Goal: Transaction & Acquisition: Purchase product/service

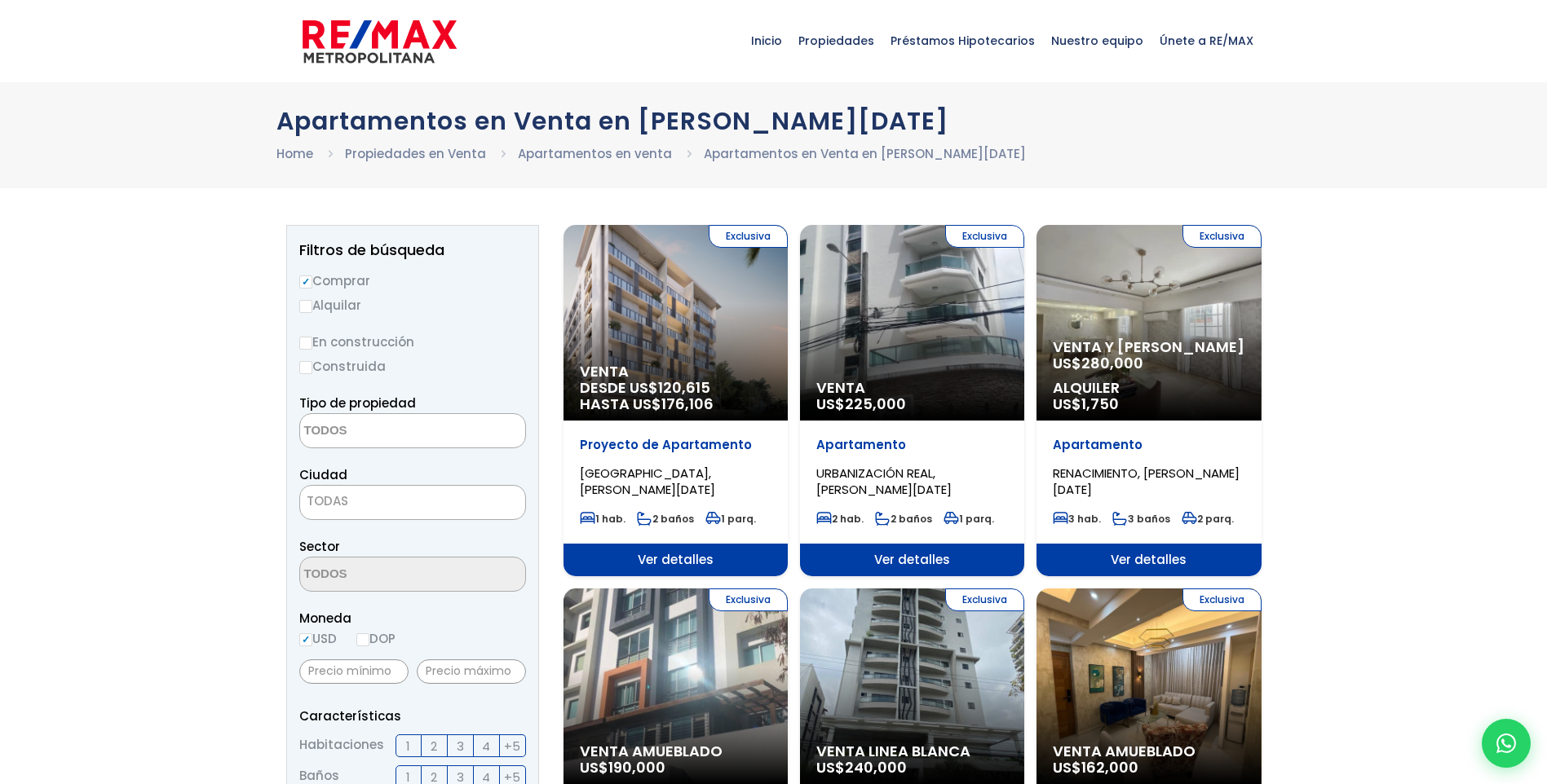
select select
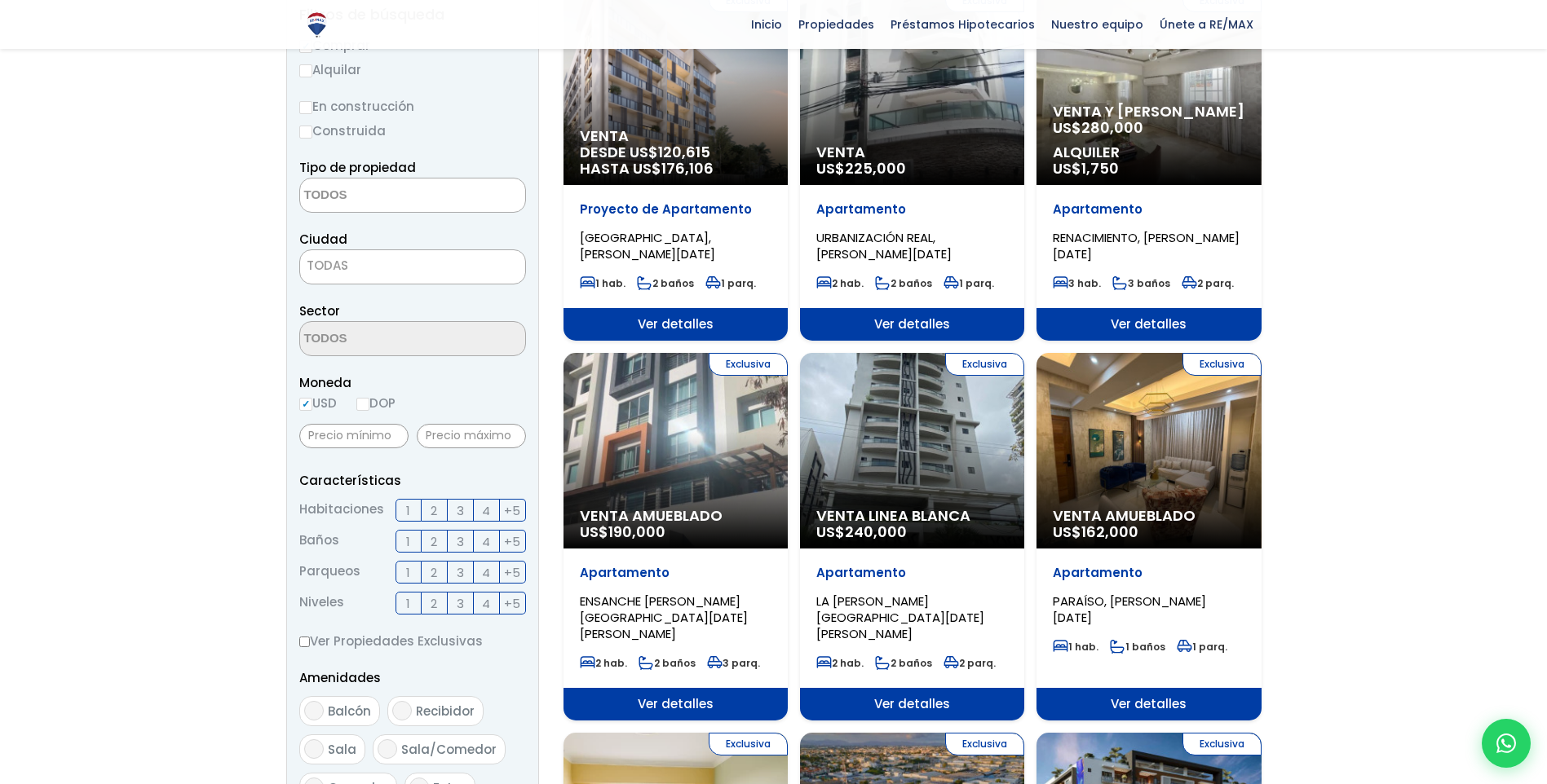
scroll to position [250, 0]
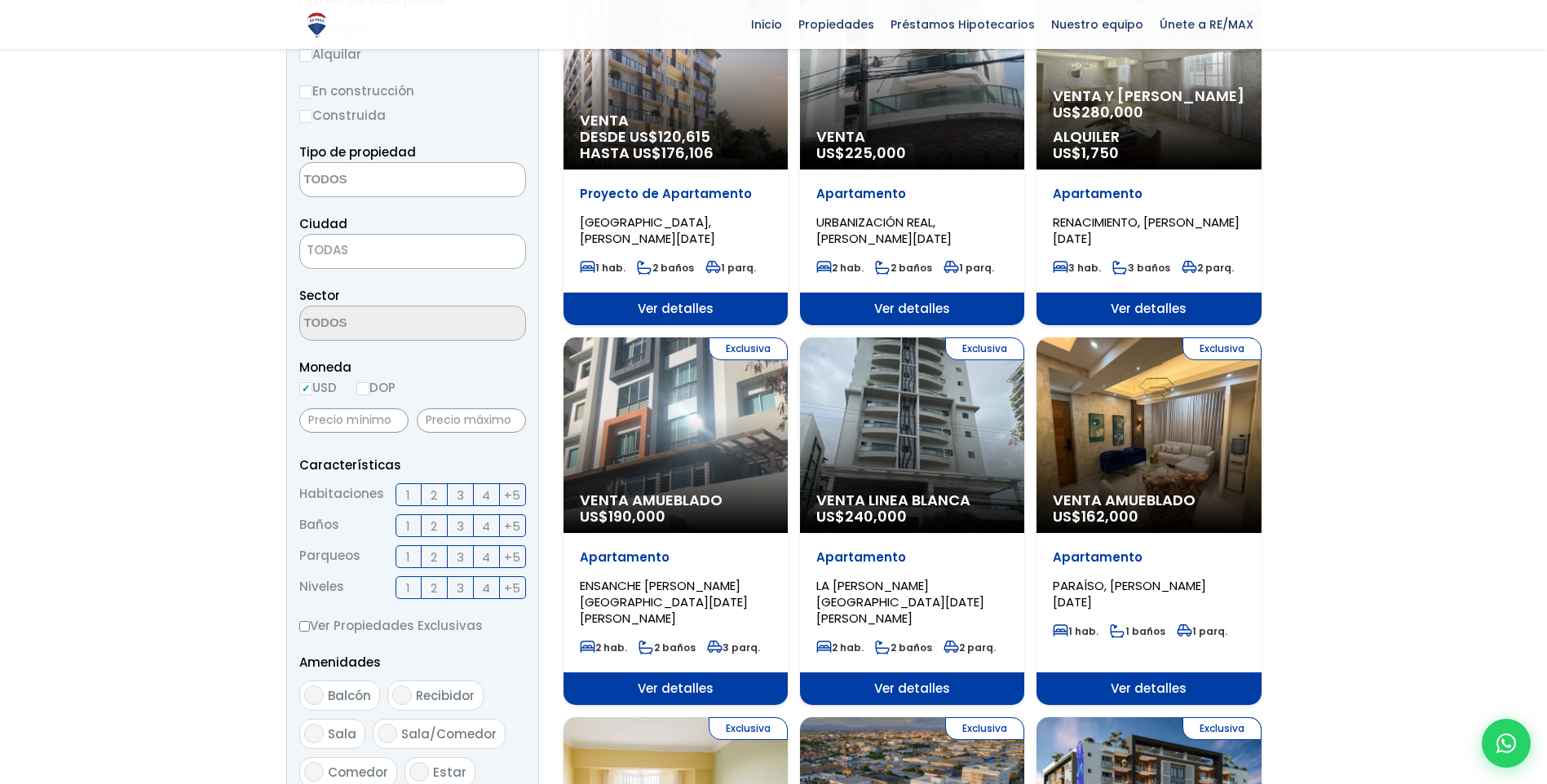
click at [458, 490] on span "3" at bounding box center [460, 495] width 7 height 21
click at [0, 0] on input "3" at bounding box center [0, 0] width 0 height 0
click at [361, 425] on input "text" at bounding box center [354, 420] width 110 height 24
click at [477, 423] on input "text" at bounding box center [472, 420] width 110 height 24
click at [368, 422] on input "text" at bounding box center [354, 420] width 110 height 24
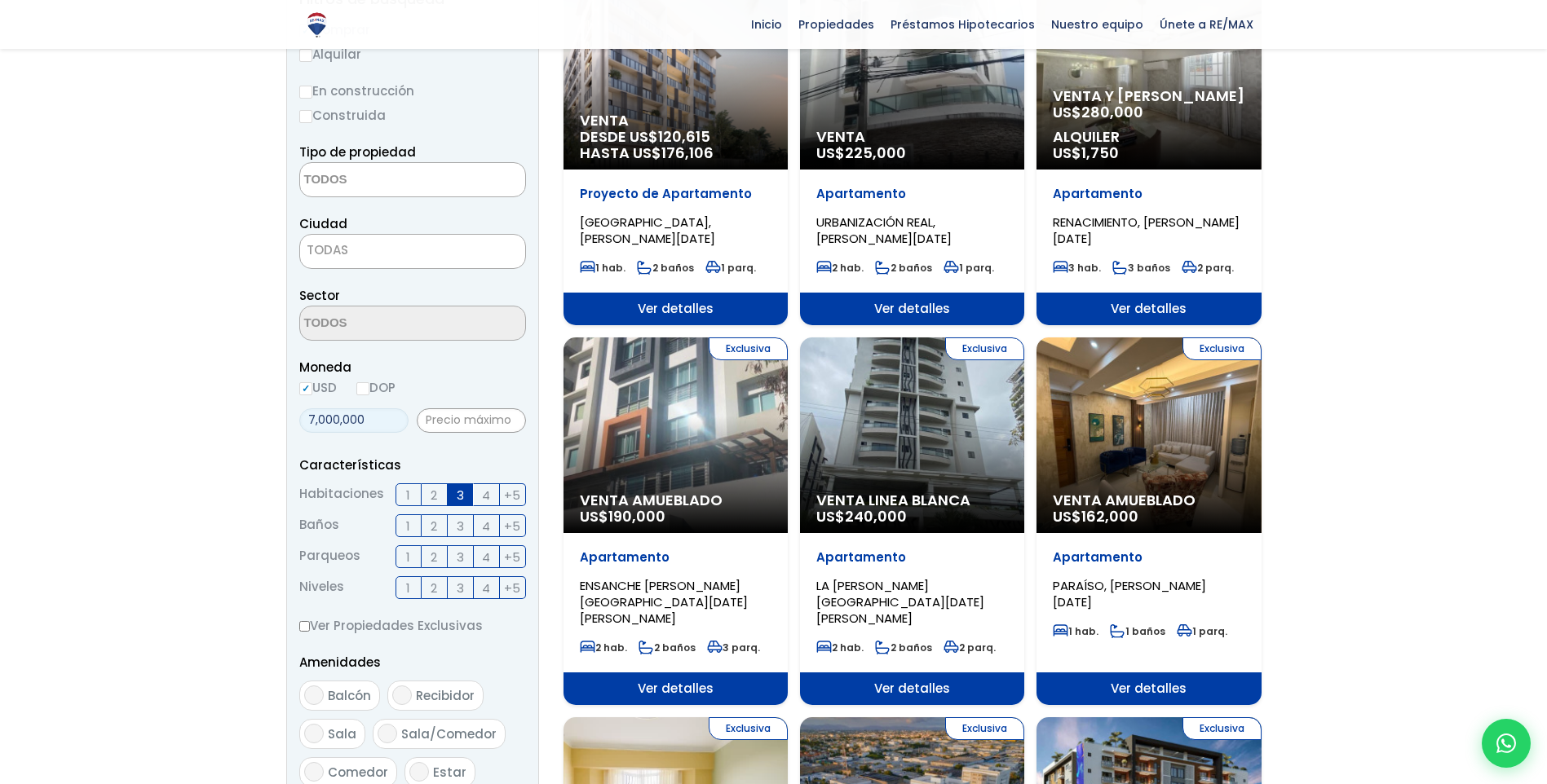
type input "7,000,000"
click at [376, 392] on label "DOP" at bounding box center [376, 388] width 39 height 21
click at [0, 0] on input "DOP" at bounding box center [0, 0] width 0 height 0
click at [361, 389] on span "USD DOP" at bounding box center [347, 387] width 96 height 17
click at [363, 388] on input "DOP" at bounding box center [363, 389] width 13 height 13
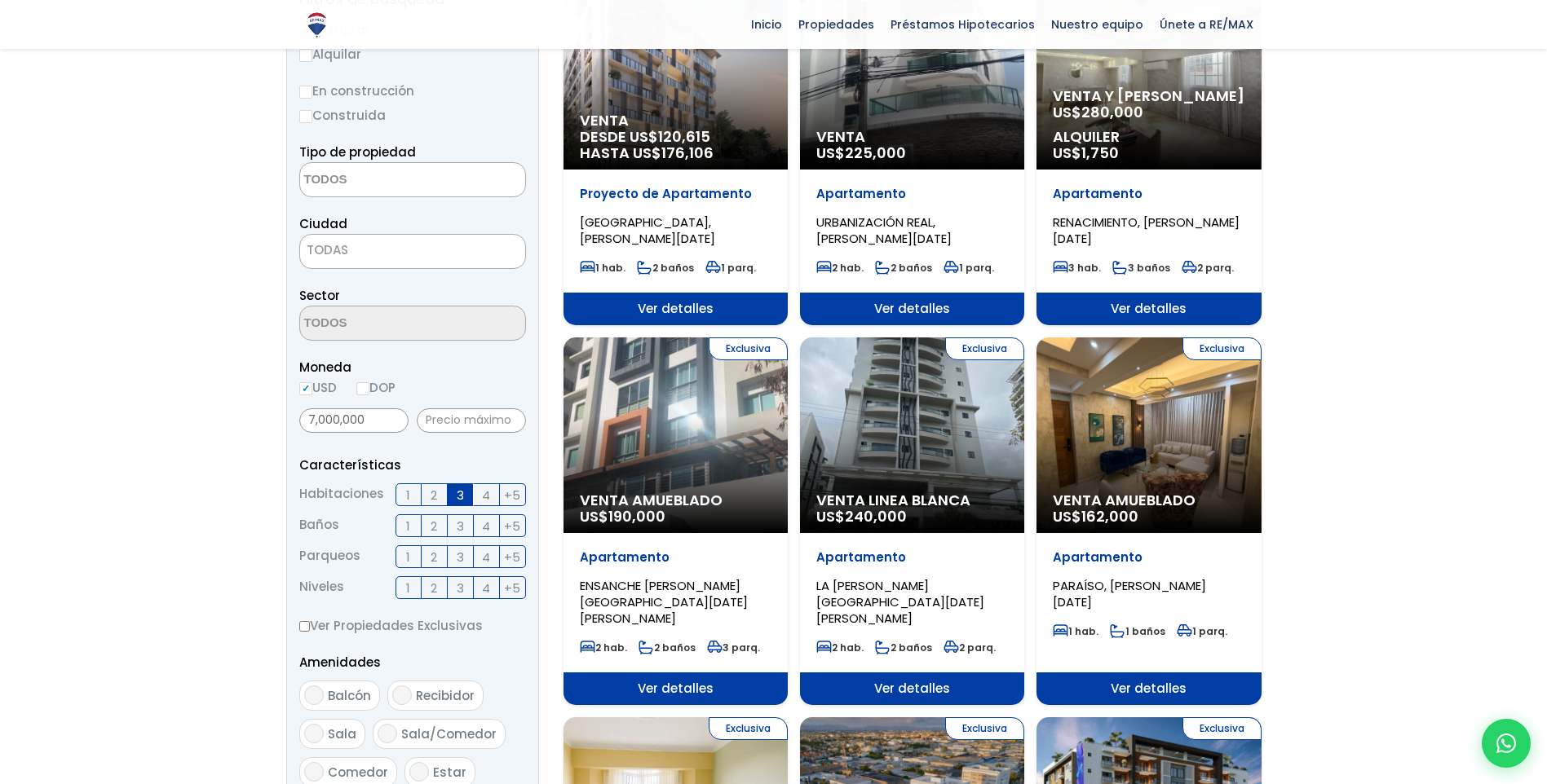
radio input "true"
click at [320, 393] on label "USD" at bounding box center [317, 388] width 37 height 21
click at [0, 0] on input "USD" at bounding box center [0, 0] width 0 height 0
click at [311, 390] on input "USD" at bounding box center [306, 389] width 13 height 13
radio input "true"
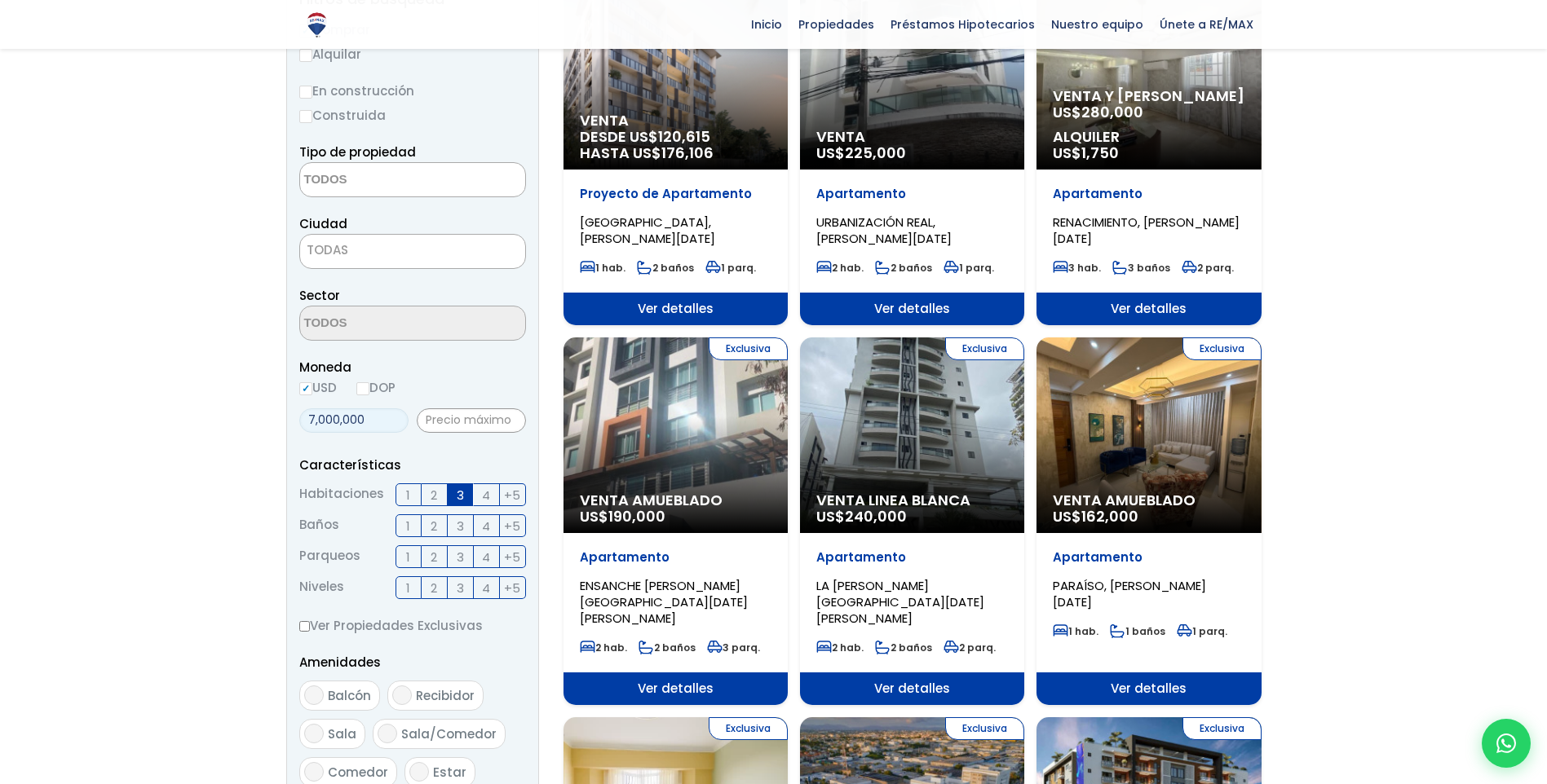
drag, startPoint x: 378, startPoint y: 419, endPoint x: 262, endPoint y: 430, distance: 116.5
type input "125,000"
click at [440, 424] on input "text" at bounding box center [472, 420] width 110 height 24
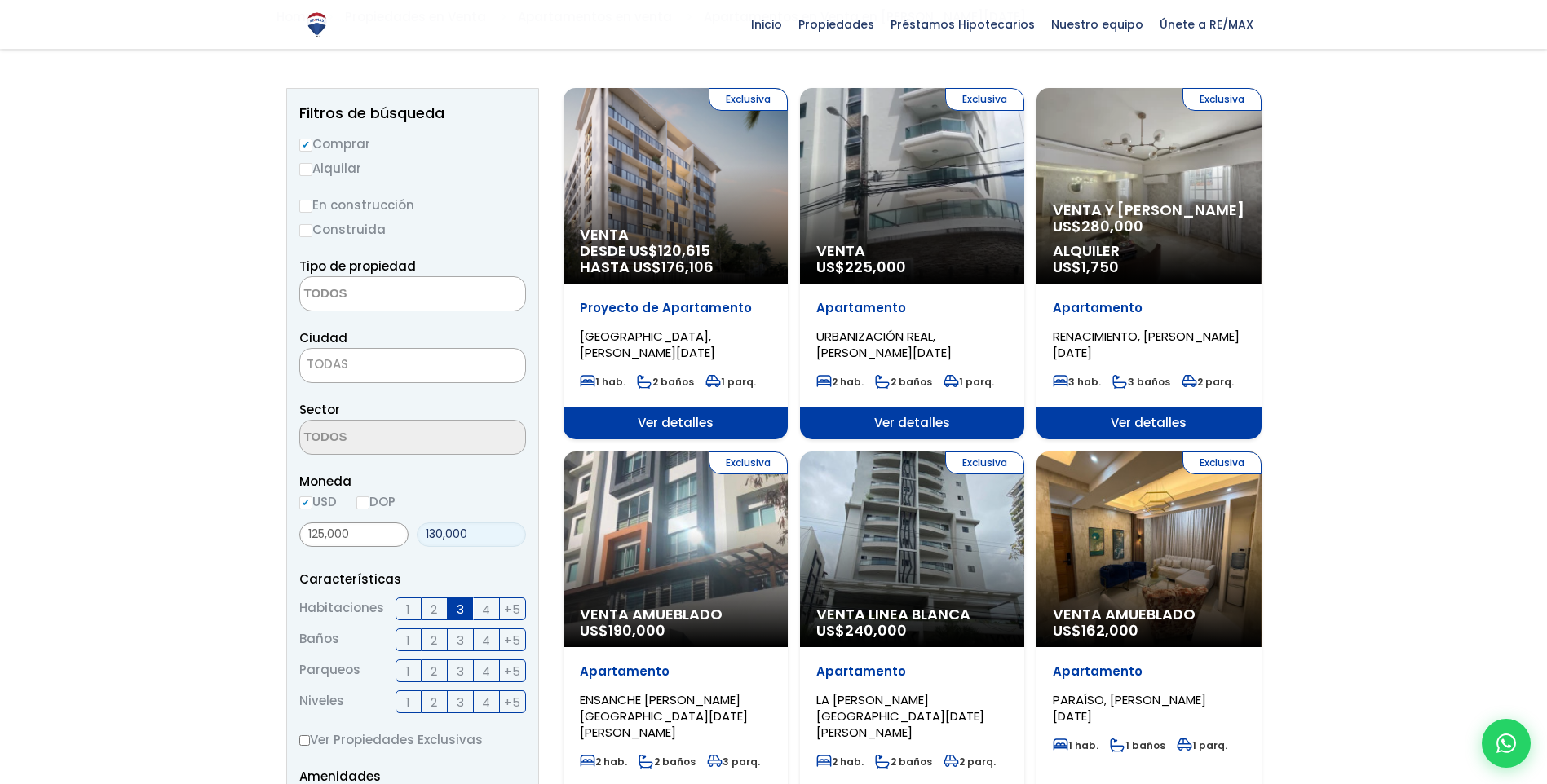
scroll to position [6, 0]
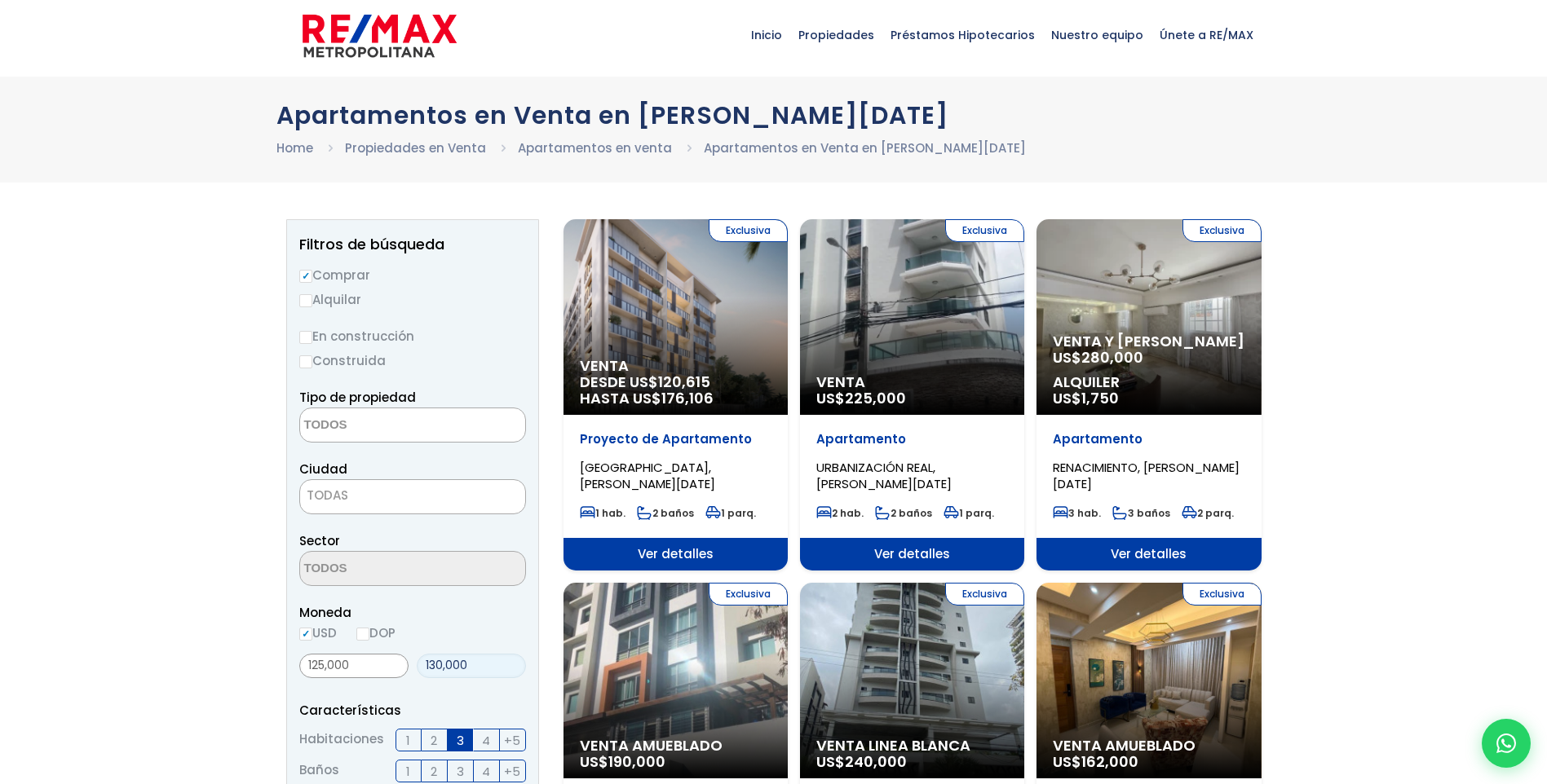
type input "130,000"
click at [370, 423] on textarea "Search" at bounding box center [379, 426] width 158 height 35
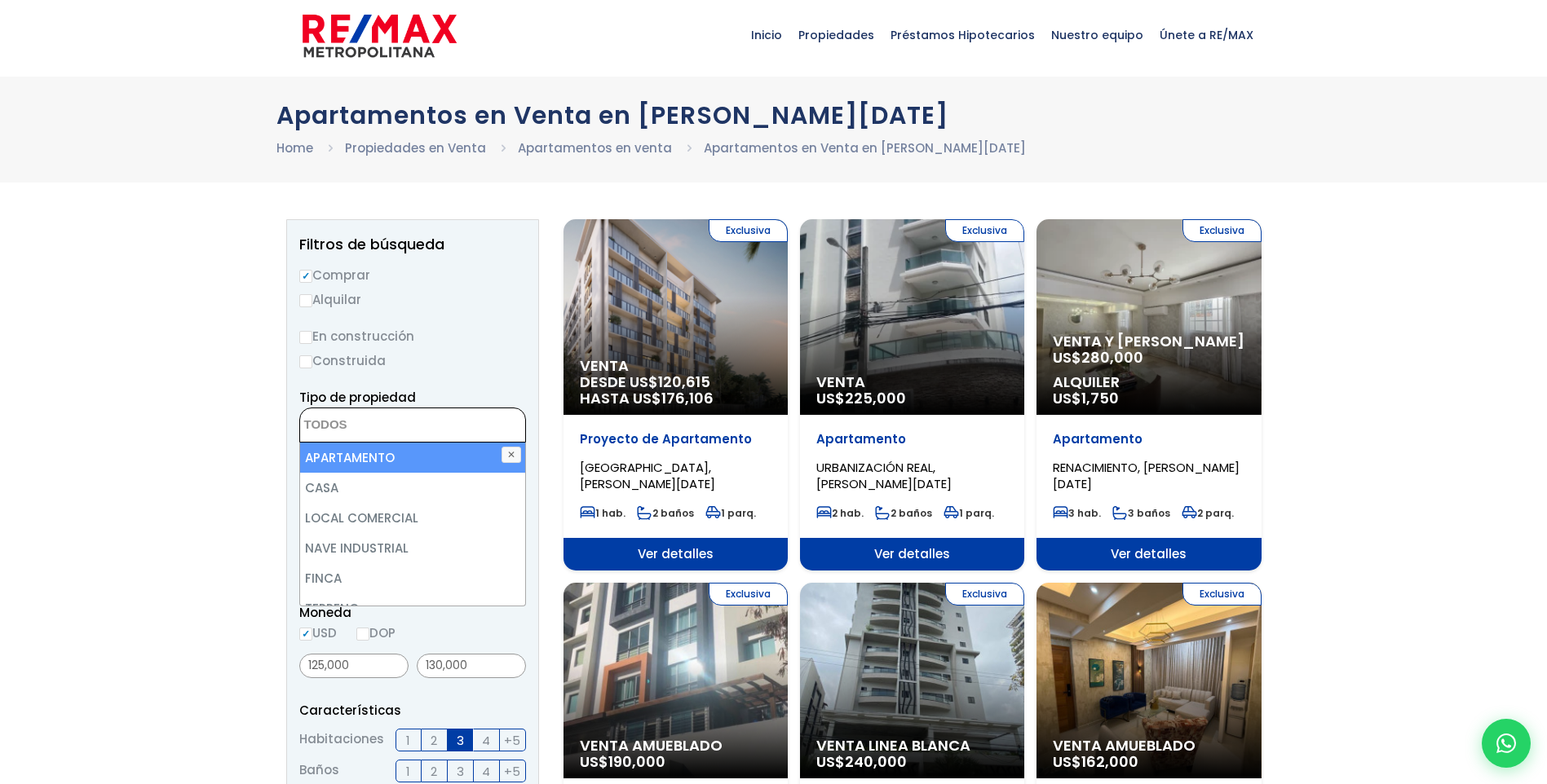
click at [386, 449] on li "APARTAMENTO" at bounding box center [412, 458] width 225 height 30
select select "apartment"
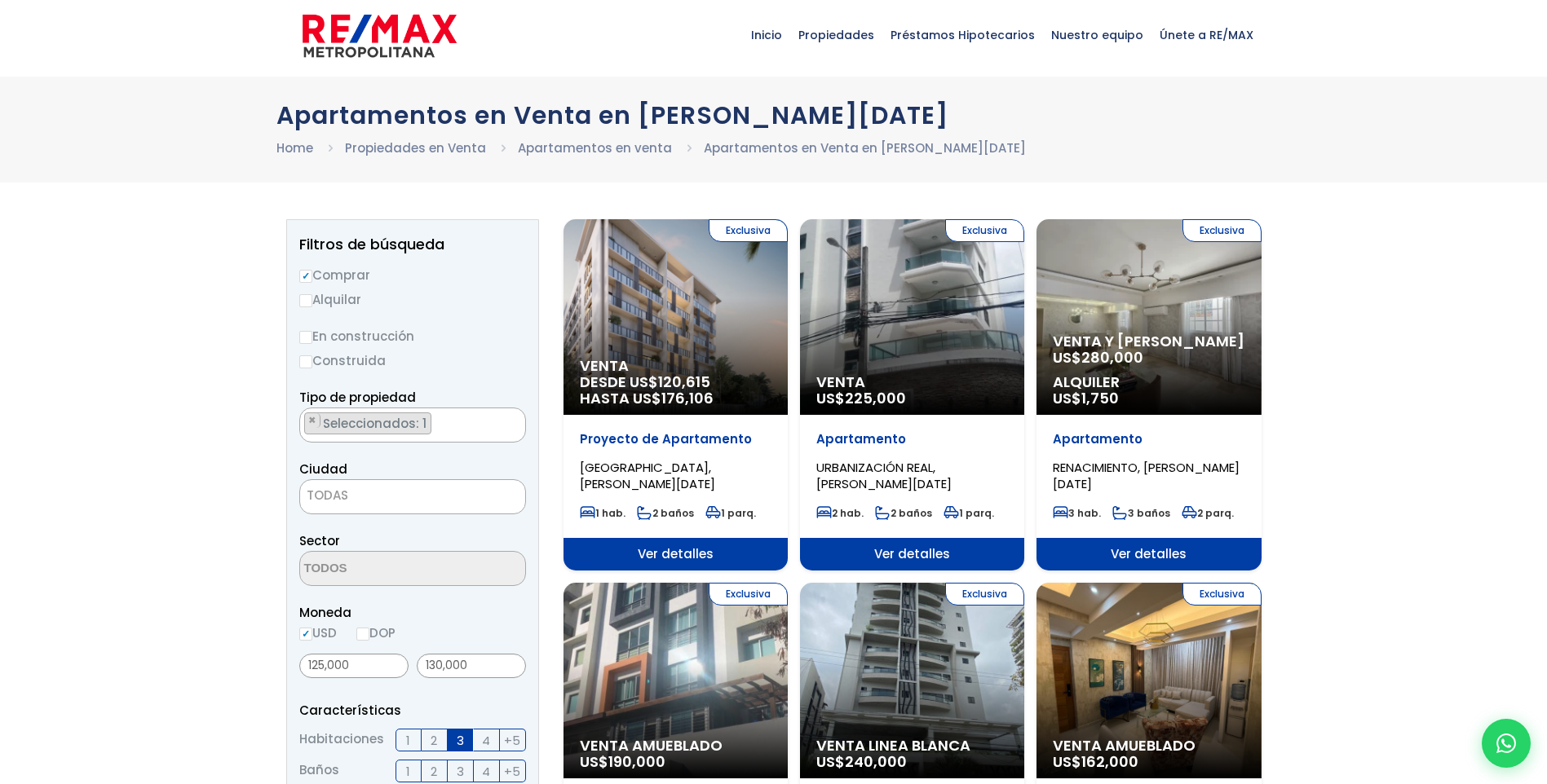
click at [432, 489] on span "TODAS" at bounding box center [412, 495] width 225 height 22
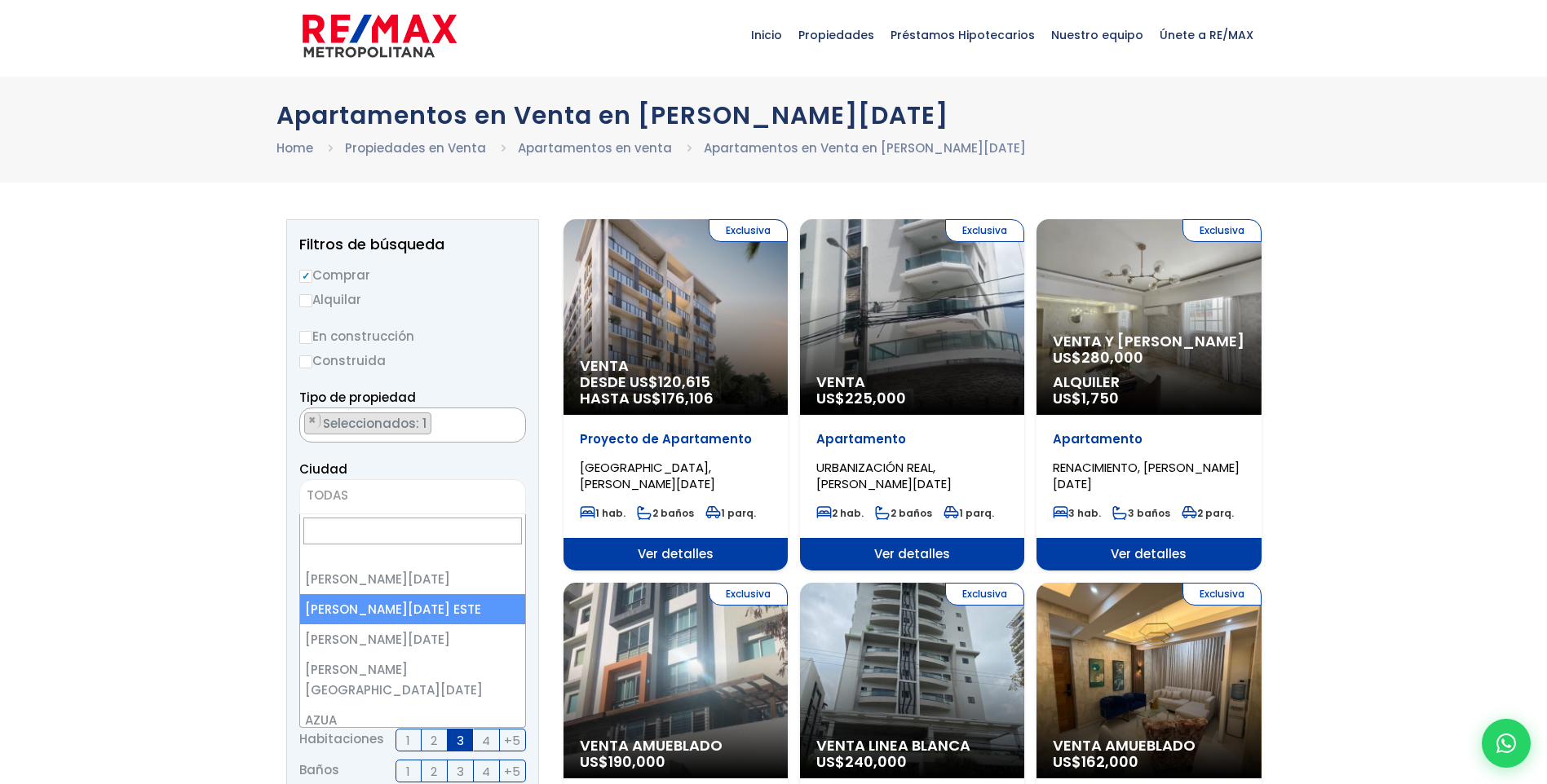
select select "148"
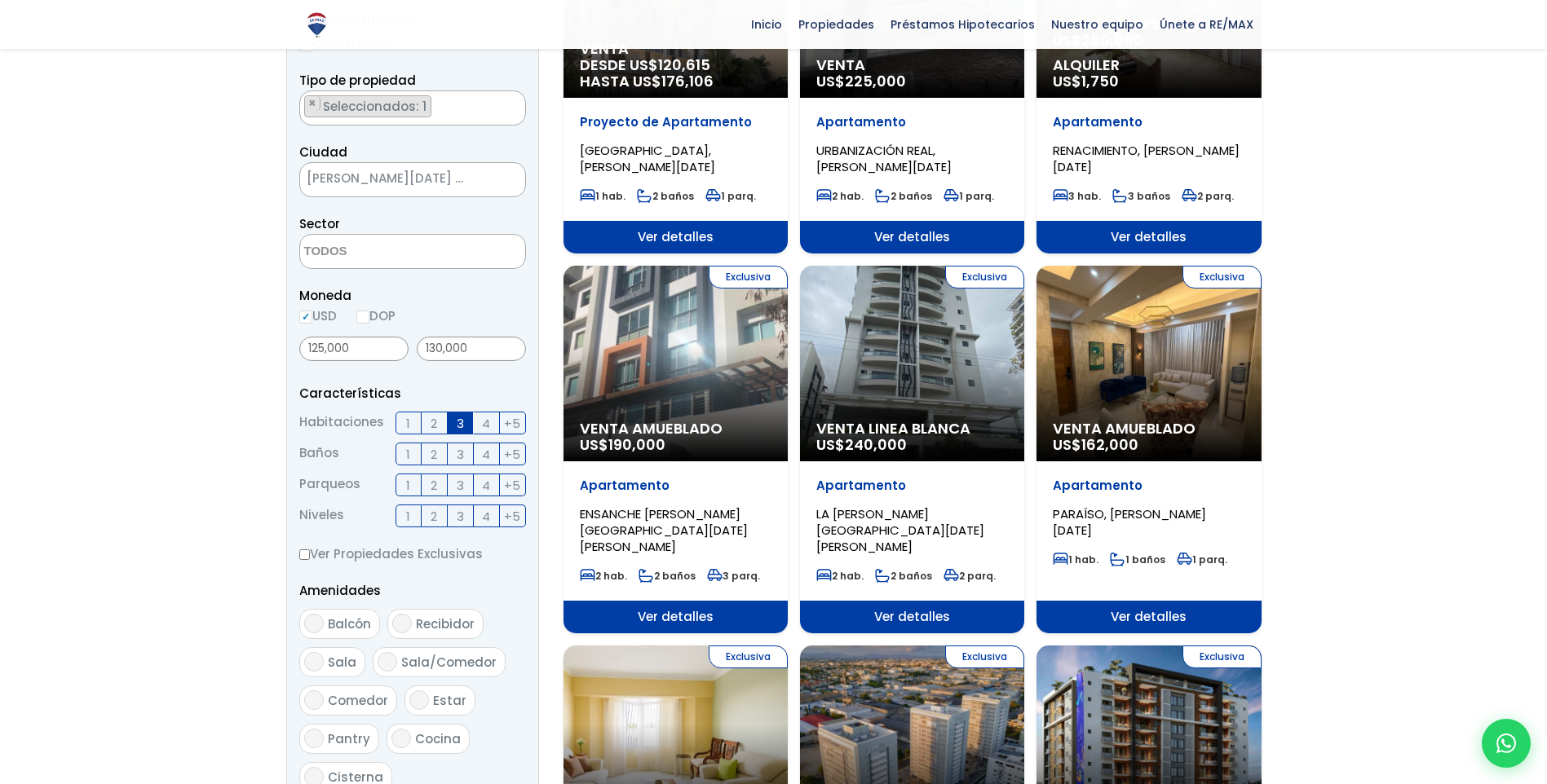
scroll to position [332, 0]
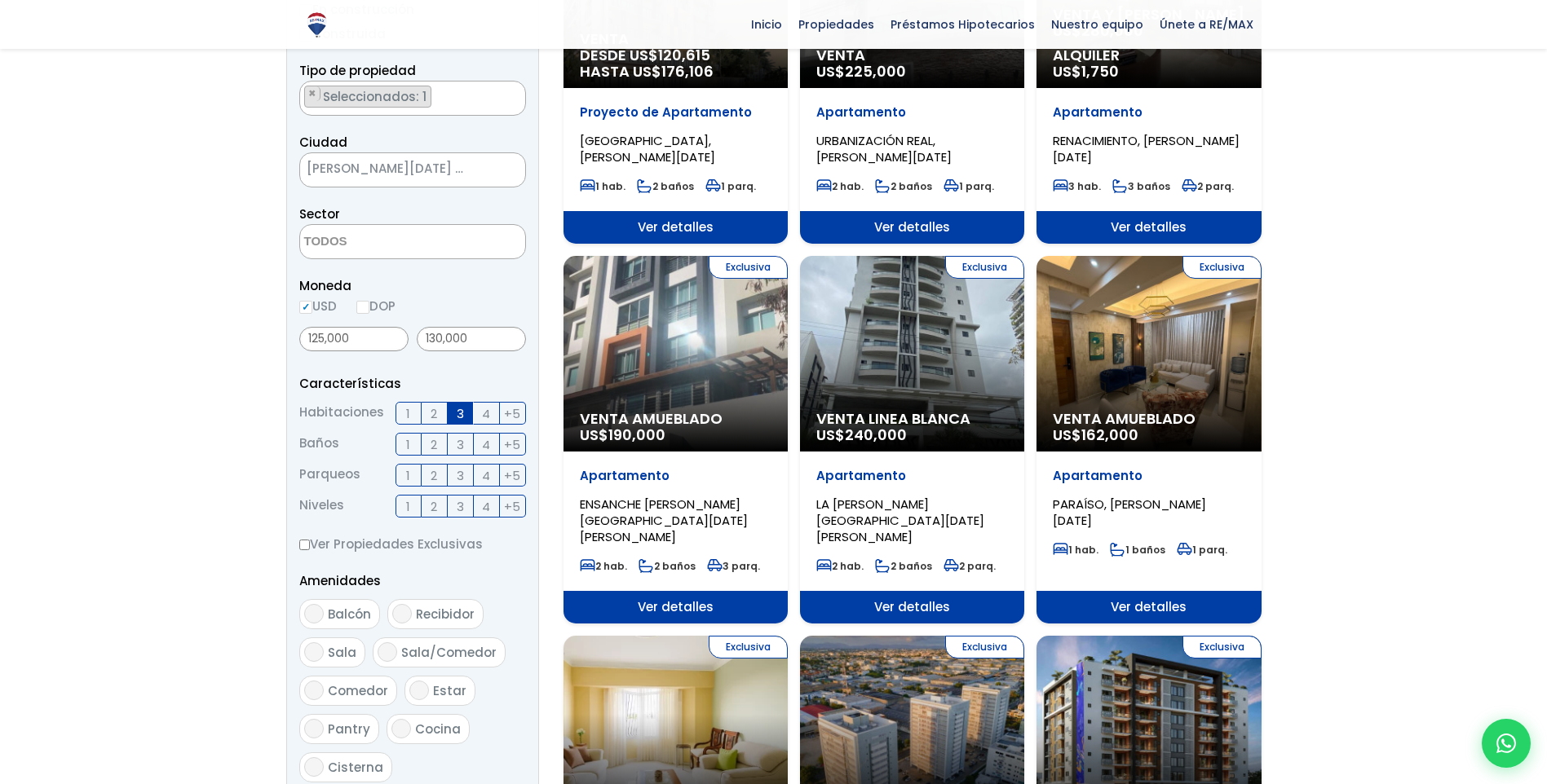
click at [467, 251] on span at bounding box center [412, 242] width 227 height 35
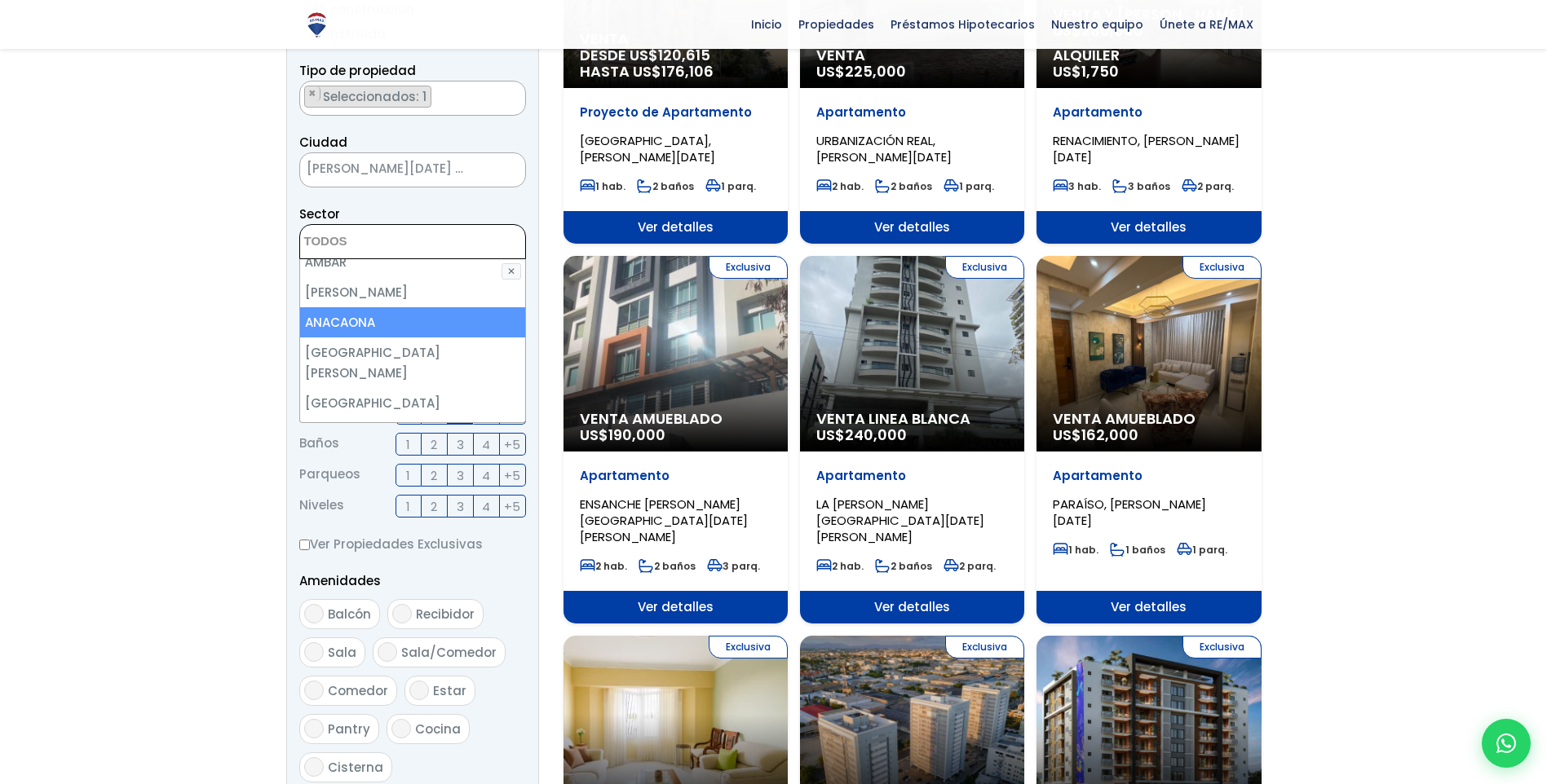
scroll to position [0, 0]
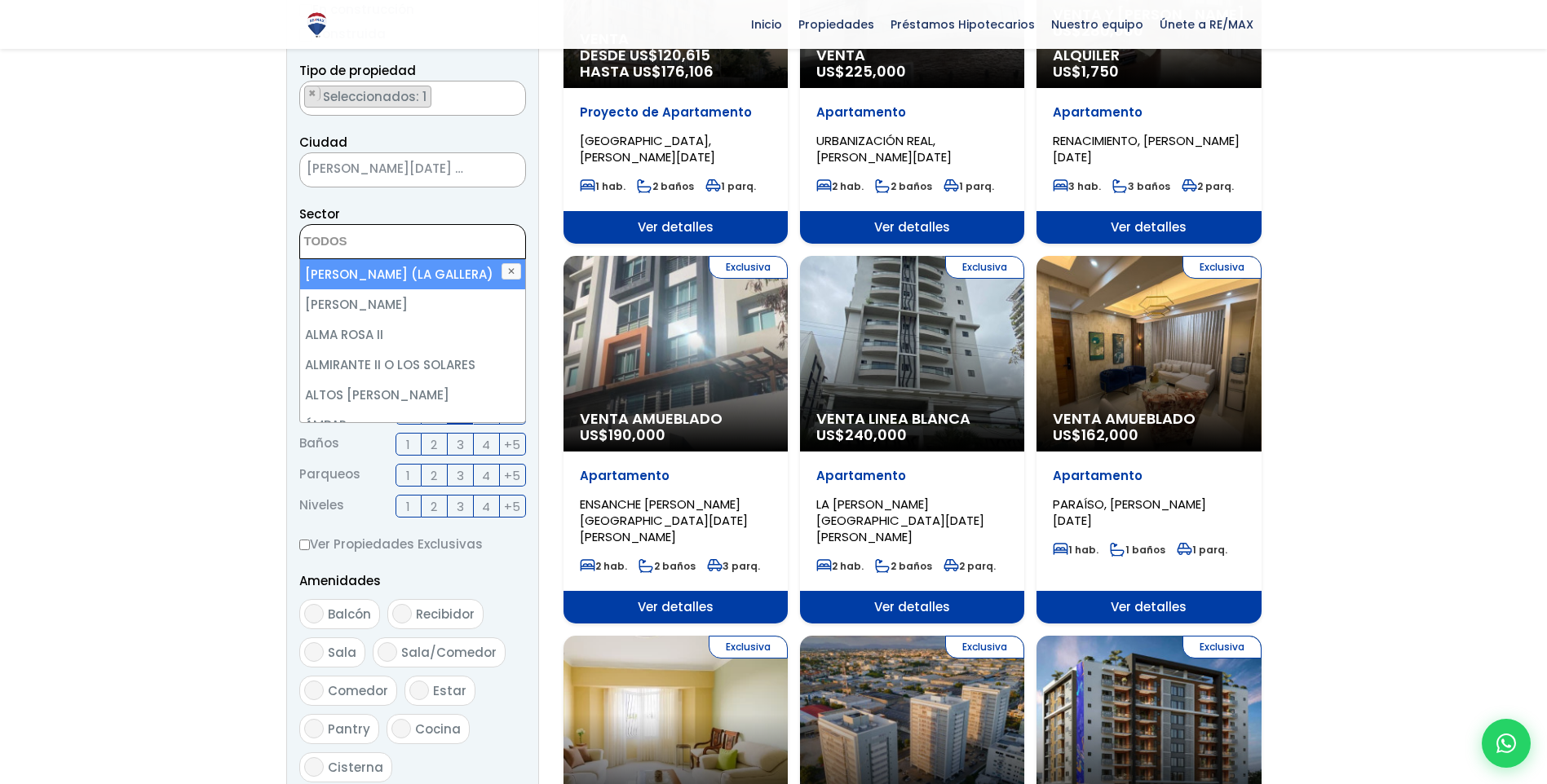
click at [443, 203] on form "Comprar Alquilar En construcción Construida Tipo de propiedad APARTAMENTO CASA …" at bounding box center [412, 461] width 227 height 1046
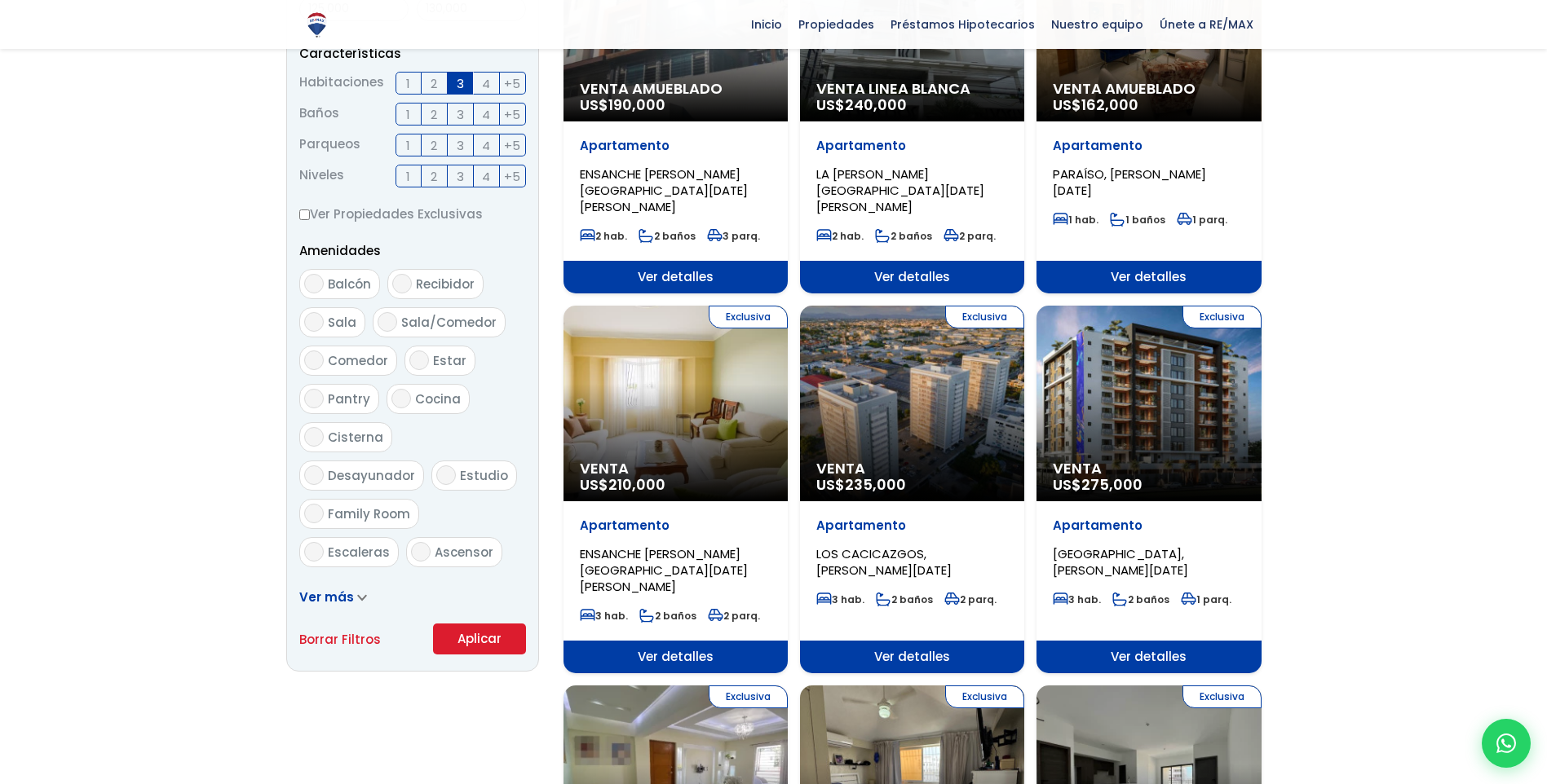
scroll to position [816, 0]
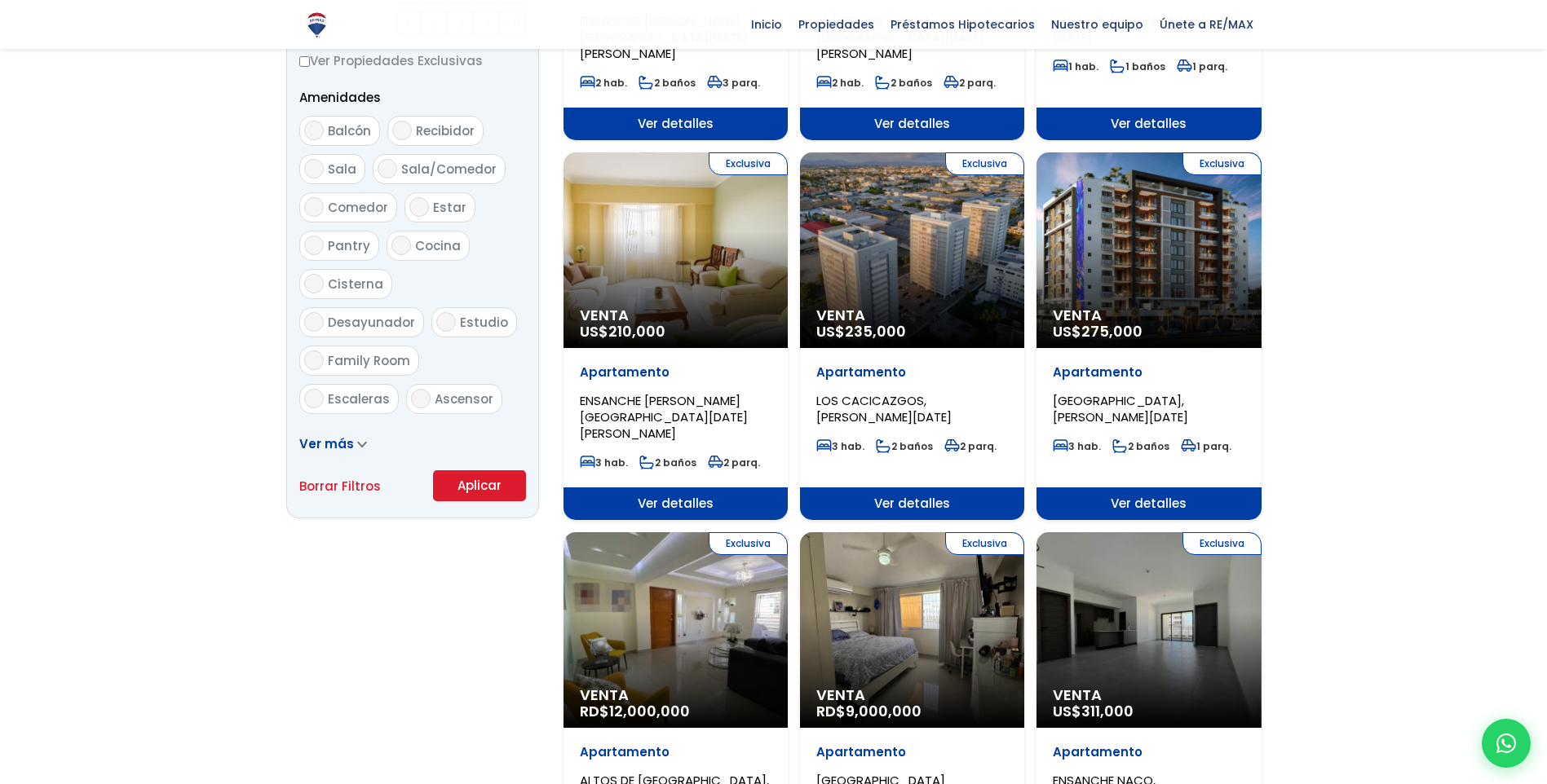
click at [469, 492] on button "Aplicar" at bounding box center [479, 485] width 93 height 31
click at [481, 488] on button "Aplicar" at bounding box center [479, 485] width 93 height 31
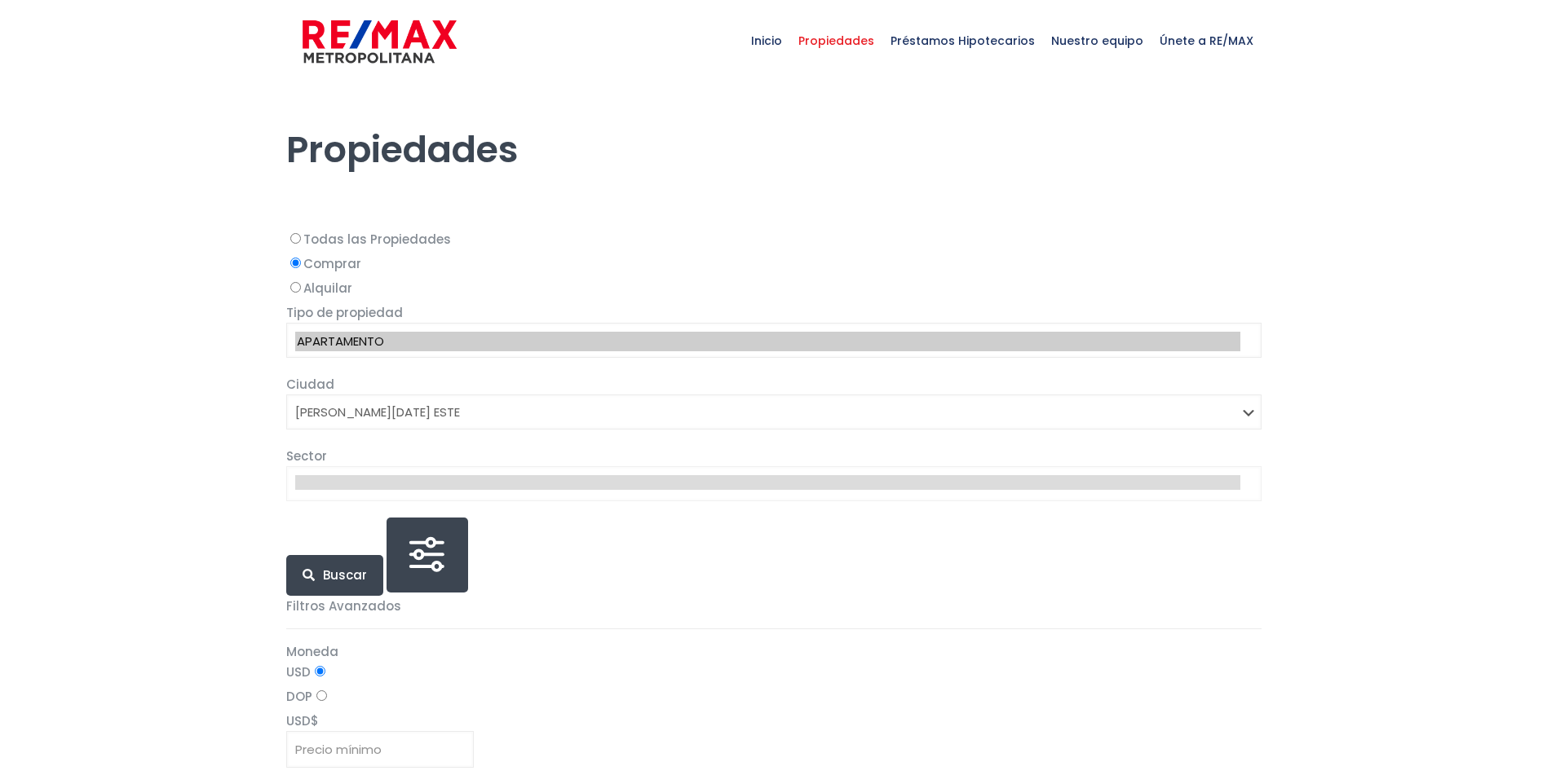
select select "148"
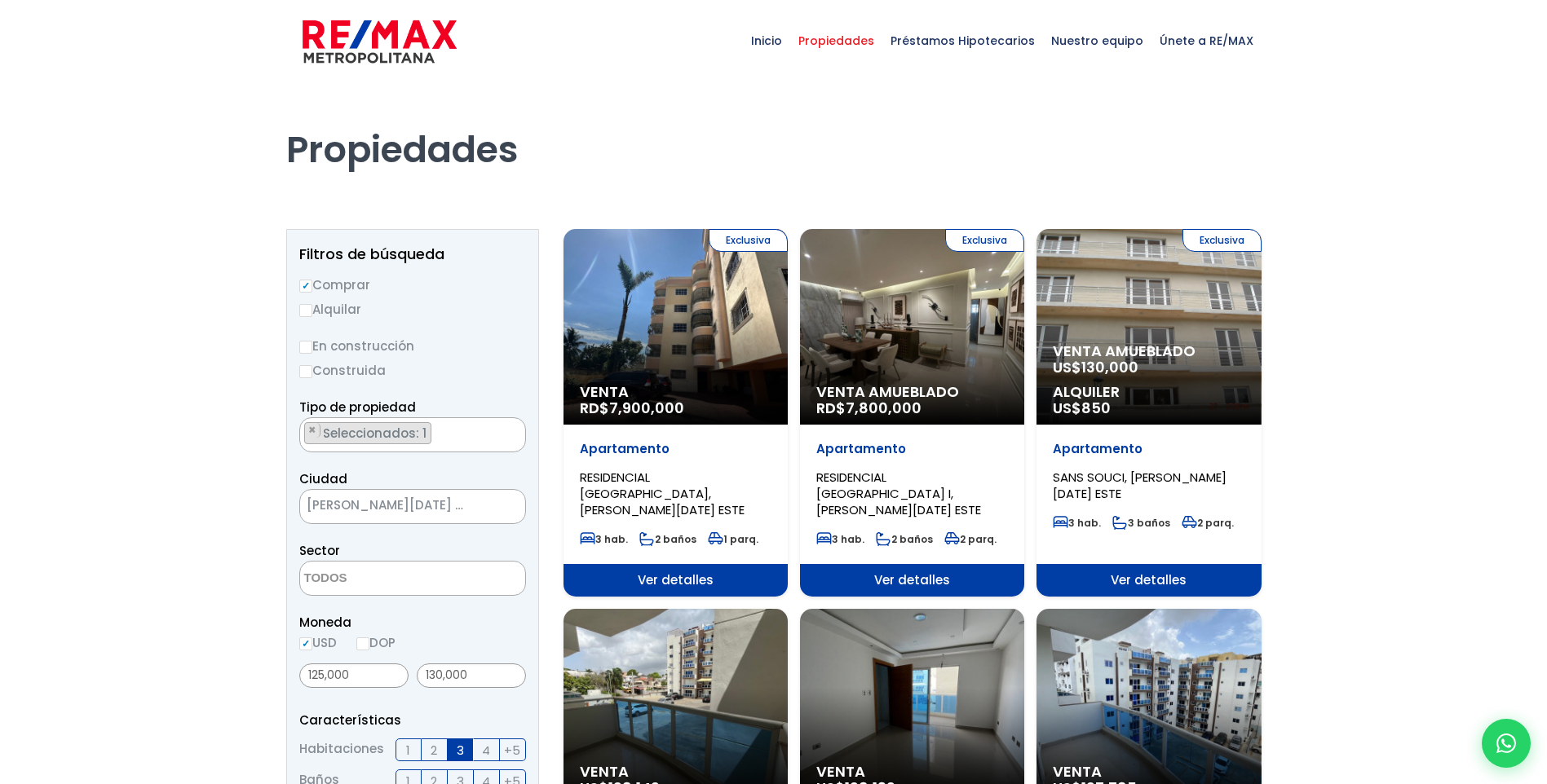
click at [339, 347] on label "En construcción" at bounding box center [412, 345] width 227 height 21
click at [0, 0] on input "En construcción" at bounding box center [0, 0] width 0 height 0
click at [306, 348] on input "En construcción" at bounding box center [306, 347] width 13 height 13
radio input "true"
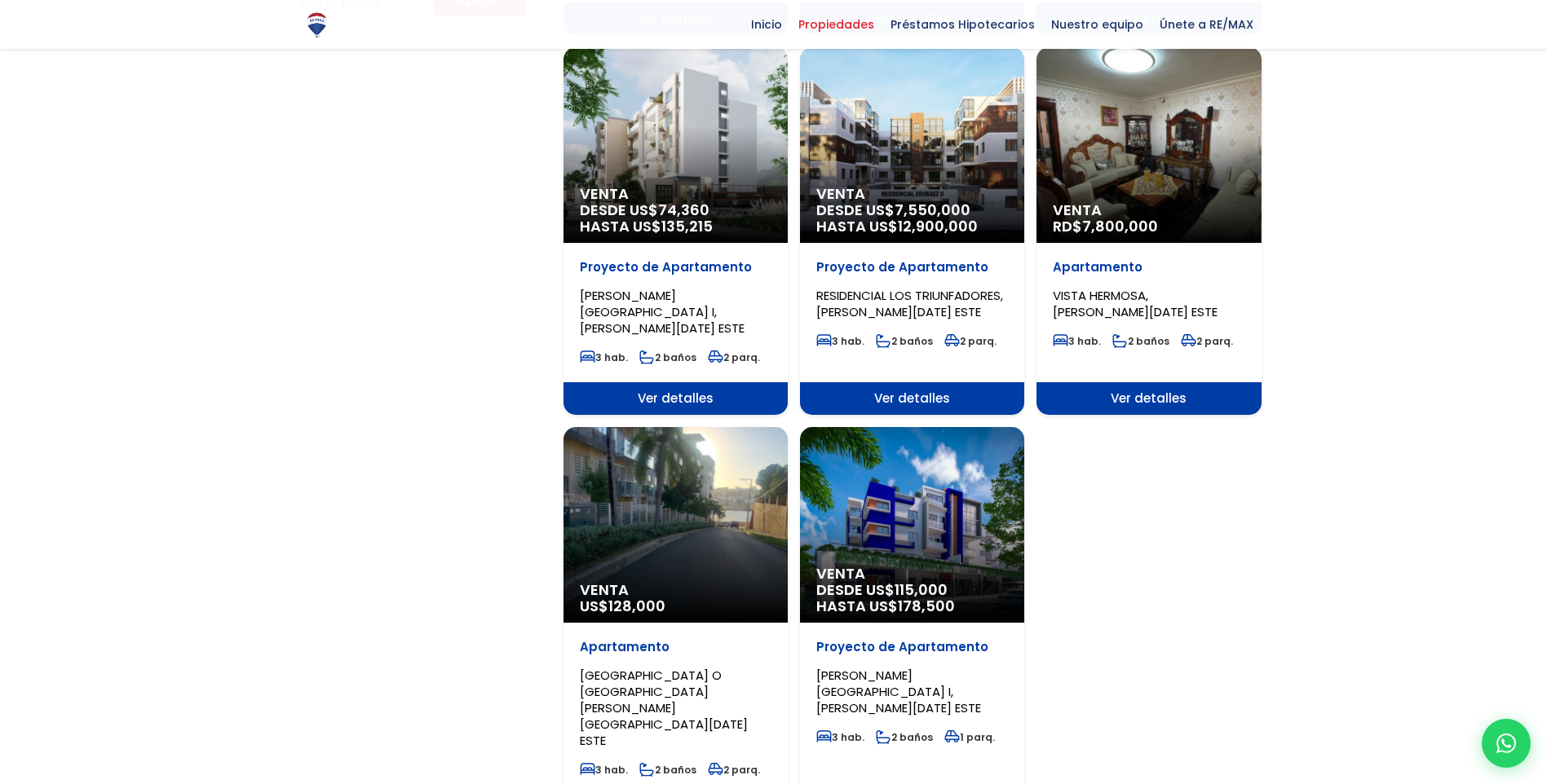
scroll to position [1141, 0]
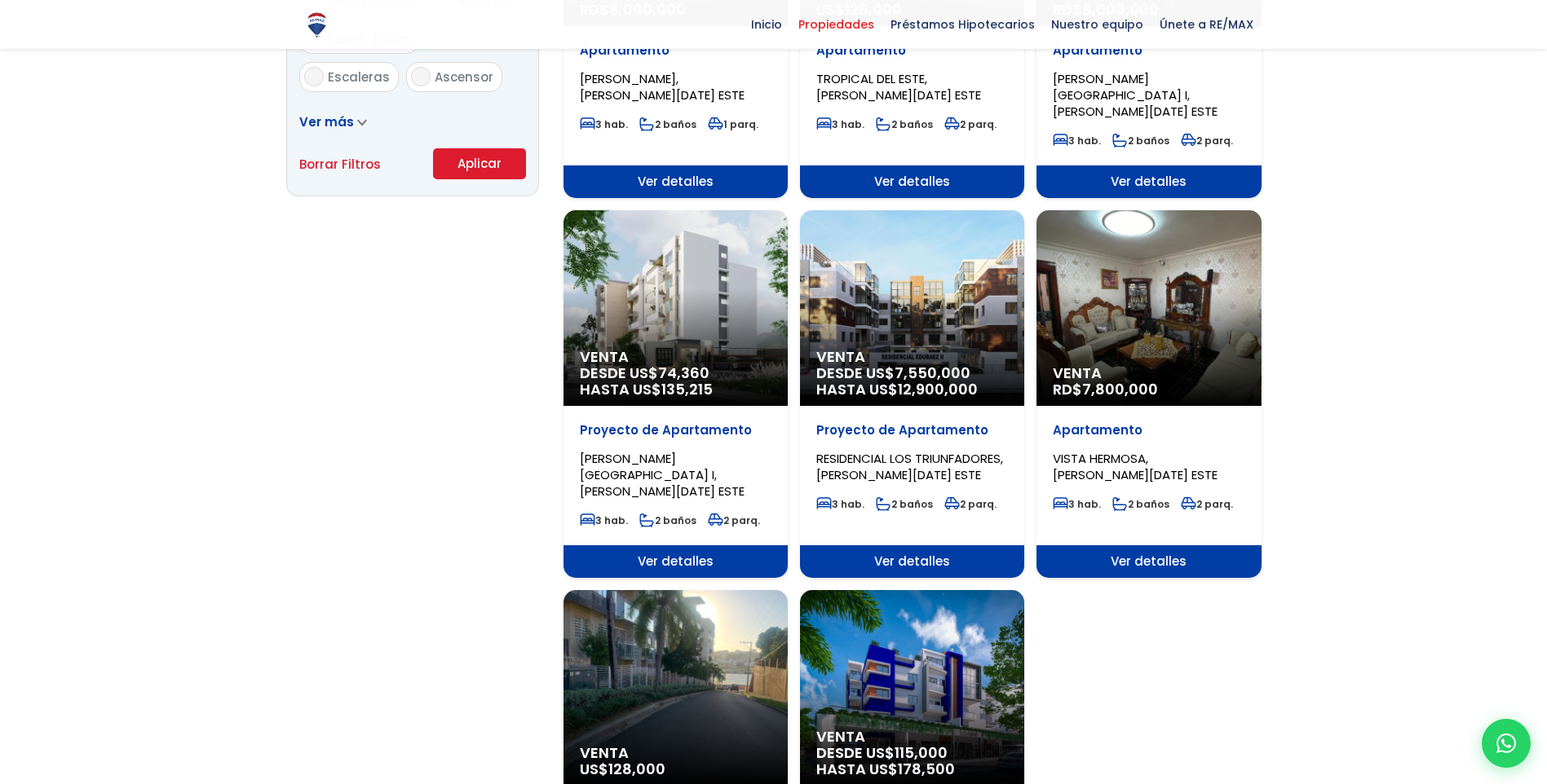
click at [483, 163] on button "Aplicar" at bounding box center [479, 164] width 93 height 31
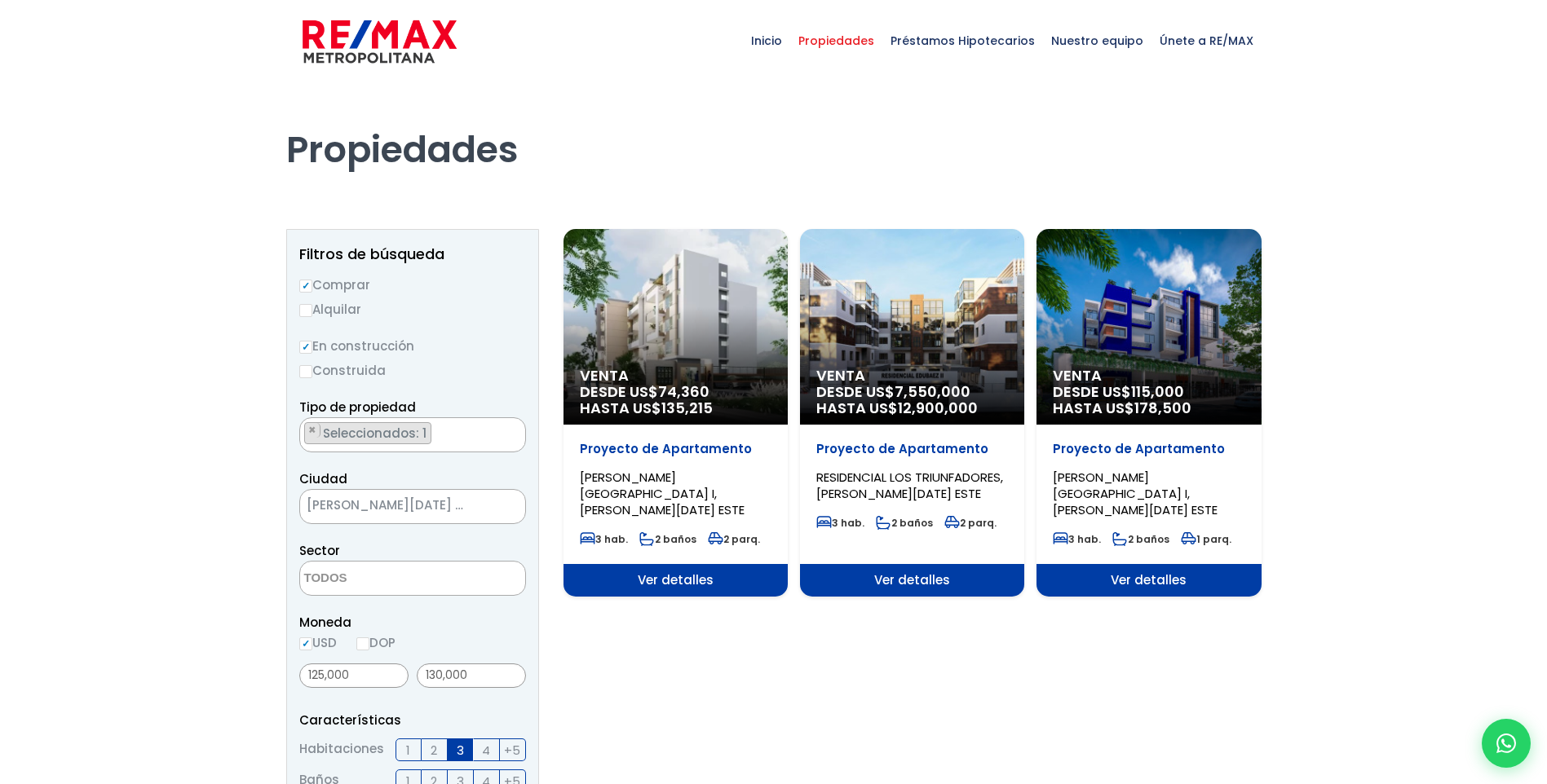
click at [726, 571] on span "Ver detalles" at bounding box center [675, 580] width 224 height 32
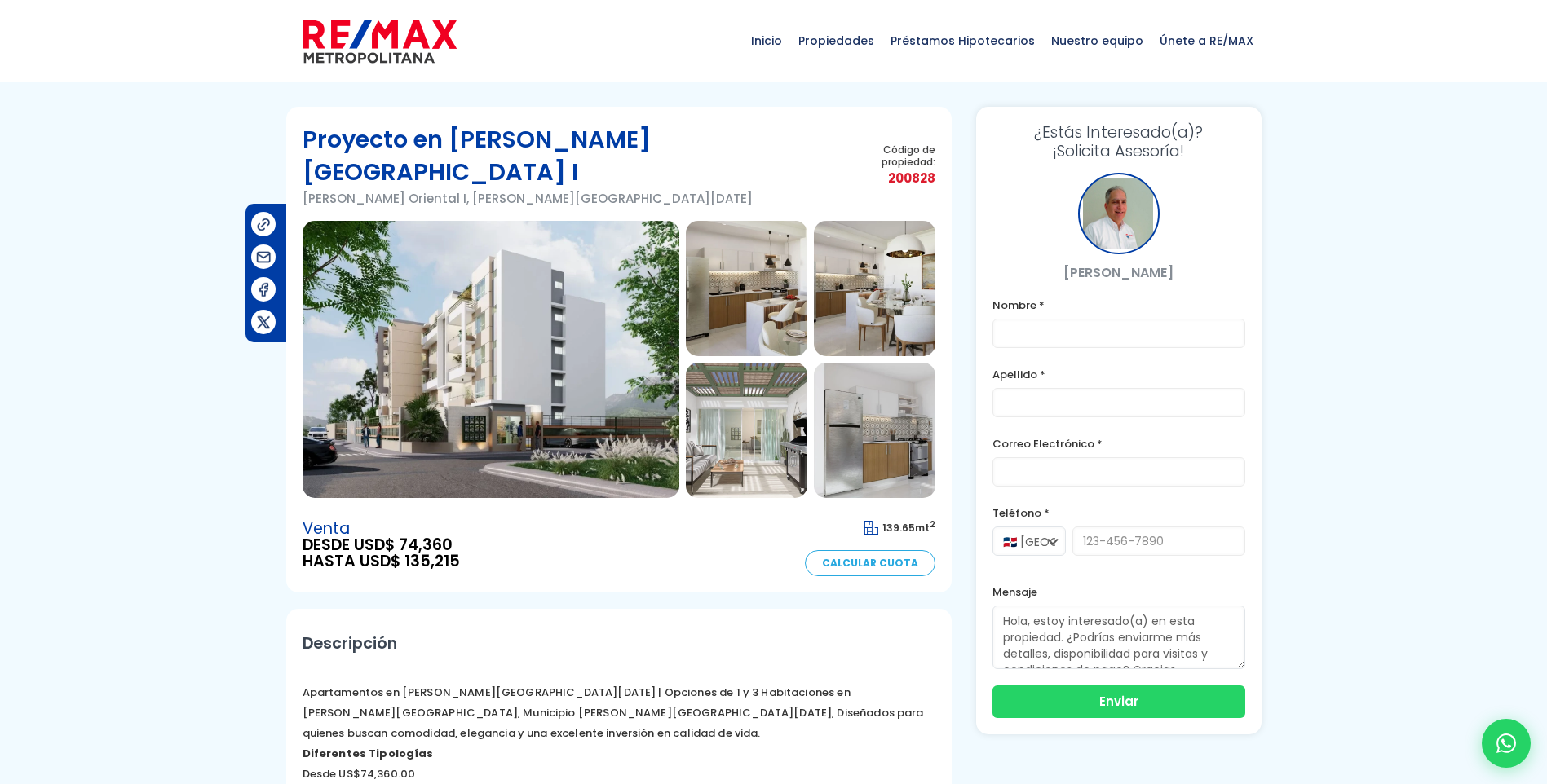
click at [367, 425] on img at bounding box center [491, 360] width 377 height 277
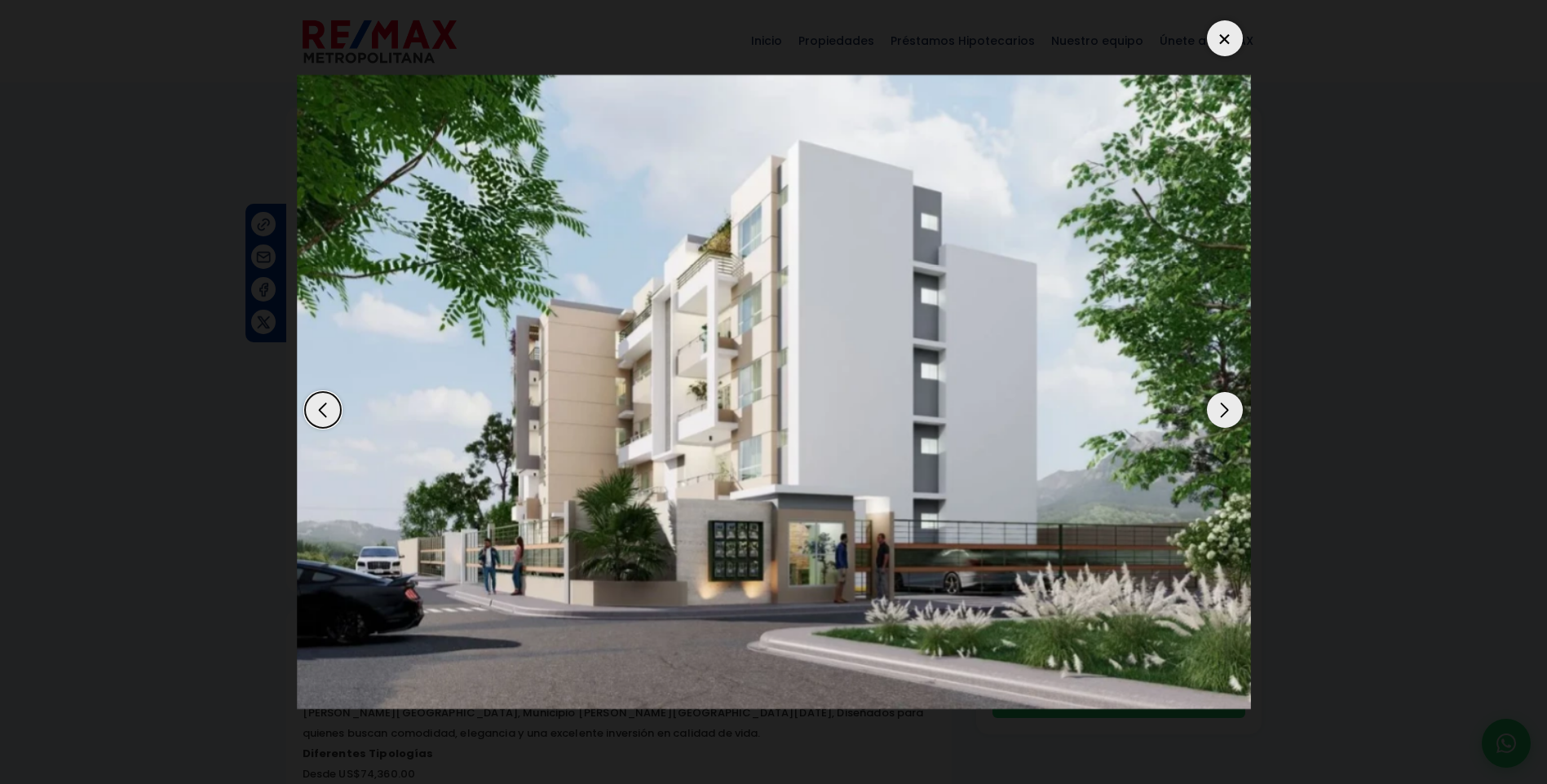
click at [1222, 404] on div "Next slide" at bounding box center [1225, 409] width 36 height 36
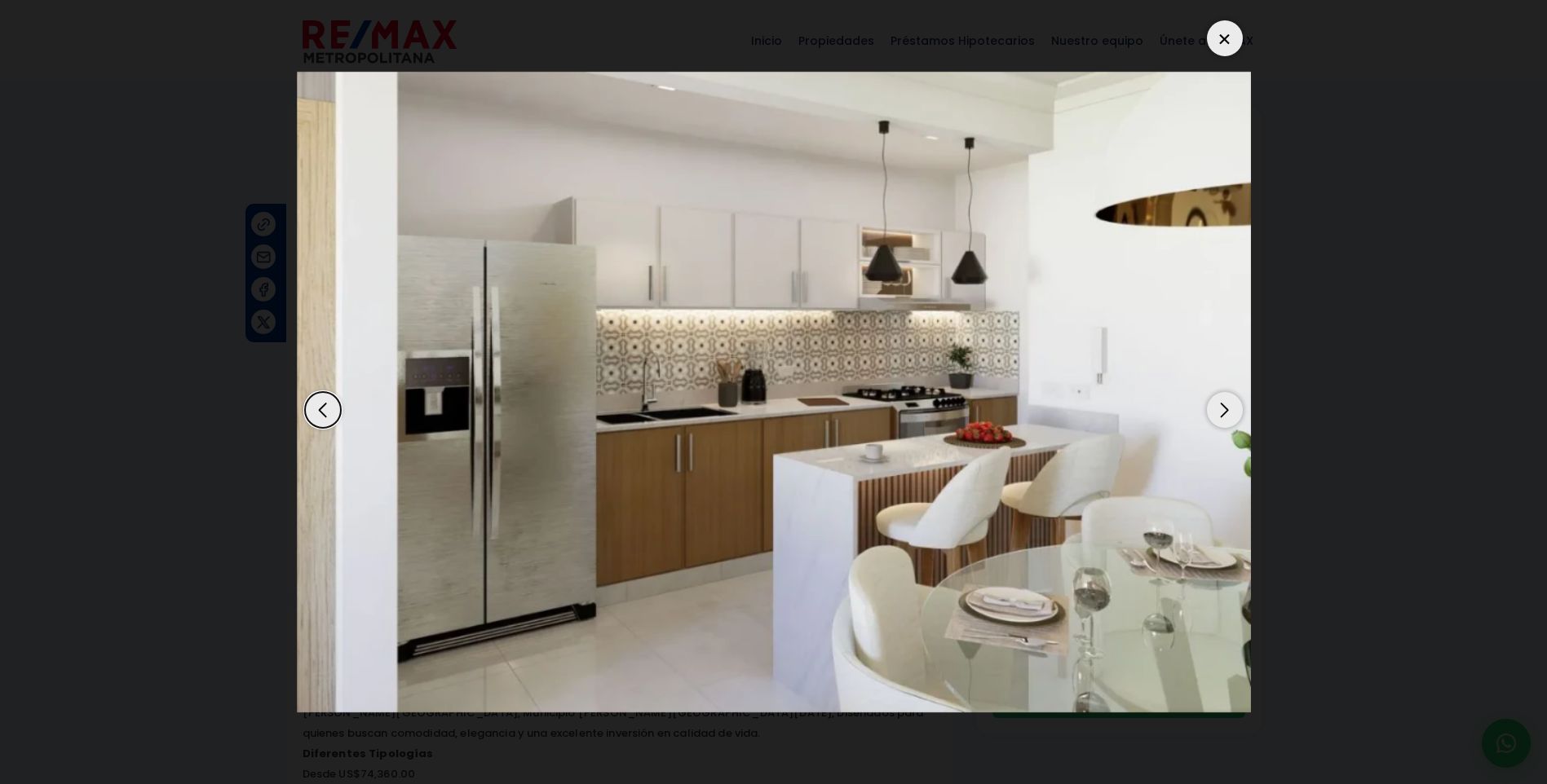
click at [1222, 404] on div "Next slide" at bounding box center [1225, 409] width 36 height 36
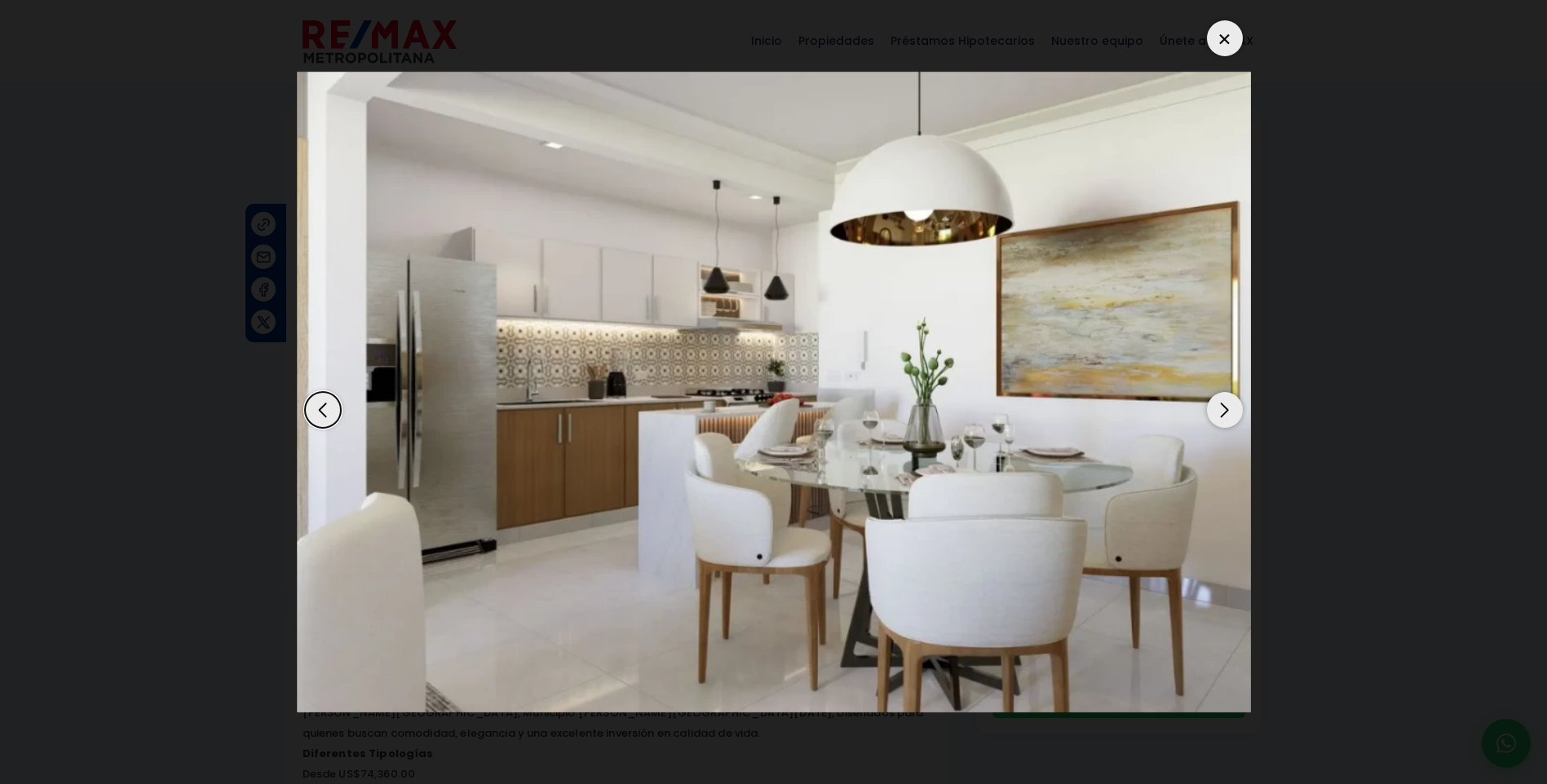
click at [1222, 404] on div "Next slide" at bounding box center [1225, 409] width 36 height 36
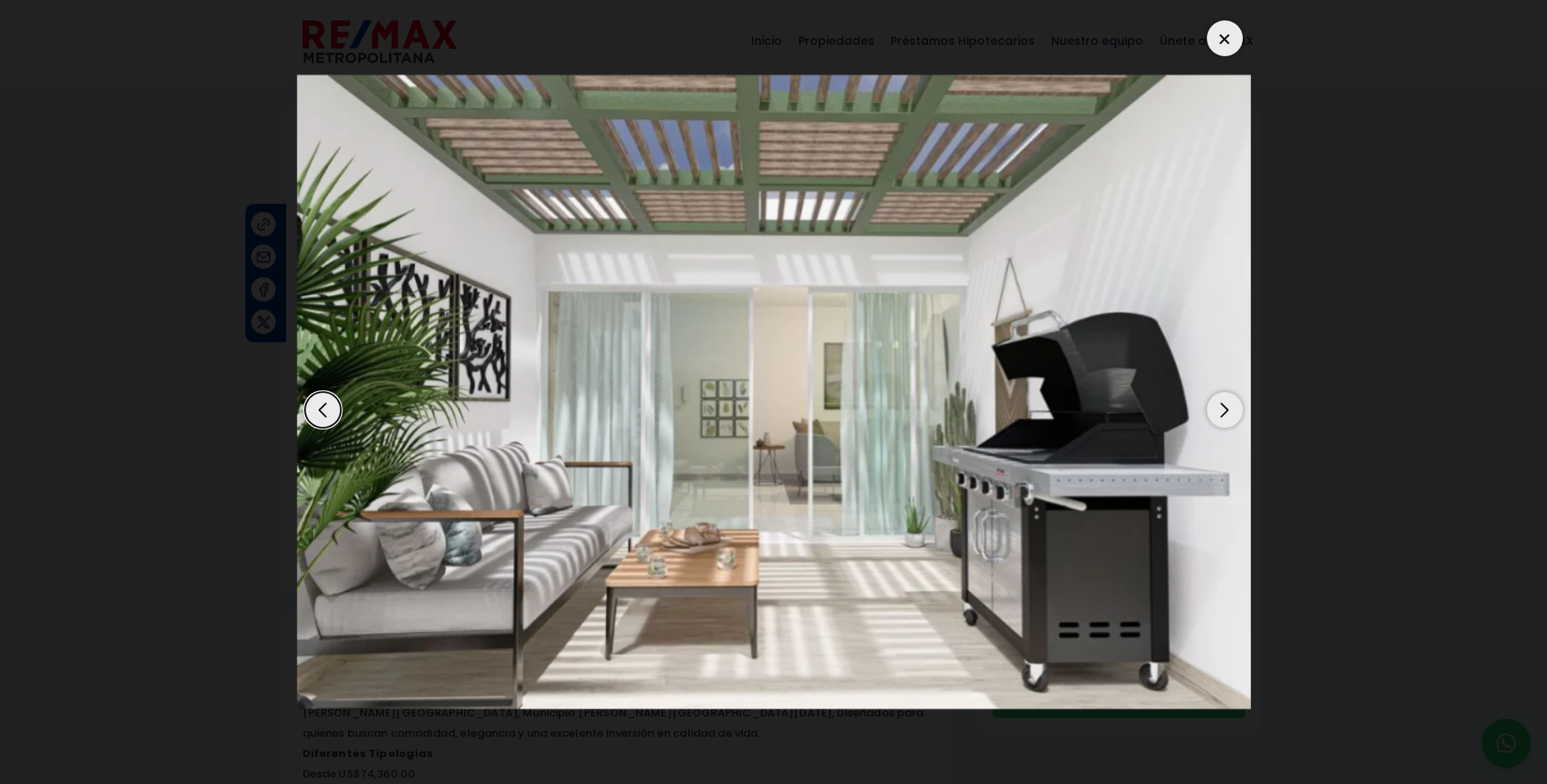
click at [1222, 404] on div "Next slide" at bounding box center [1225, 409] width 36 height 36
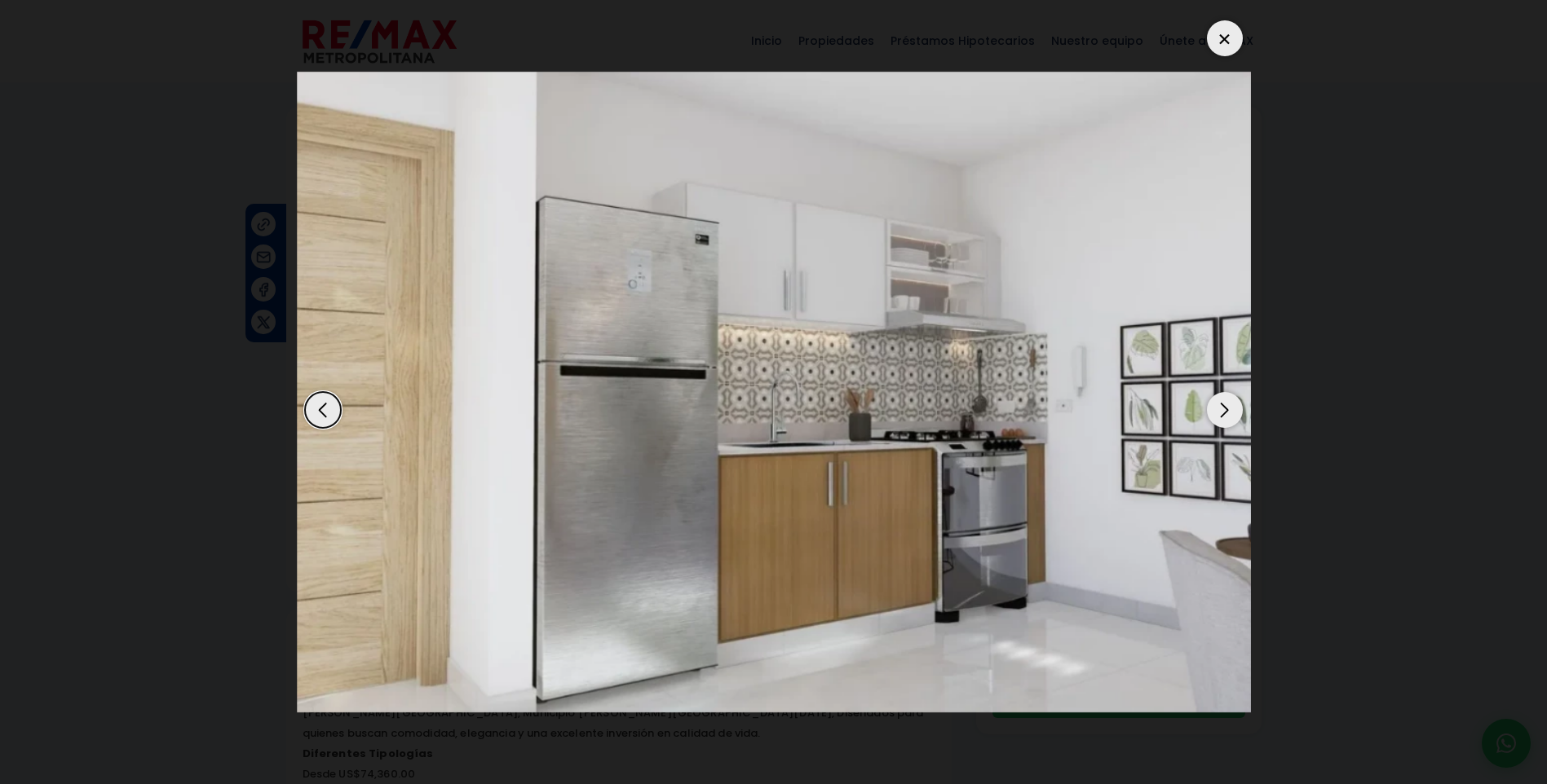
click at [1222, 404] on div "Next slide" at bounding box center [1225, 409] width 36 height 36
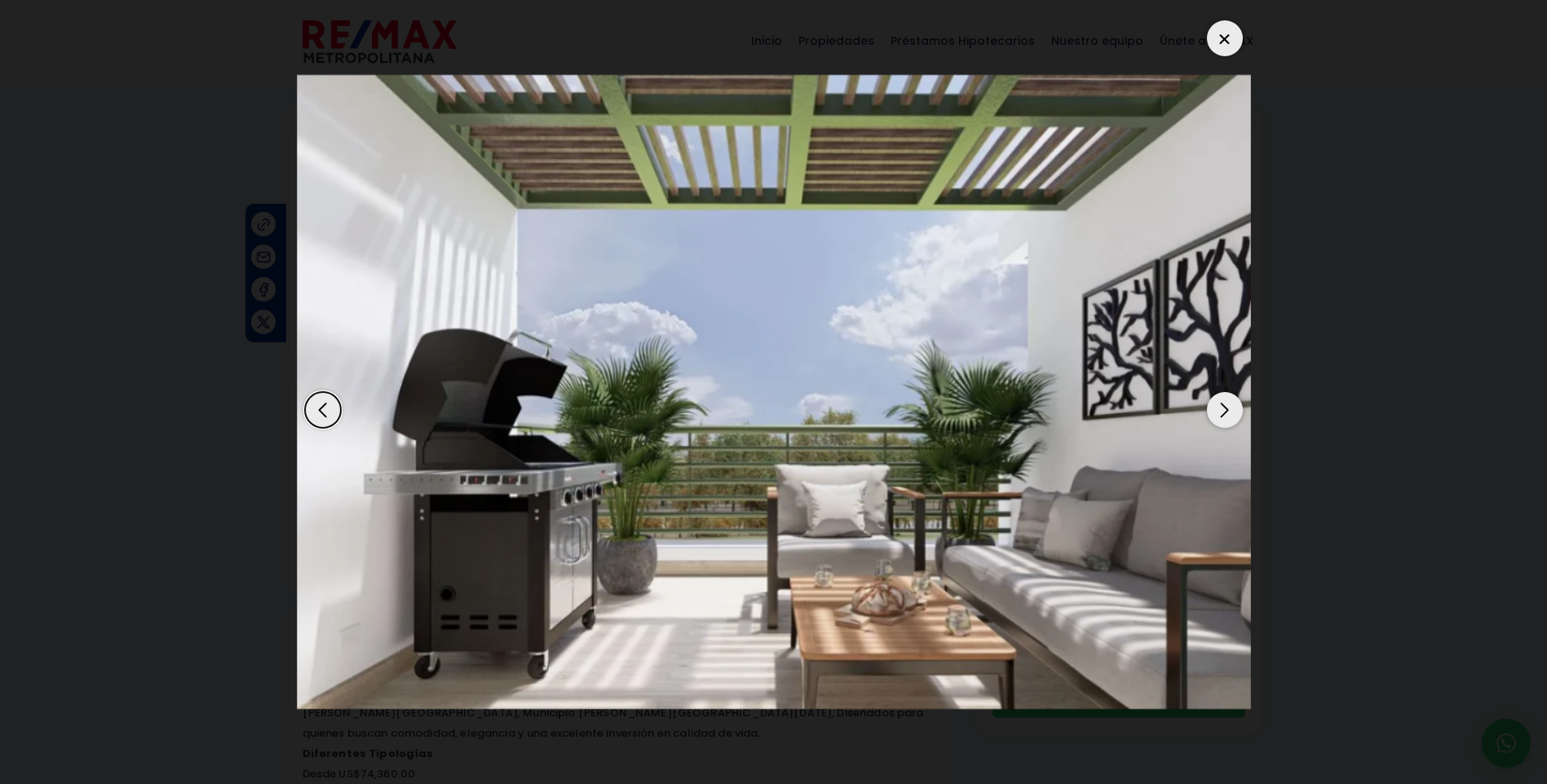
click at [1222, 404] on div "Next slide" at bounding box center [1225, 409] width 36 height 36
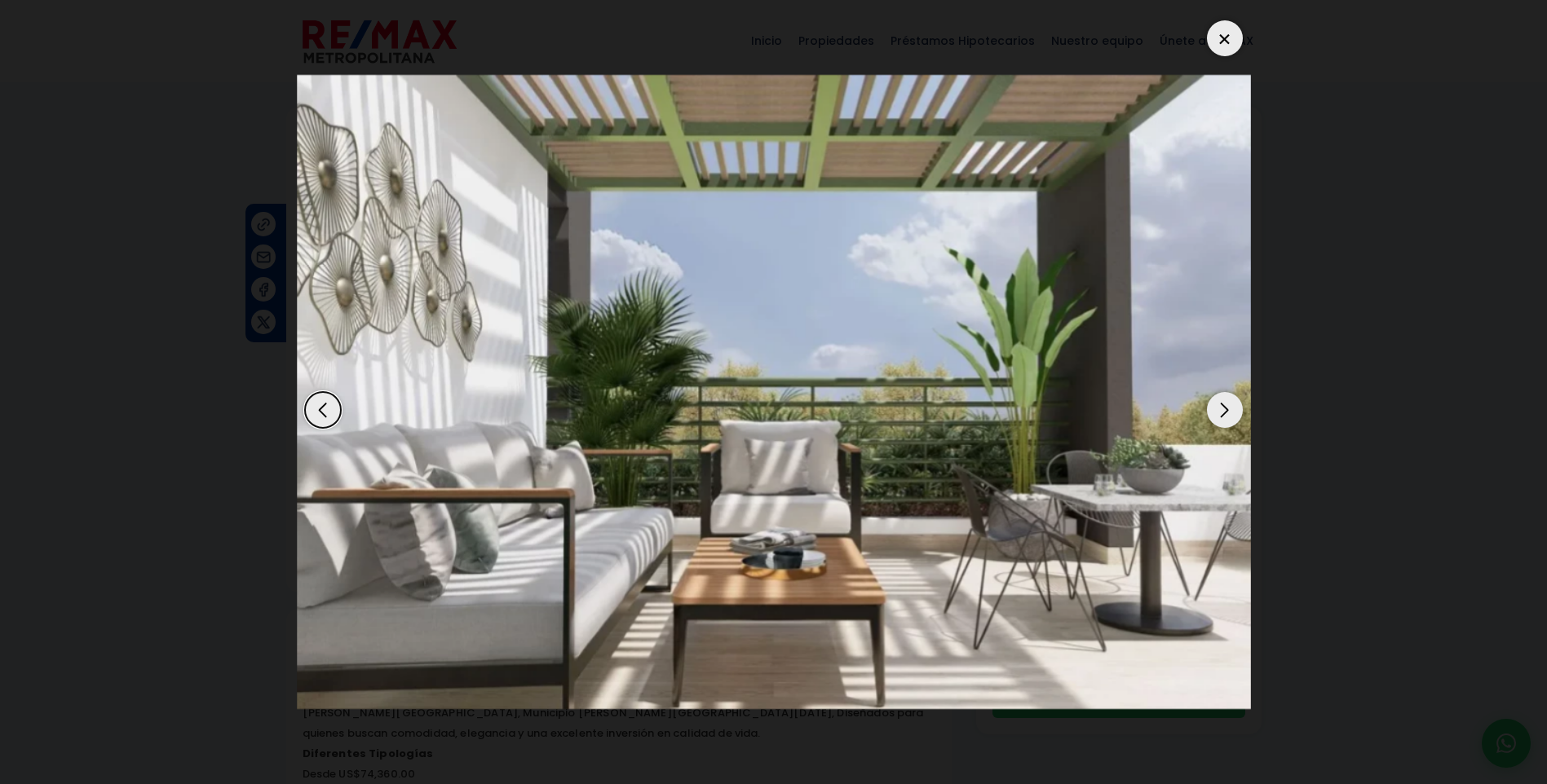
click at [1222, 404] on div "Next slide" at bounding box center [1225, 409] width 36 height 36
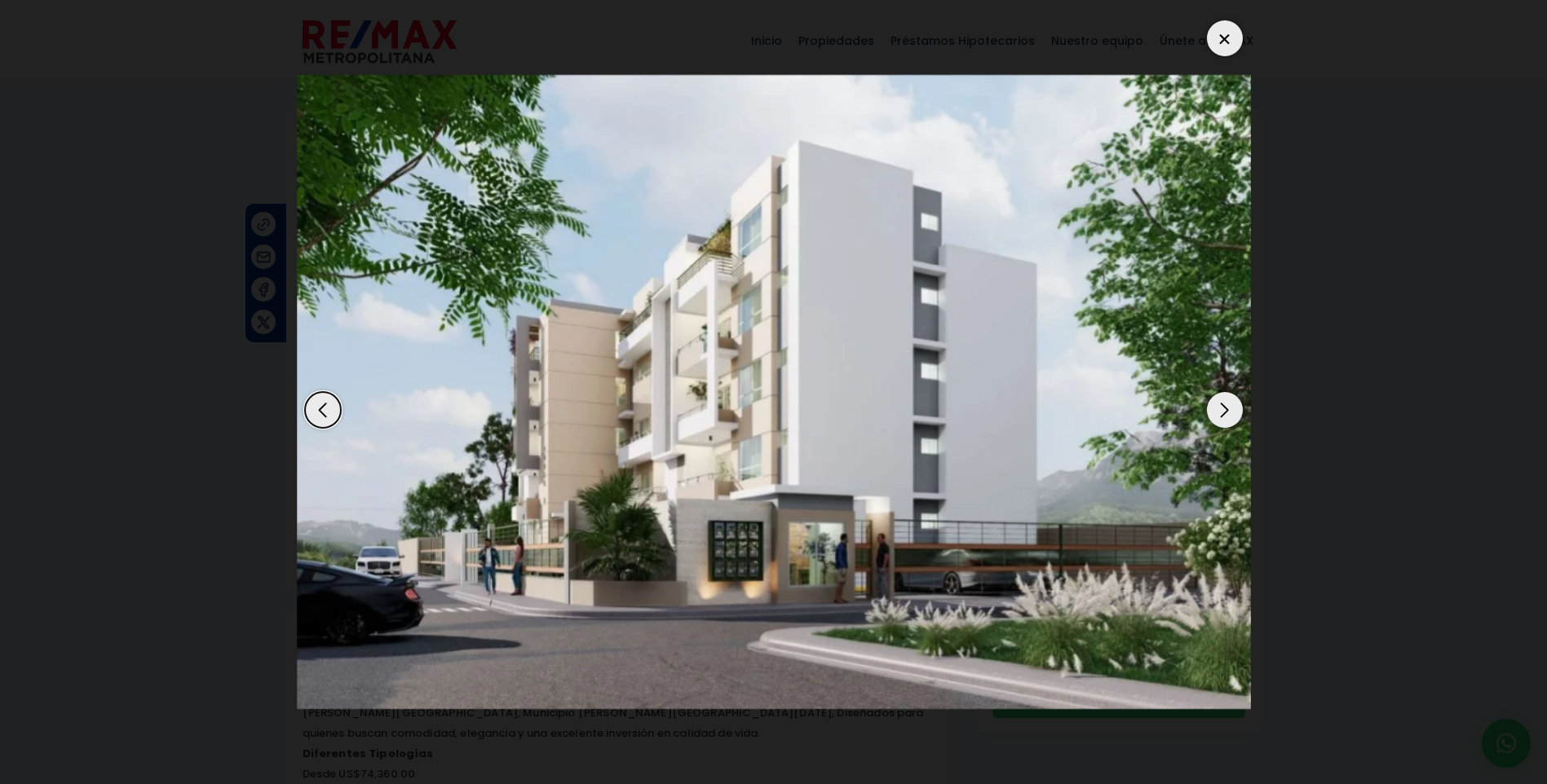
click at [1222, 404] on div "Next slide" at bounding box center [1225, 409] width 36 height 36
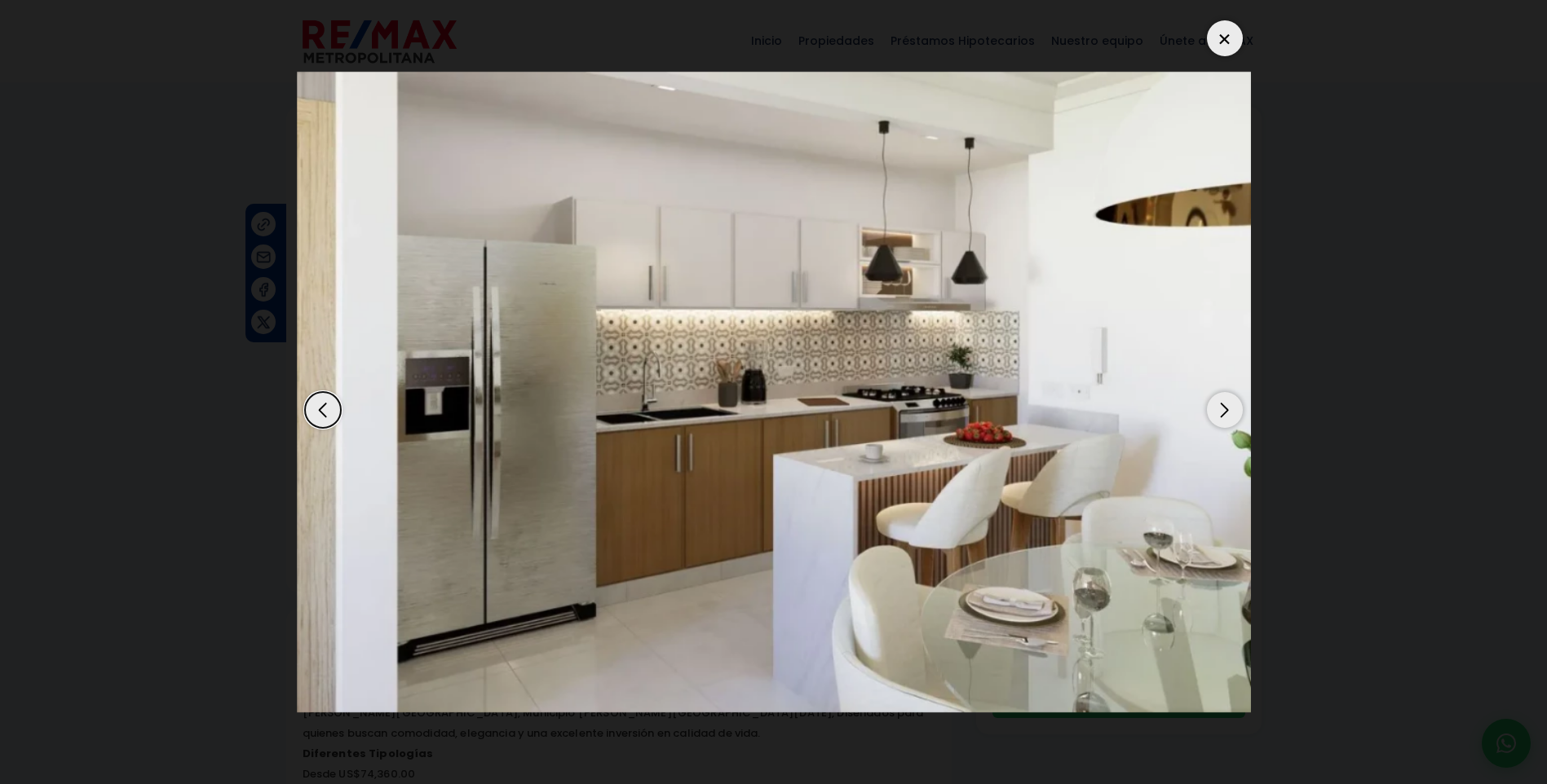
click at [1222, 404] on div "Next slide" at bounding box center [1225, 409] width 36 height 36
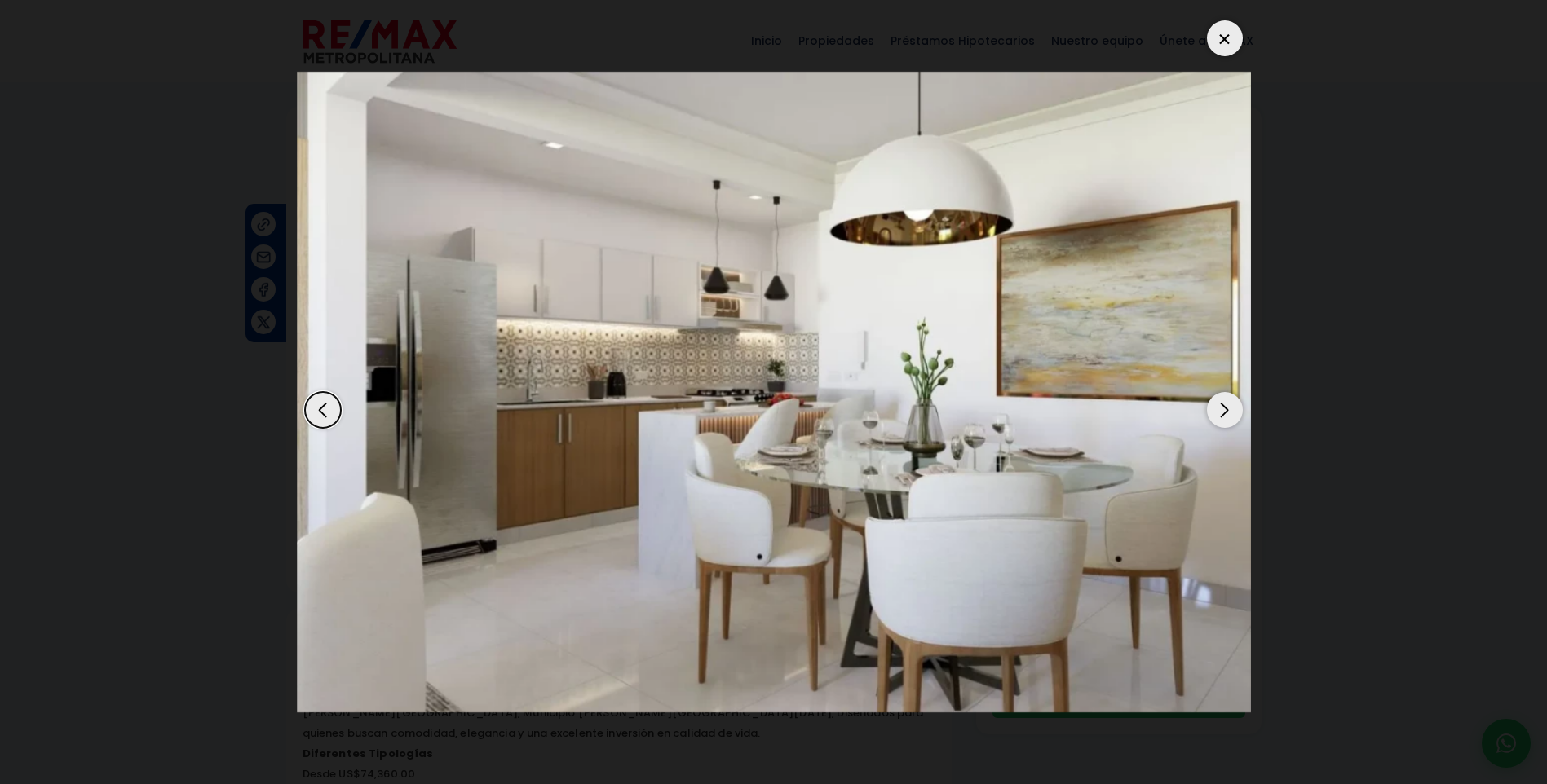
click at [1230, 46] on div at bounding box center [1225, 38] width 36 height 36
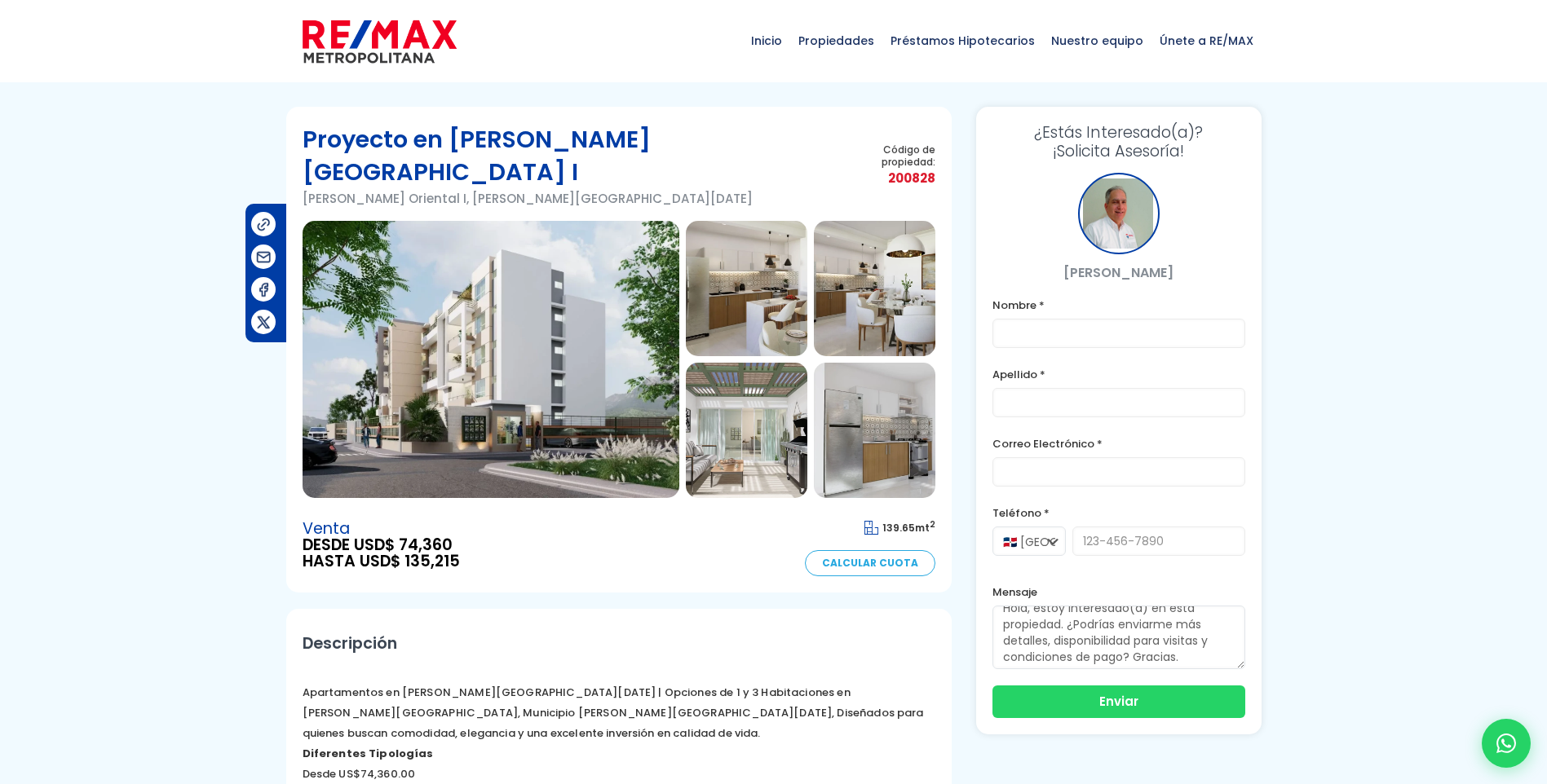
scroll to position [17, 0]
click at [1012, 541] on select "🇩🇴 República Dominicana +1 🇺🇸 Estados Unidos +1 🇪🇸 España +34" at bounding box center [1029, 541] width 73 height 29
click at [993, 527] on select "🇩🇴 República Dominicana +1 🇺🇸 Estados Unidos +1 🇪🇸 España +34" at bounding box center [1029, 541] width 73 height 29
click at [1123, 543] on input "tel" at bounding box center [1159, 541] width 173 height 29
type input "[PHONE_NUMBER]"
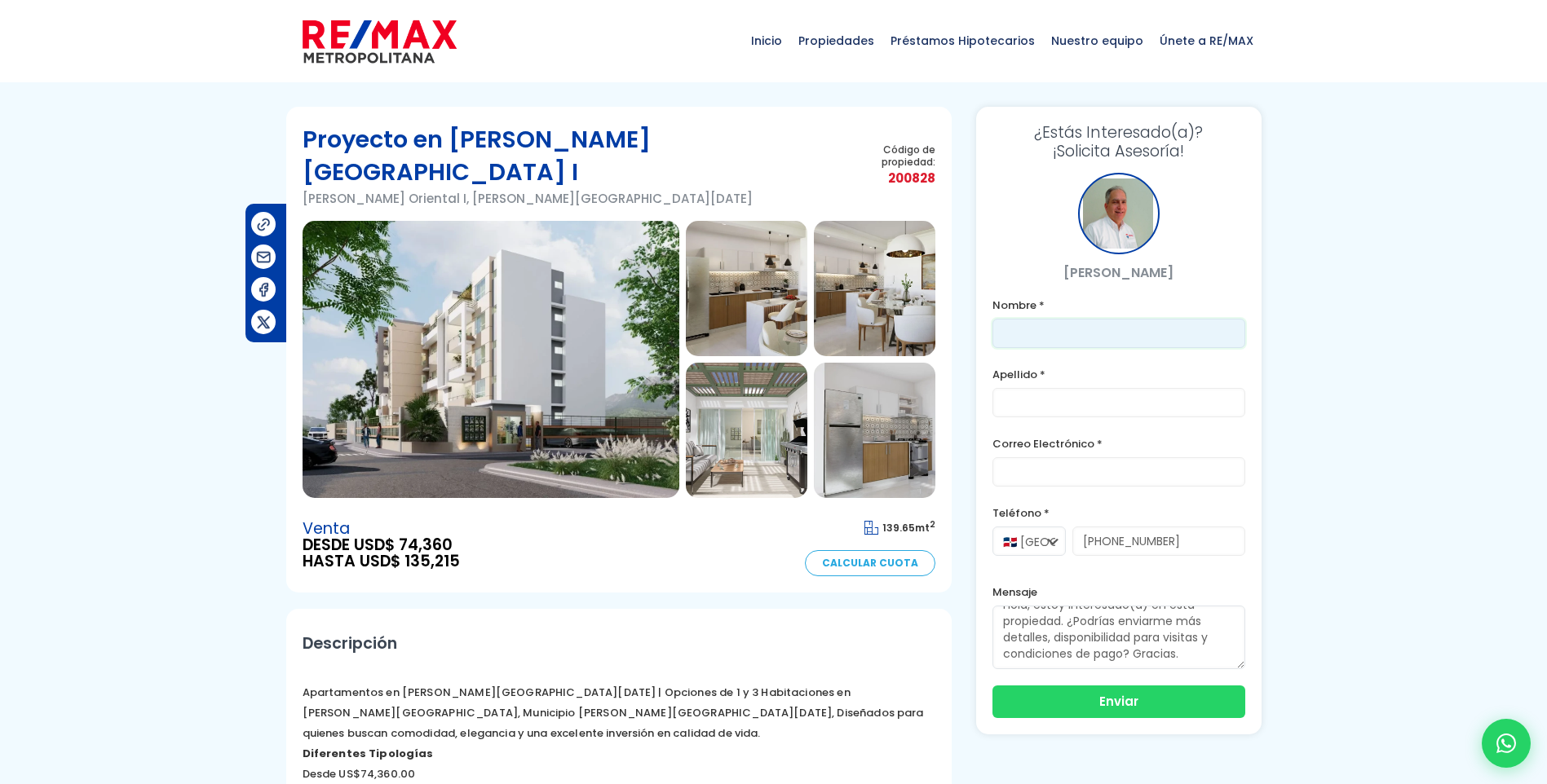
click at [1053, 322] on input "text" at bounding box center [1119, 333] width 253 height 29
type input "Anibal"
click at [1031, 419] on form "Nombre * Anibal Apellido * Correo Electrónico * Teléfono * 🇩🇴 República Dominic…" at bounding box center [1119, 506] width 253 height 423
click at [1032, 411] on input "text" at bounding box center [1119, 402] width 253 height 29
type input "Guzman"
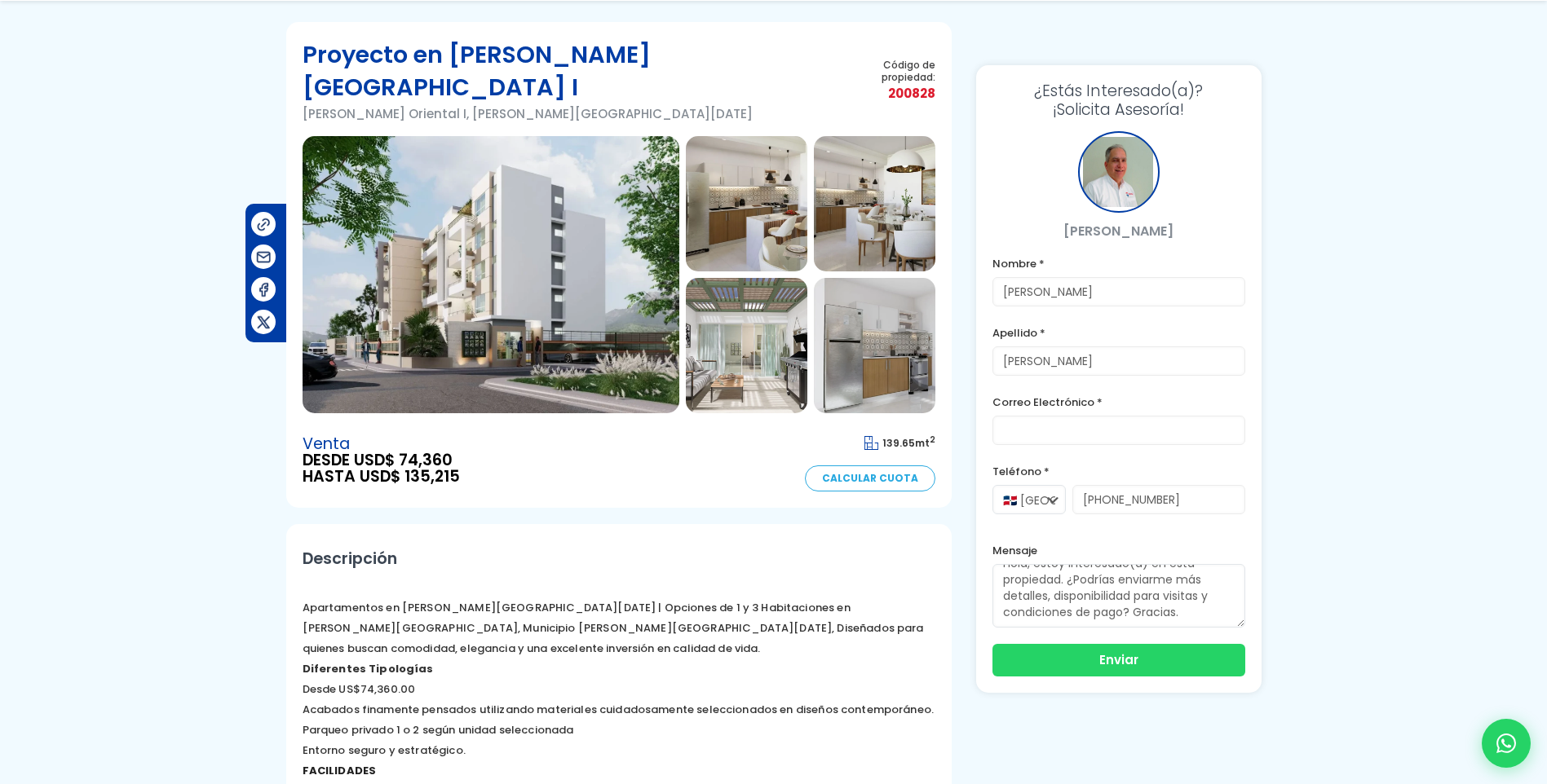
scroll to position [163, 0]
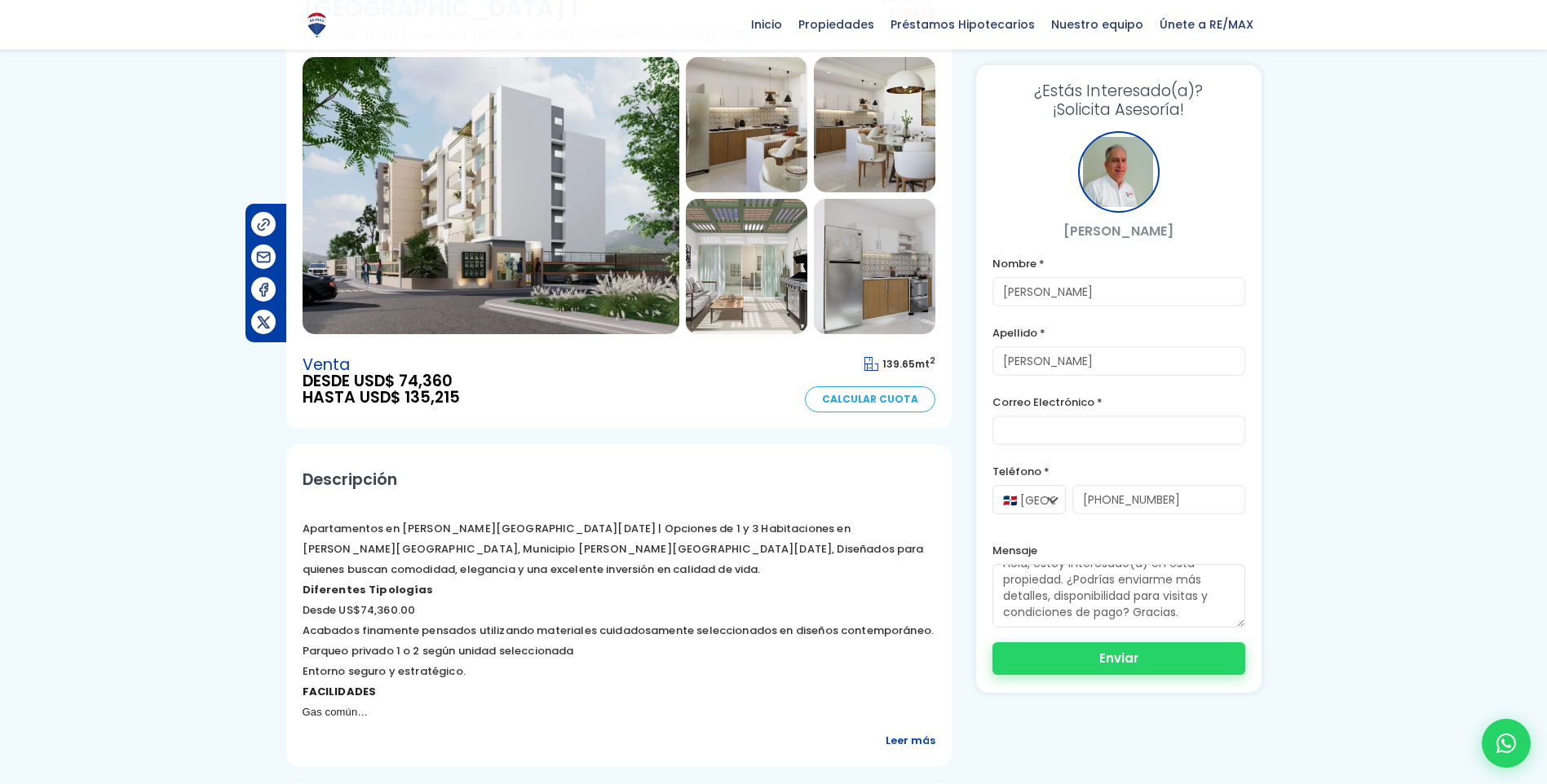
click at [1136, 655] on button "Enviar" at bounding box center [1119, 659] width 253 height 32
click at [1127, 428] on input "email" at bounding box center [1119, 430] width 253 height 29
click at [1163, 439] on input "email" at bounding box center [1119, 430] width 253 height 29
type input "[EMAIL_ADDRESS][DOMAIN_NAME]"
click button "Enviar"
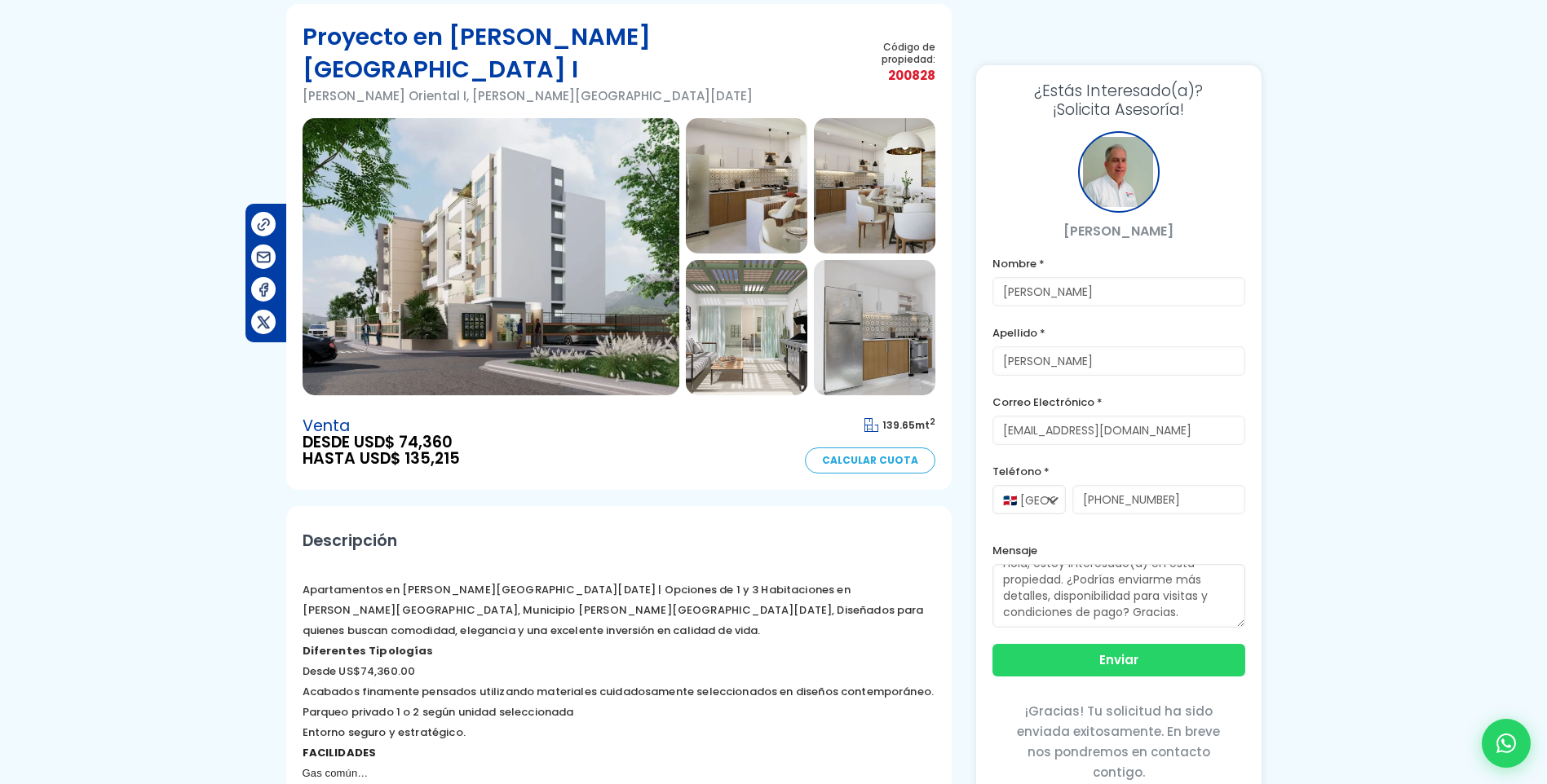
scroll to position [0, 0]
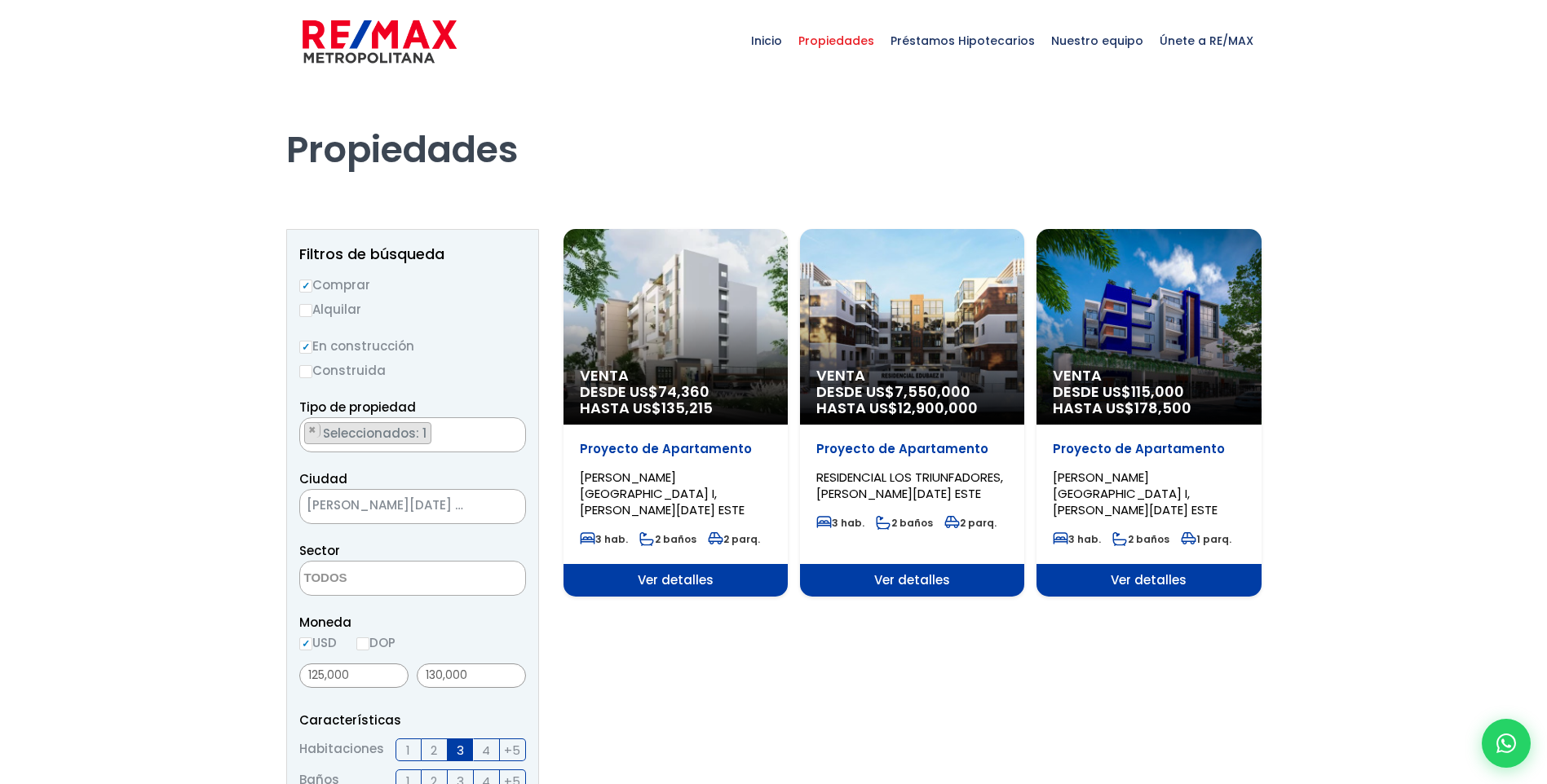
click at [965, 261] on div "Venta DESDE US$ 7,550,000 HASTA US$ 12,900,000" at bounding box center [912, 327] width 224 height 196
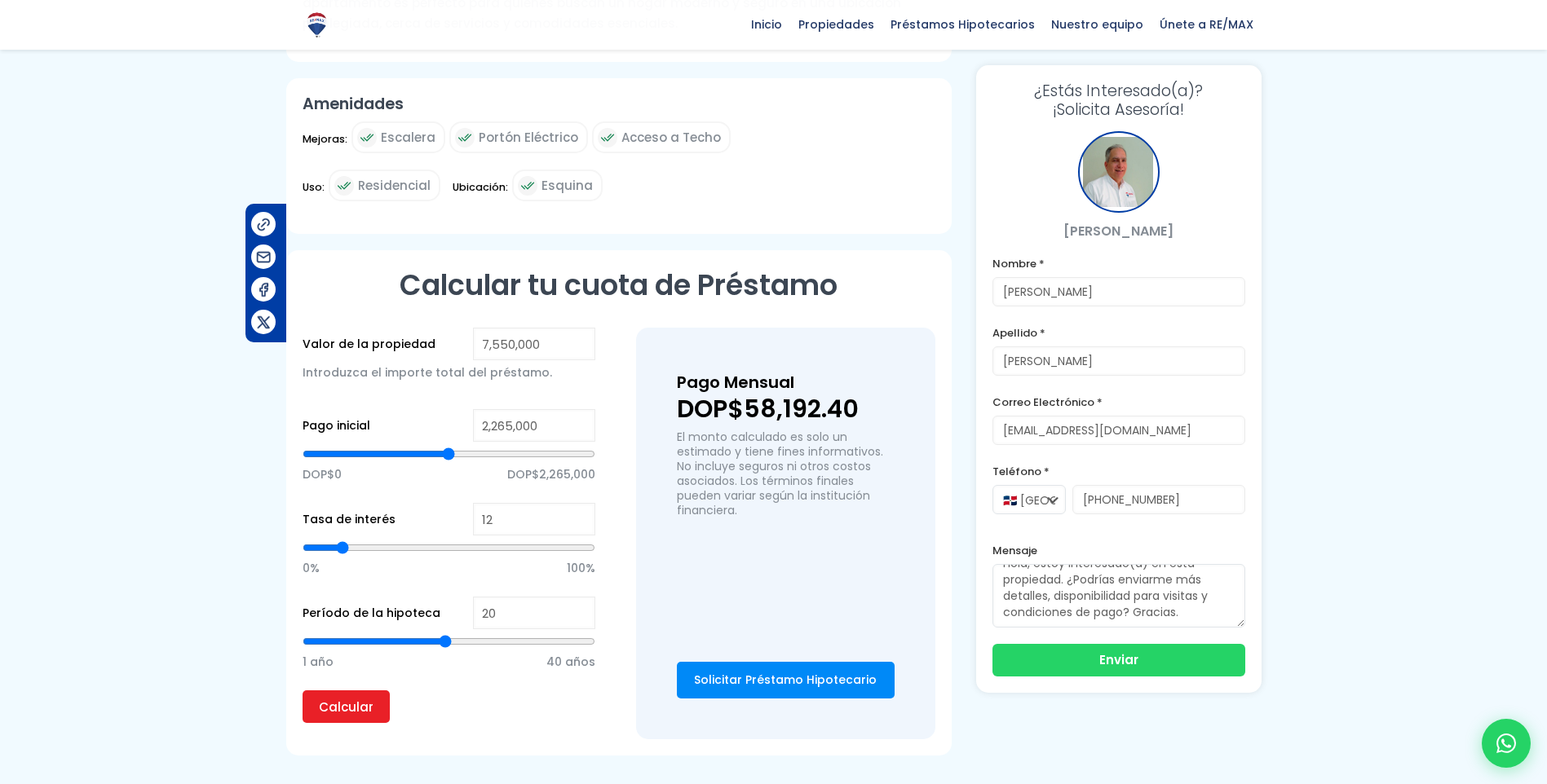
scroll to position [734, 0]
click at [494, 431] on input "2,265,000" at bounding box center [533, 424] width 122 height 32
type input "265,000"
type input "265000"
type input "65,000"
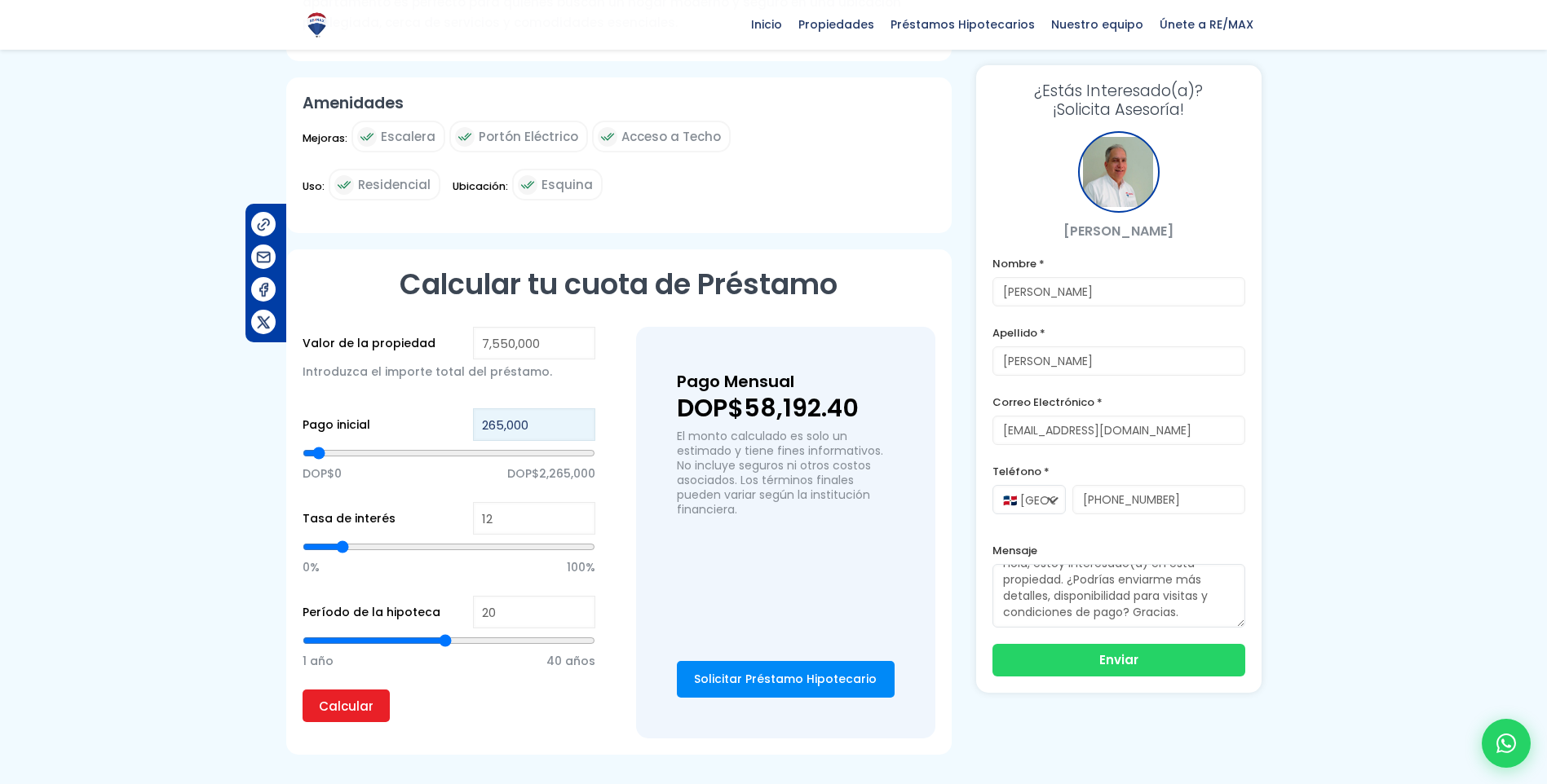
type input "65000"
type input "365,000"
type input "365000"
type input "3,365,000"
type input "3365000"
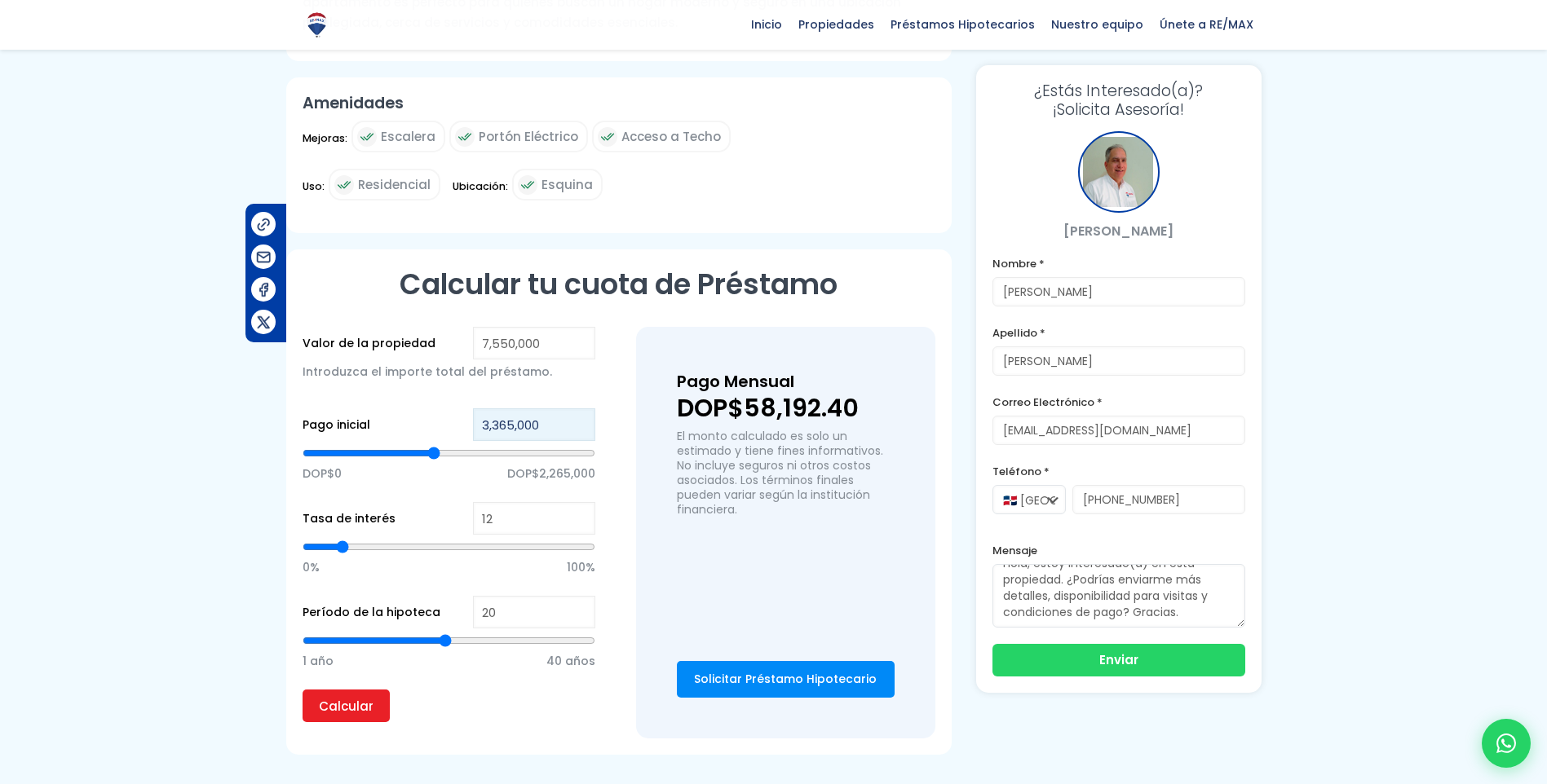
type input "3,365,000"
click at [635, 520] on div "Valor de la propiedad 7,550,000 Introduzca el importe total [PERSON_NAME]. Pago…" at bounding box center [619, 533] width 633 height 412
click at [356, 711] on input "Calcular" at bounding box center [346, 705] width 87 height 32
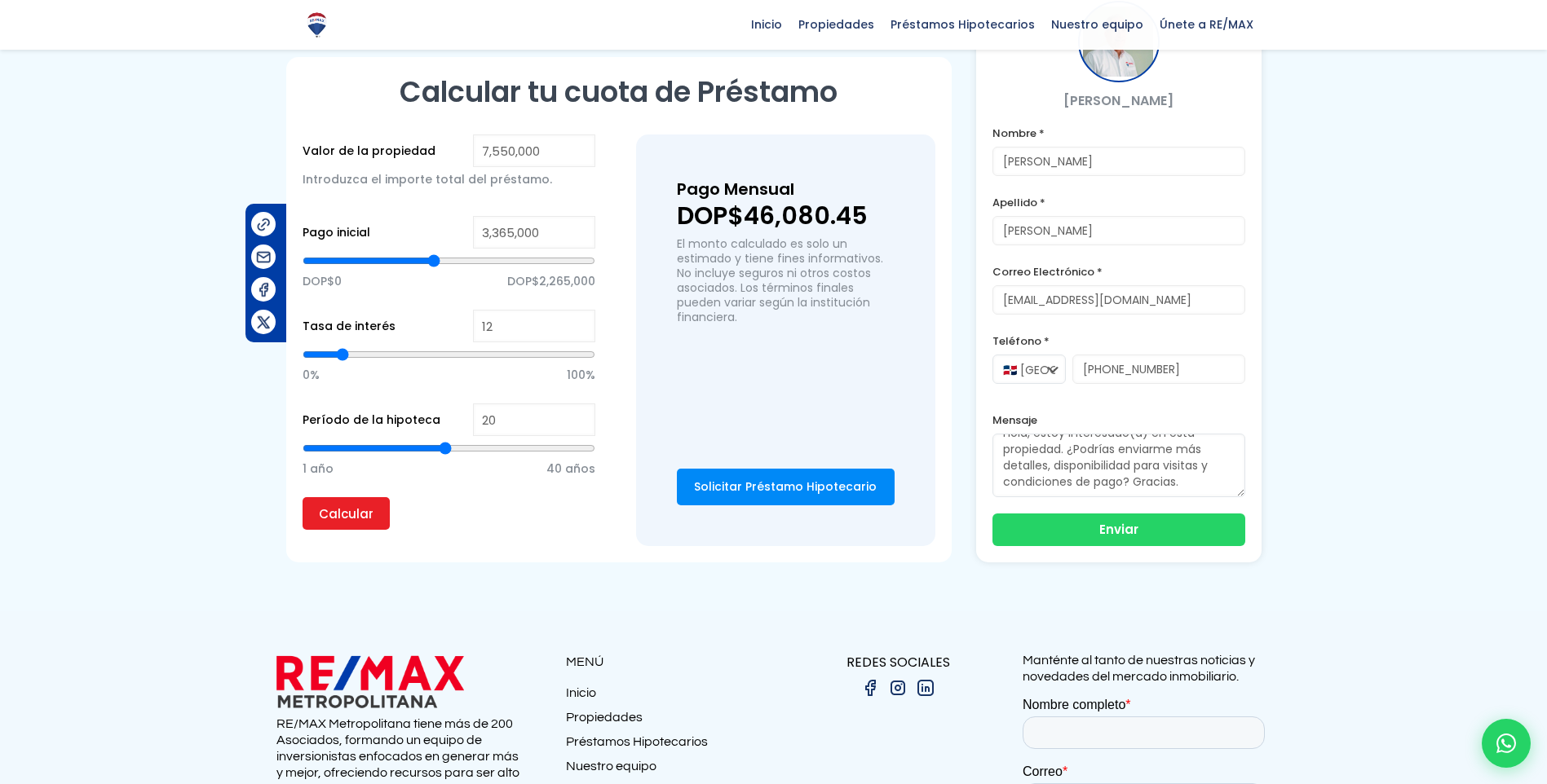
scroll to position [897, 0]
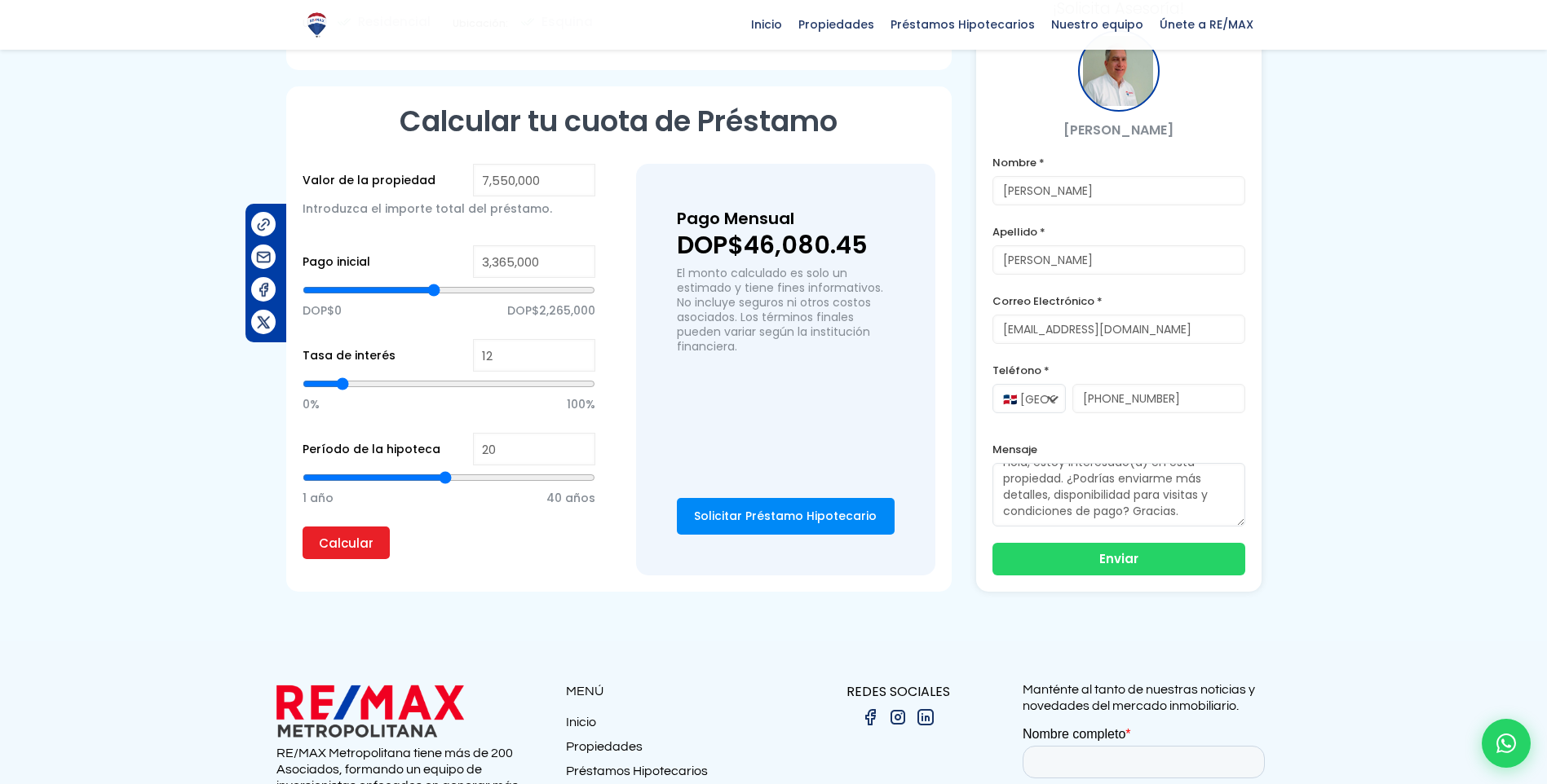
type input "10"
type input "11"
type input "12"
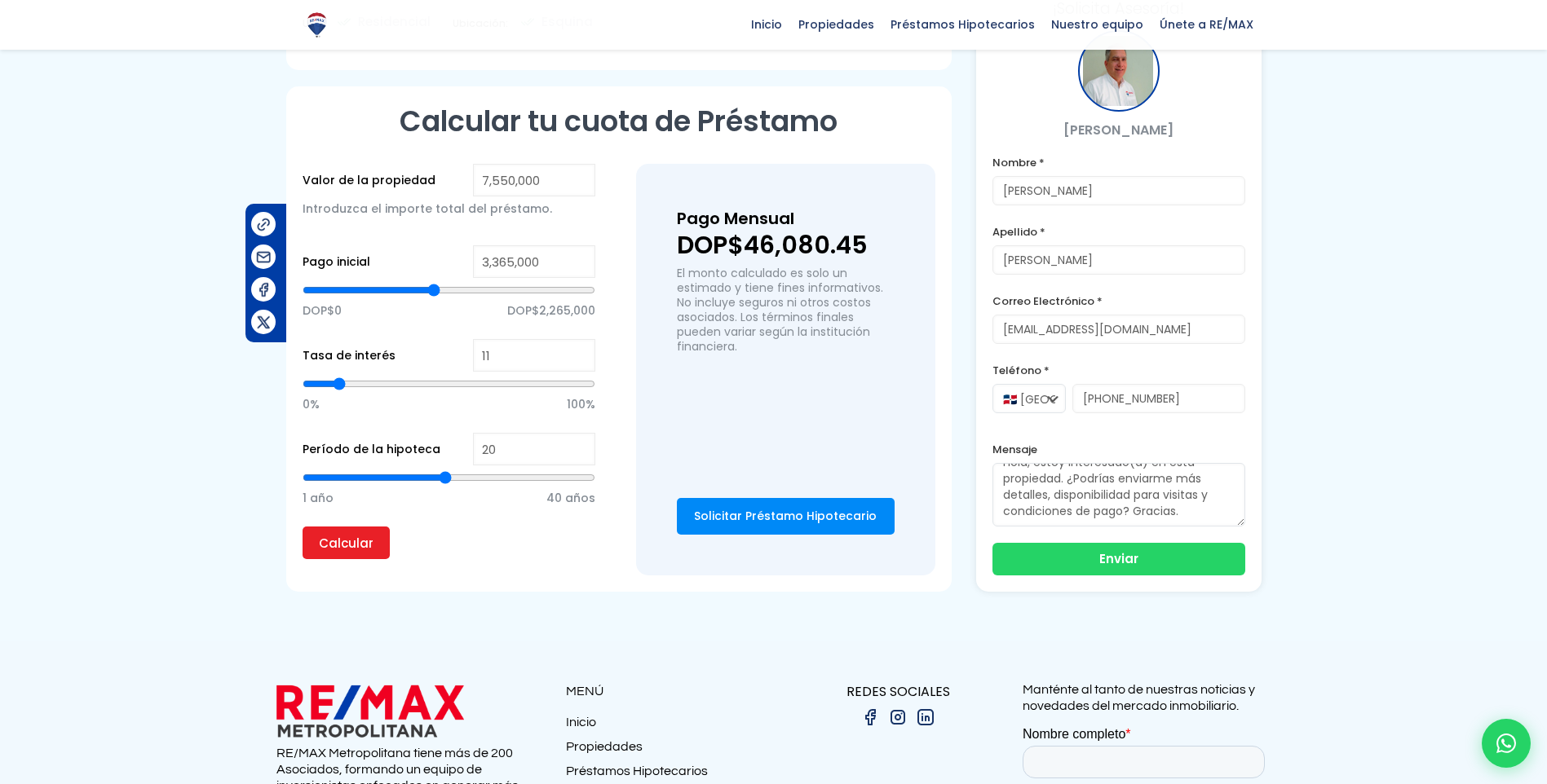
type input "12"
type input "13"
type input "14"
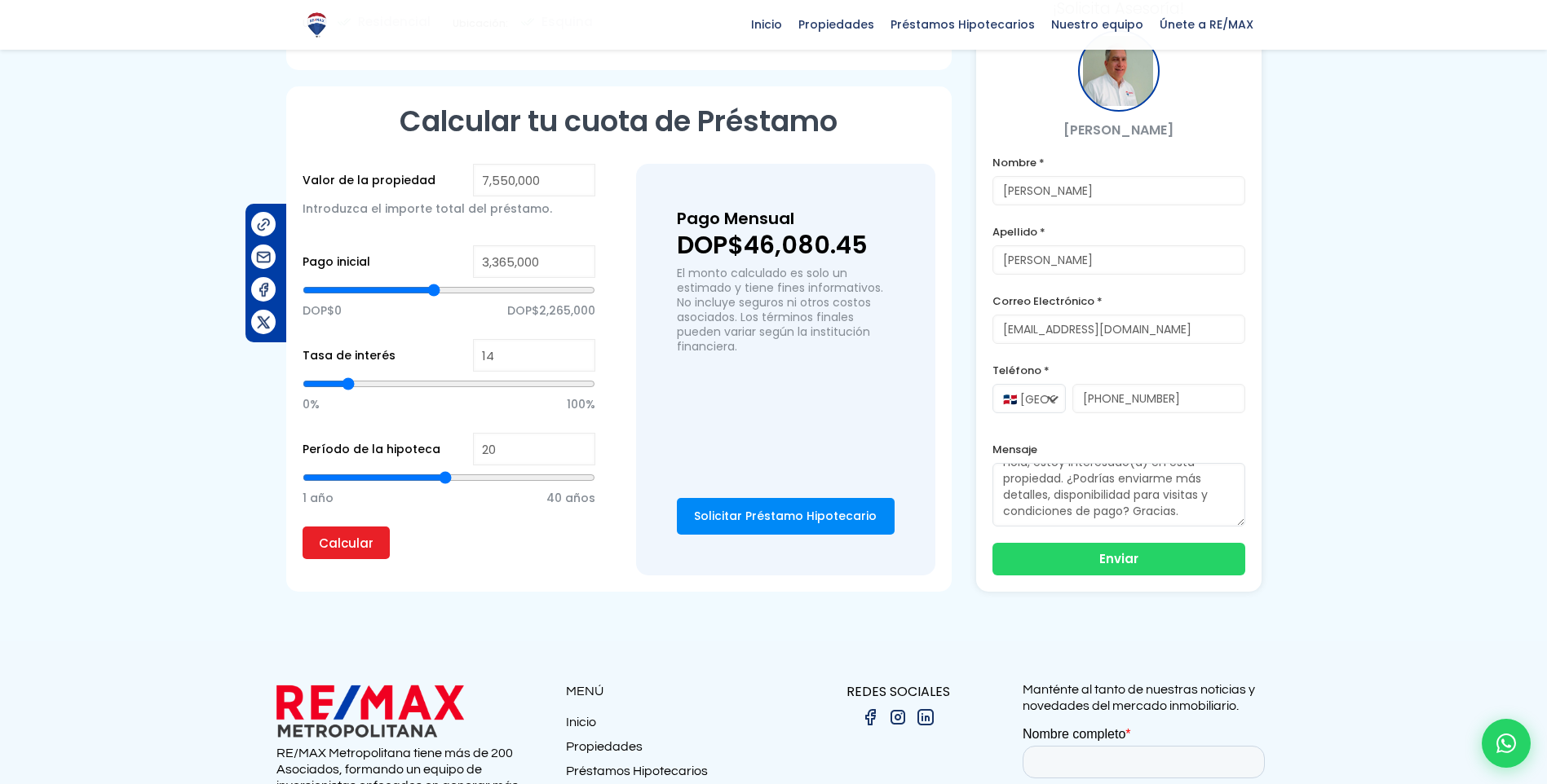
type input "15"
drag, startPoint x: 336, startPoint y: 382, endPoint x: 351, endPoint y: 382, distance: 15.0
type input "15"
click at [351, 382] on input "range" at bounding box center [449, 385] width 292 height 17
click at [366, 551] on input "Calcular" at bounding box center [346, 542] width 87 height 32
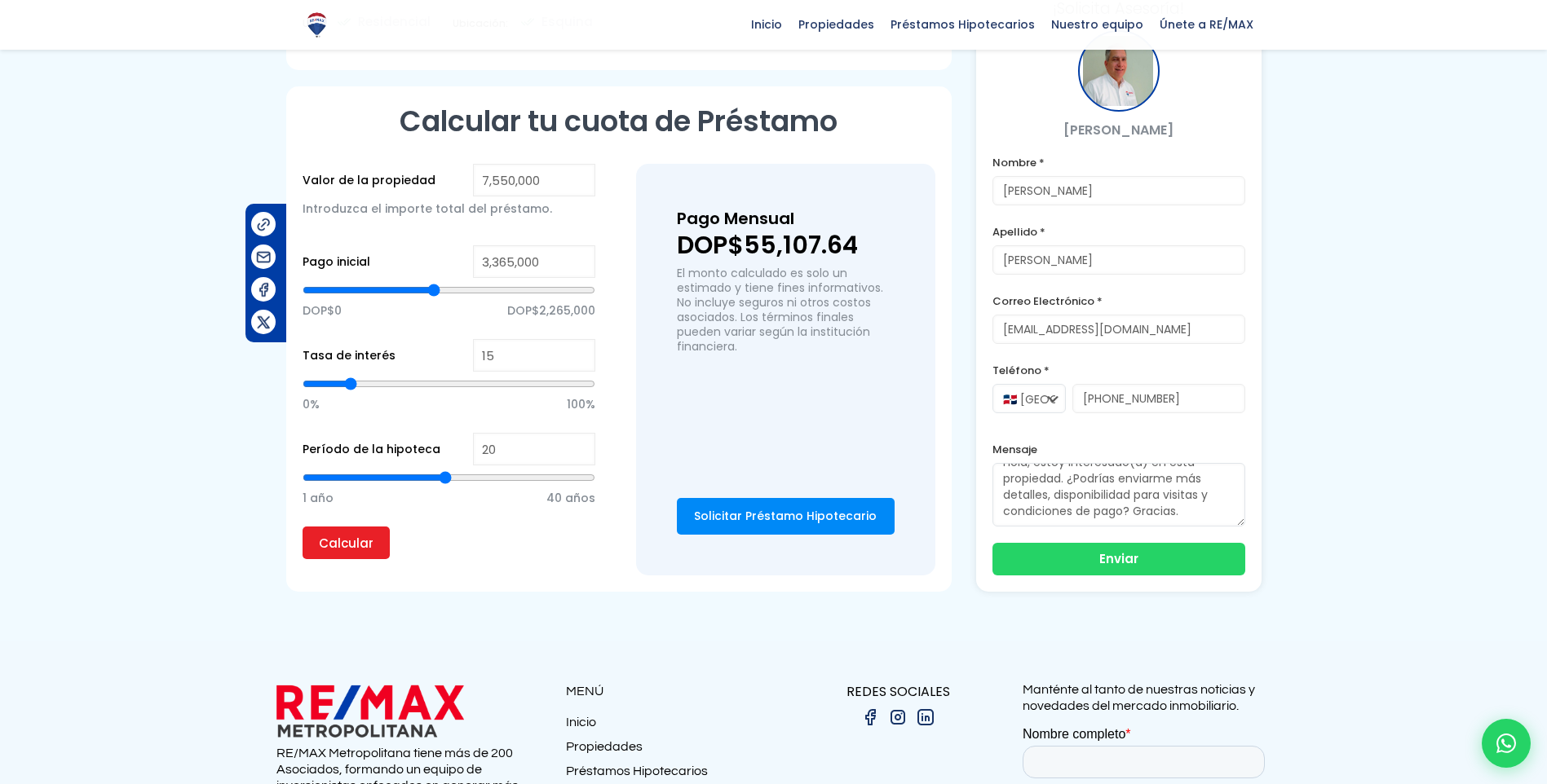
type input "14"
type input "13"
type input "12"
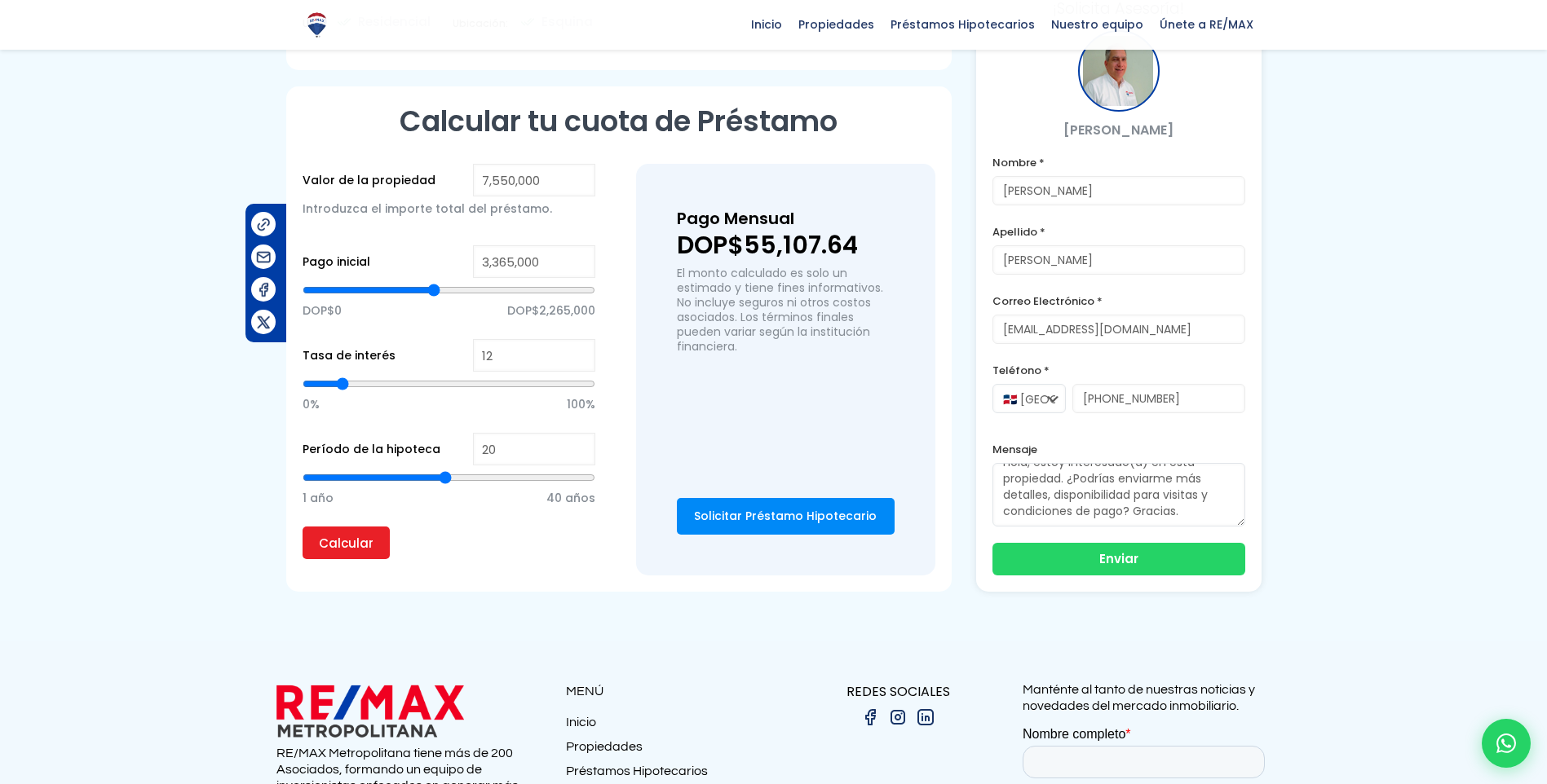
drag, startPoint x: 352, startPoint y: 387, endPoint x: 341, endPoint y: 387, distance: 11.0
type input "12"
click at [341, 387] on input "range" at bounding box center [449, 385] width 292 height 17
click at [353, 544] on input "Calcular" at bounding box center [346, 542] width 87 height 32
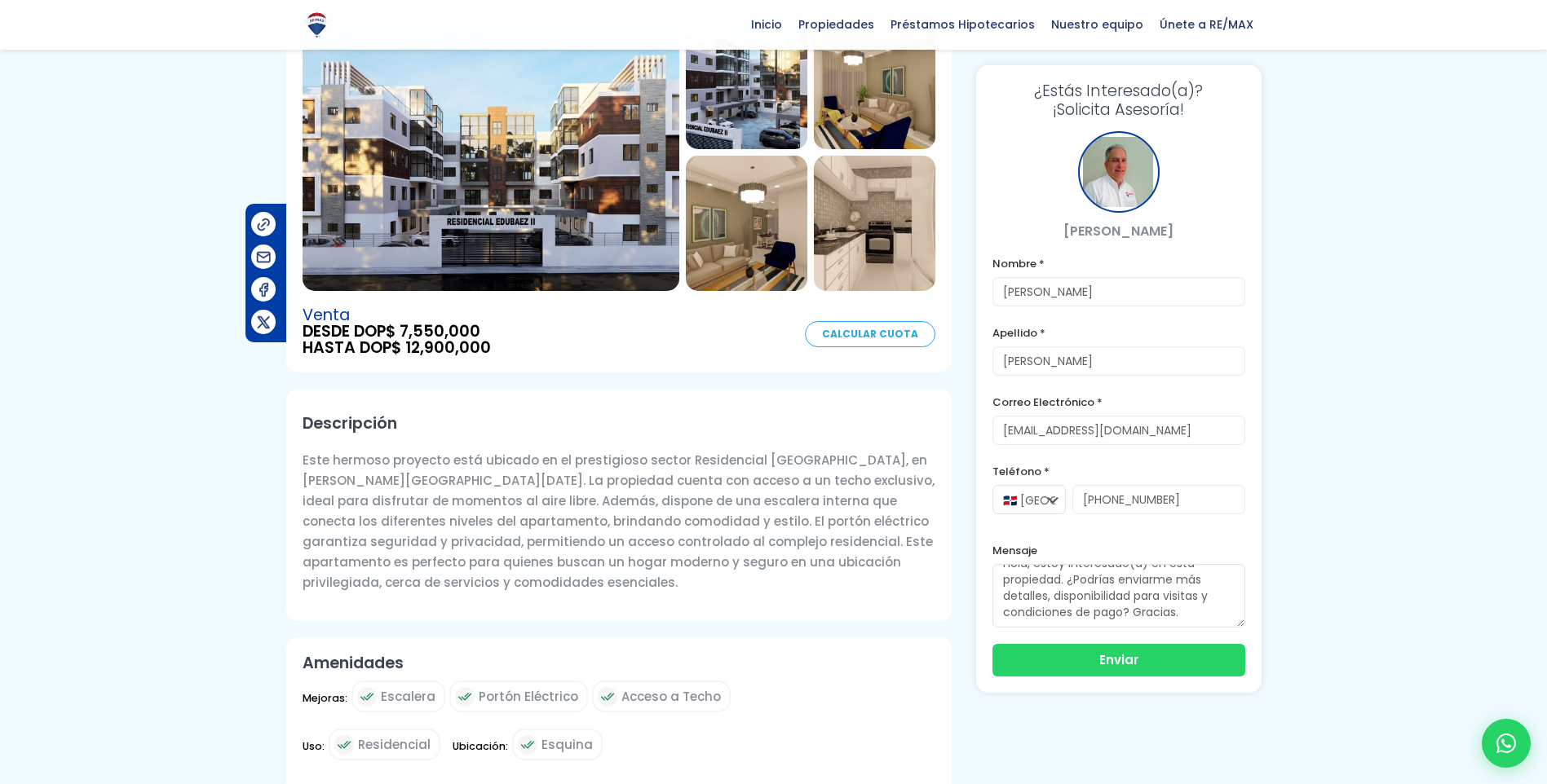
scroll to position [163, 0]
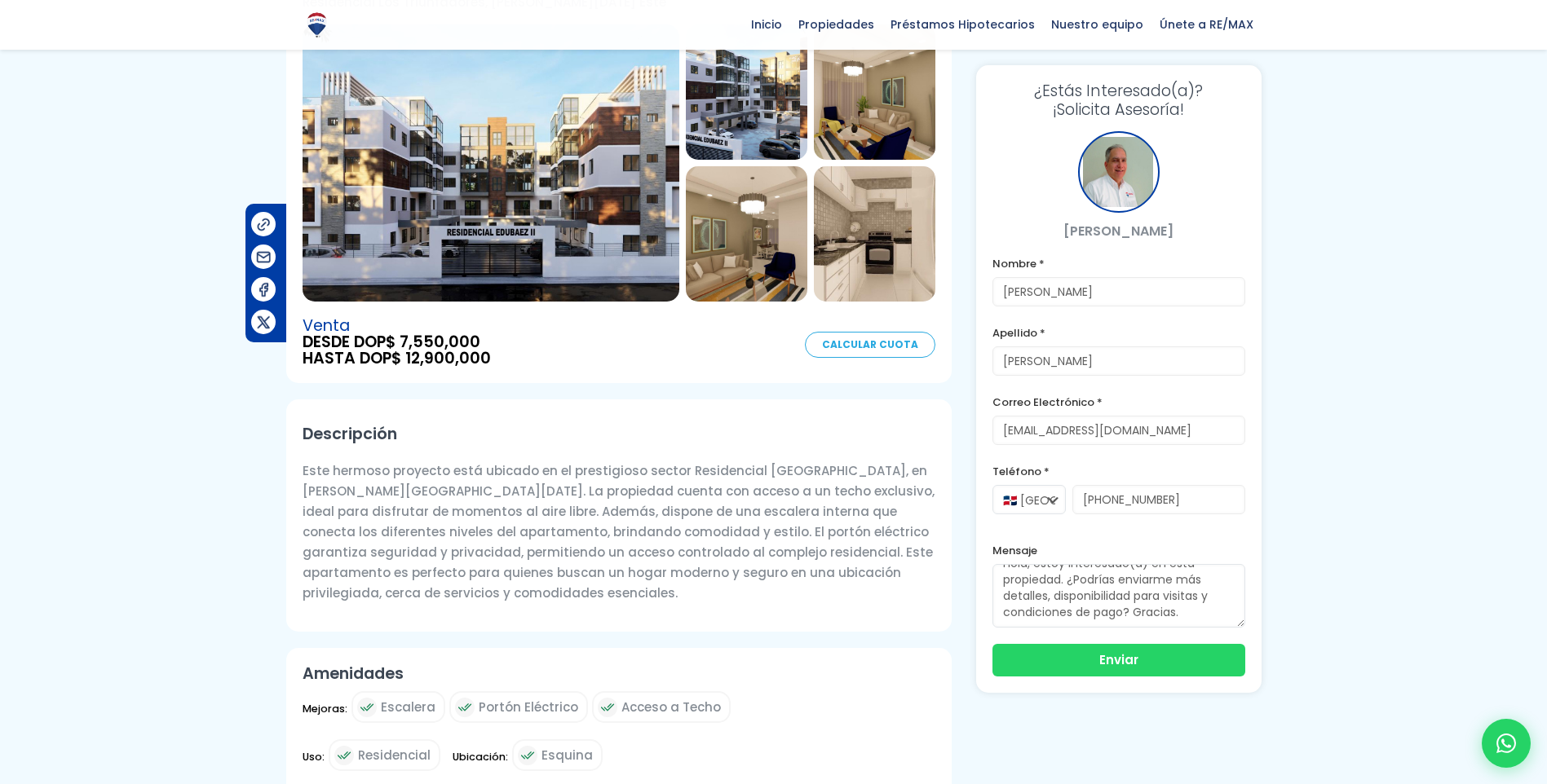
click at [545, 93] on img at bounding box center [491, 163] width 377 height 277
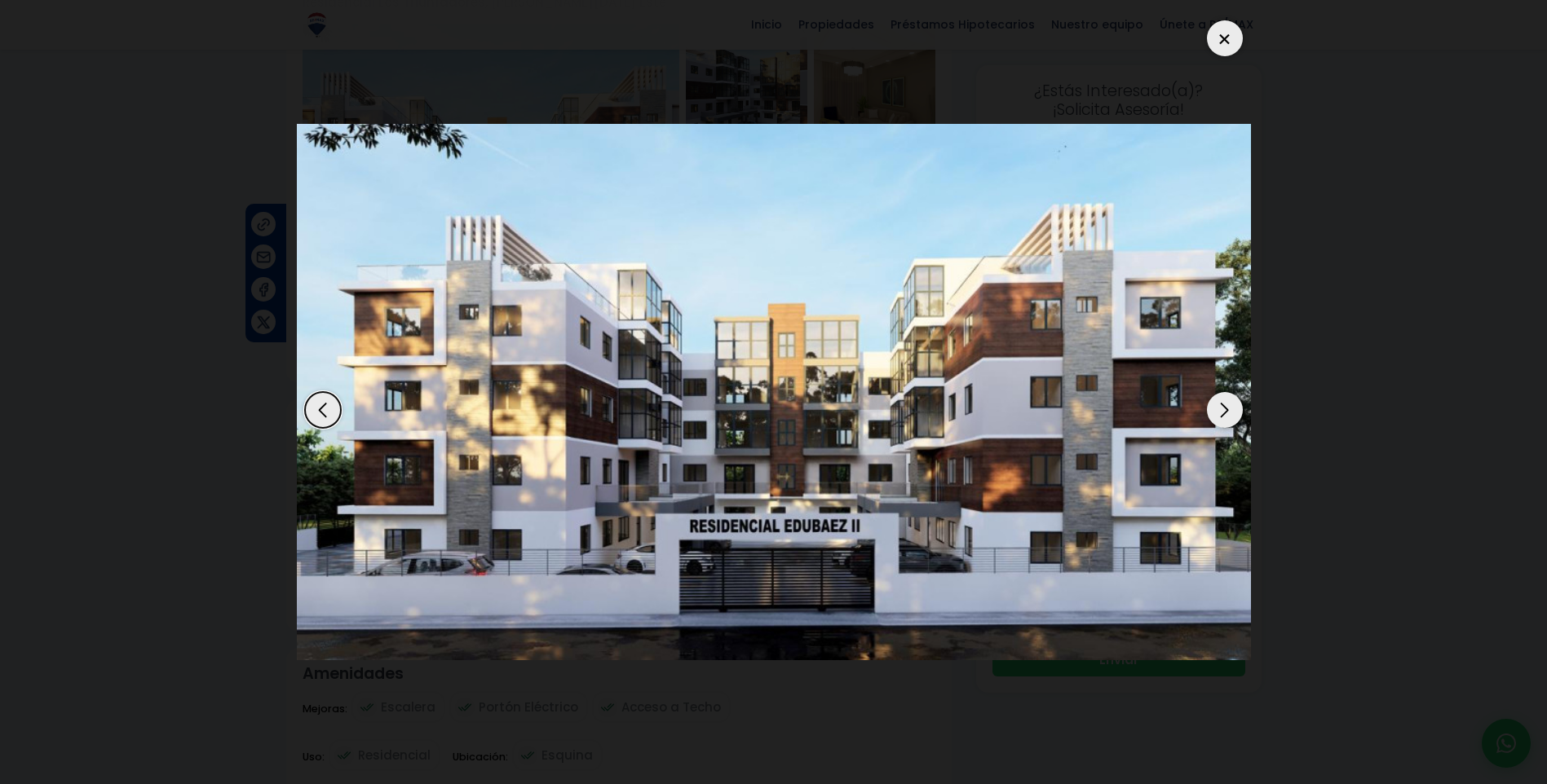
click at [1223, 409] on div "Next slide" at bounding box center [1225, 409] width 36 height 36
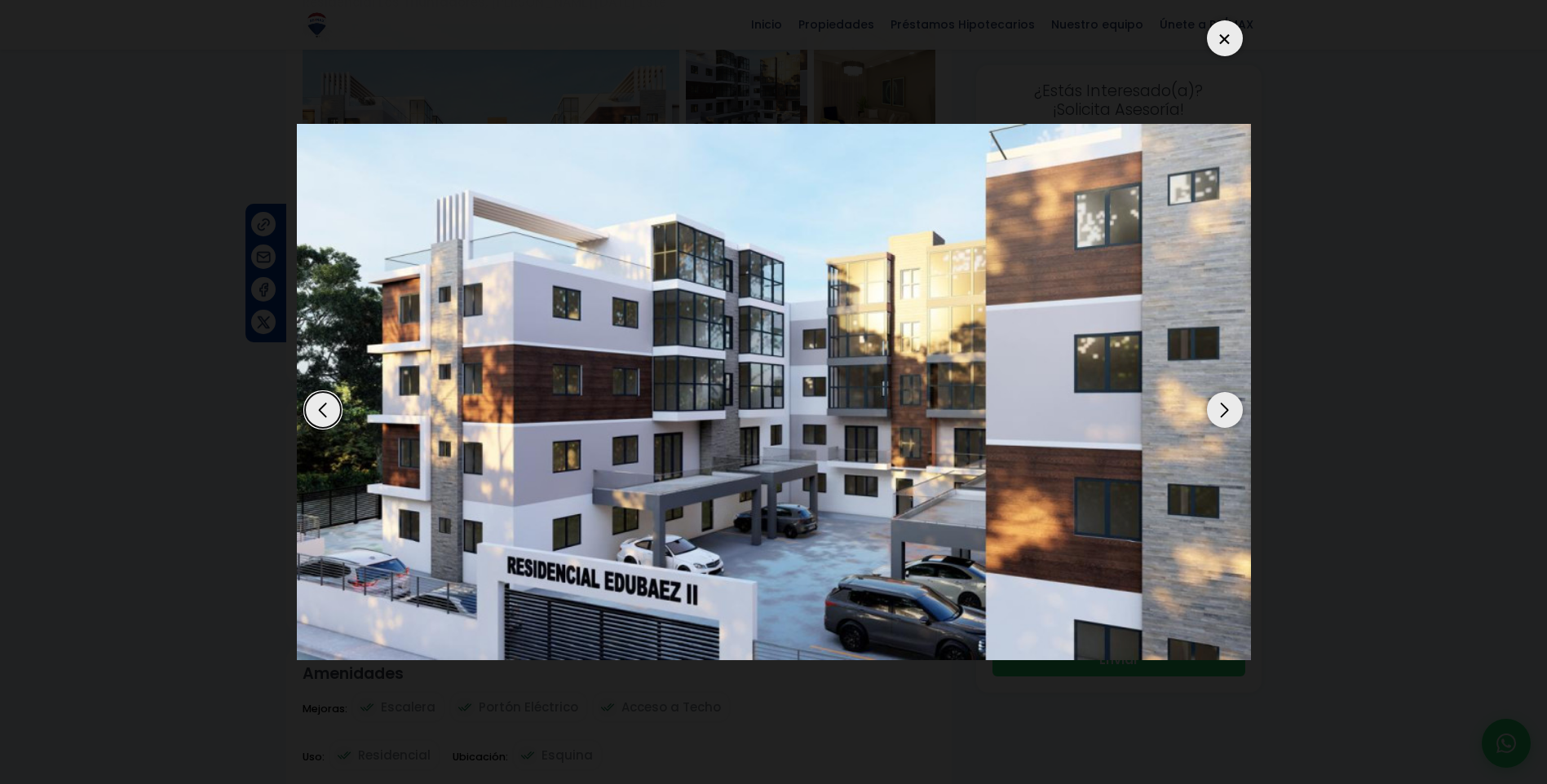
click at [1232, 420] on div "Next slide" at bounding box center [1225, 409] width 36 height 36
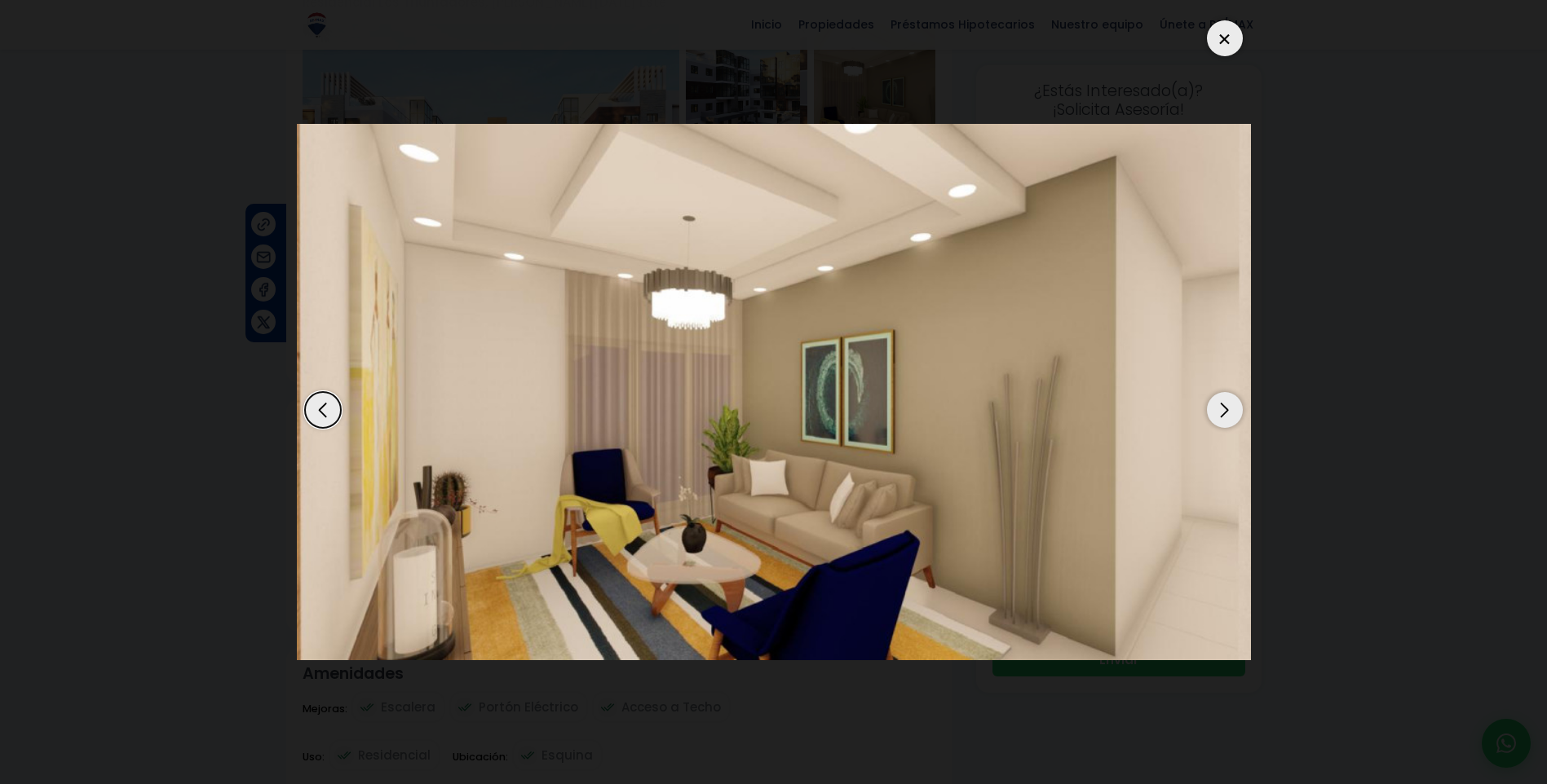
click at [1230, 411] on div "Next slide" at bounding box center [1225, 409] width 36 height 36
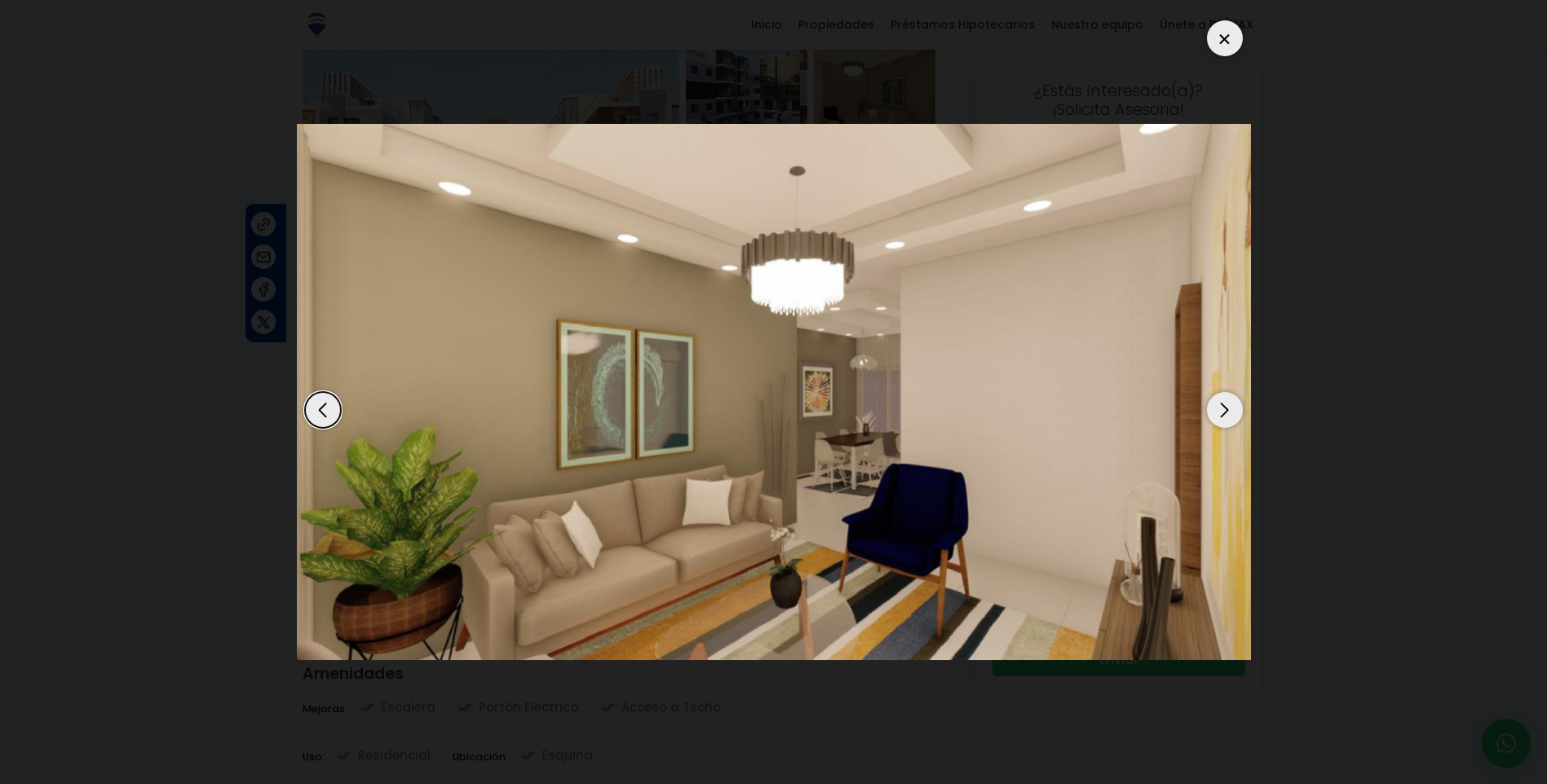
click at [1230, 411] on div "Next slide" at bounding box center [1225, 409] width 36 height 36
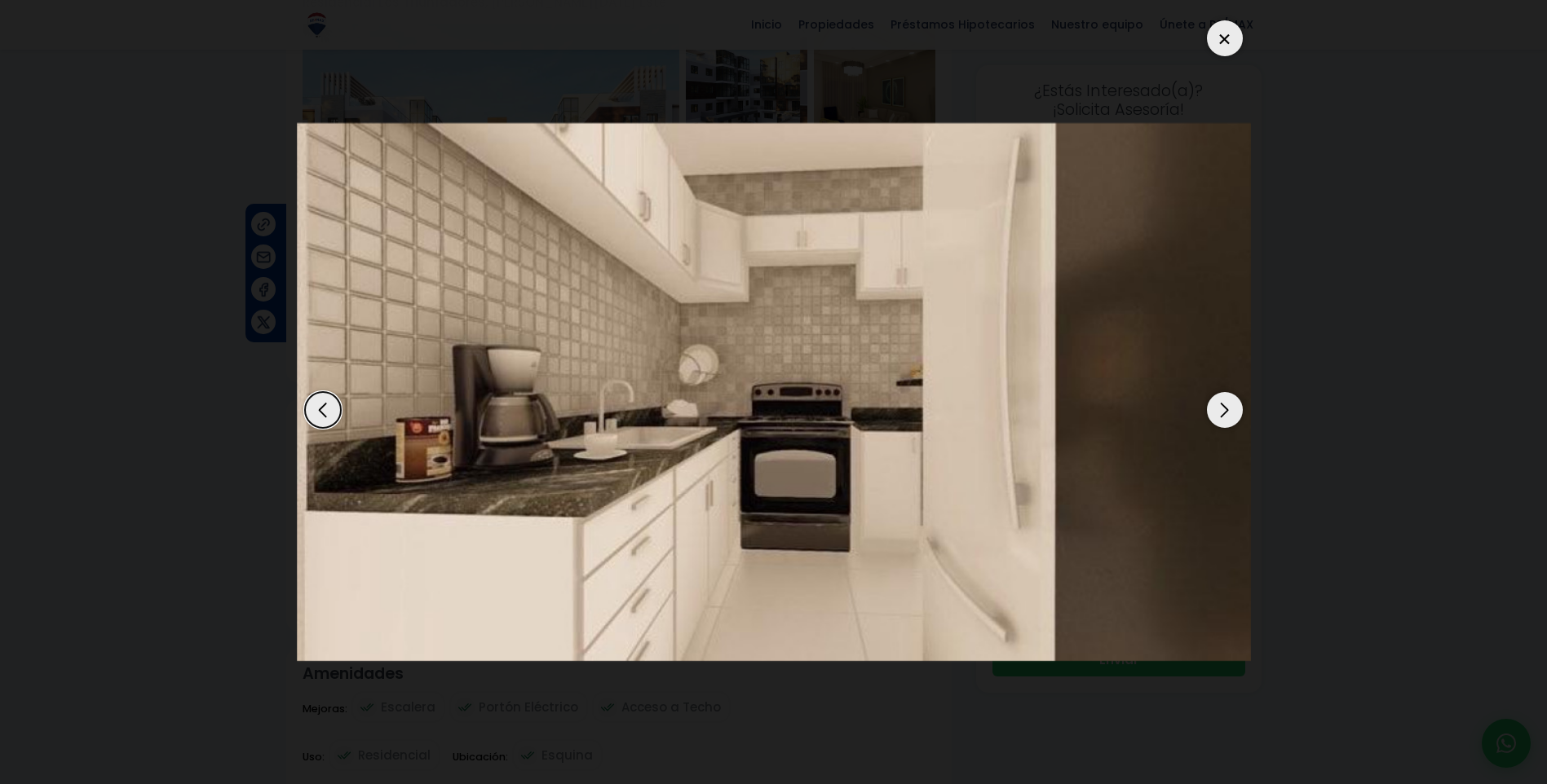
click at [1230, 411] on div "Next slide" at bounding box center [1225, 409] width 36 height 36
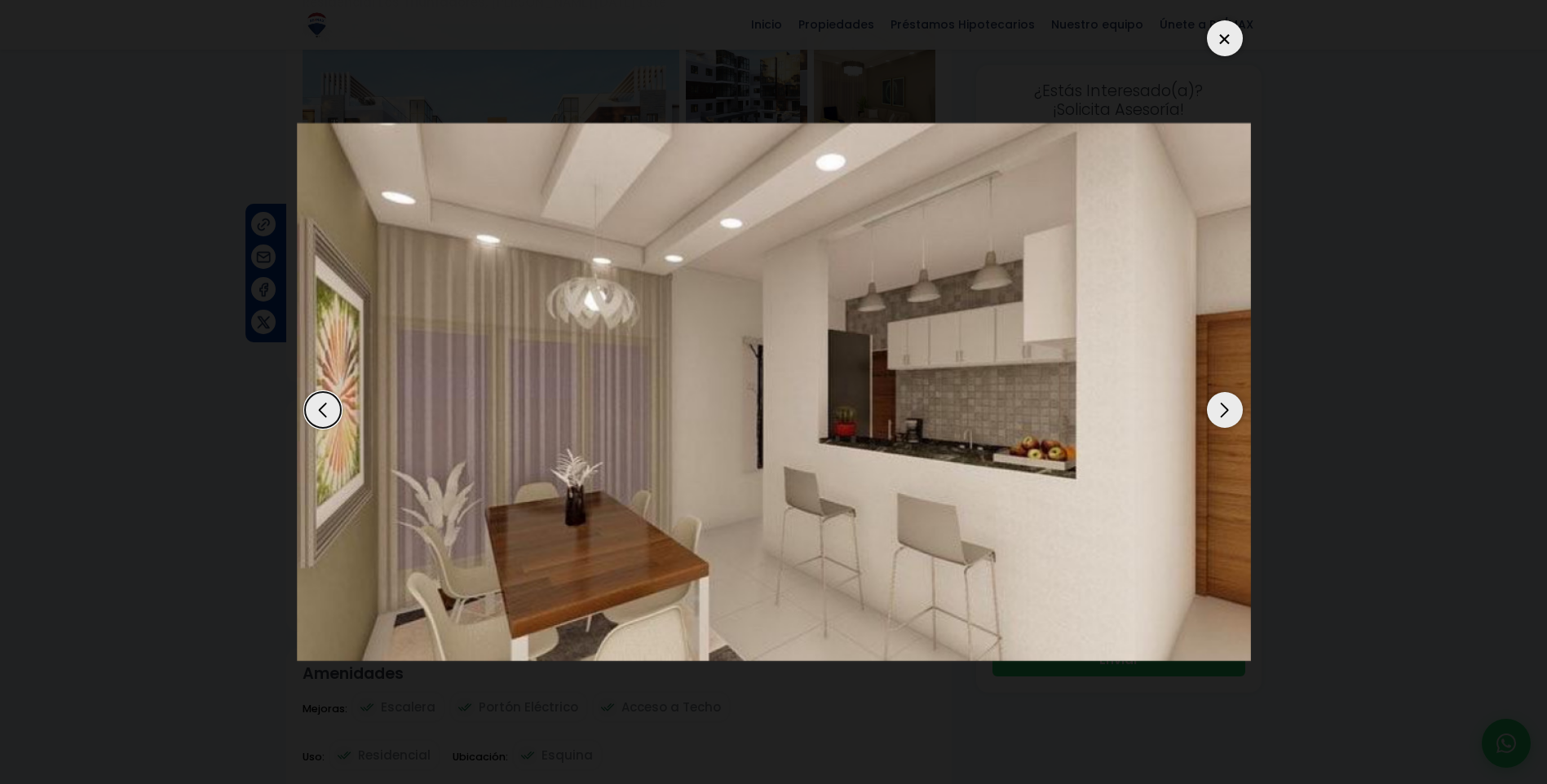
click at [1230, 411] on div "Next slide" at bounding box center [1225, 409] width 36 height 36
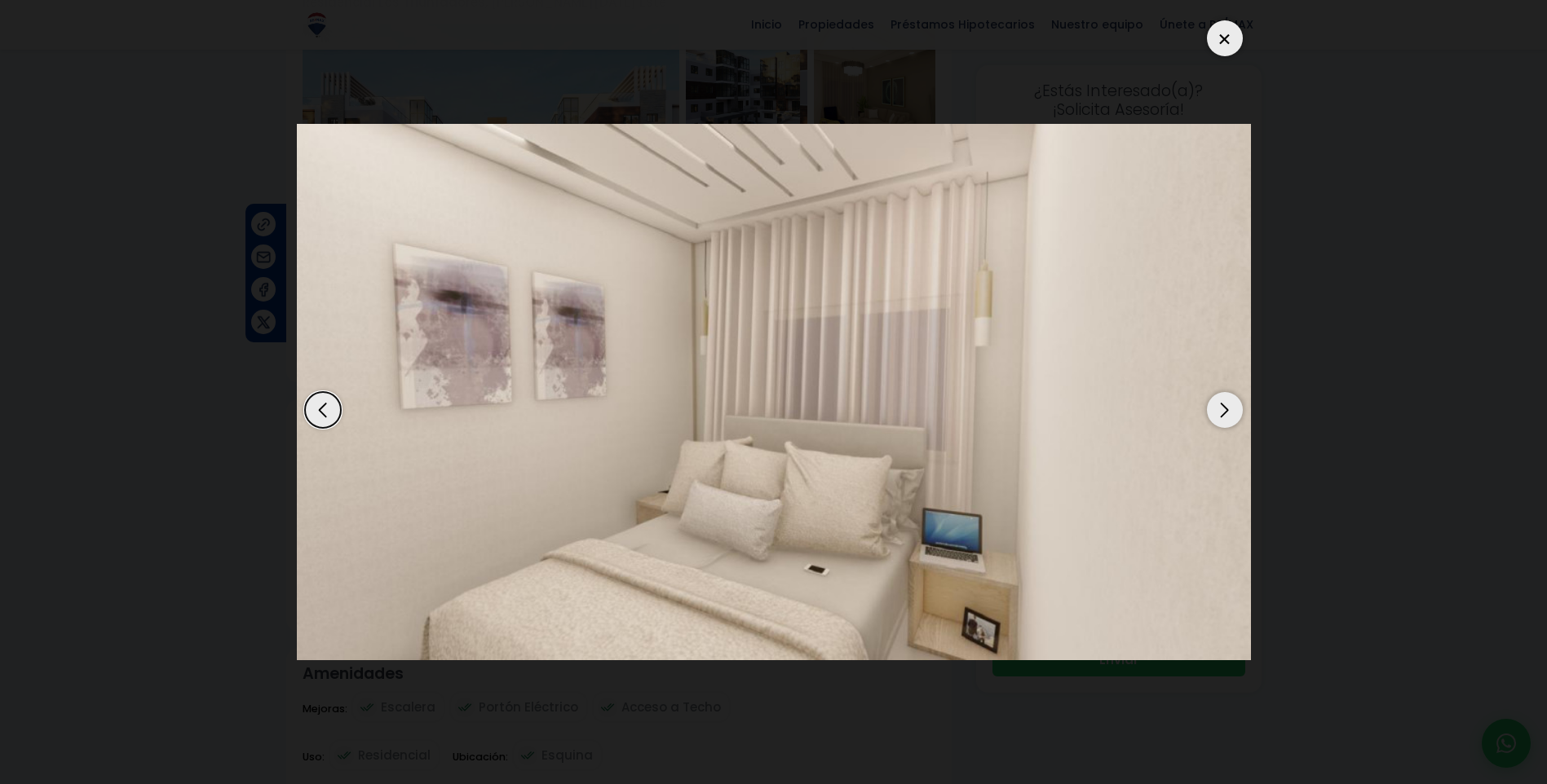
click at [1230, 411] on div "Next slide" at bounding box center [1225, 409] width 36 height 36
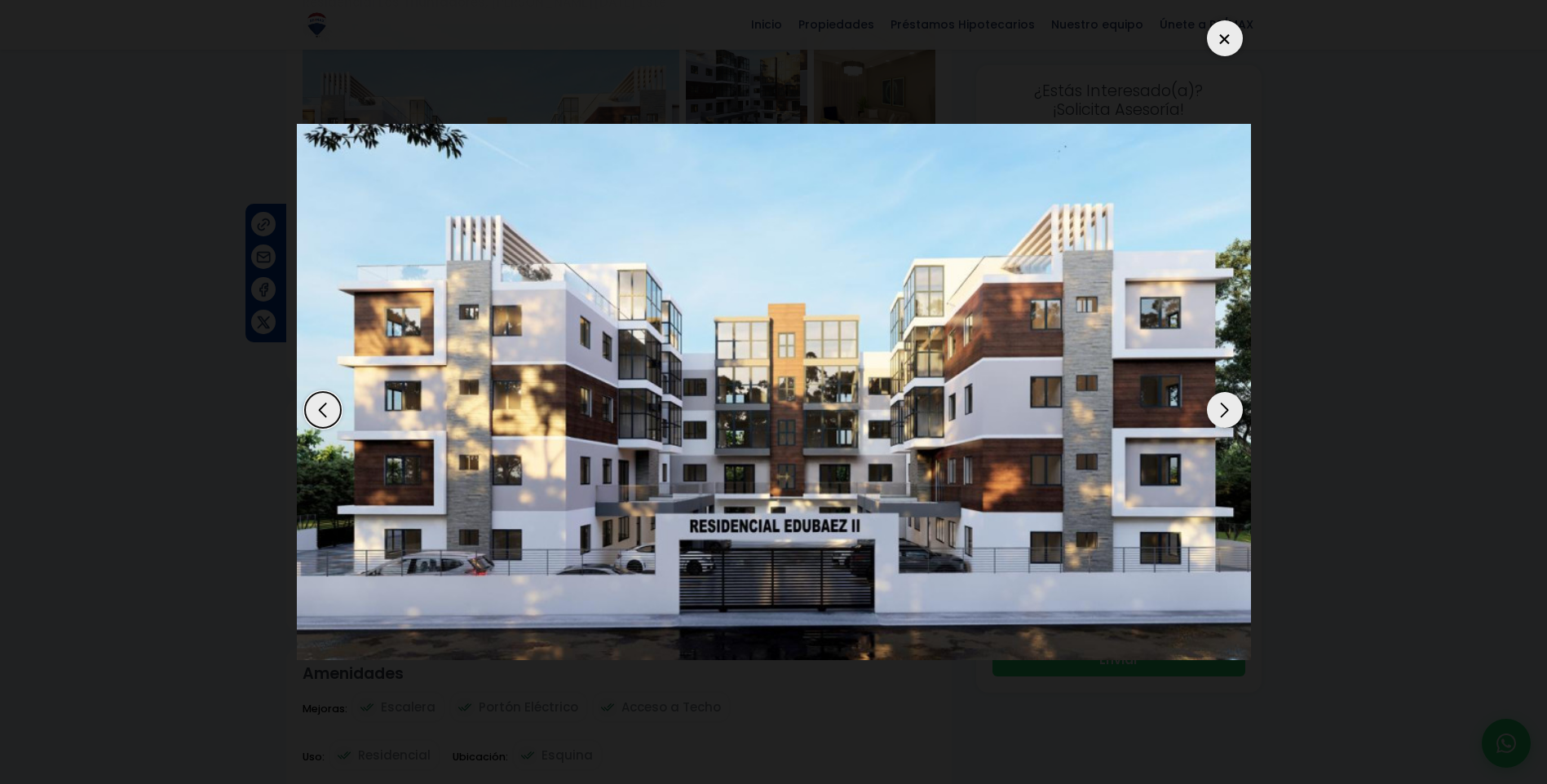
click at [1230, 411] on div "Next slide" at bounding box center [1225, 409] width 36 height 36
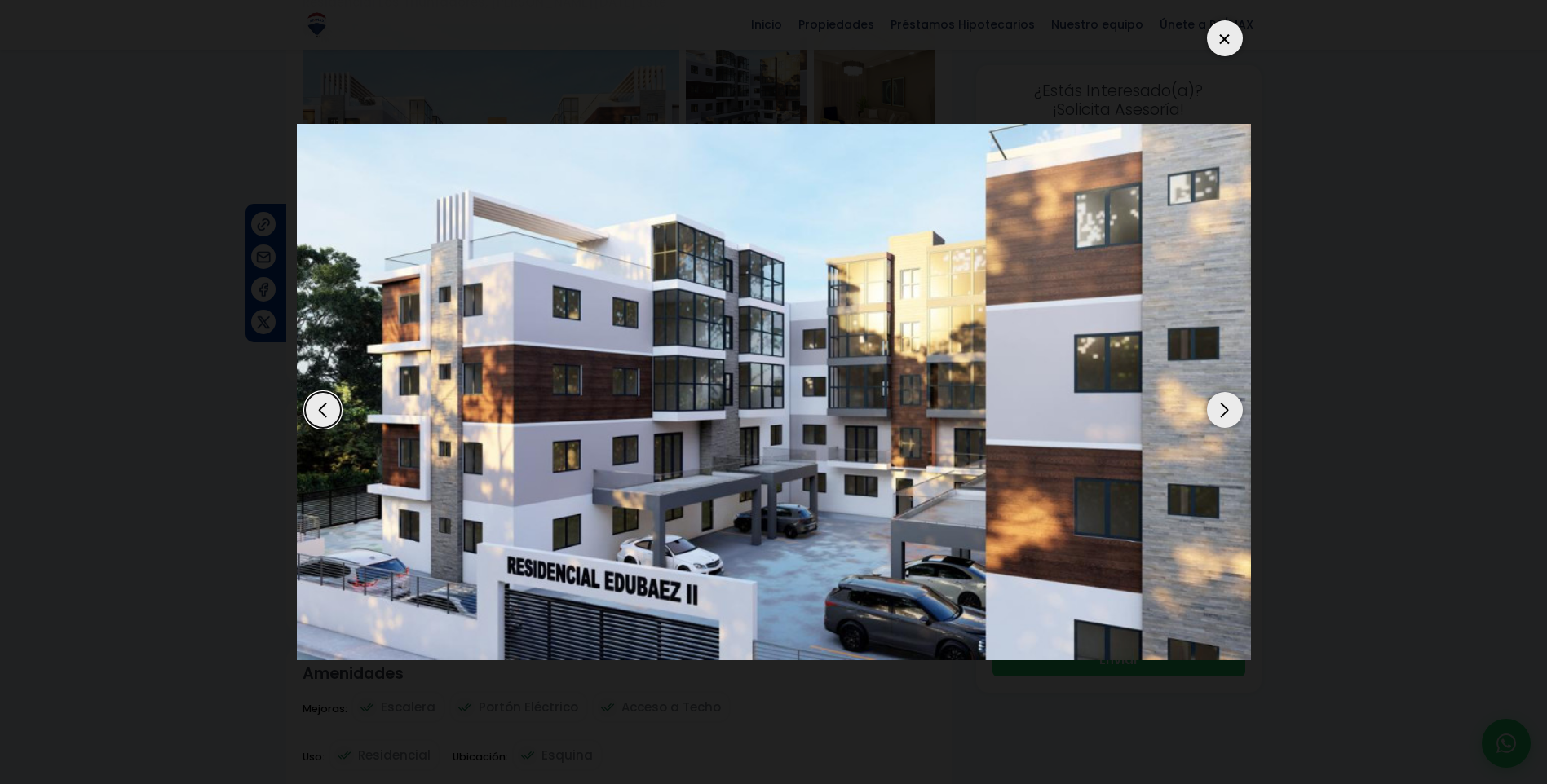
click at [1207, 37] on div at bounding box center [1225, 38] width 36 height 36
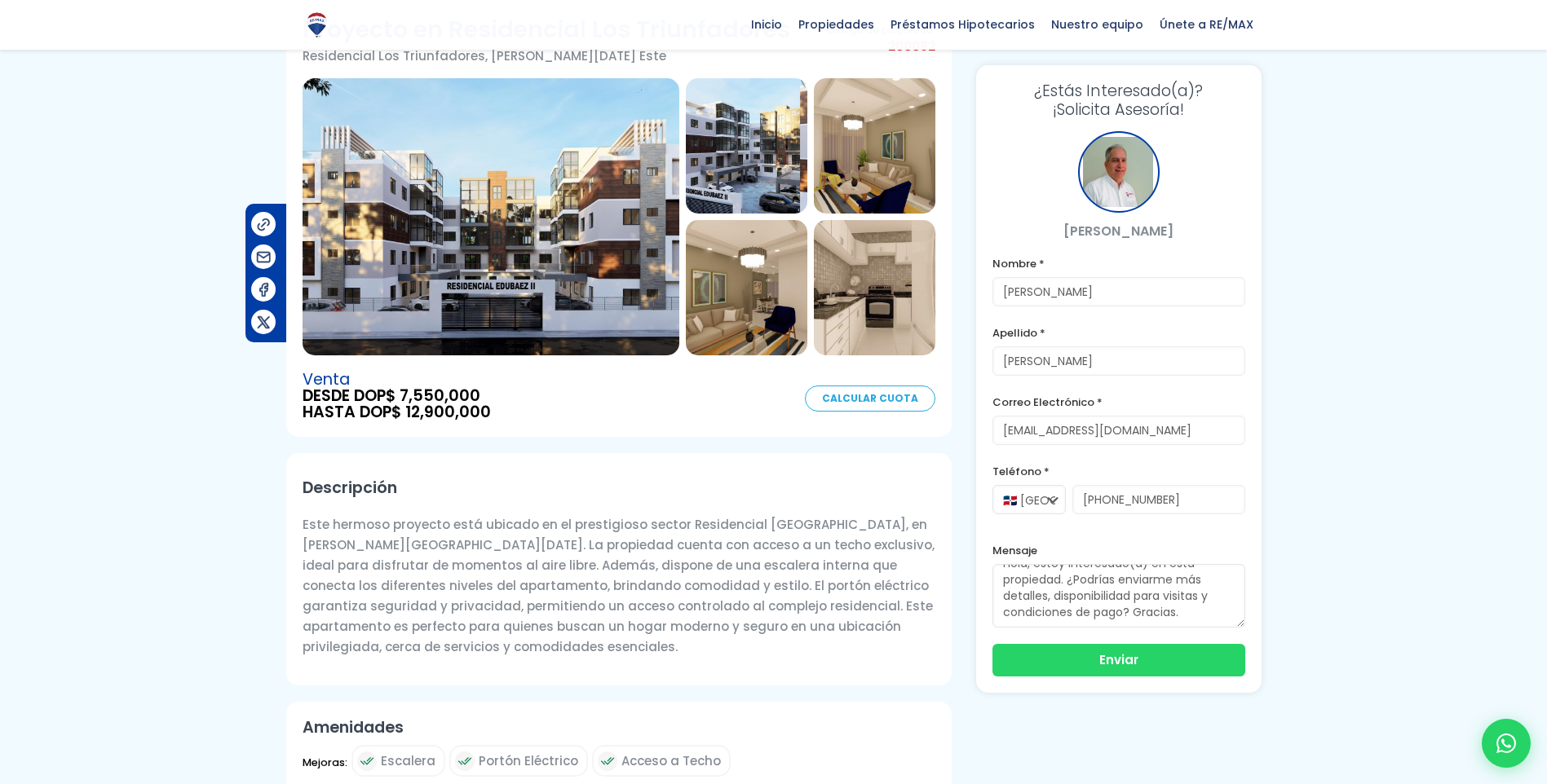
scroll to position [0, 0]
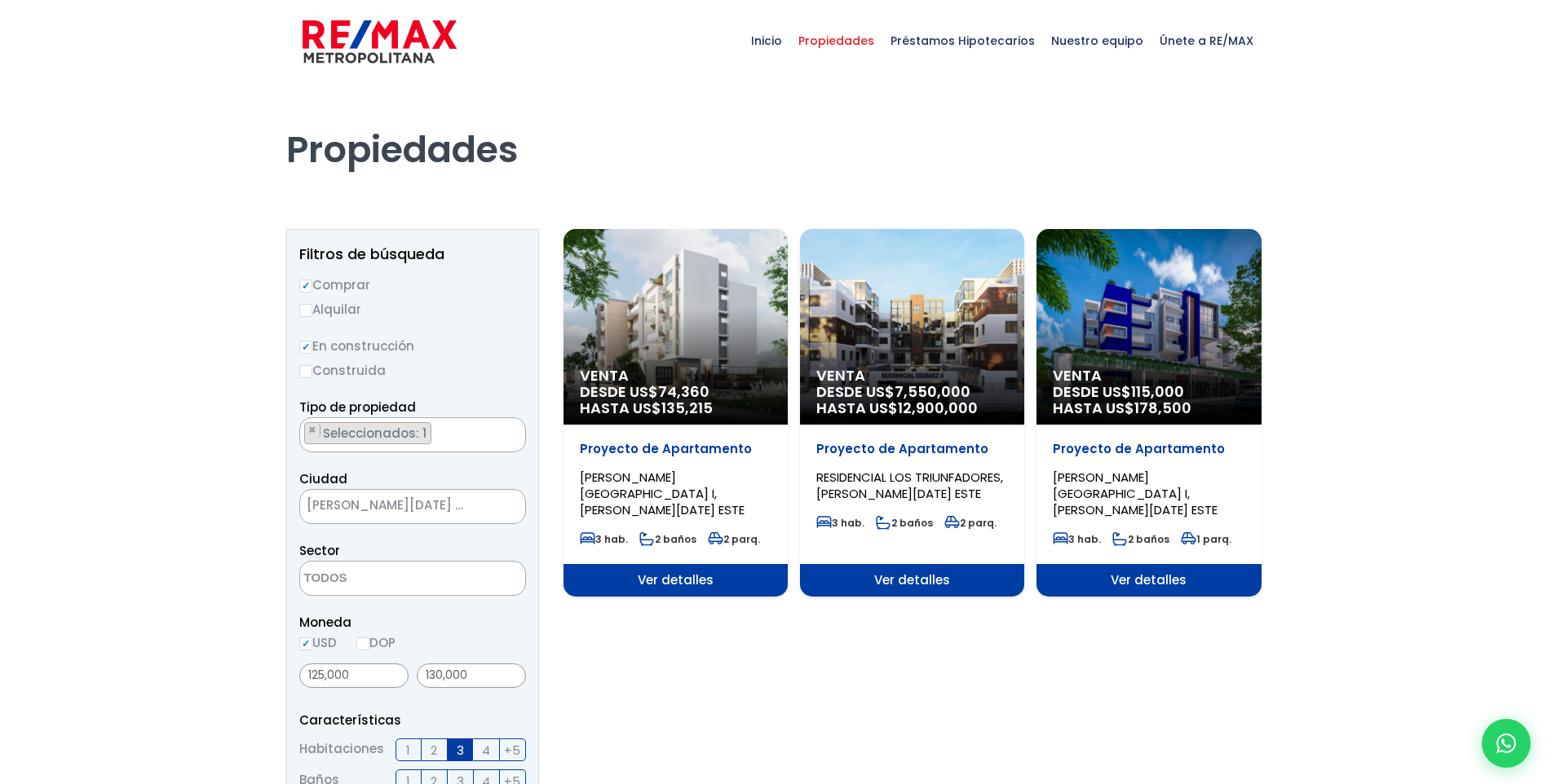
click at [1138, 378] on span "Venta" at bounding box center [1148, 376] width 192 height 17
click at [1141, 586] on span "Ver detalles" at bounding box center [1149, 580] width 224 height 32
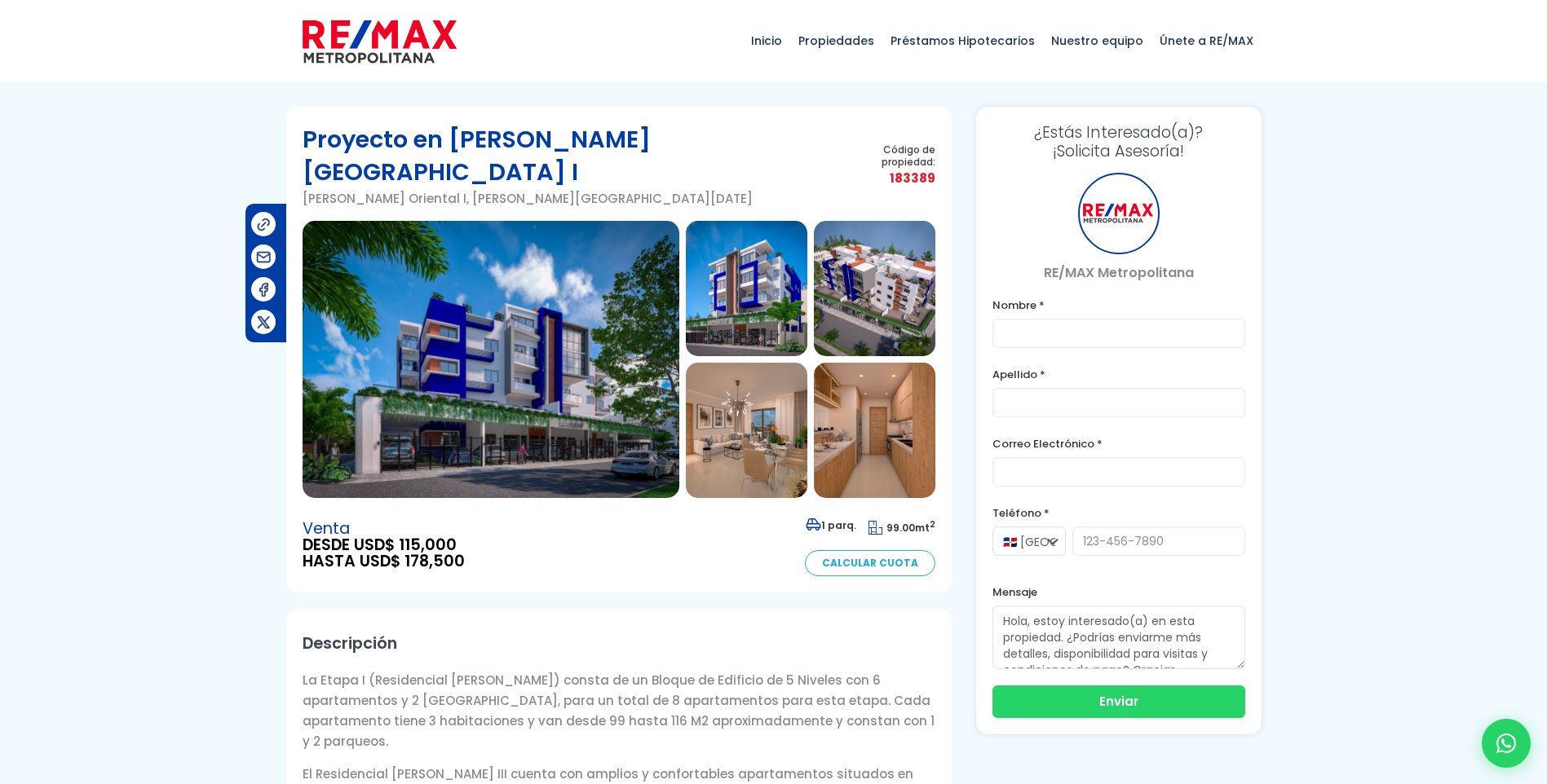
type input "[PERSON_NAME]"
type input "[EMAIL_ADDRESS][DOMAIN_NAME]"
type input "[PHONE_NUMBER]"
click at [442, 344] on img at bounding box center [491, 360] width 377 height 277
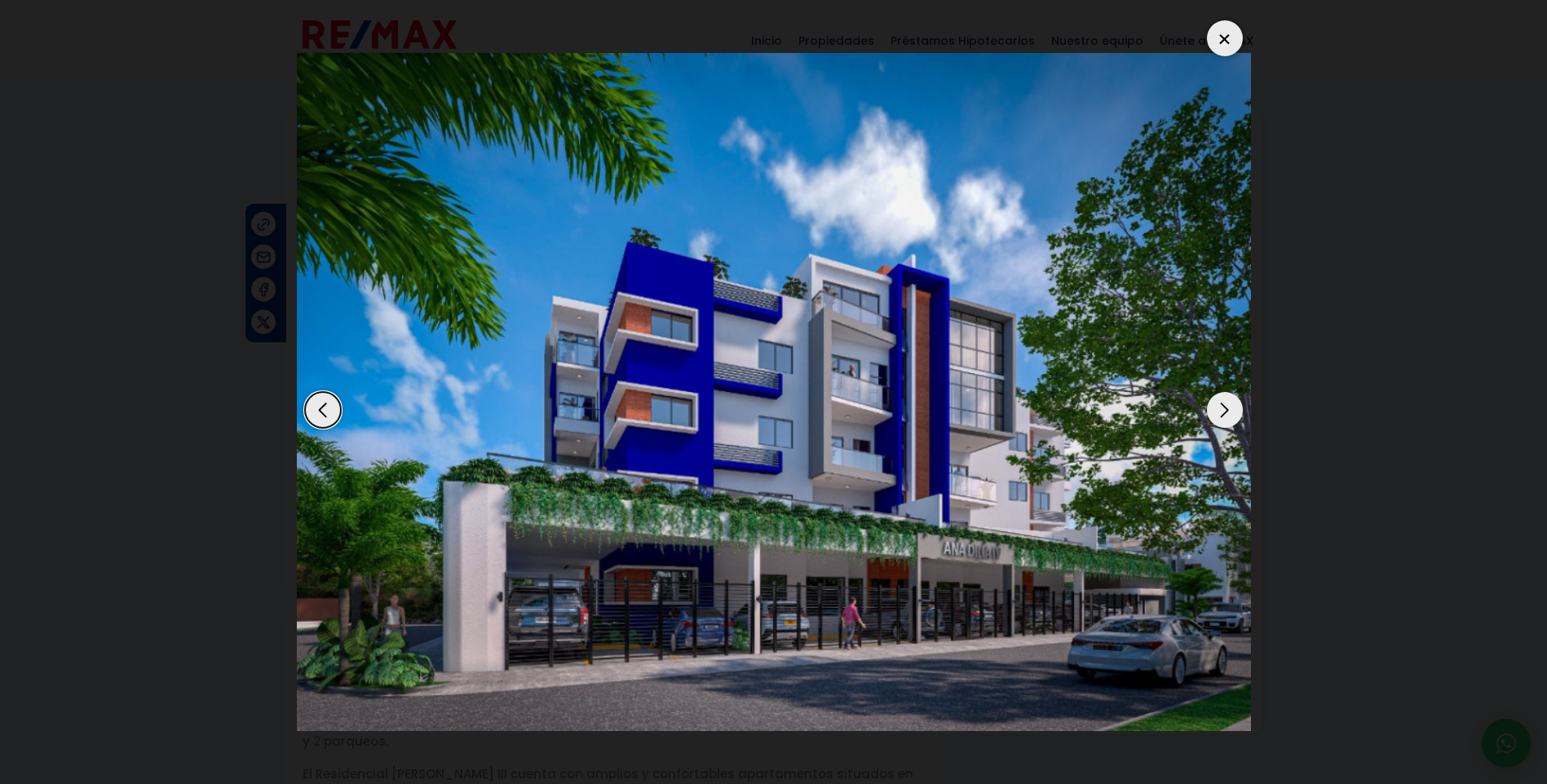
click at [1230, 414] on div "Next slide" at bounding box center [1225, 409] width 36 height 36
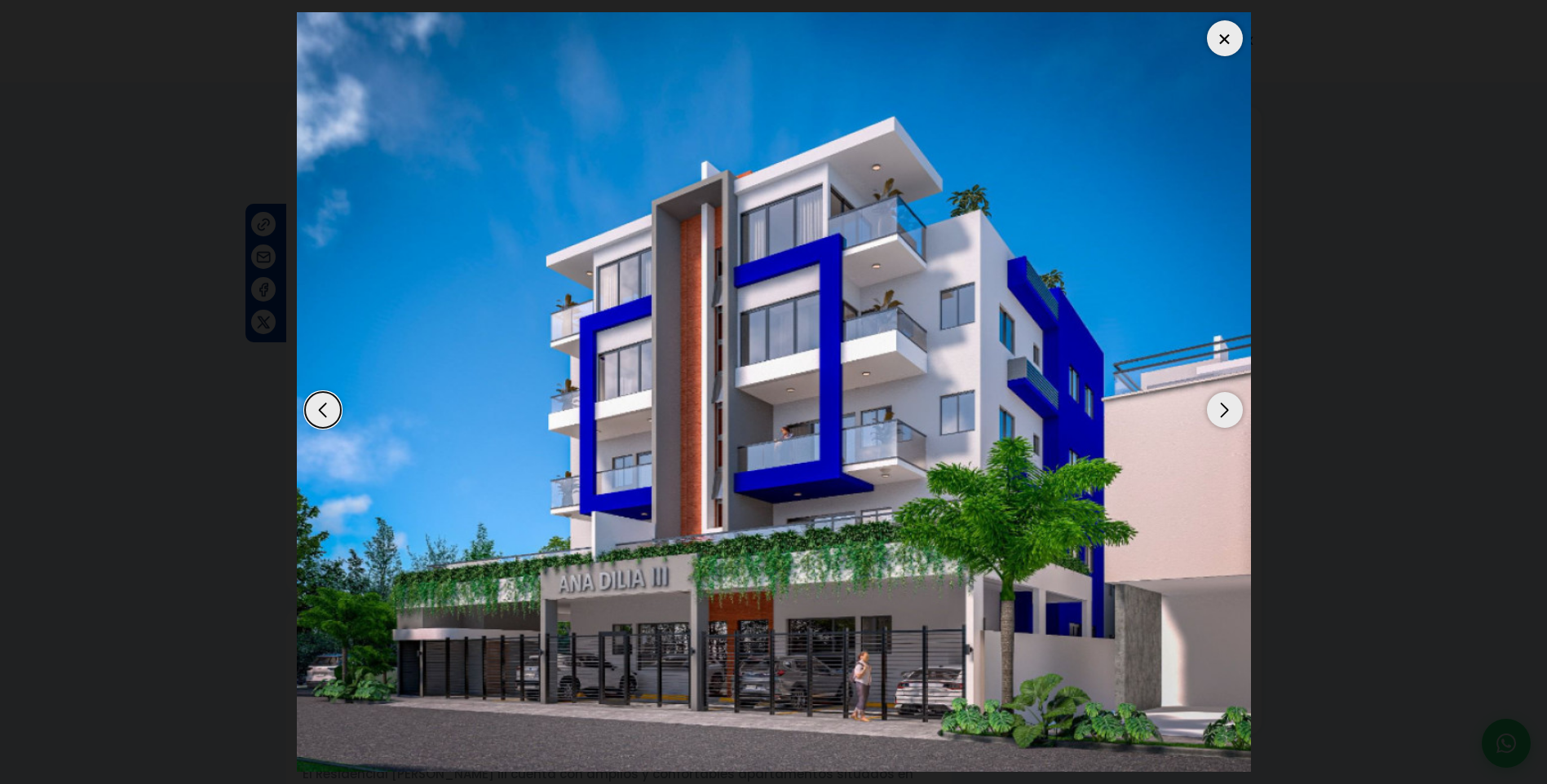
click at [1230, 414] on div "Next slide" at bounding box center [1225, 409] width 36 height 36
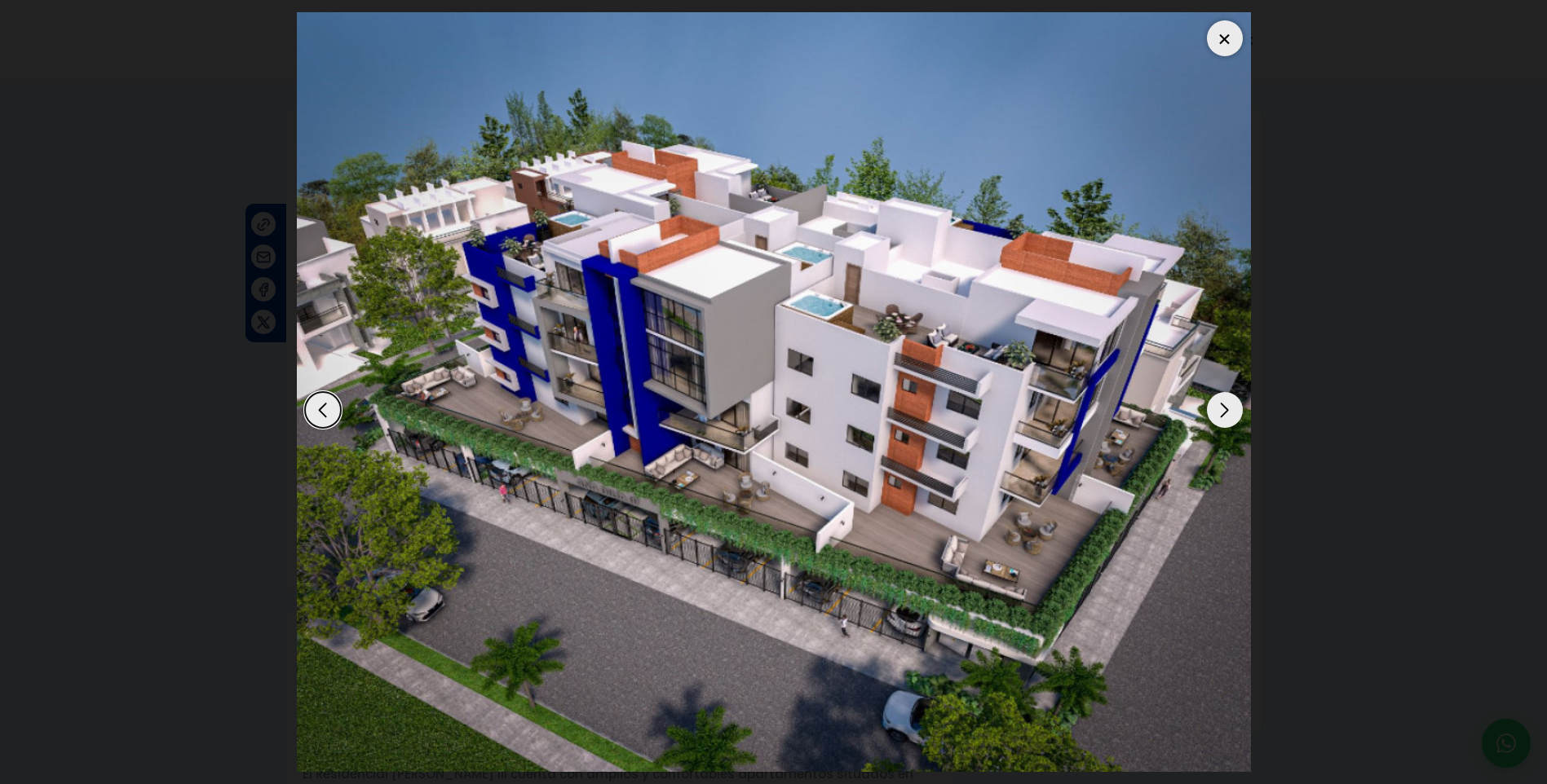
click at [1230, 414] on div "Next slide" at bounding box center [1225, 409] width 36 height 36
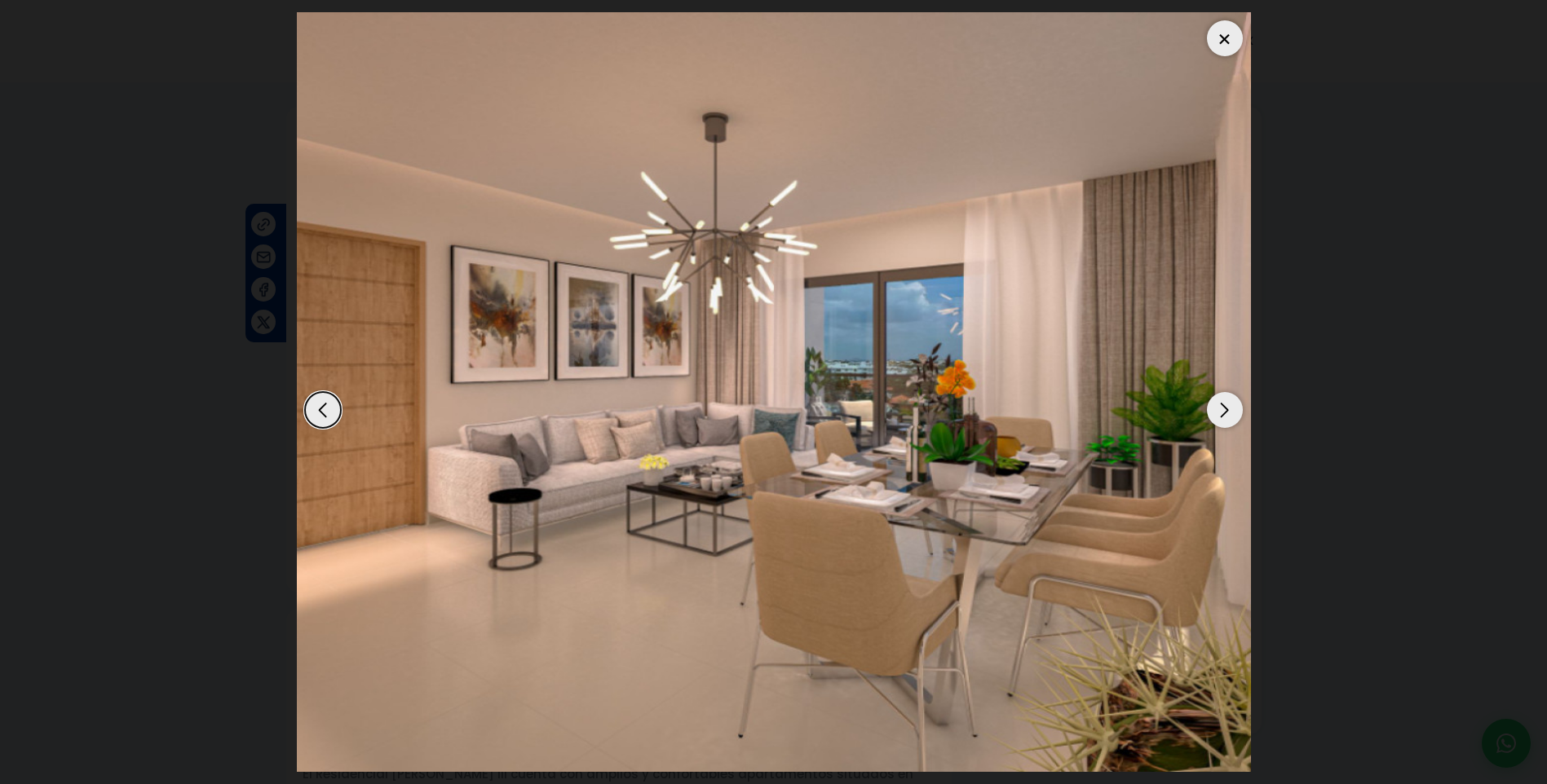
click at [1226, 402] on div "Next slide" at bounding box center [1225, 409] width 36 height 36
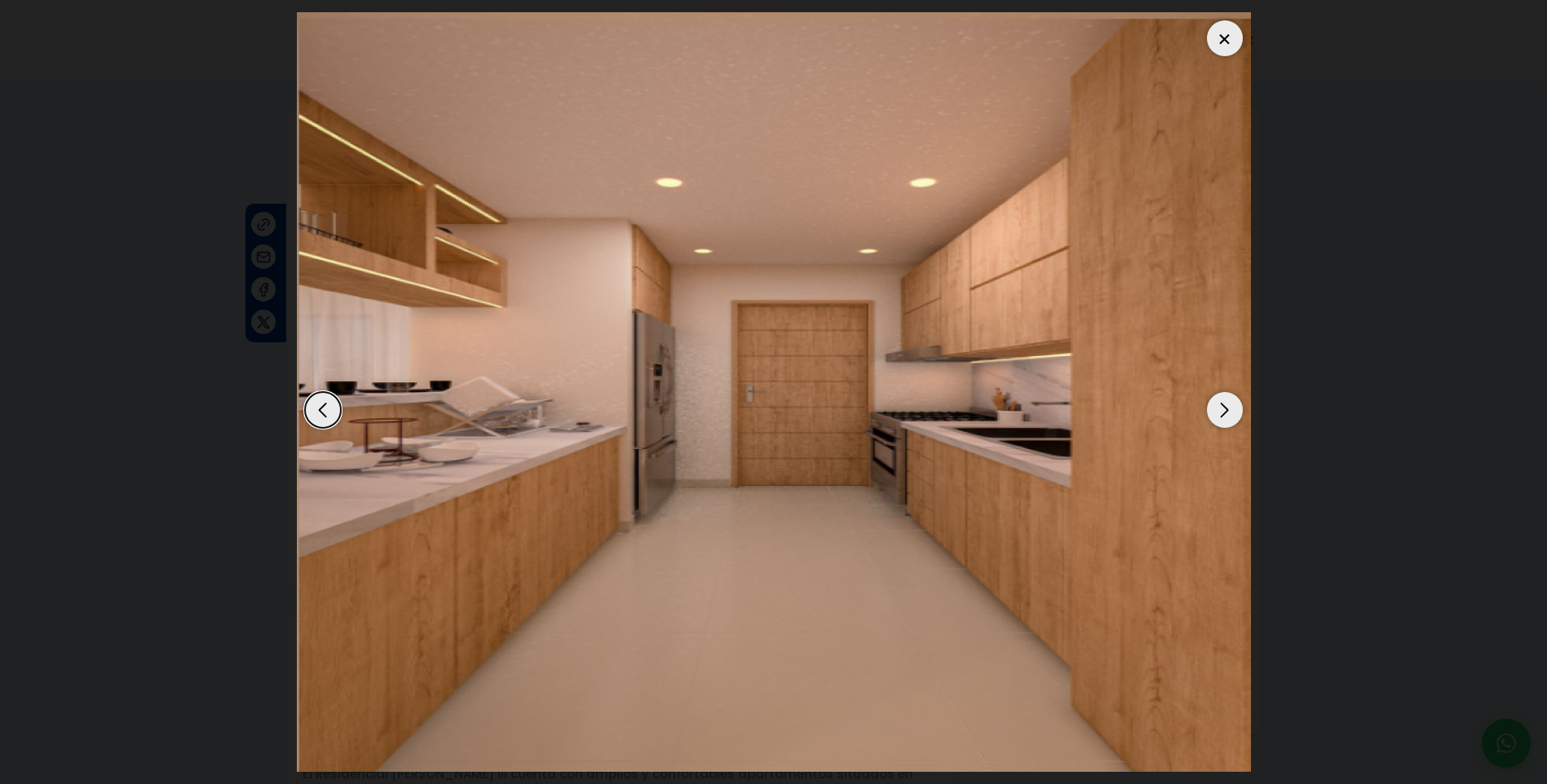
click at [1226, 402] on div "Next slide" at bounding box center [1225, 409] width 36 height 36
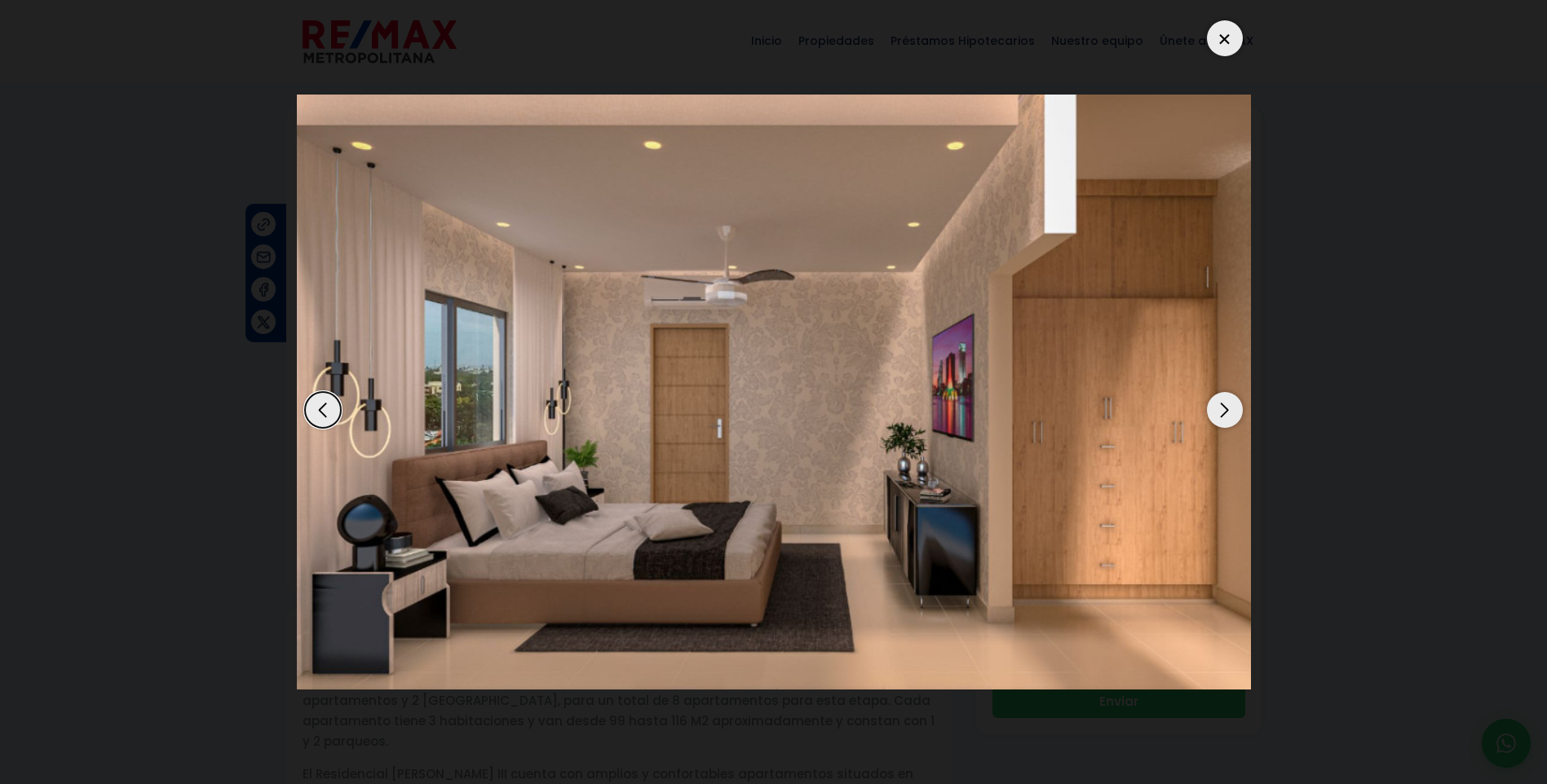
click at [1225, 61] on div "6 / 9" at bounding box center [774, 392] width 955 height 760
click at [1227, 47] on div at bounding box center [1225, 38] width 36 height 36
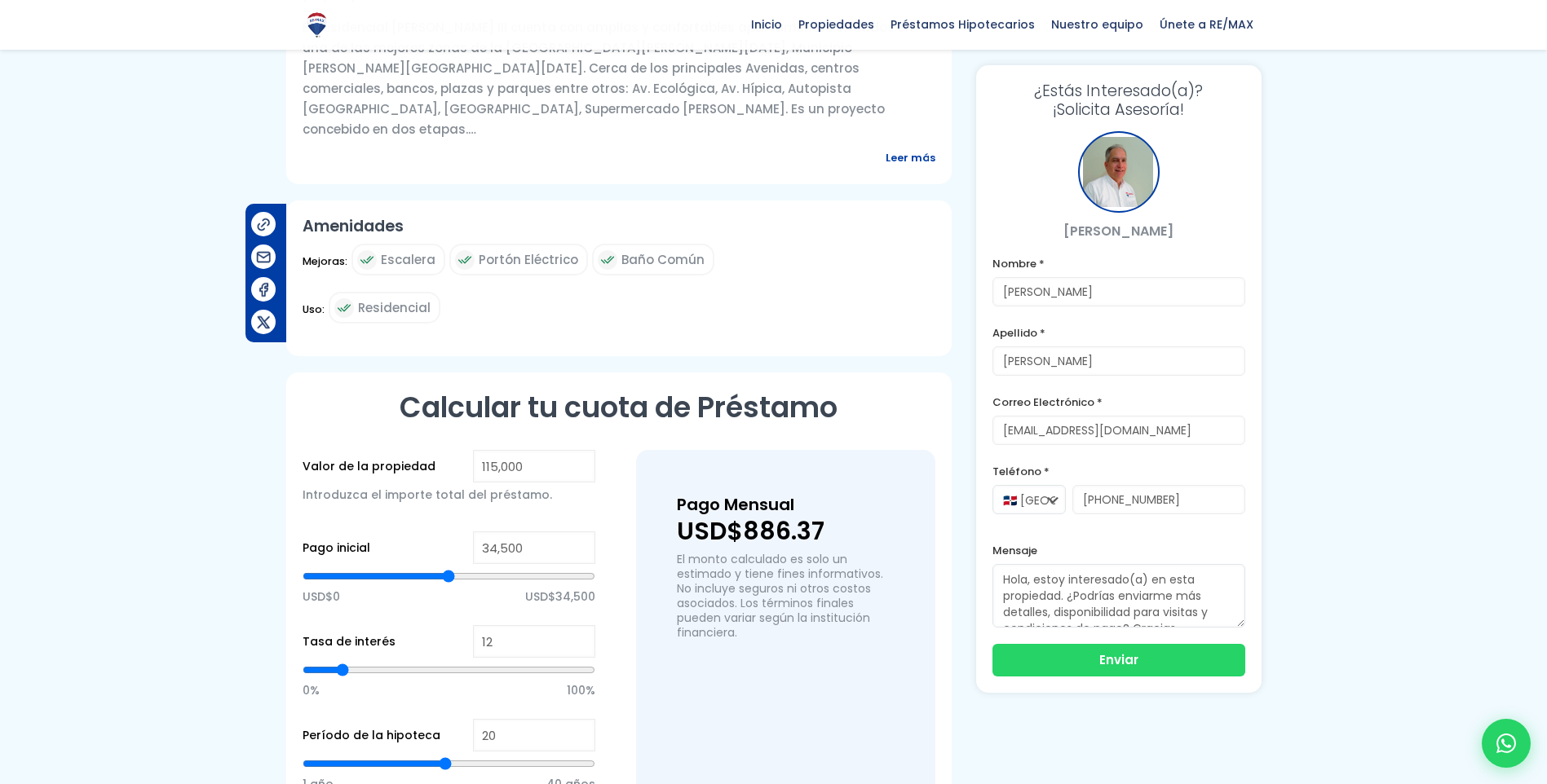
scroll to position [816, 0]
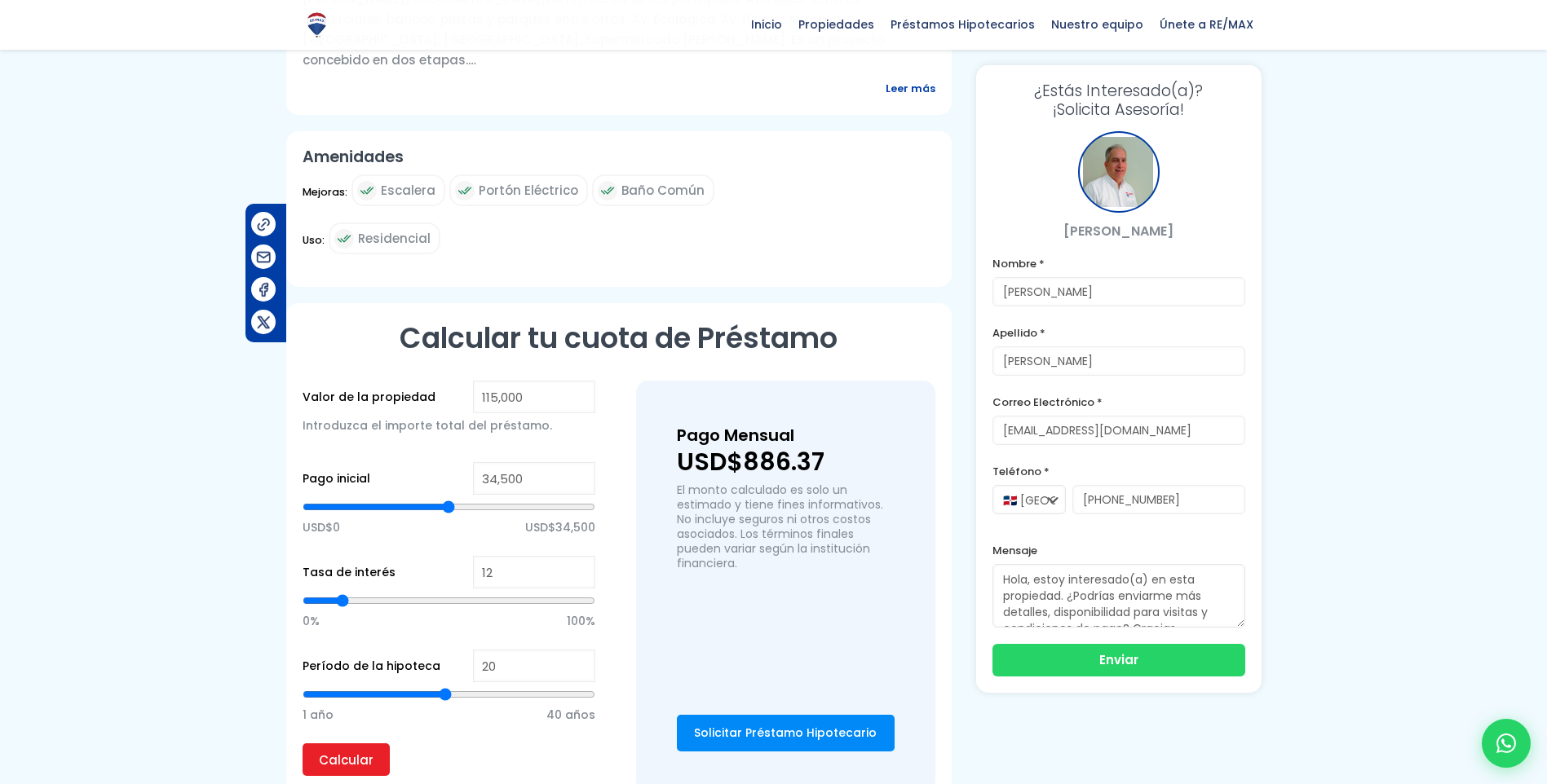
click at [1358, 458] on div at bounding box center [774, 74] width 1547 height 1567
type input "59,460"
type input "59460"
type input "59,795"
type input "59795"
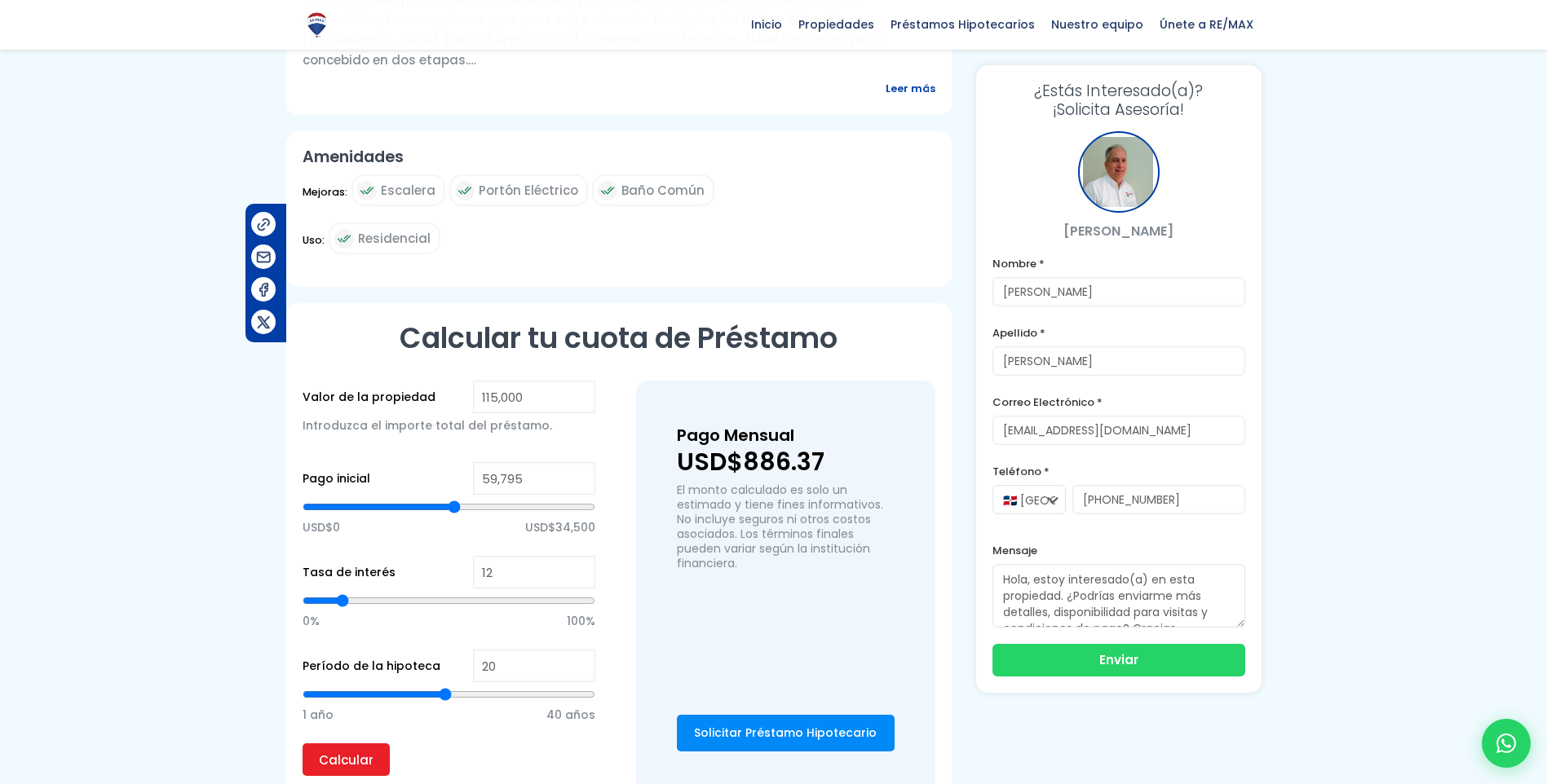
type input "60,130"
type input "60130"
type input "60,465"
type input "60465"
type input "60,800"
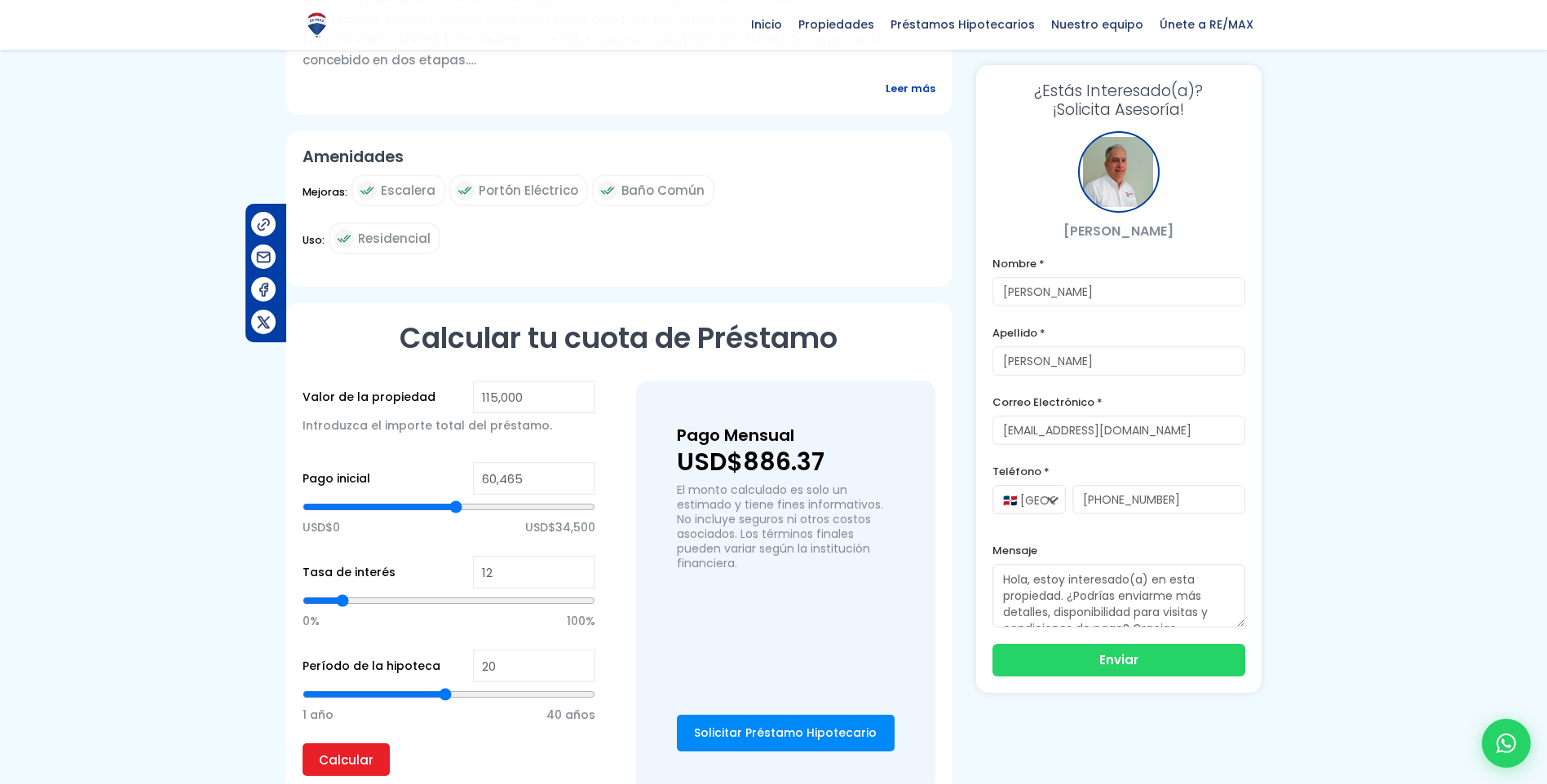
type input "60800"
type input "60,465"
type input "60465"
type input "59,125"
type input "59125"
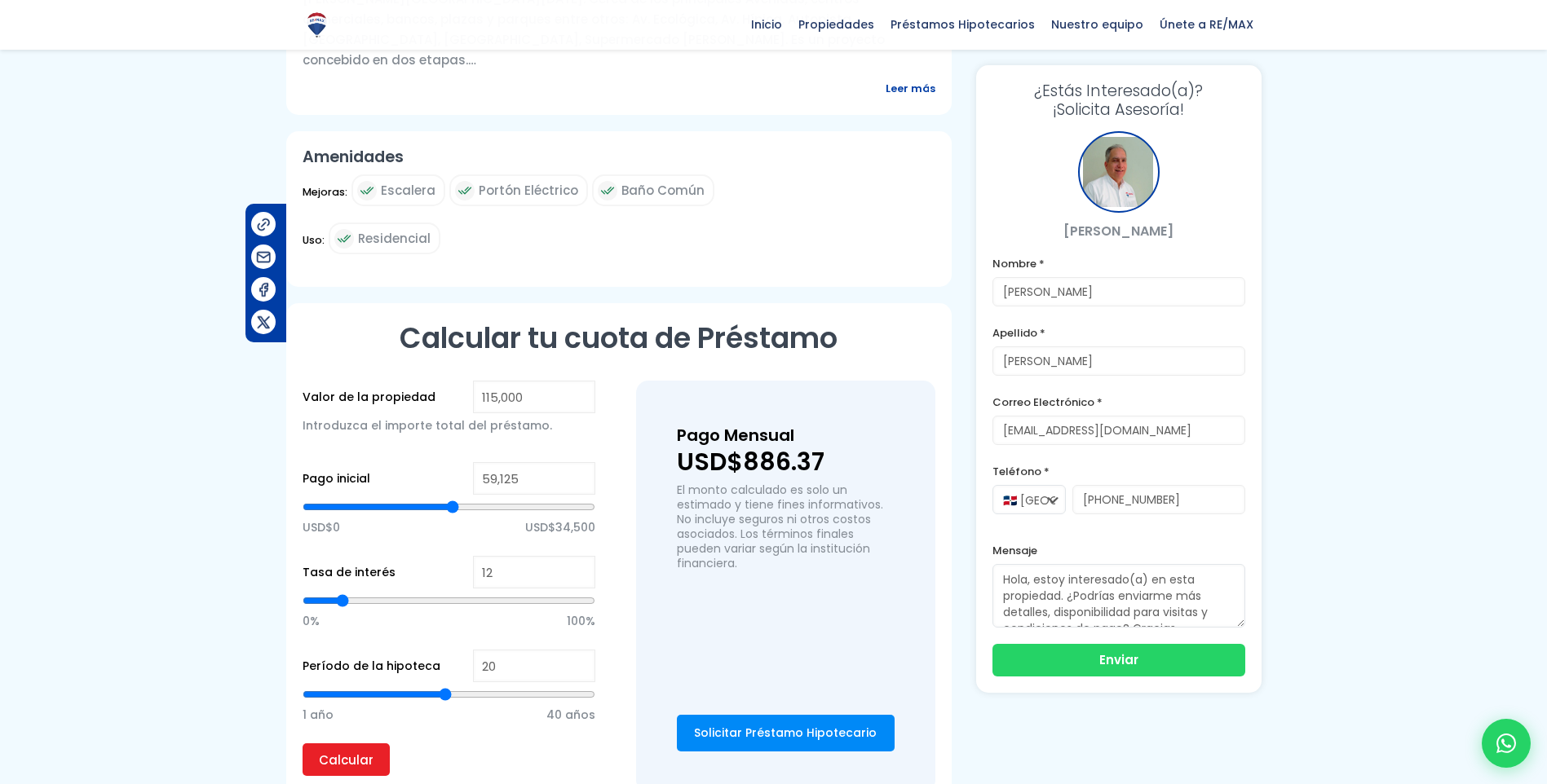
type input "58,120"
type input "58120"
type input "57,450"
type input "57450"
type input "57,115"
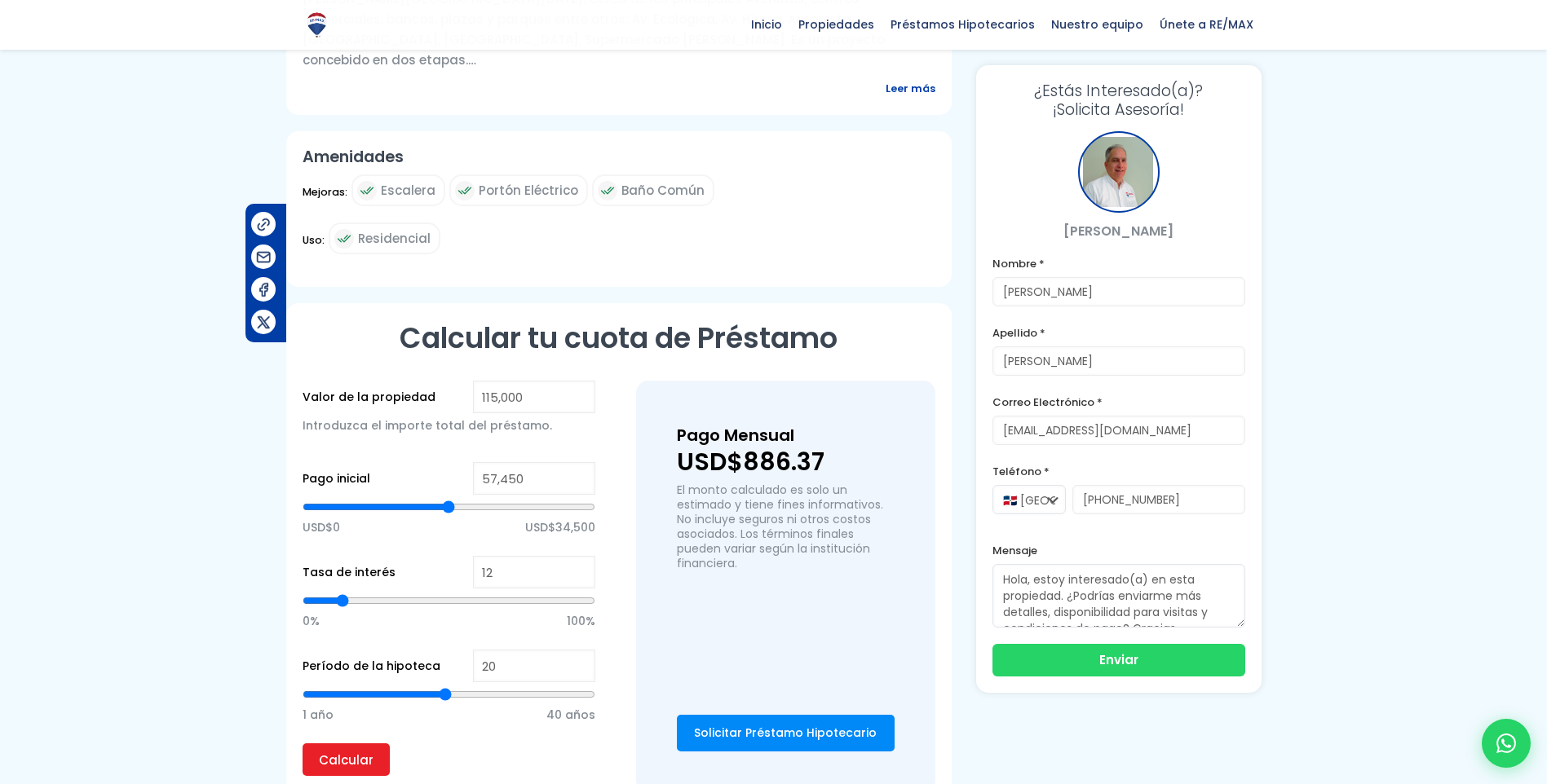
type input "57115"
type input "56,780"
type input "56780"
type input "56,445"
type input "56445"
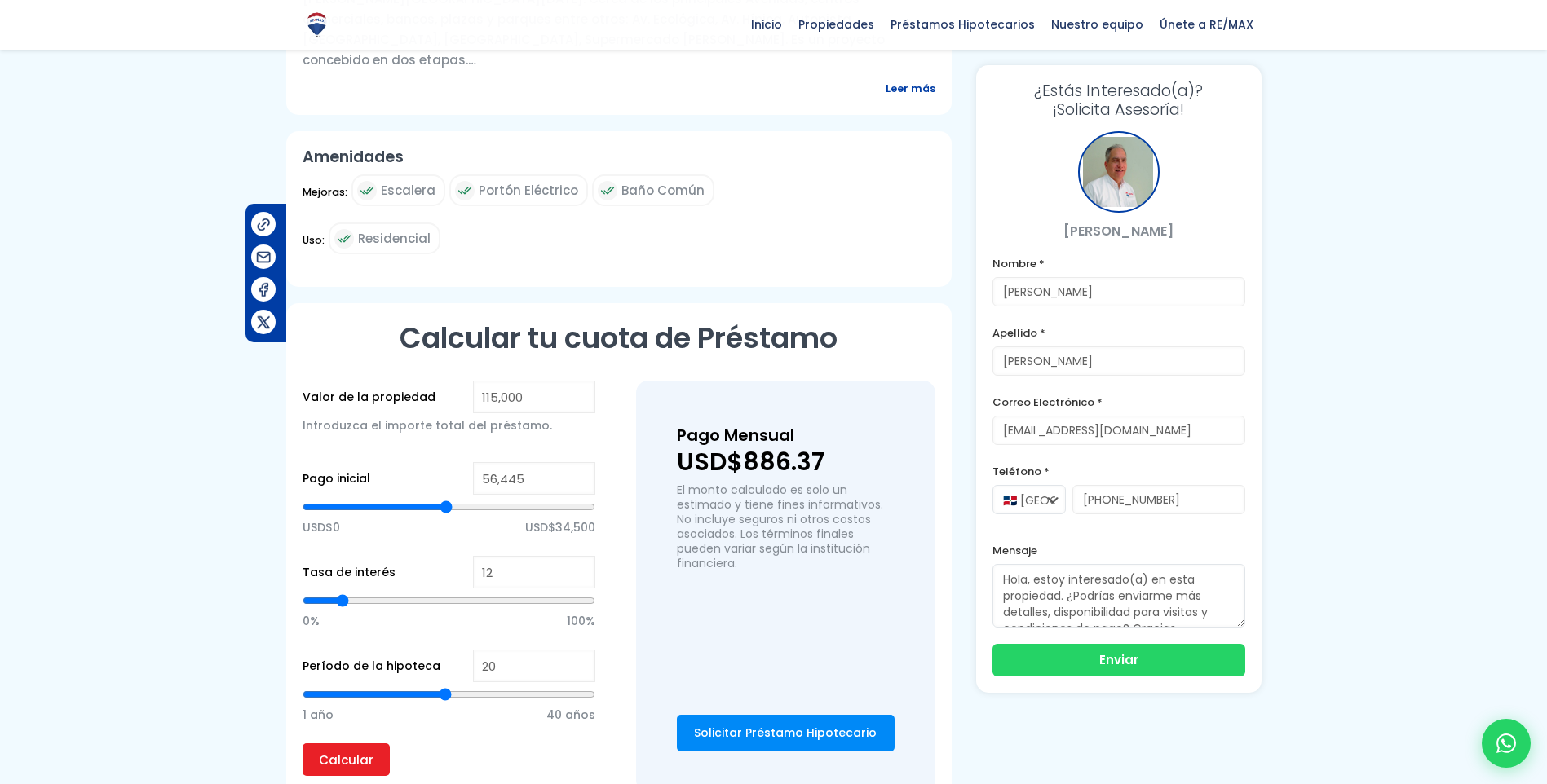
type input "56,110"
type input "56110"
type input "55,775"
type input "55775"
type input "55,440"
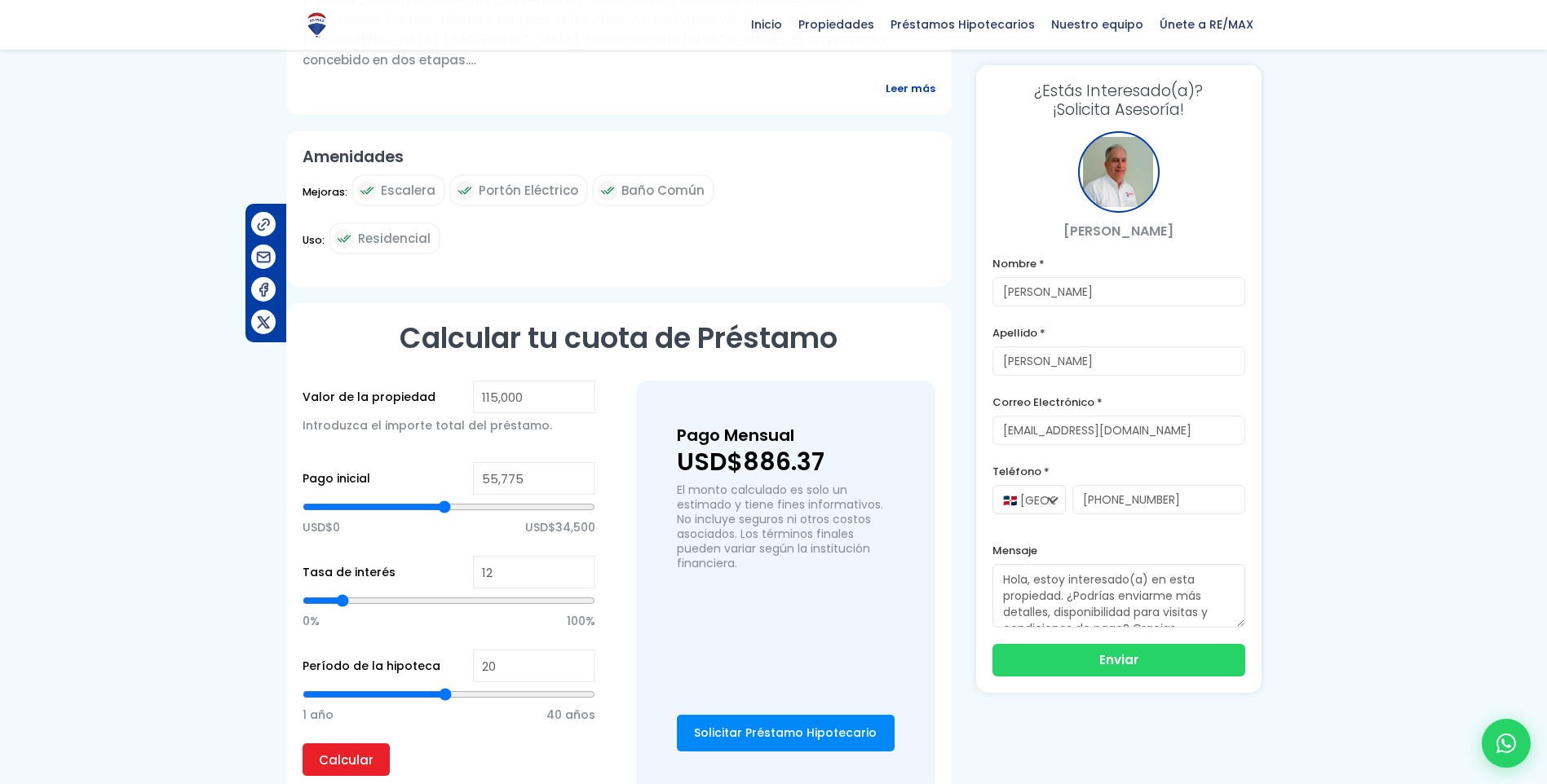
type input "55440"
type input "55,105"
type input "55105"
type input "54,770"
type input "54770"
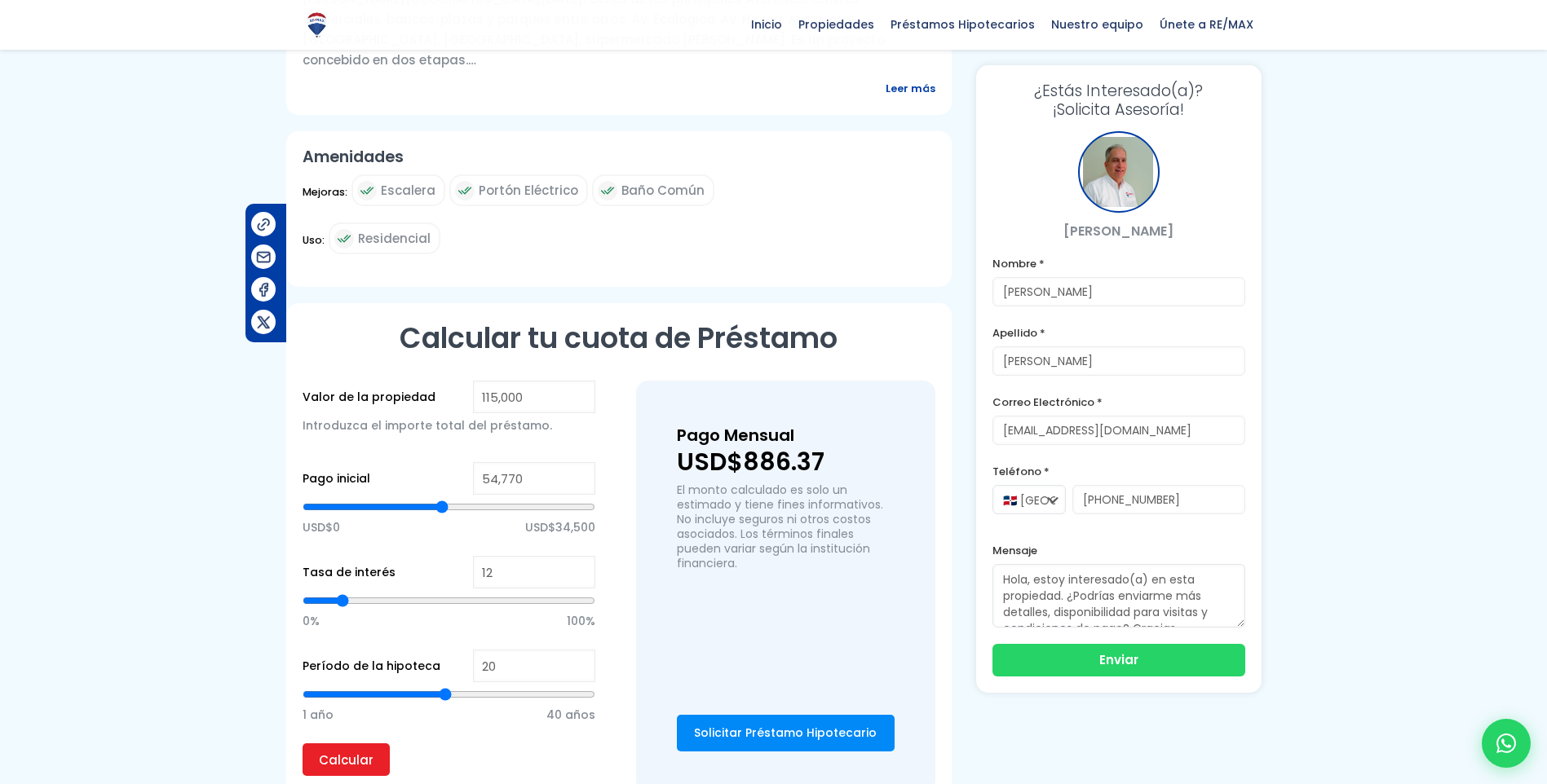
type input "54,100"
type input "54100"
type input "53,765"
type input "53765"
type input "54,100"
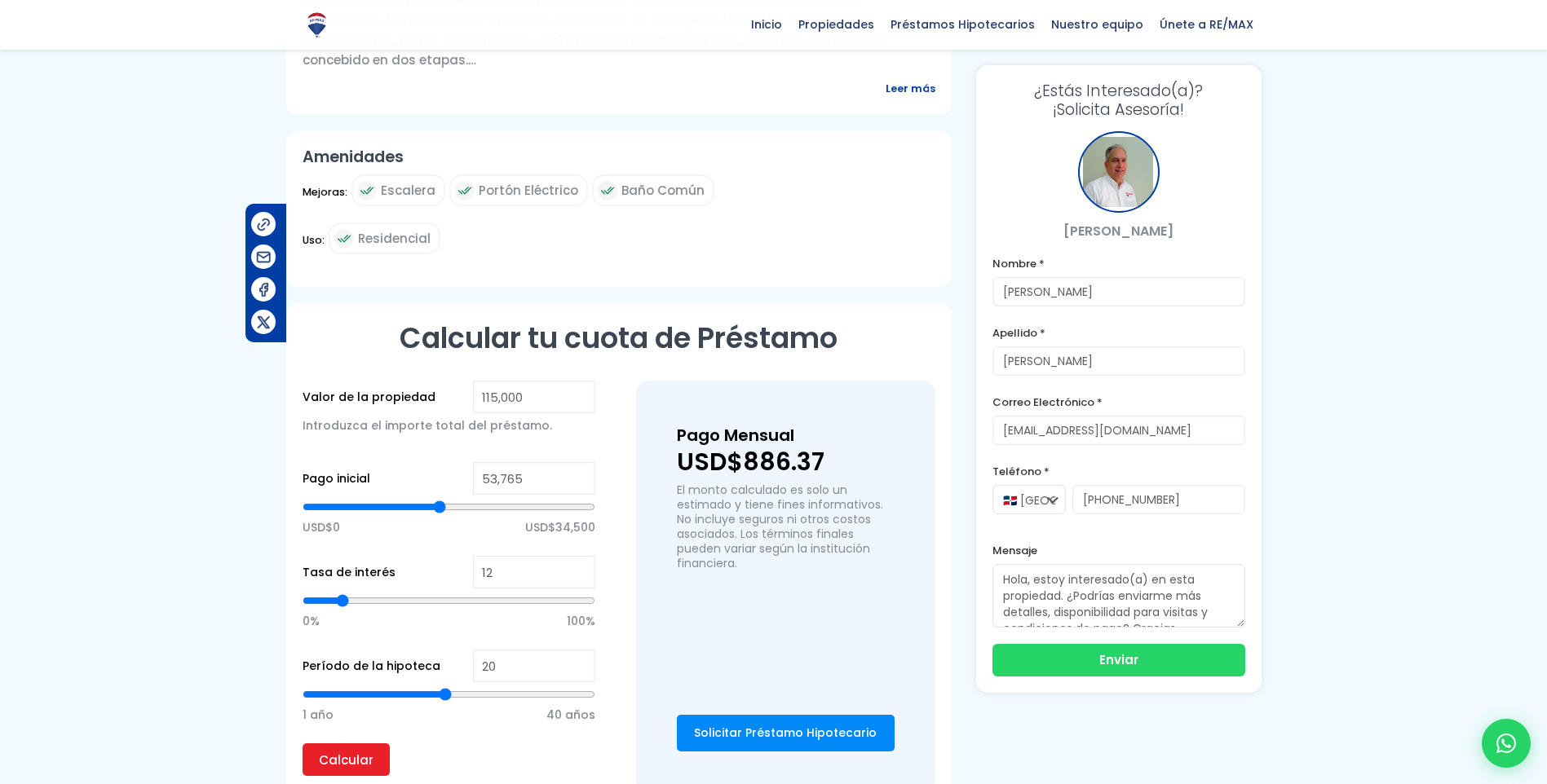
type input "54100"
type input "53,765"
type input "53765"
type input "53,430"
type input "53430"
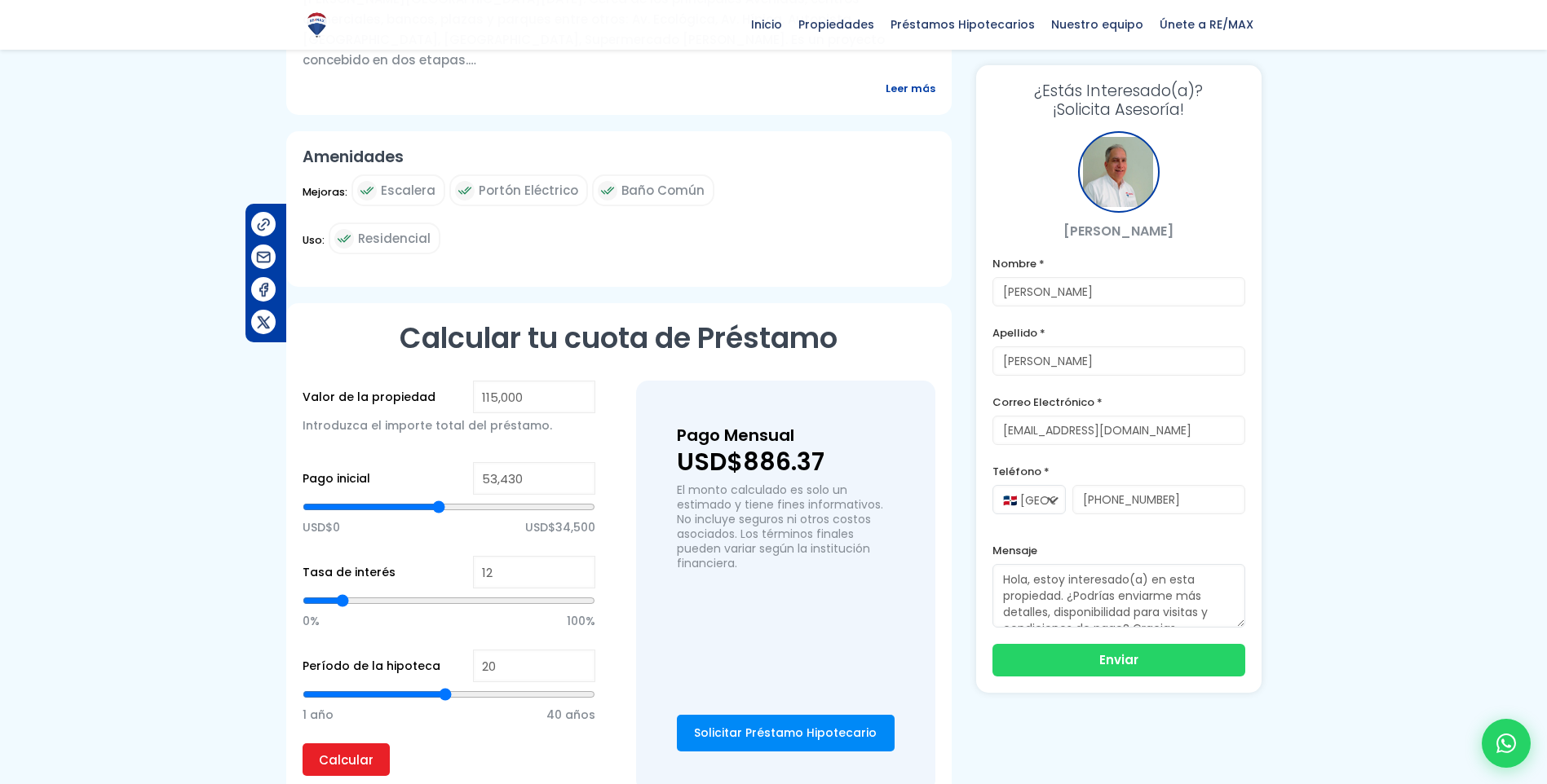
type input "53,095"
type input "53095"
type input "52,760"
type input "52760"
type input "52,425"
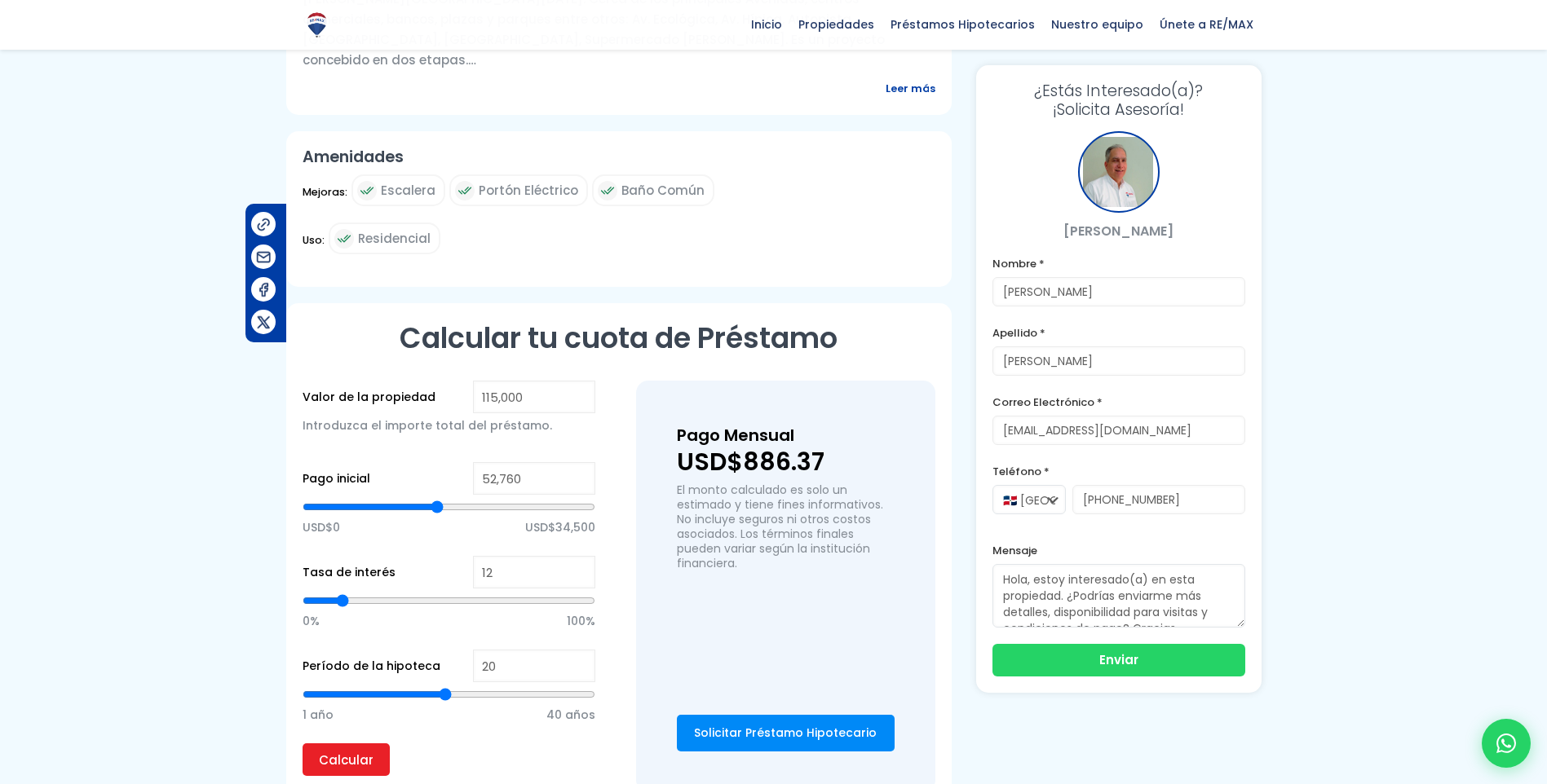
type input "52425"
type input "52,090"
type input "52090"
type input "51,755"
type input "51755"
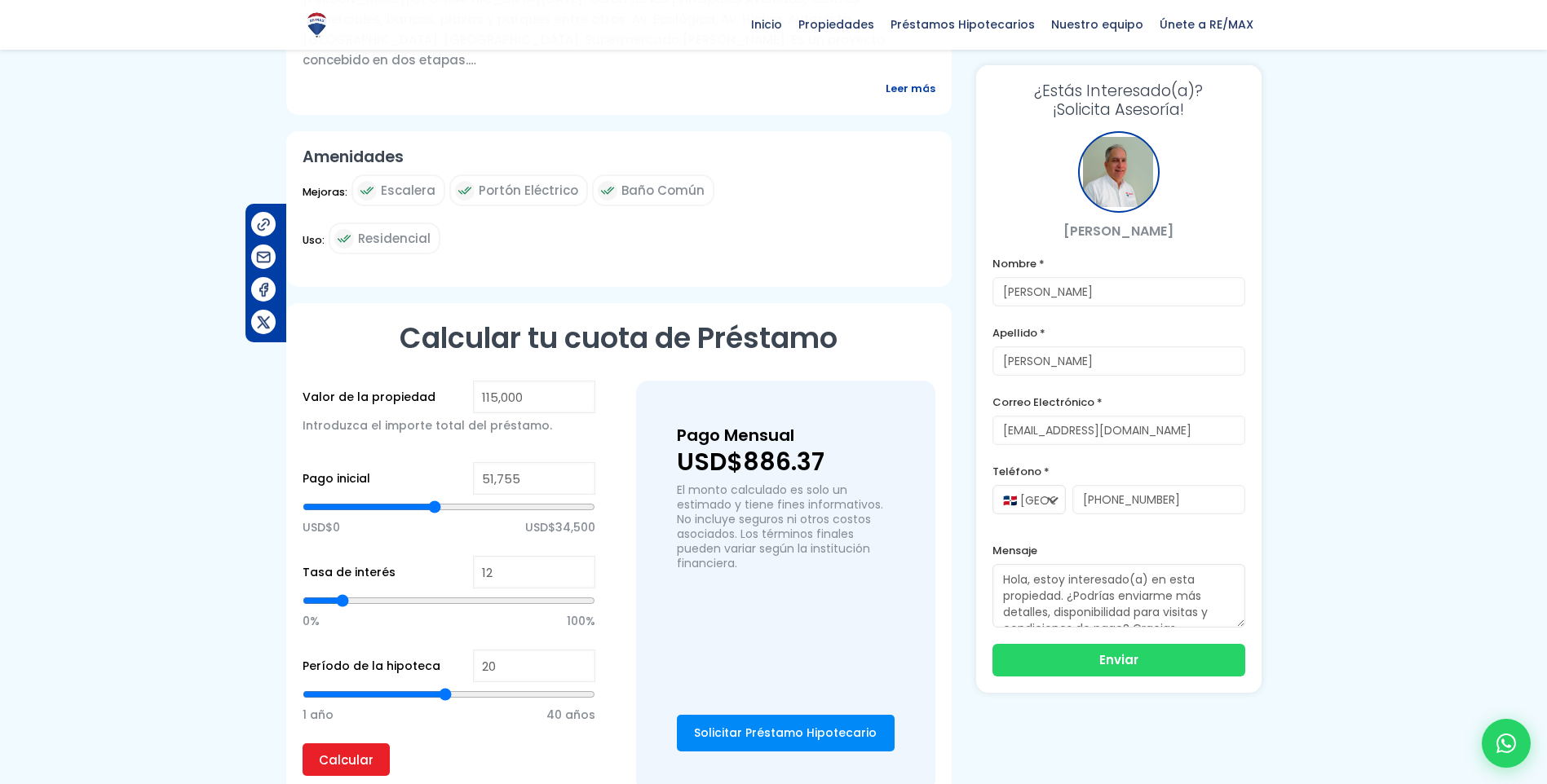
type input "51,421"
type input "51421"
type input "51,086"
type input "51086"
type input "50,751"
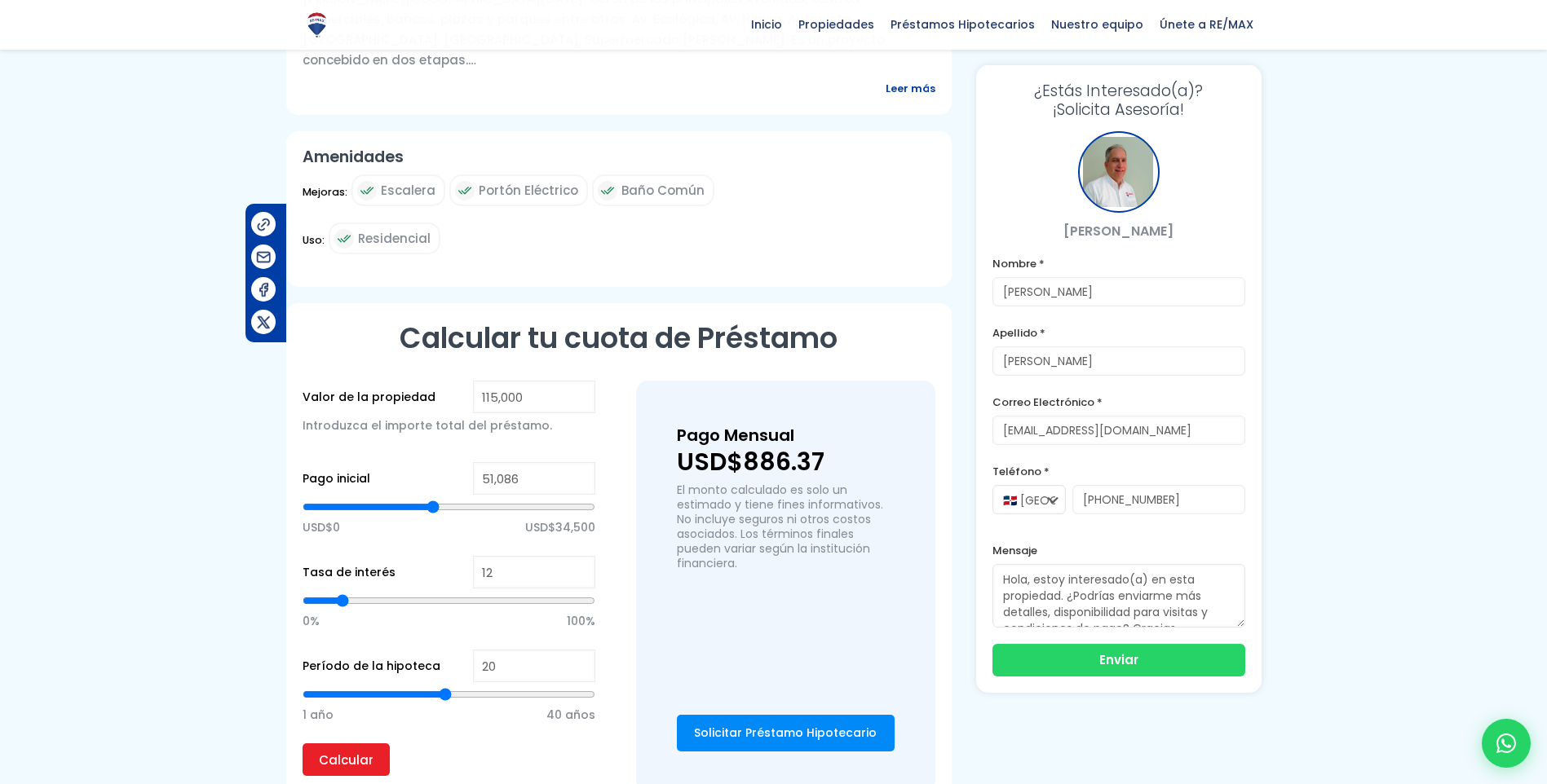
type input "50751"
type input "50,416"
type input "50416"
type input "50,081"
type input "50081"
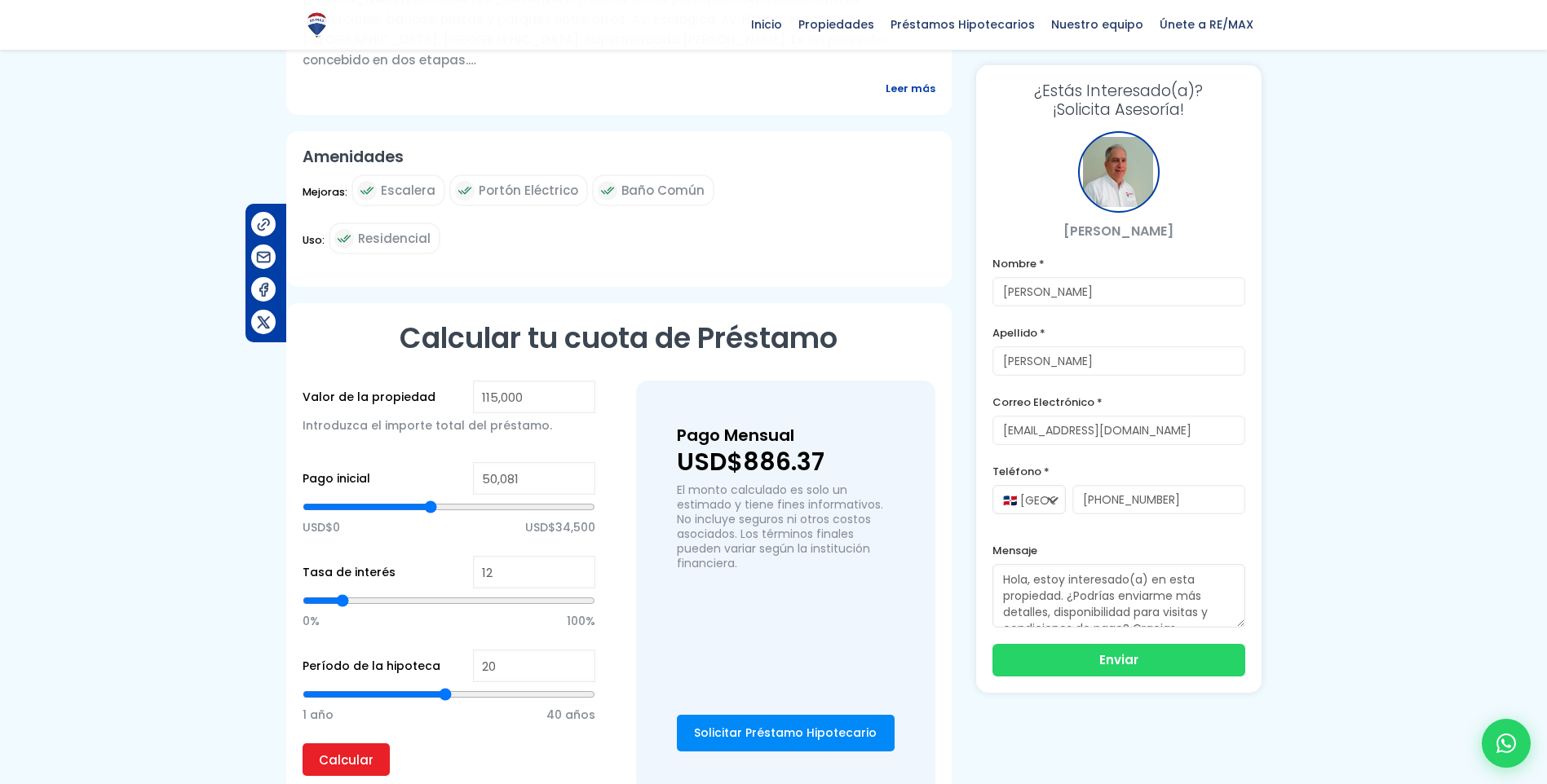
type input "49,746"
type input "49746"
type input "50,081"
type input "50081"
type input "50,416"
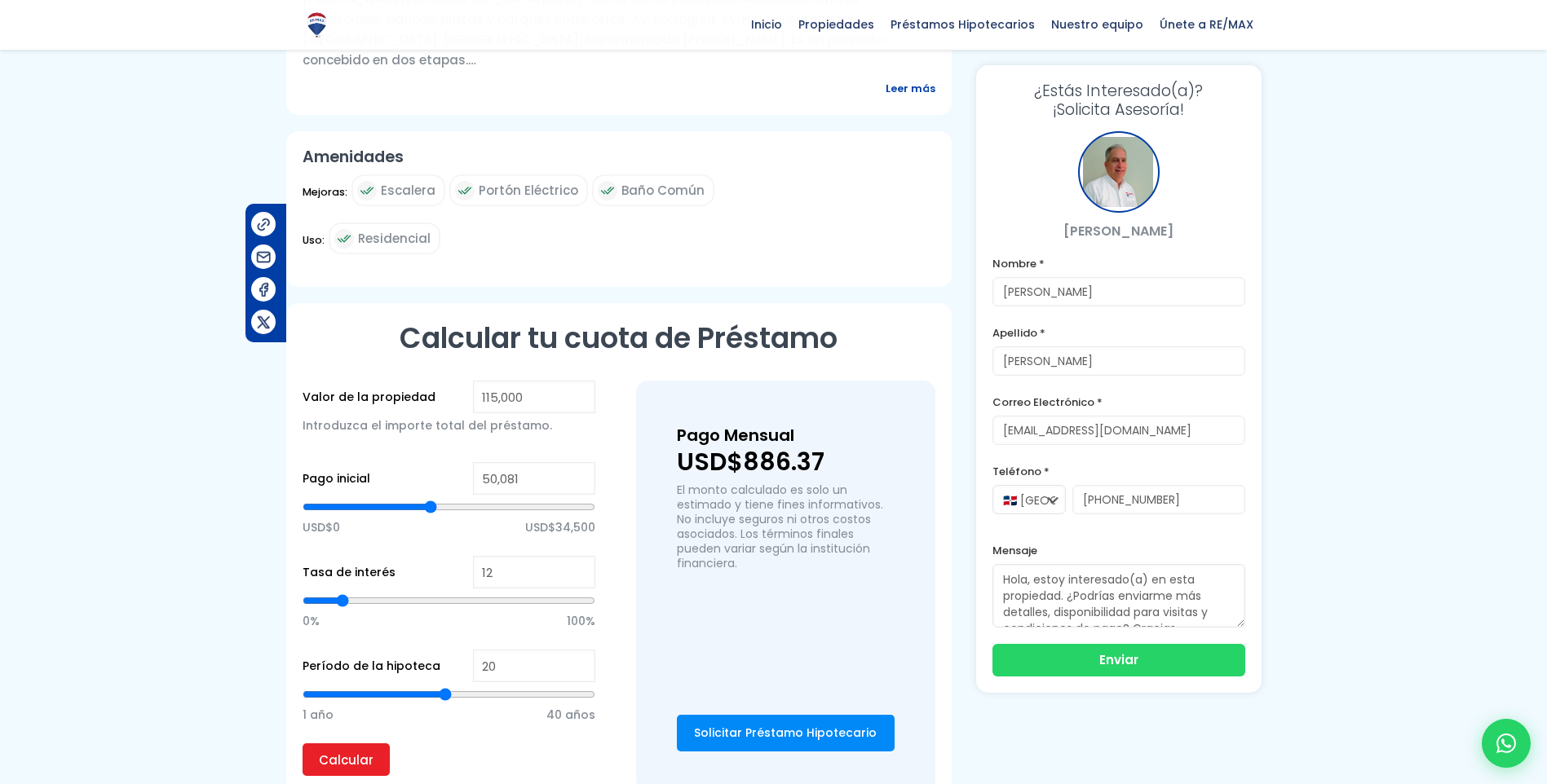
type input "50416"
type input "50,751"
type input "50751"
type input "50,416"
type input "50416"
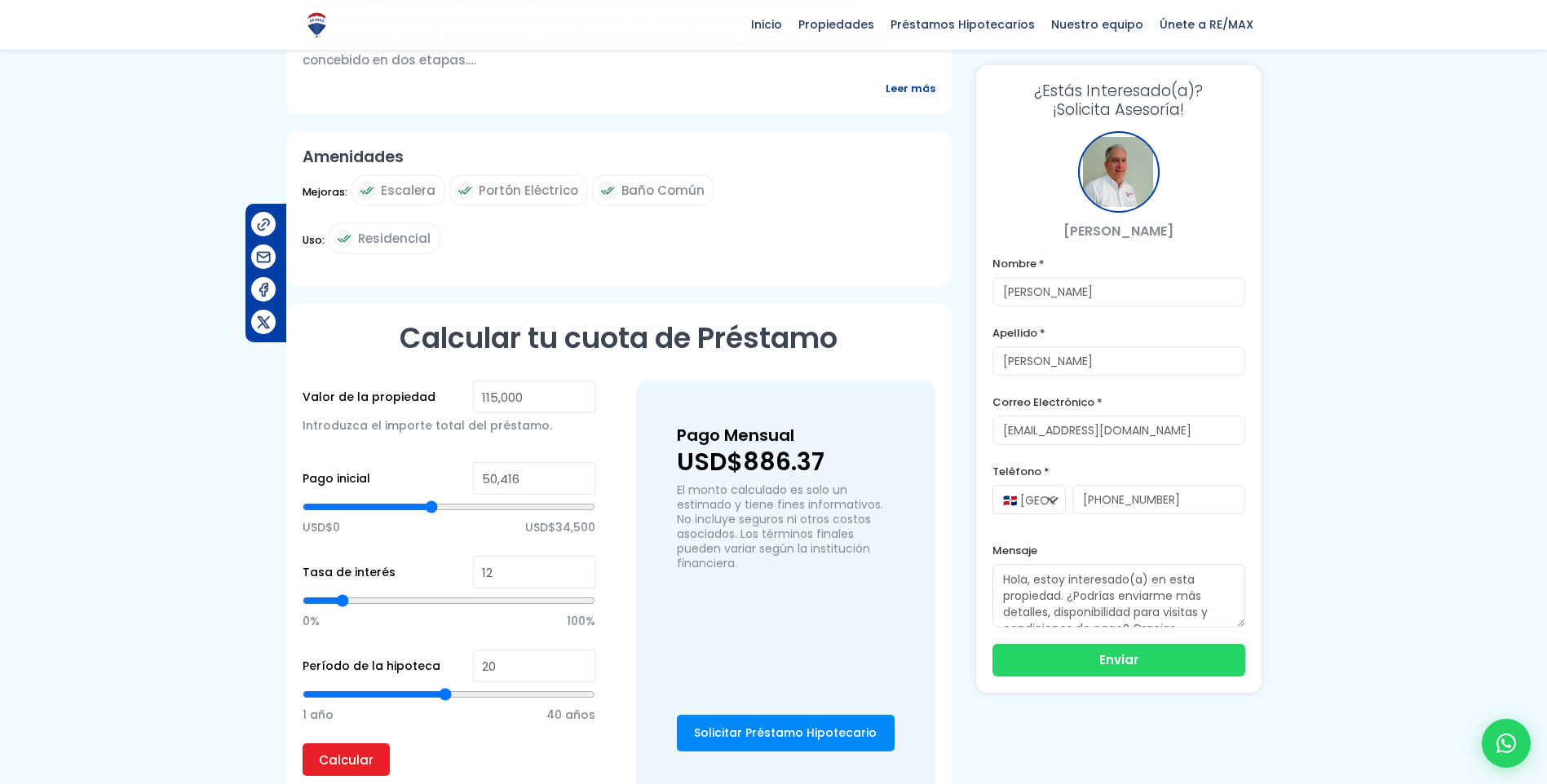
type input "50,081"
type input "50081"
type input "49,746"
type input "49746"
type input "50,081"
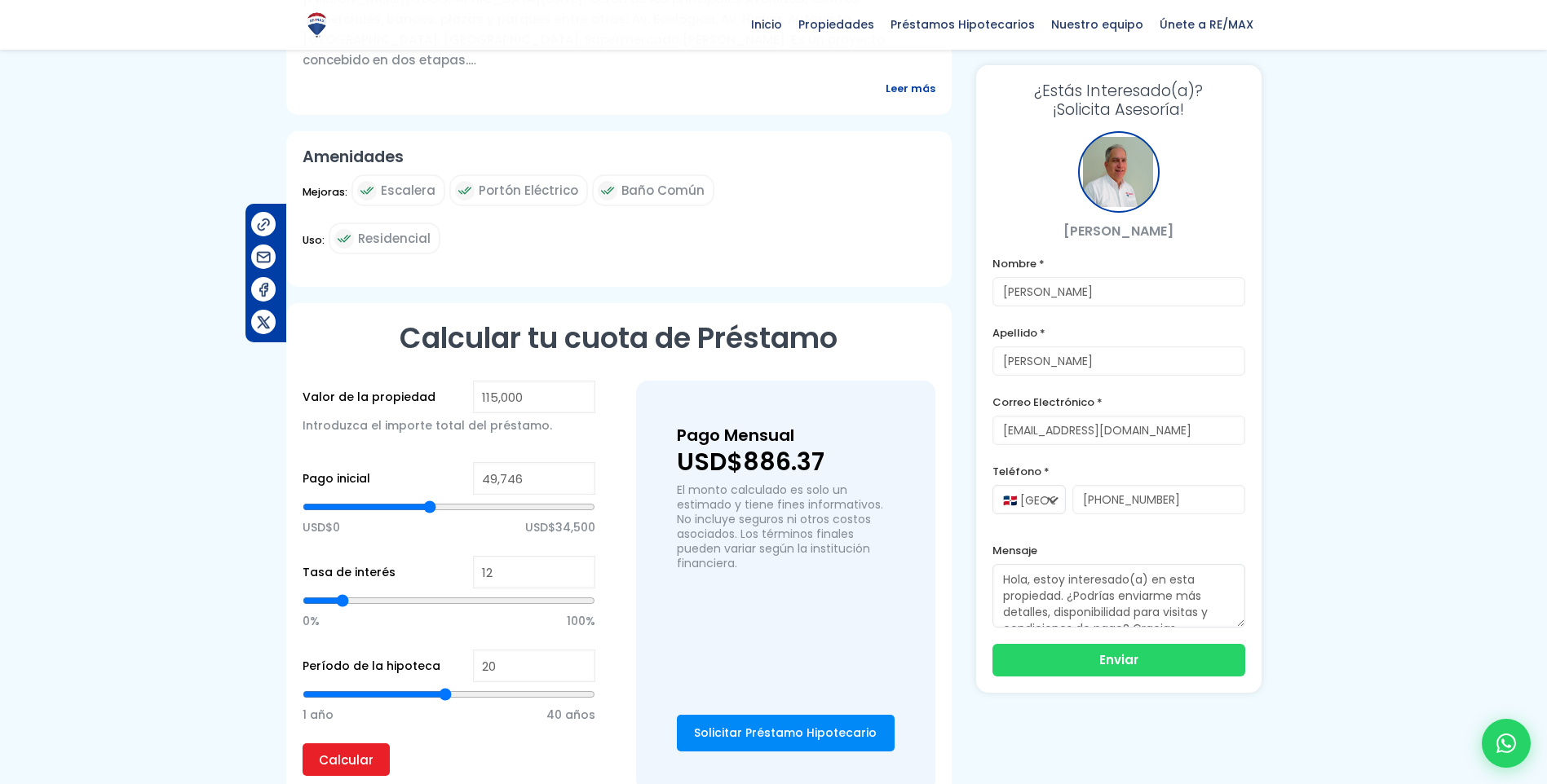
type input "50081"
type input "50,416"
drag, startPoint x: 453, startPoint y: 500, endPoint x: 431, endPoint y: 499, distance: 22.0
type input "50416"
click at [431, 499] on input "range" at bounding box center [449, 507] width 292 height 17
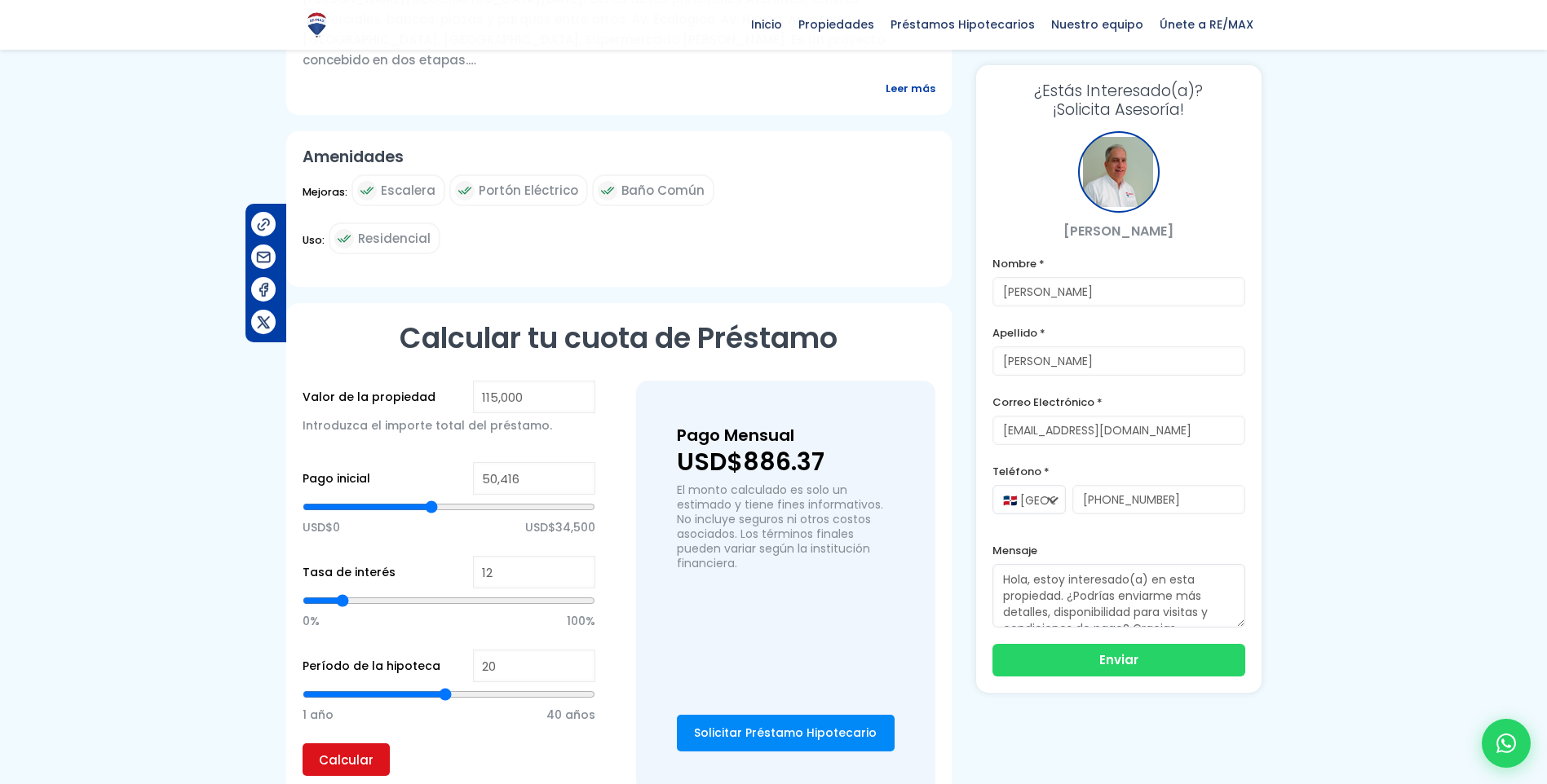
click at [372, 751] on input "Calcular" at bounding box center [346, 759] width 87 height 32
click at [324, 755] on input "Calcular" at bounding box center [346, 759] width 87 height 32
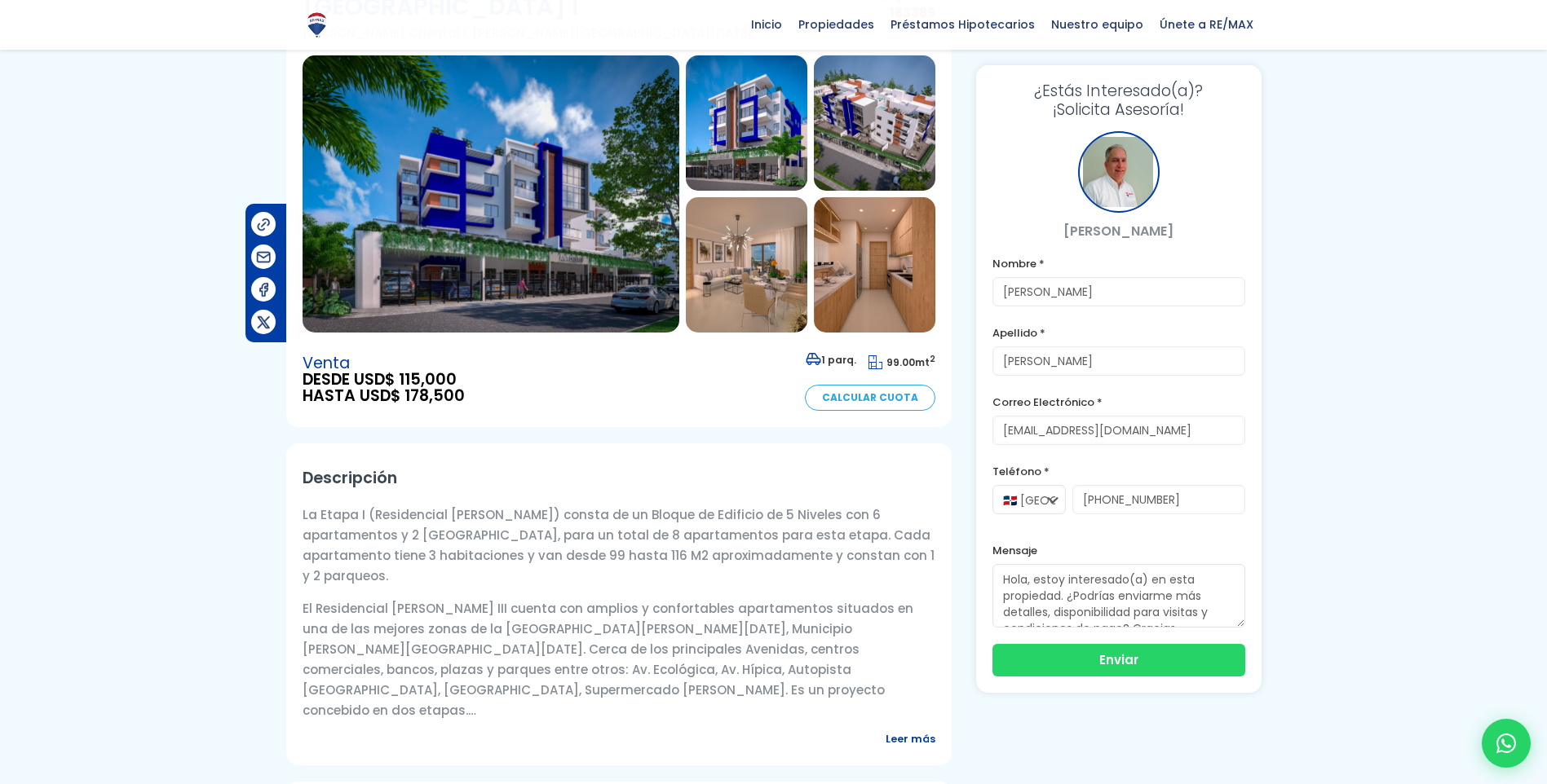
scroll to position [163, 0]
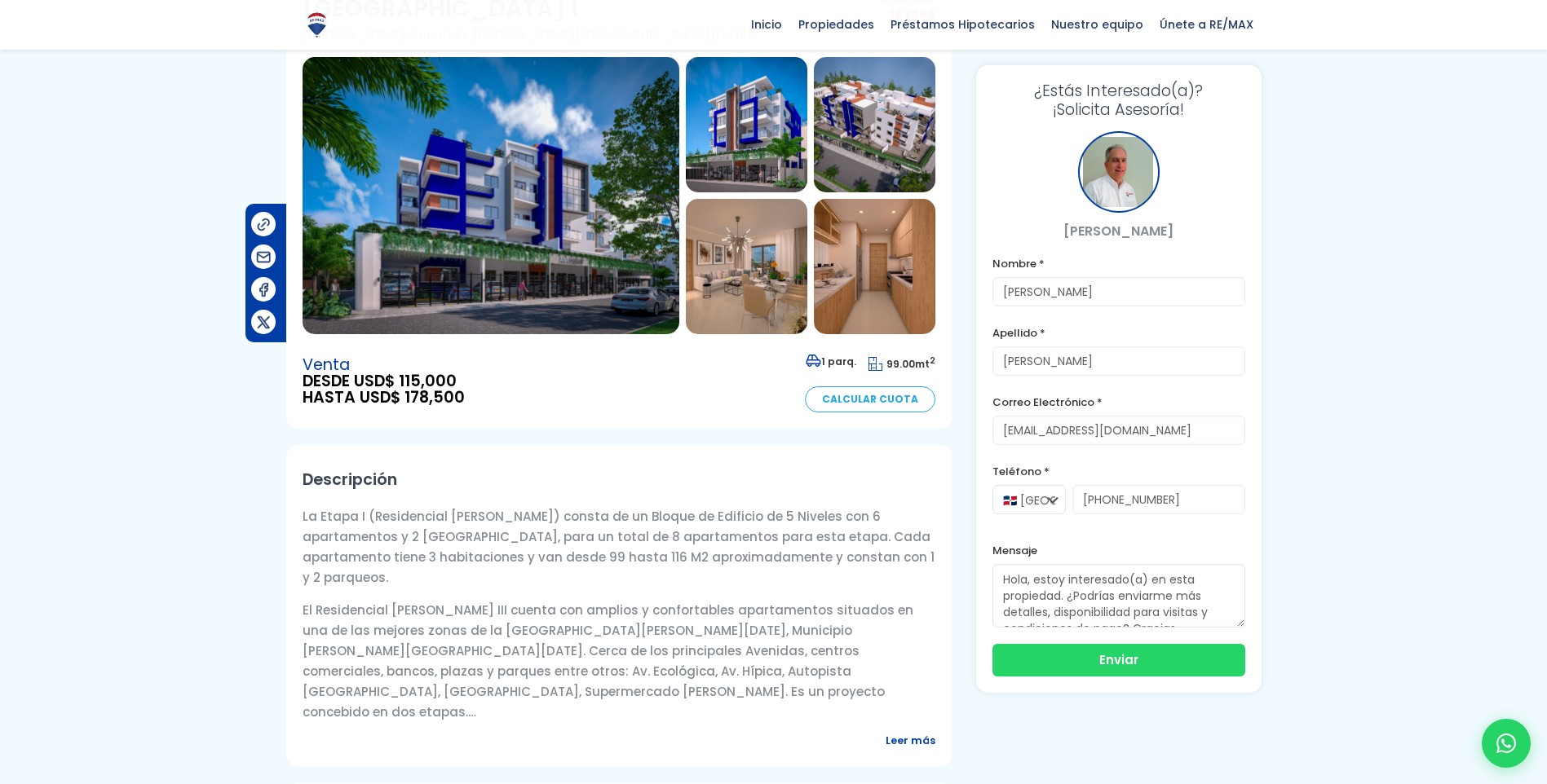
click at [891, 732] on span "Leer más" at bounding box center [911, 741] width 50 height 21
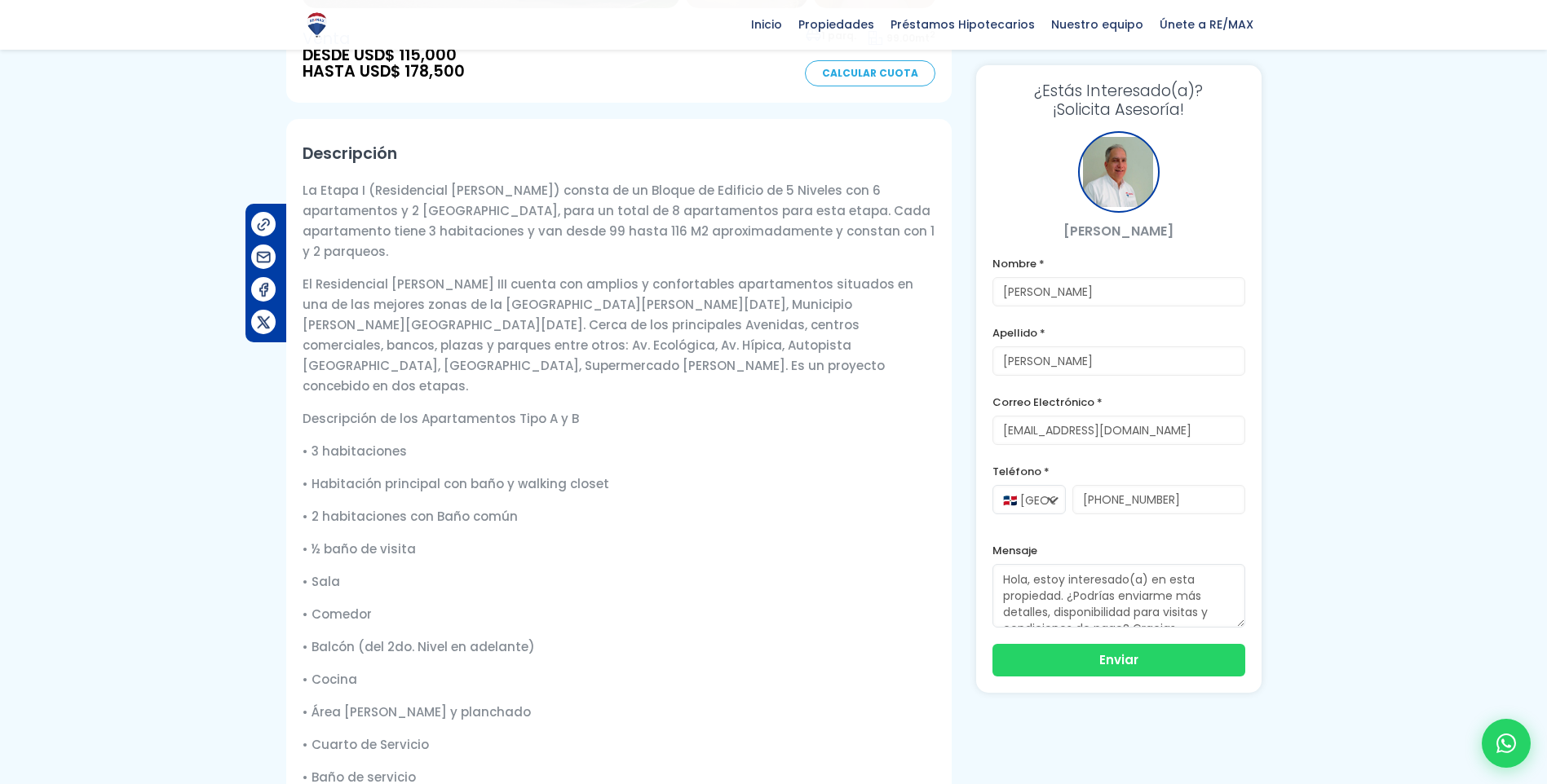
scroll to position [0, 0]
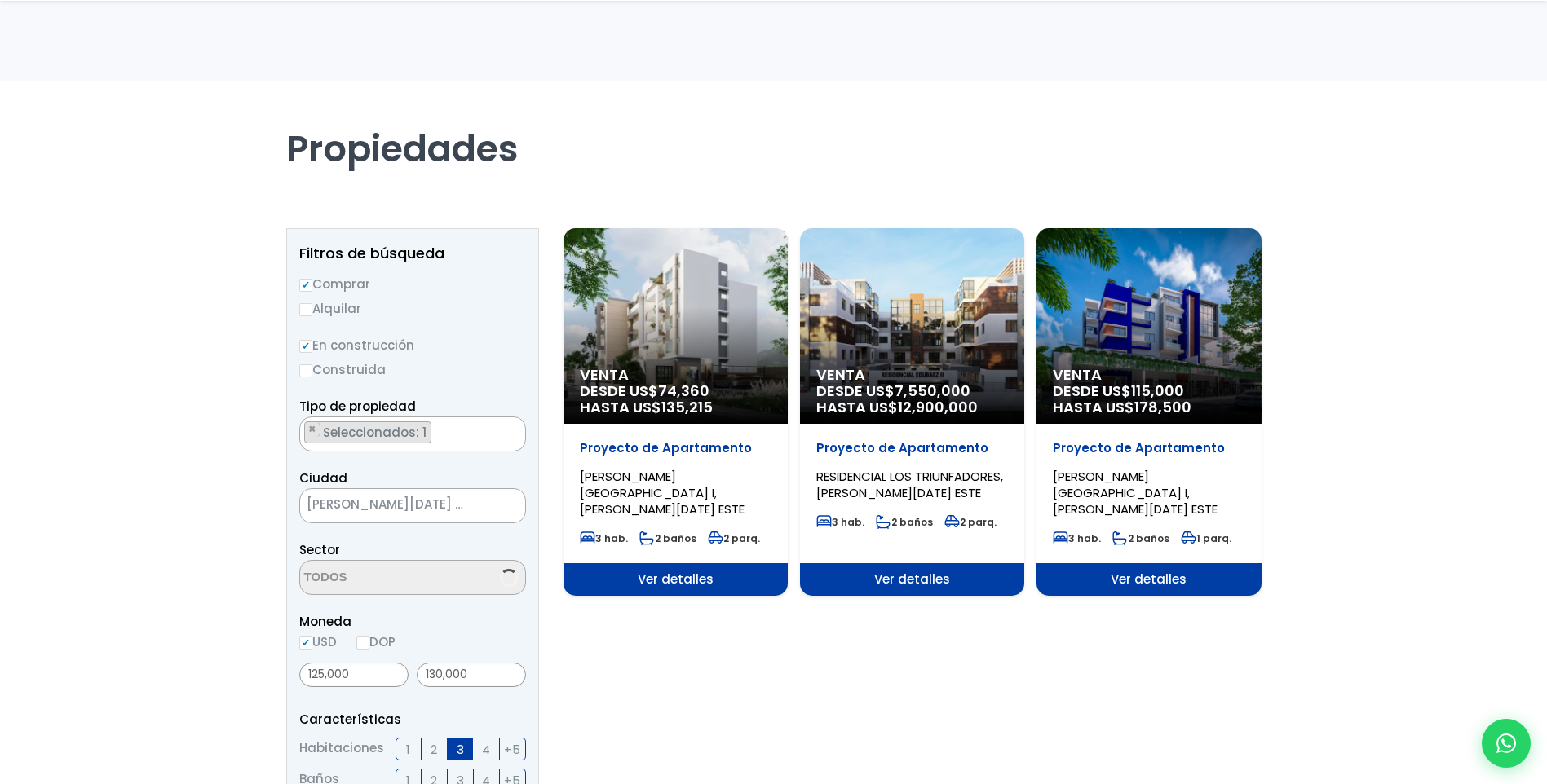
scroll to position [408, 0]
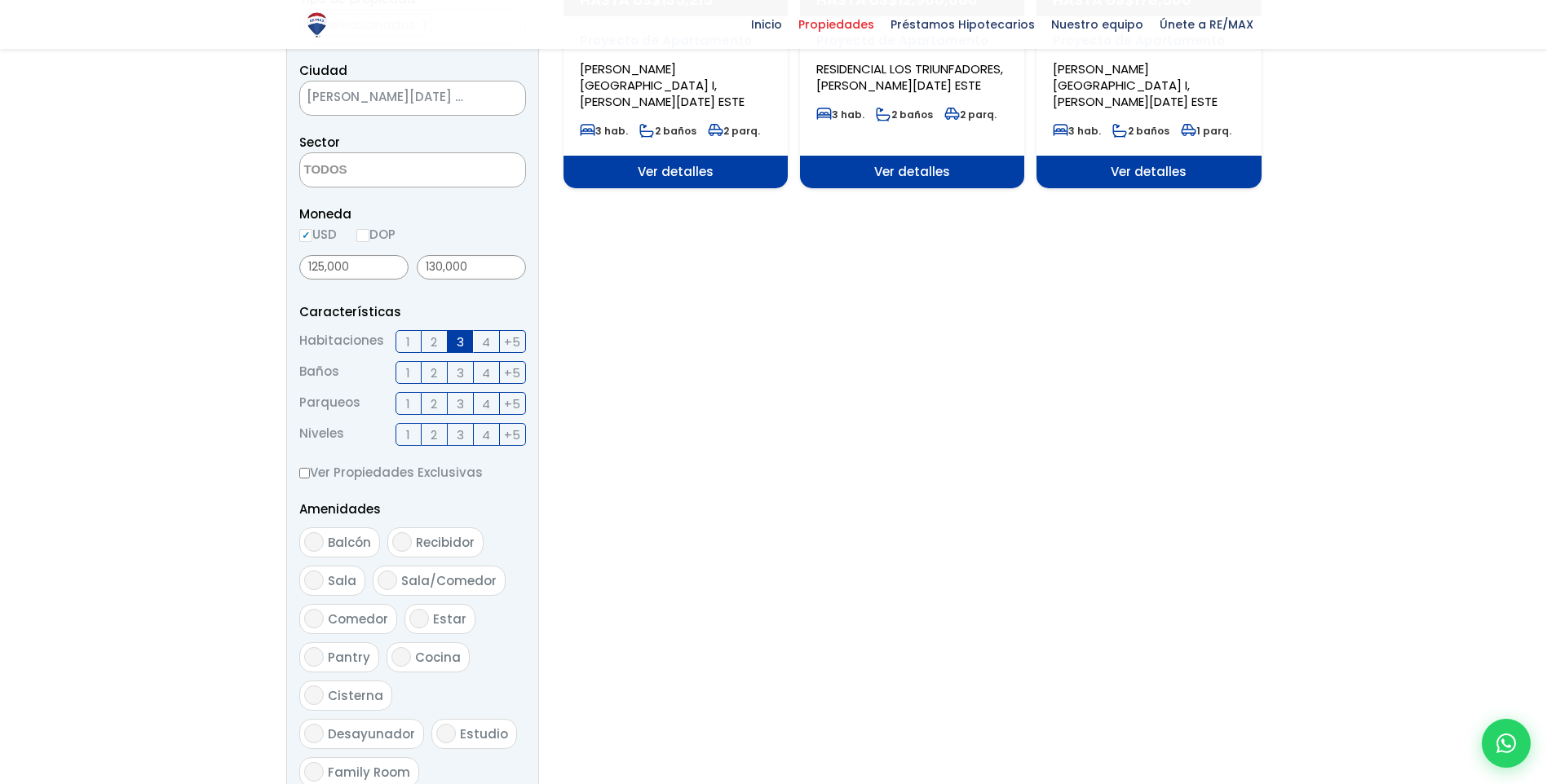
click at [432, 166] on textarea "Search" at bounding box center [379, 171] width 158 height 35
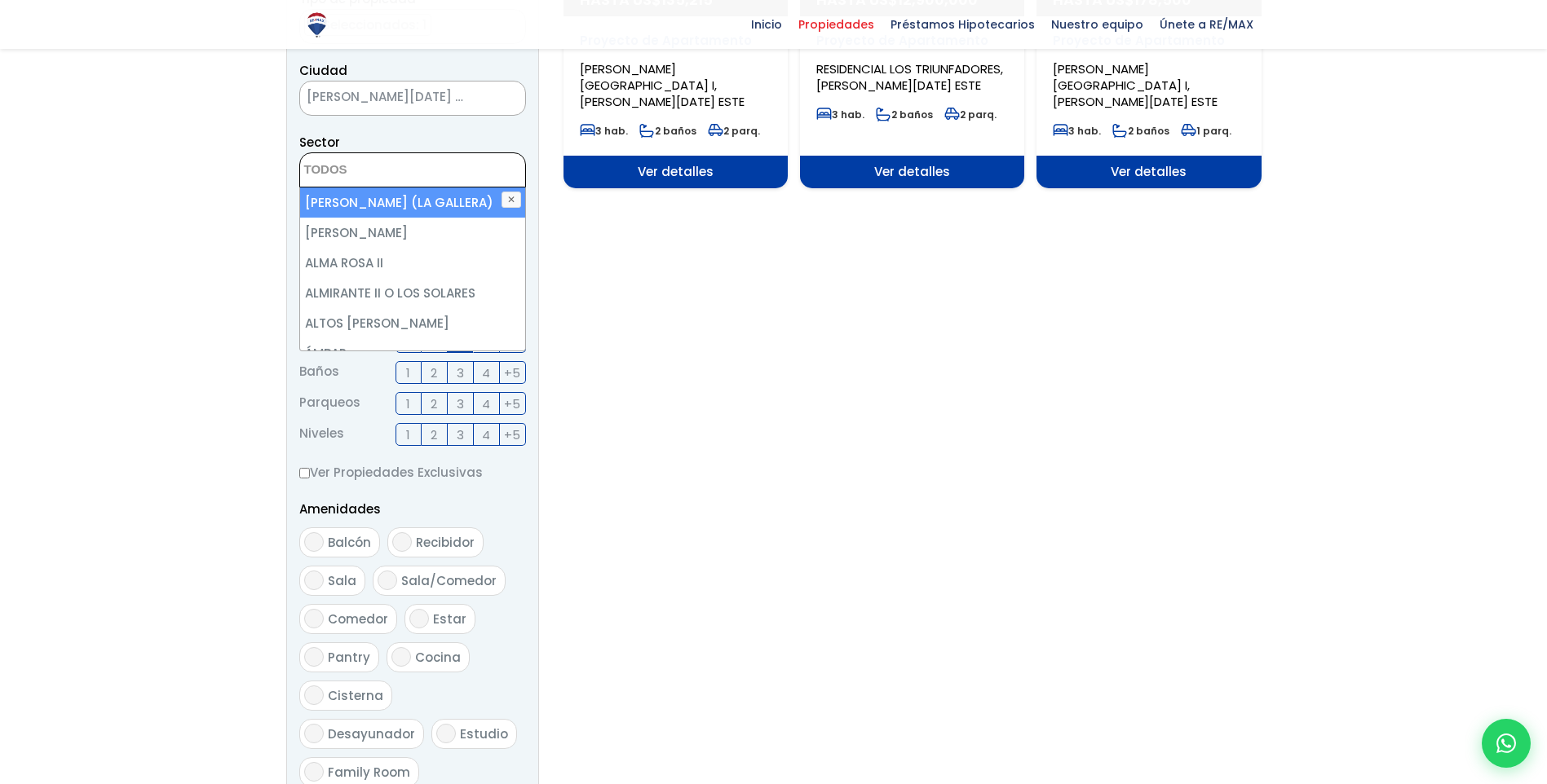
click at [809, 354] on section "Venta DESDE US$ 74,360 HASTA US$ 135,215 Proyecto de Apartamento PRADO ORIENTAL…" at bounding box center [912, 375] width 698 height 1110
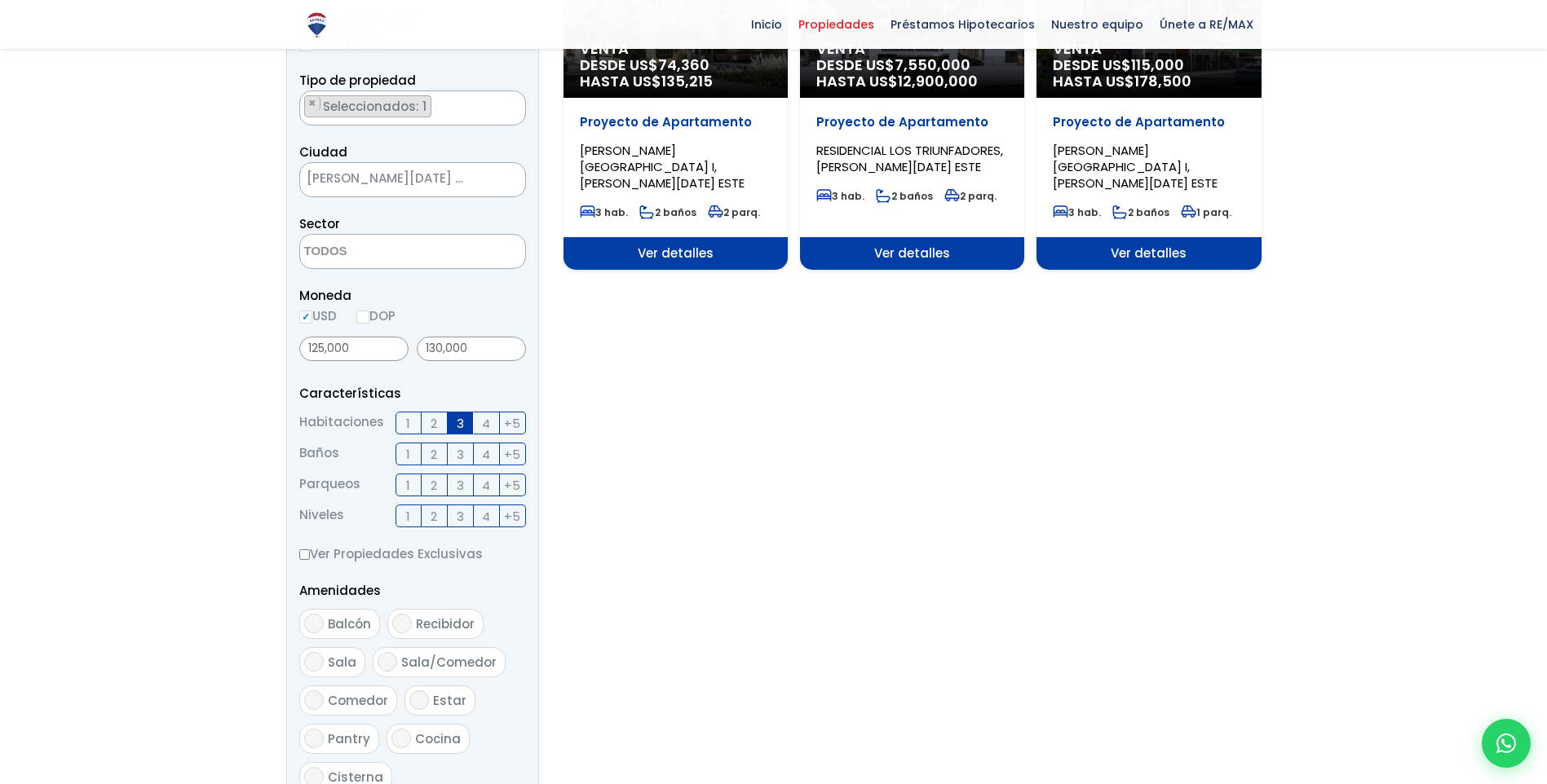
scroll to position [81, 0]
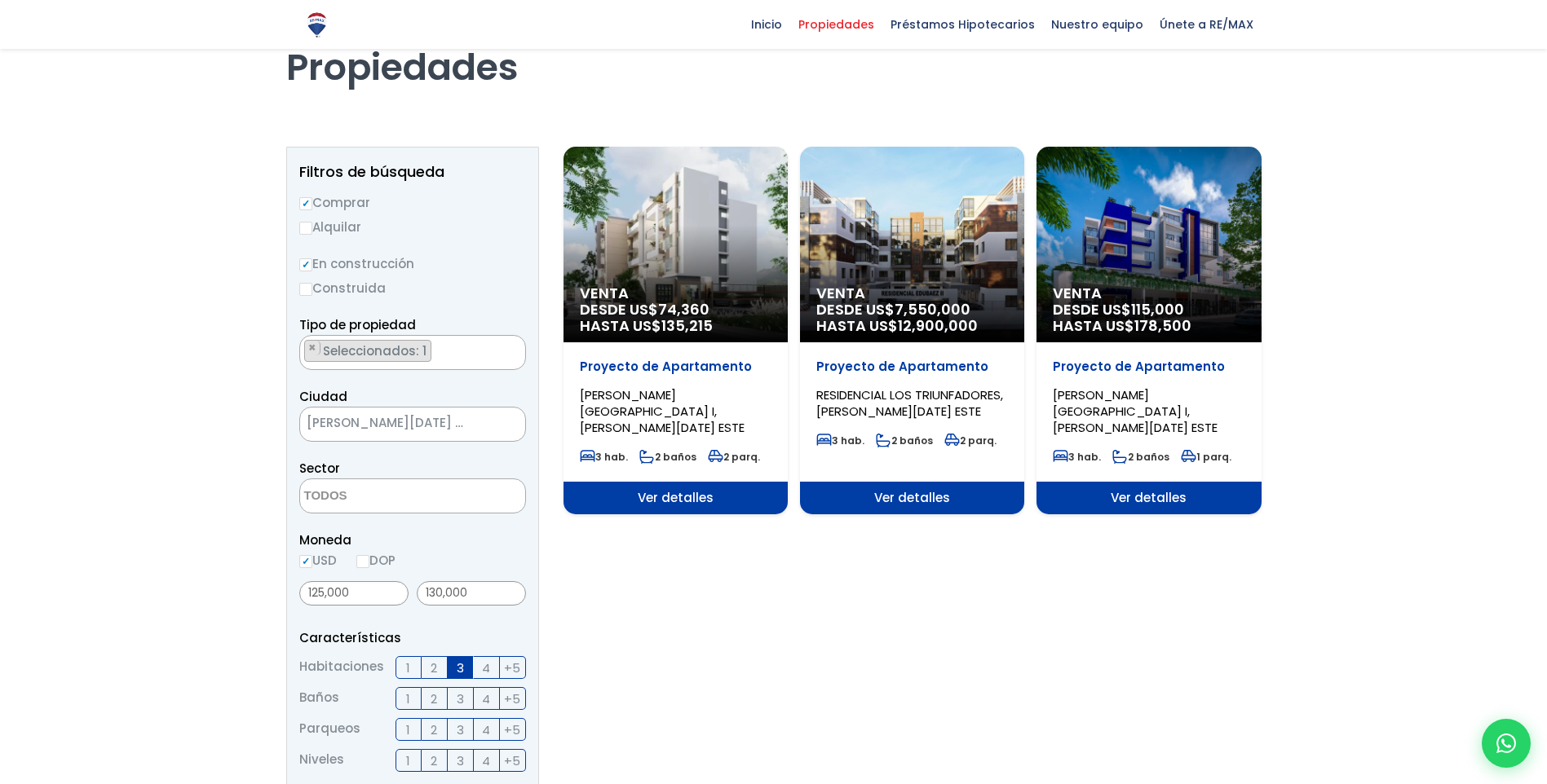
click at [425, 428] on span "[PERSON_NAME][DATE] ESTE" at bounding box center [392, 423] width 184 height 22
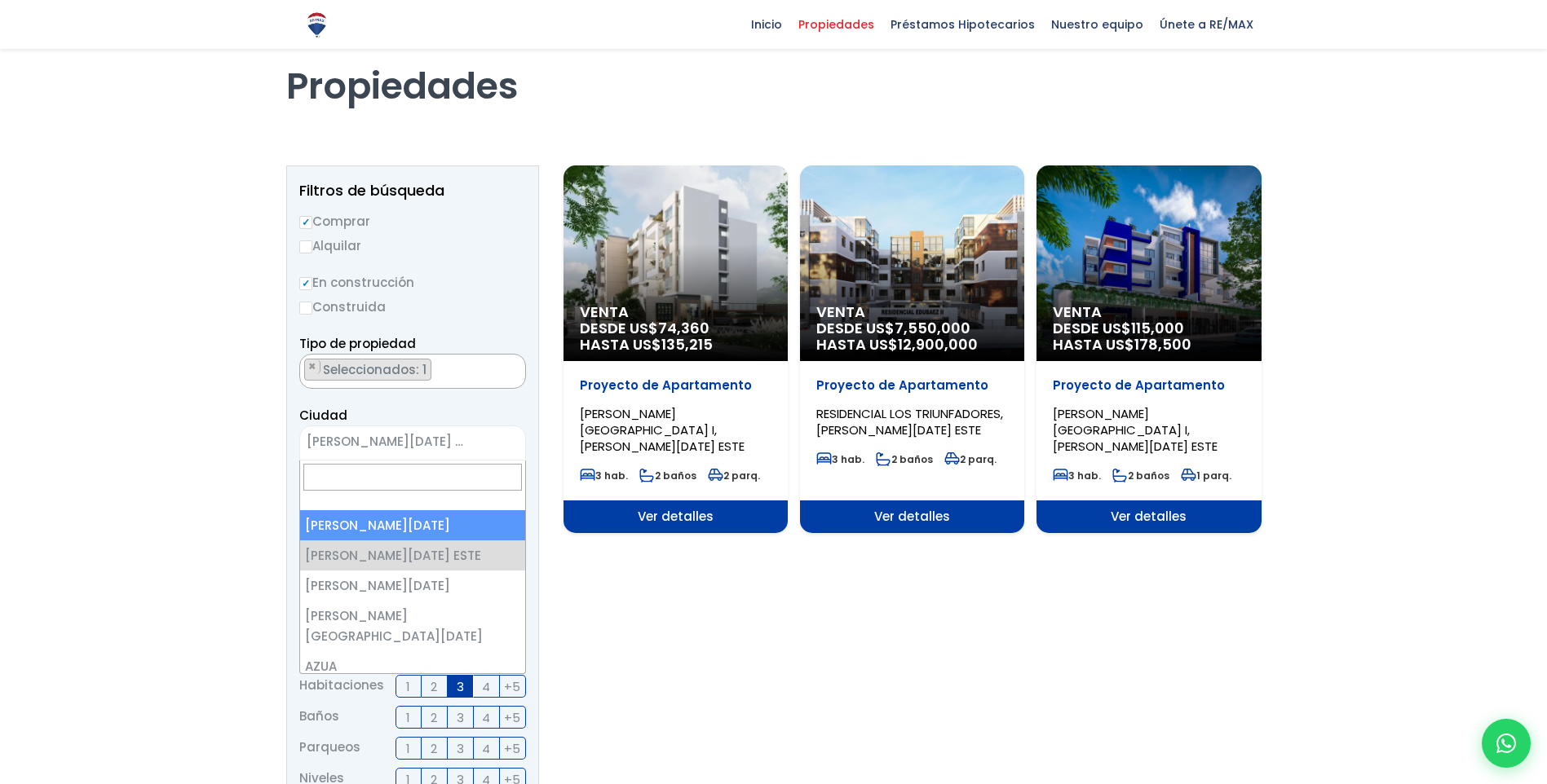
scroll to position [0, 0]
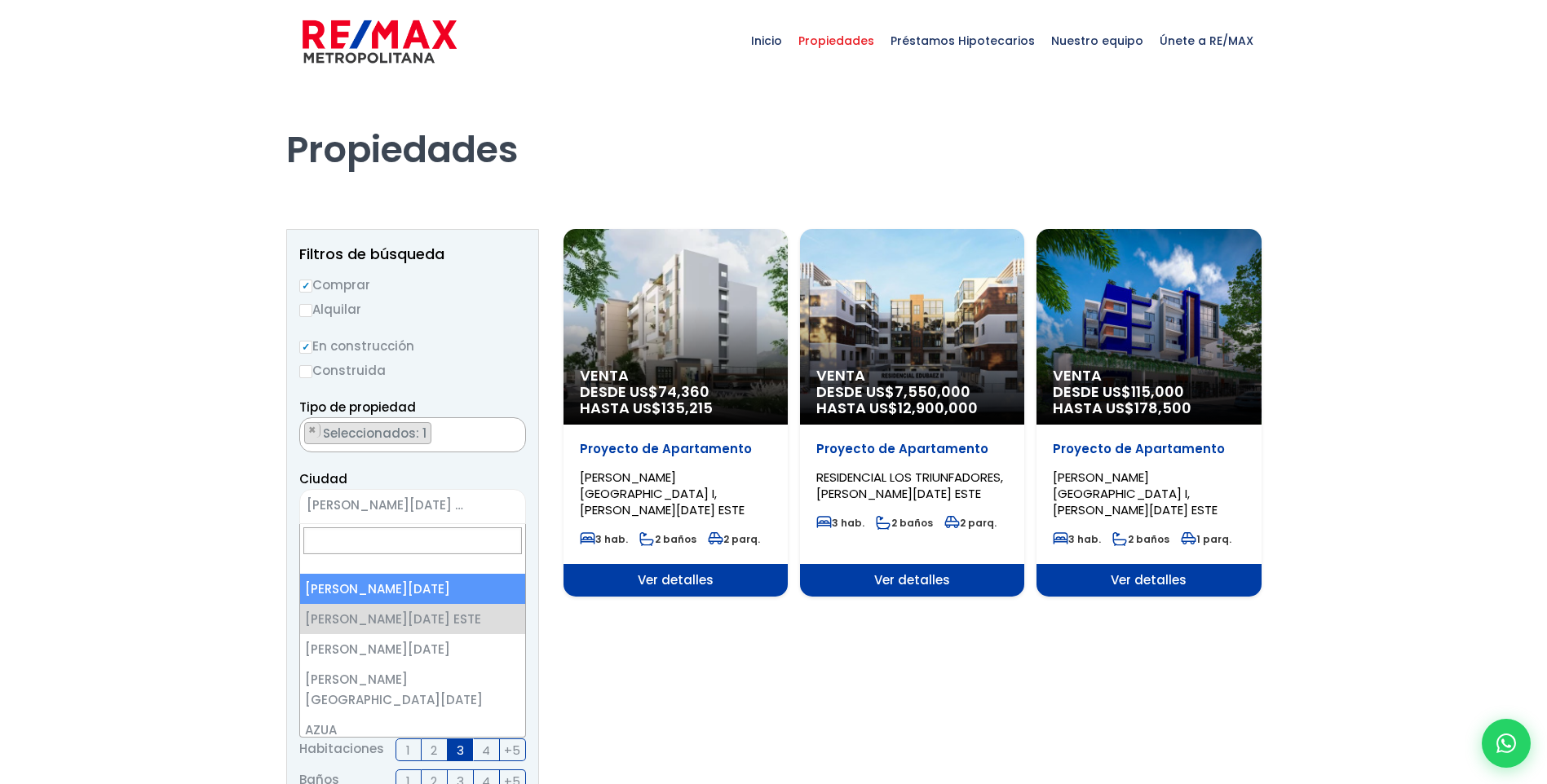
select select "1"
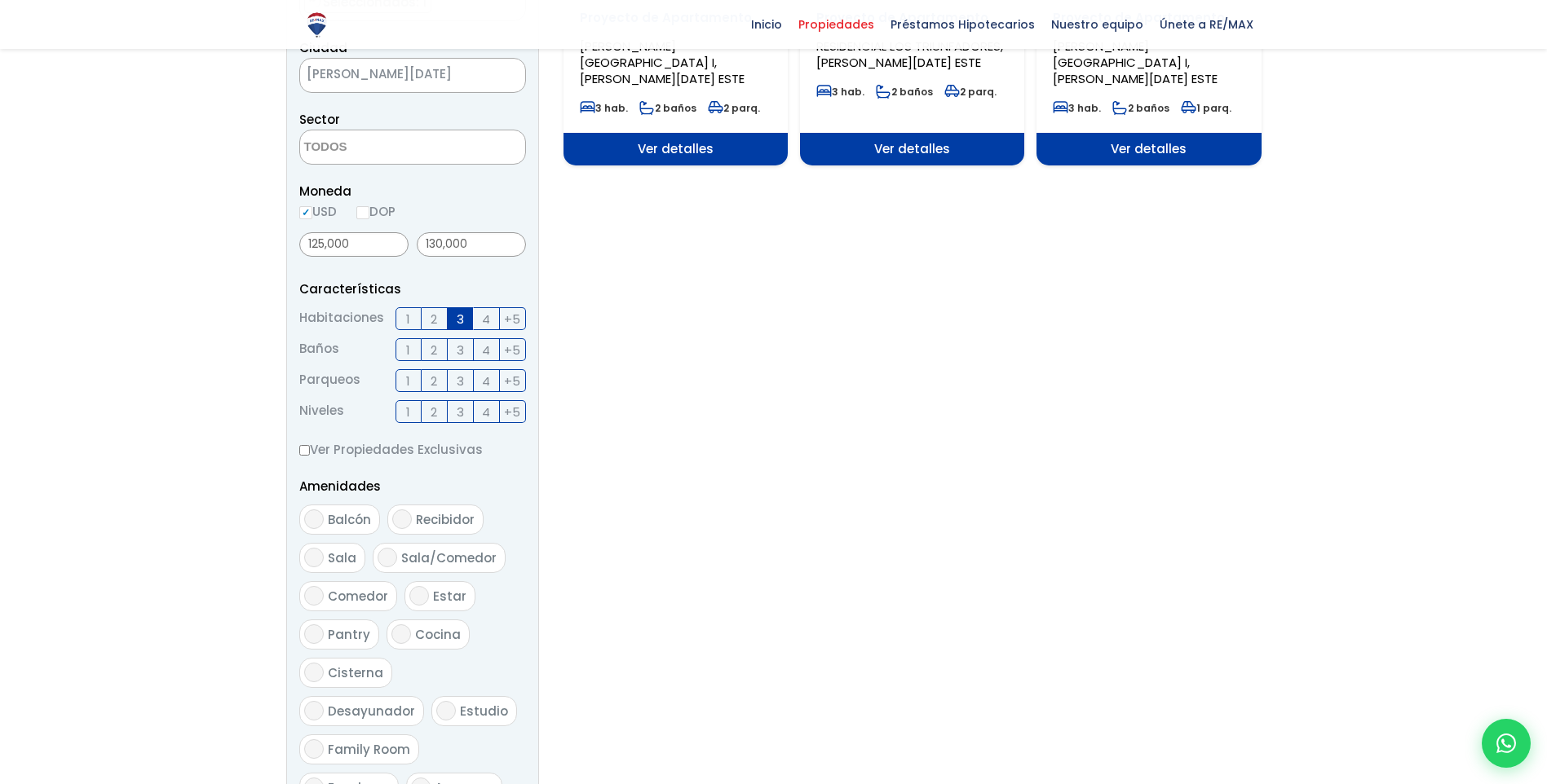
scroll to position [571, 0]
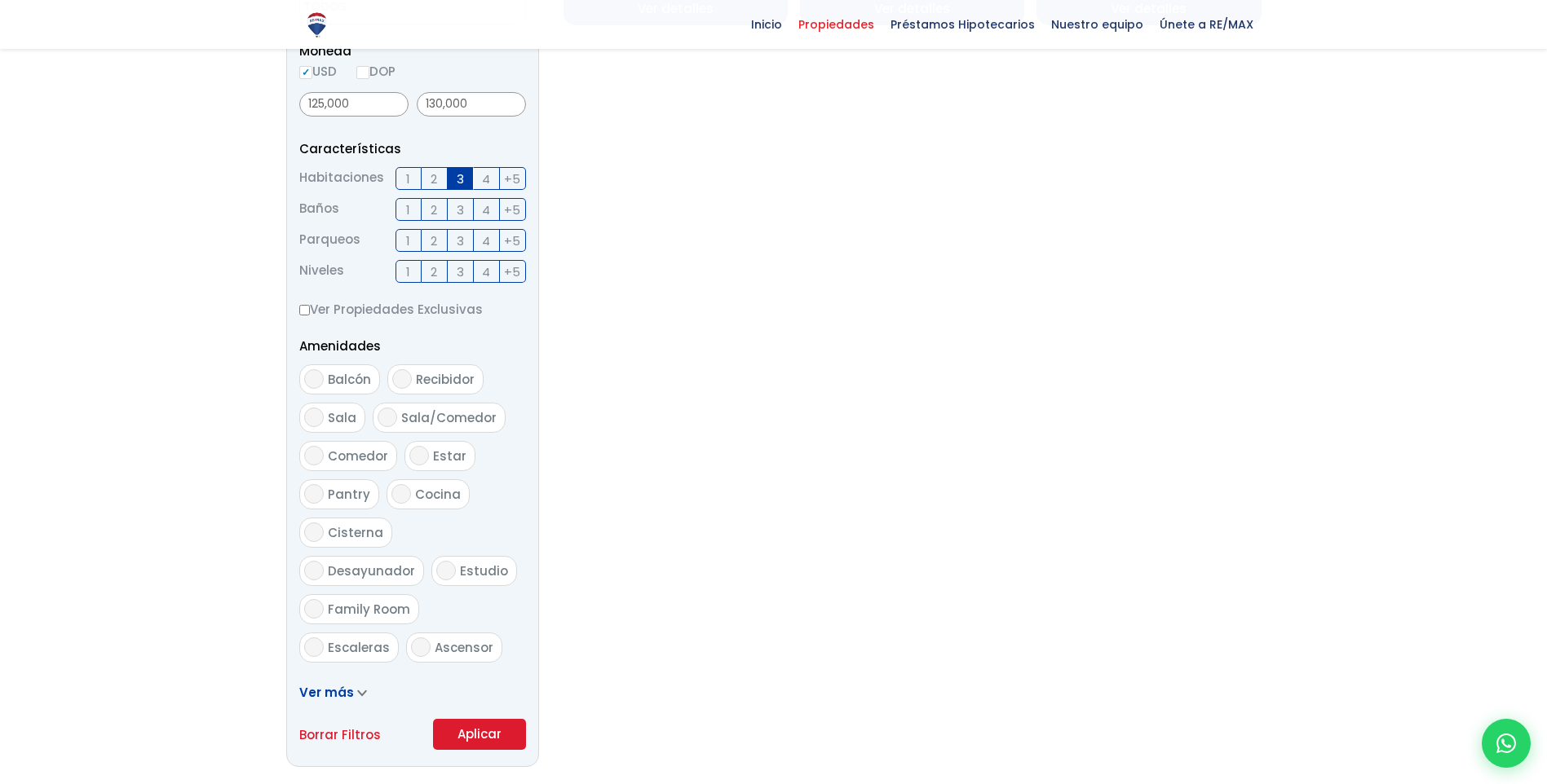
click at [502, 736] on button "Aplicar" at bounding box center [479, 734] width 93 height 31
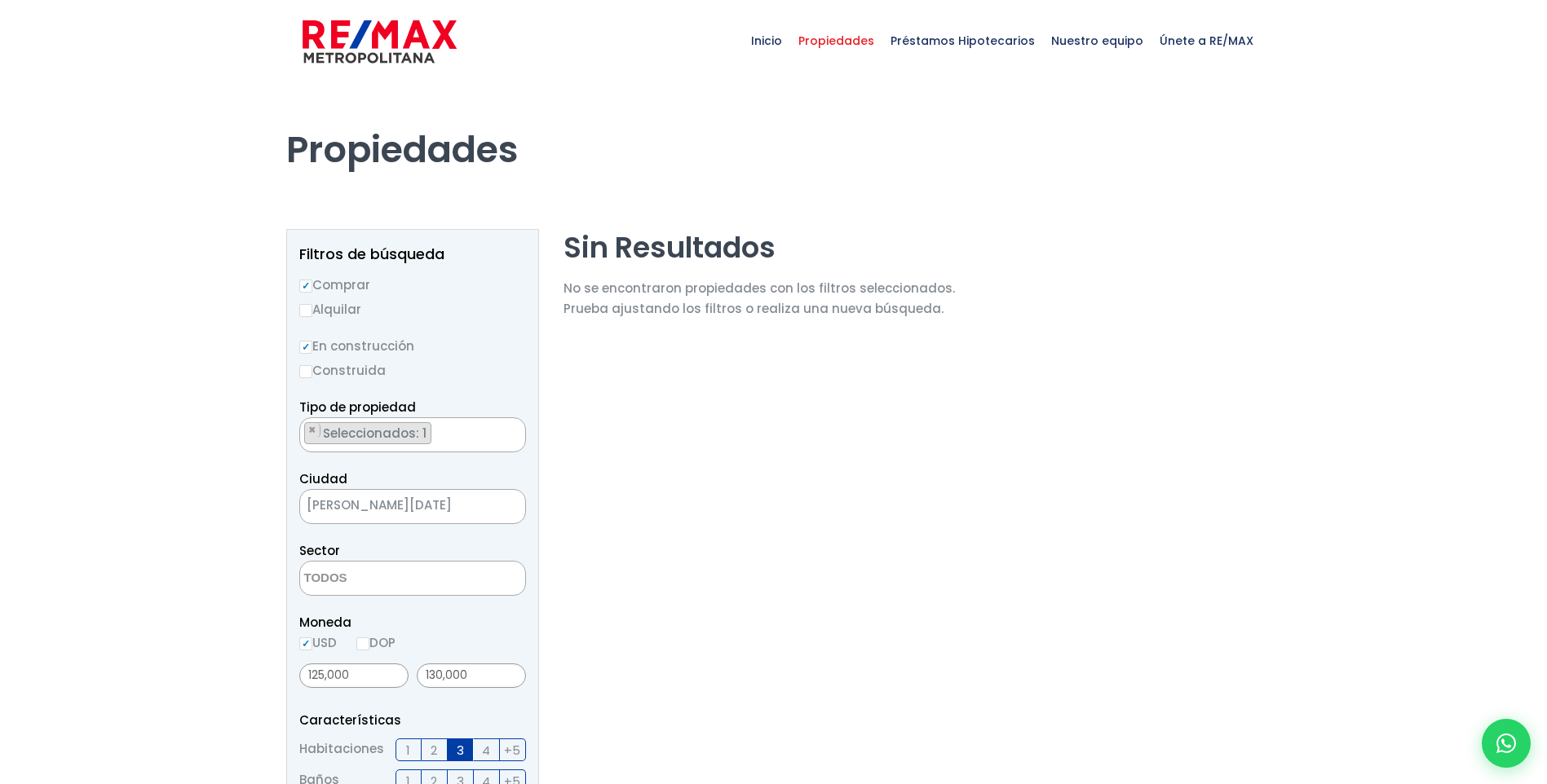
click at [420, 500] on span "[PERSON_NAME][DATE]" at bounding box center [392, 505] width 184 height 22
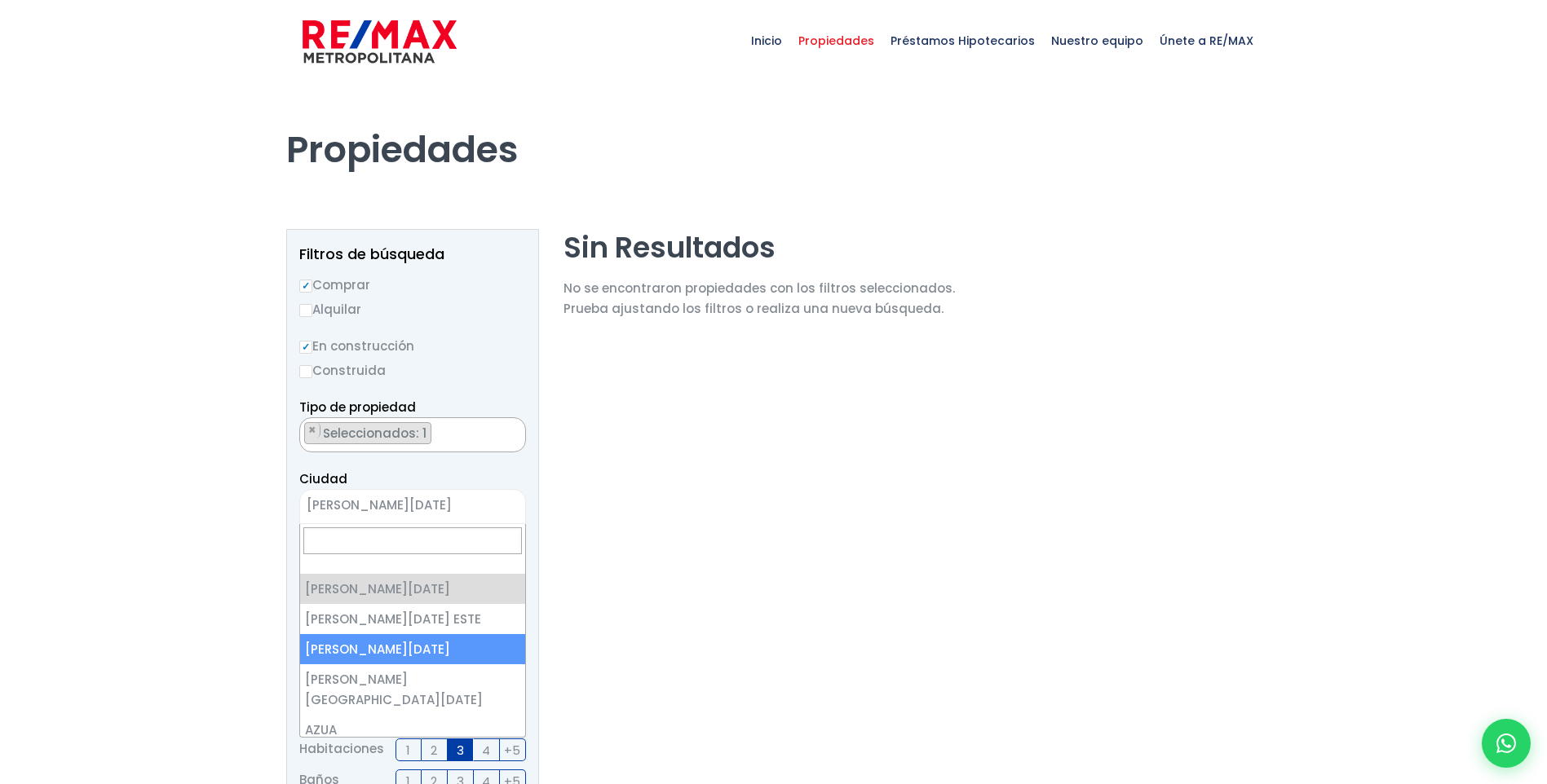
select select "149"
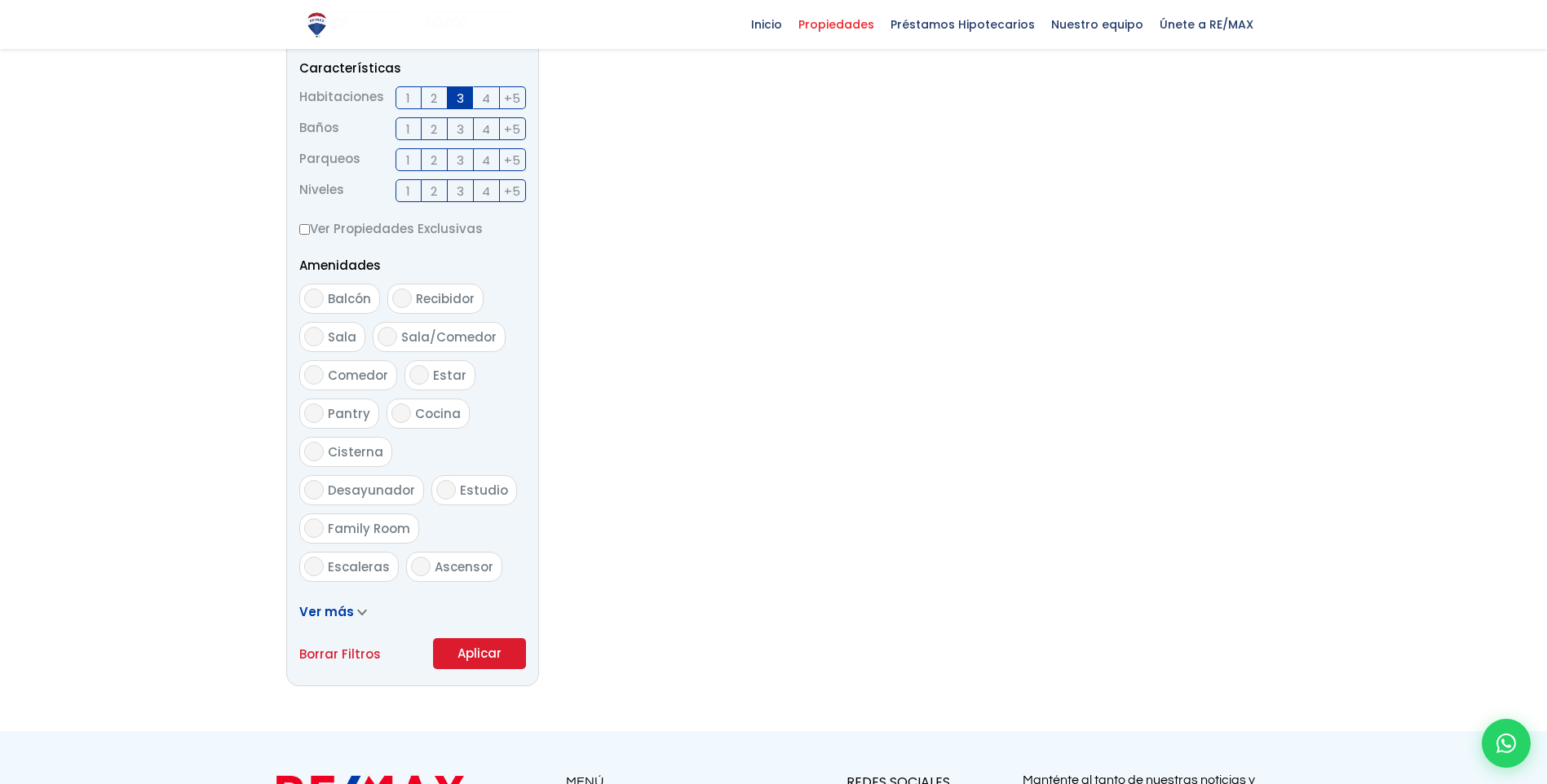
scroll to position [652, 0]
click at [456, 653] on button "Aplicar" at bounding box center [479, 653] width 93 height 31
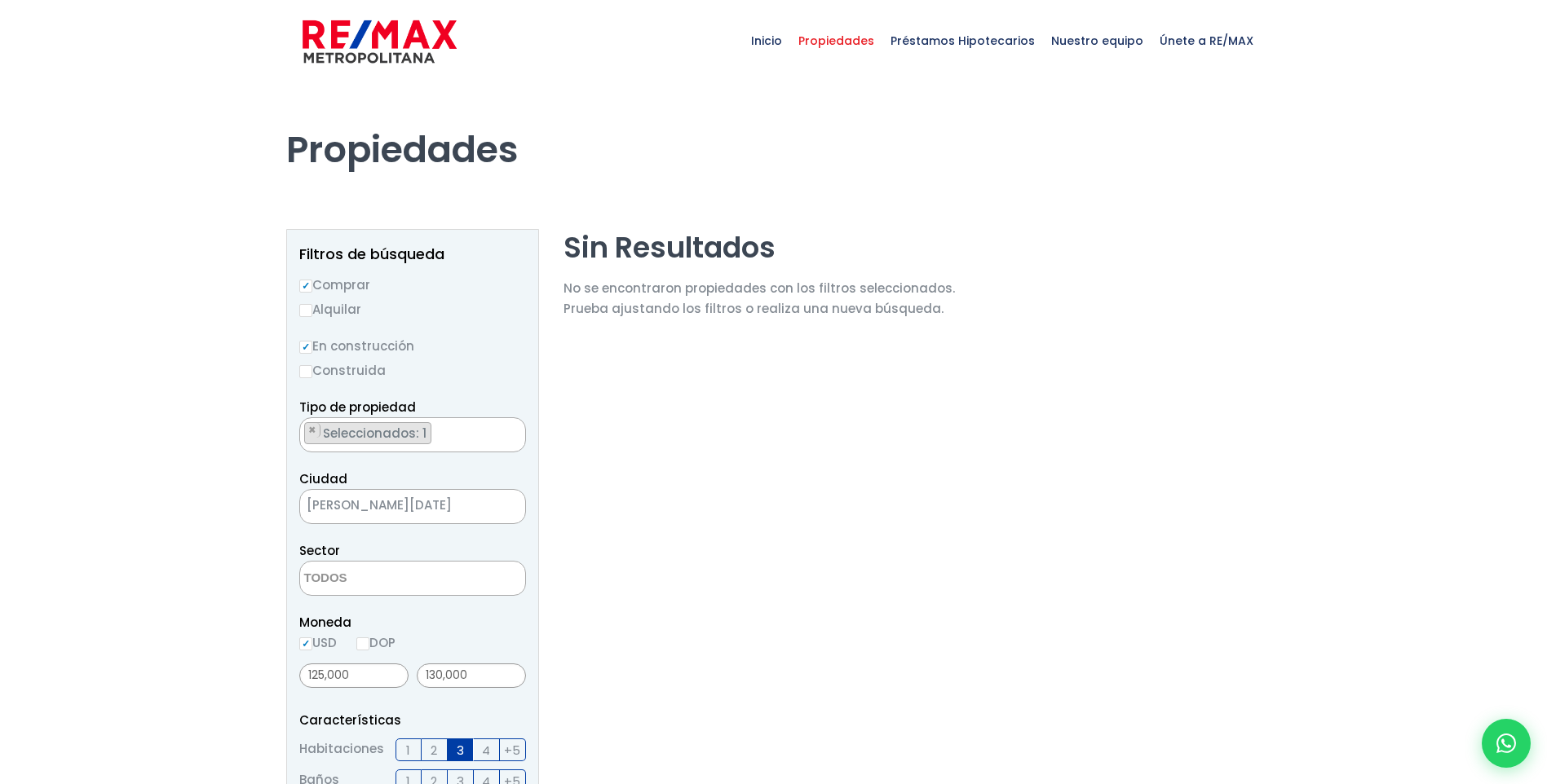
click at [498, 523] on span "× SANTO DOMINGO OESTE" at bounding box center [412, 507] width 227 height 35
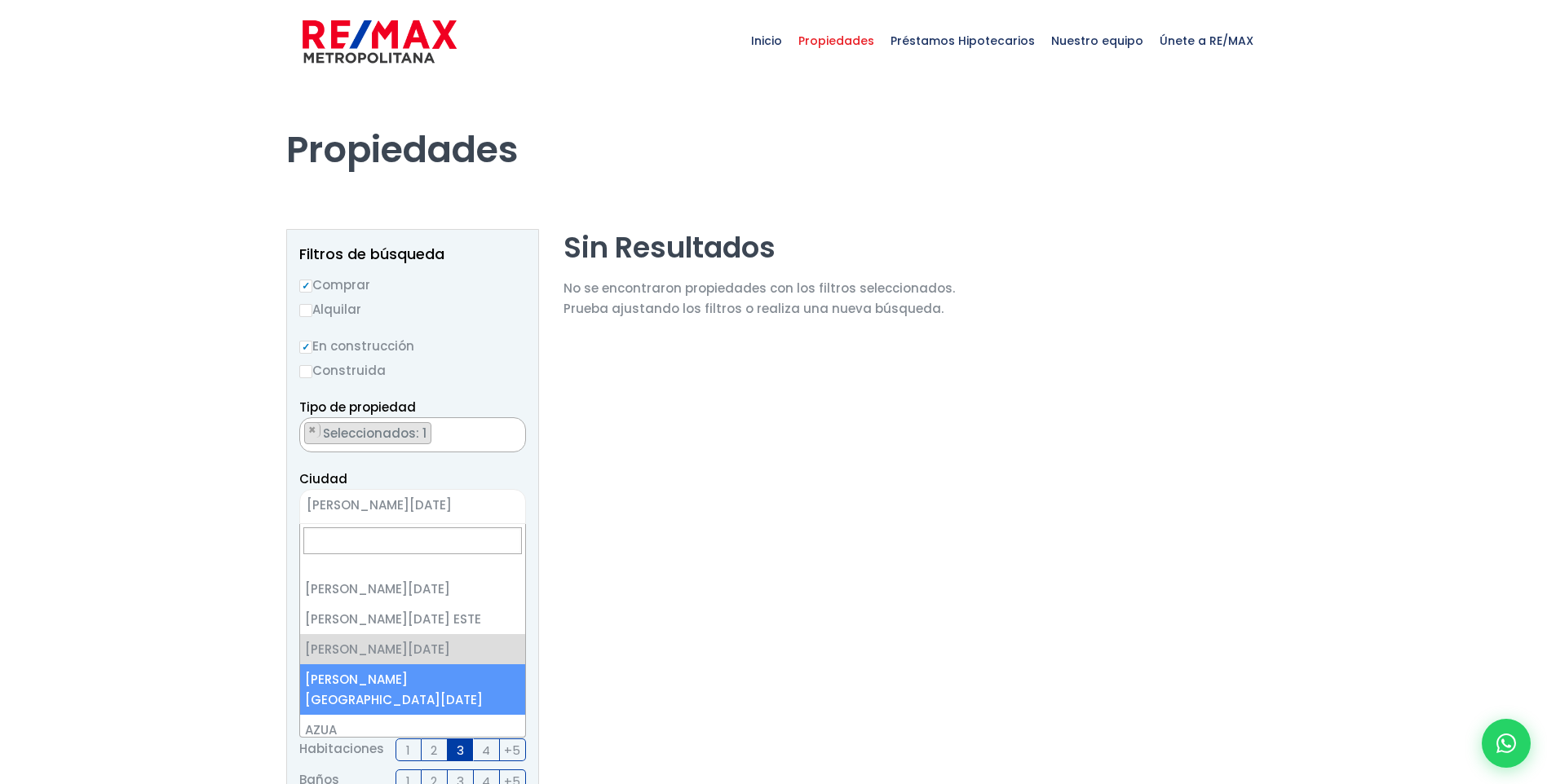
select select "150"
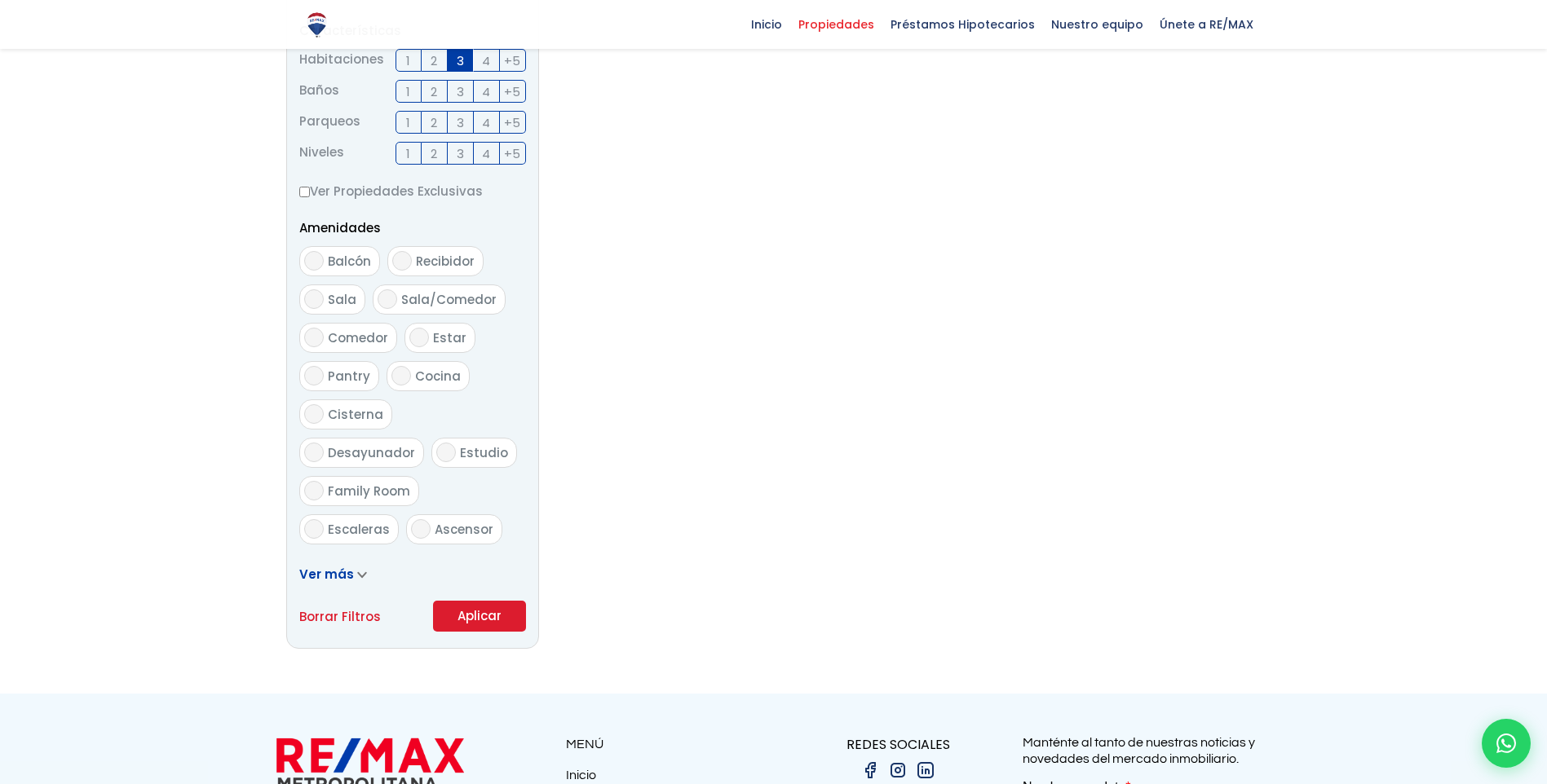
scroll to position [816, 0]
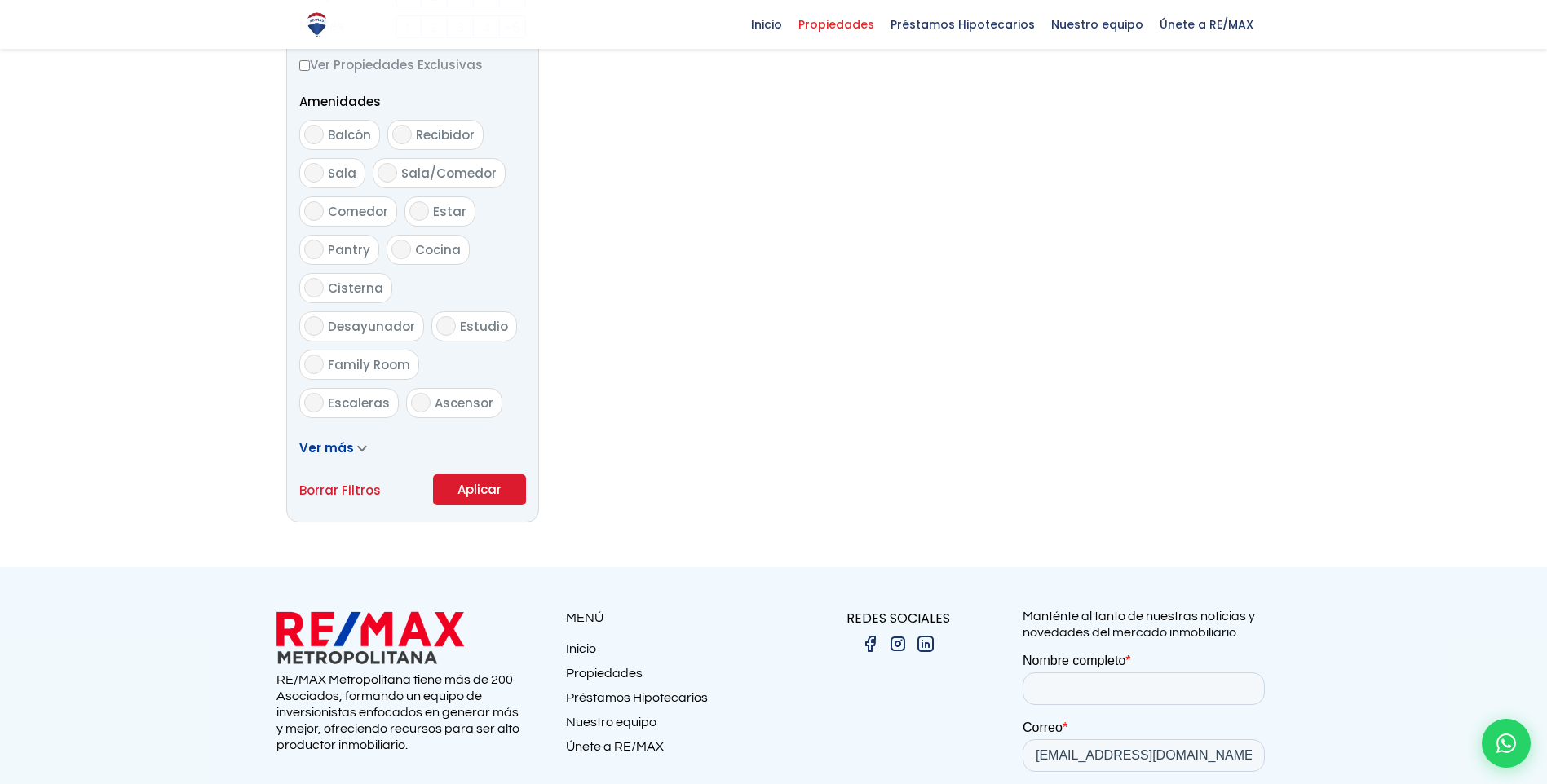
click at [474, 495] on button "Aplicar" at bounding box center [479, 489] width 93 height 31
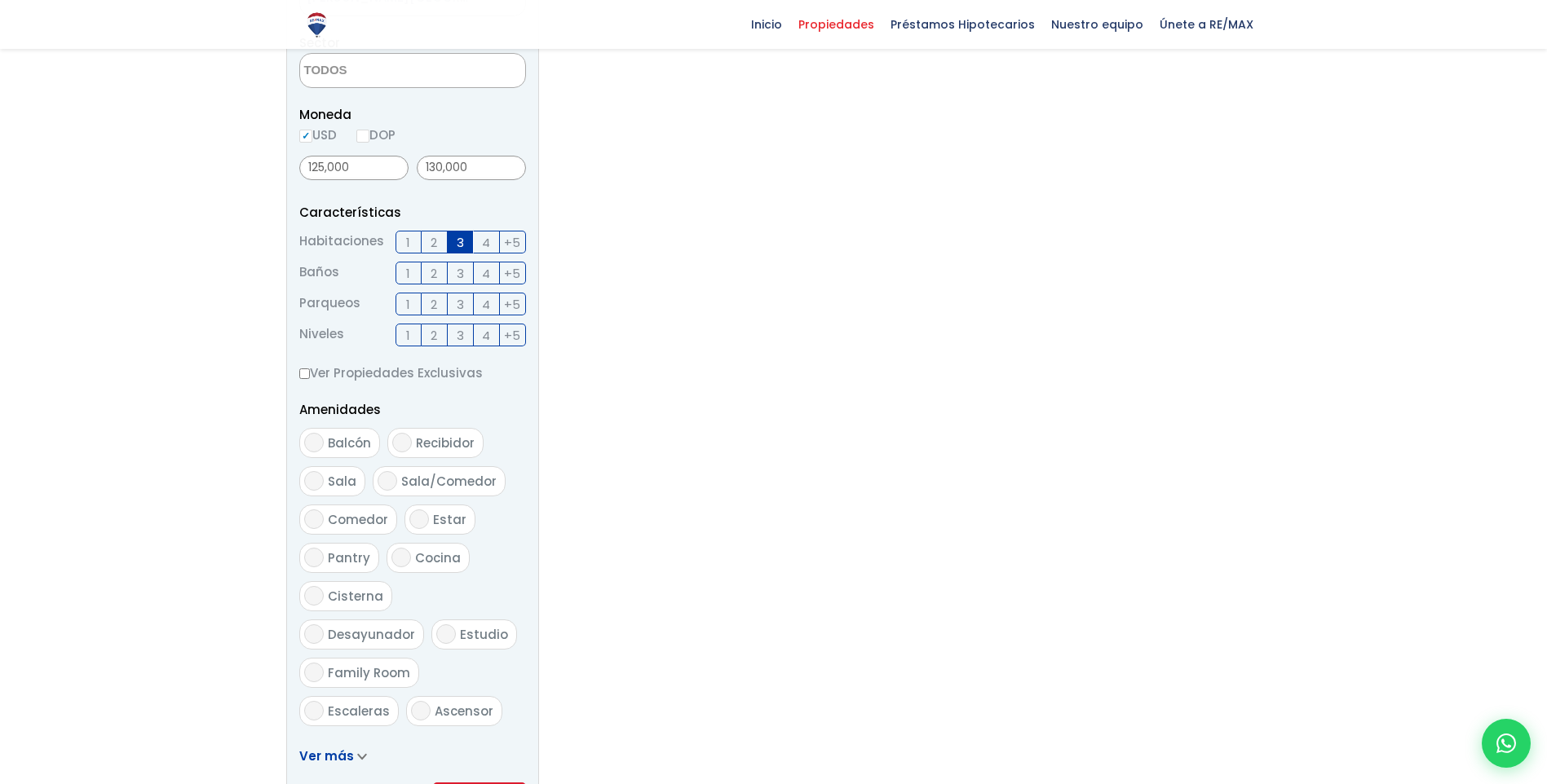
scroll to position [342, 0]
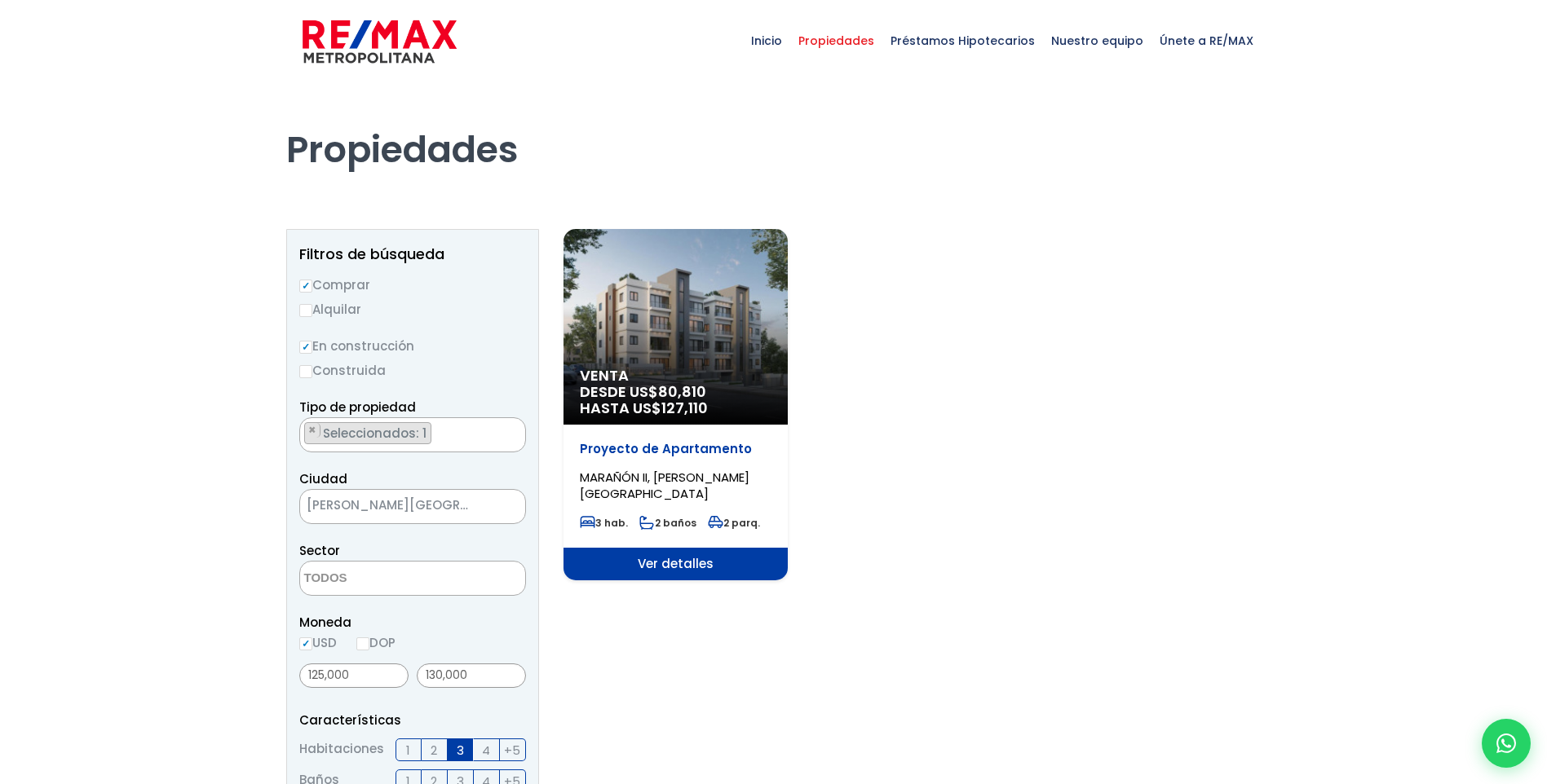
click at [710, 568] on span "Ver detalles" at bounding box center [675, 564] width 224 height 32
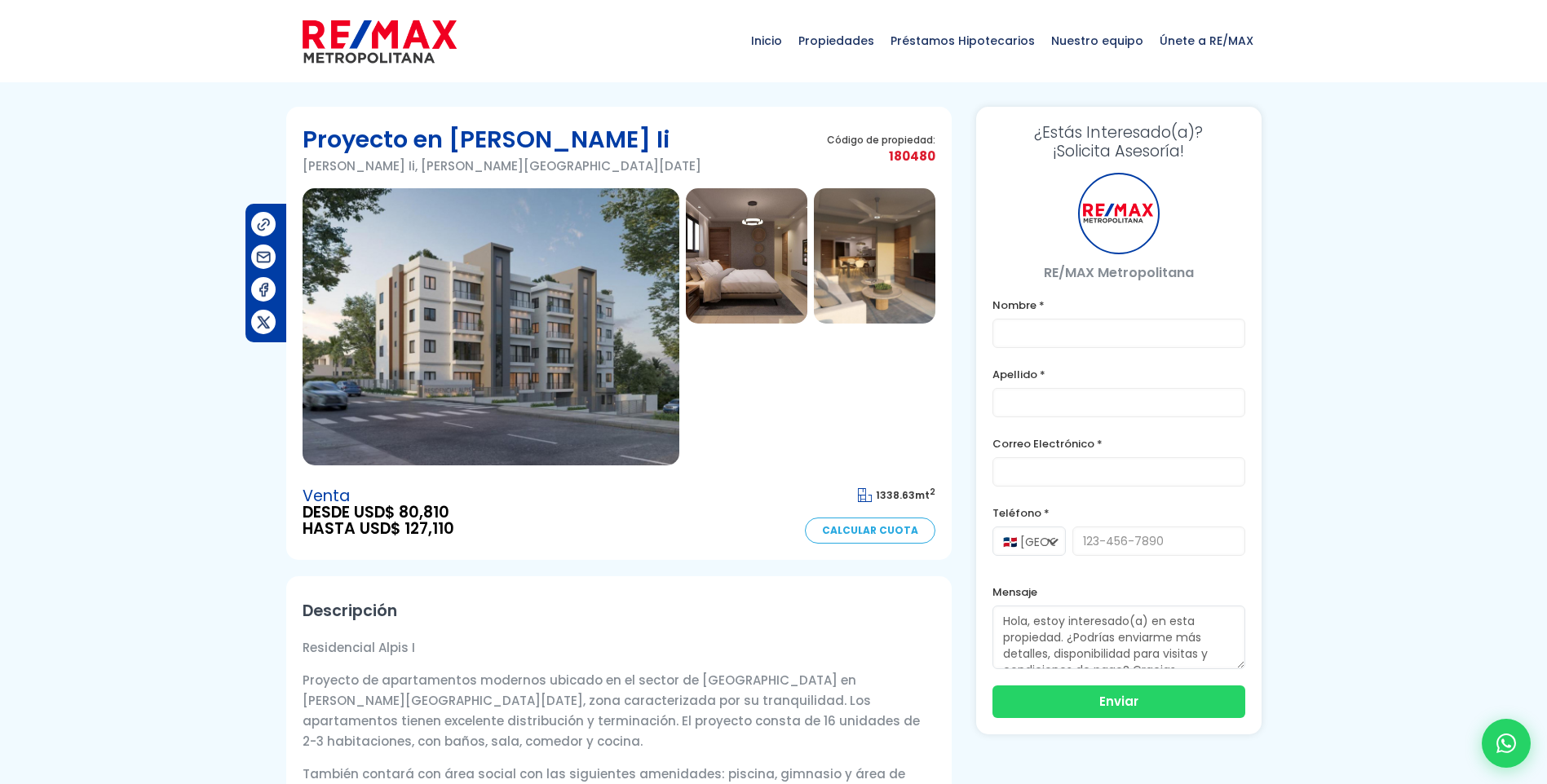
type input "Anibal"
type input "Guzman"
type input "[EMAIL_ADDRESS][DOMAIN_NAME]"
type input "[PHONE_NUMBER]"
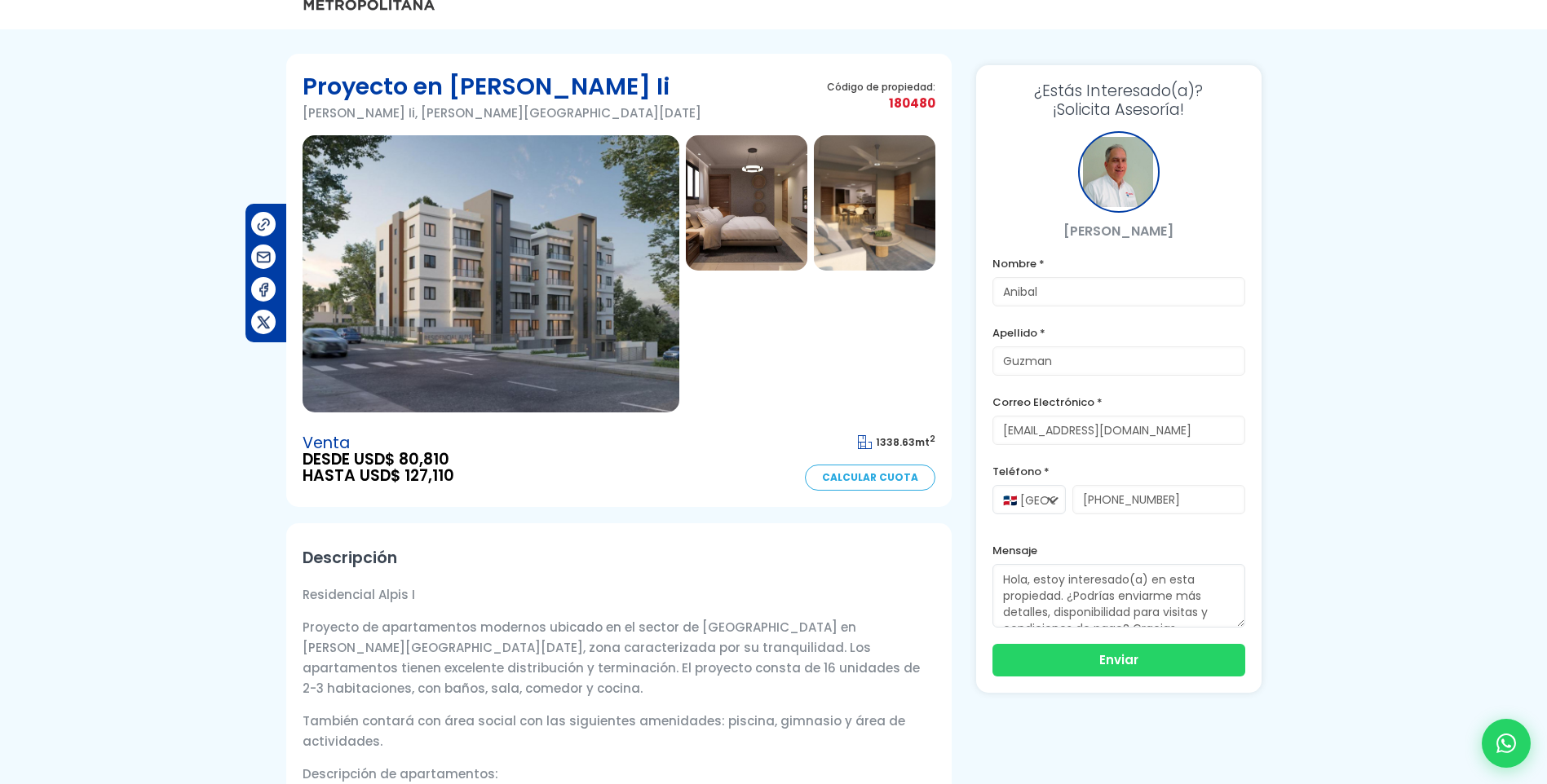
scroll to position [81, 0]
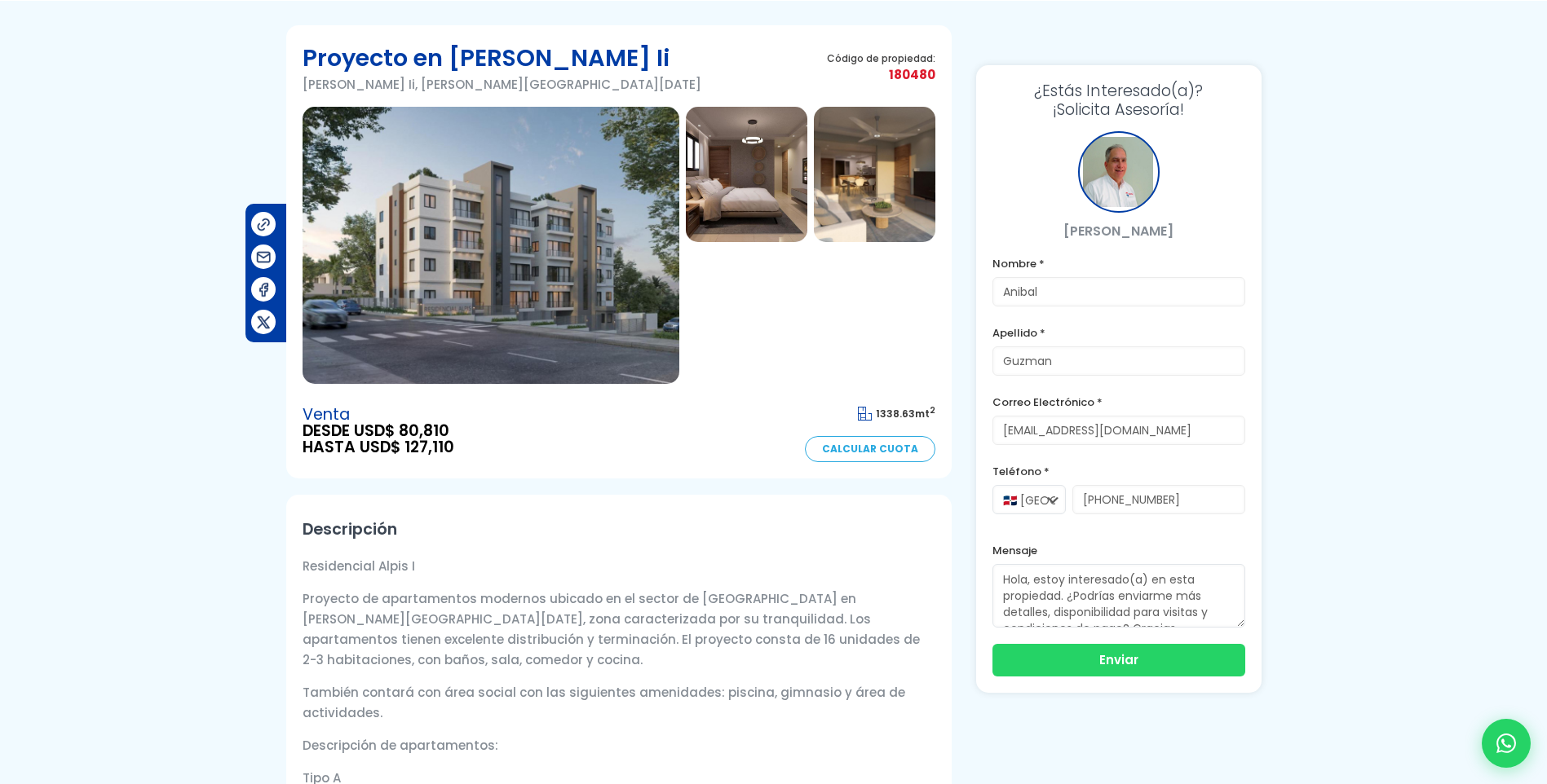
click at [484, 275] on img at bounding box center [491, 246] width 377 height 277
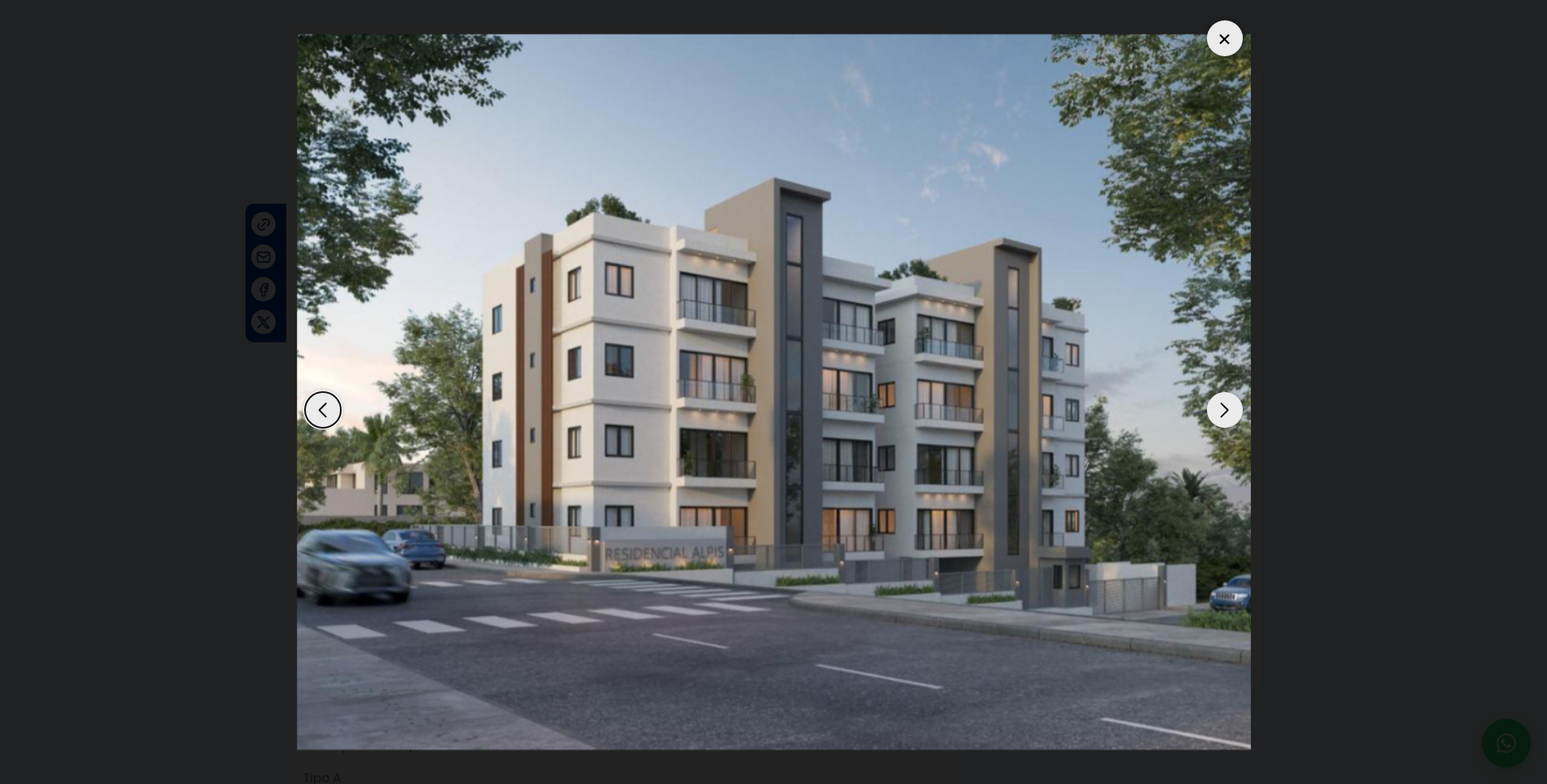
click at [1227, 409] on div "Next slide" at bounding box center [1225, 409] width 36 height 36
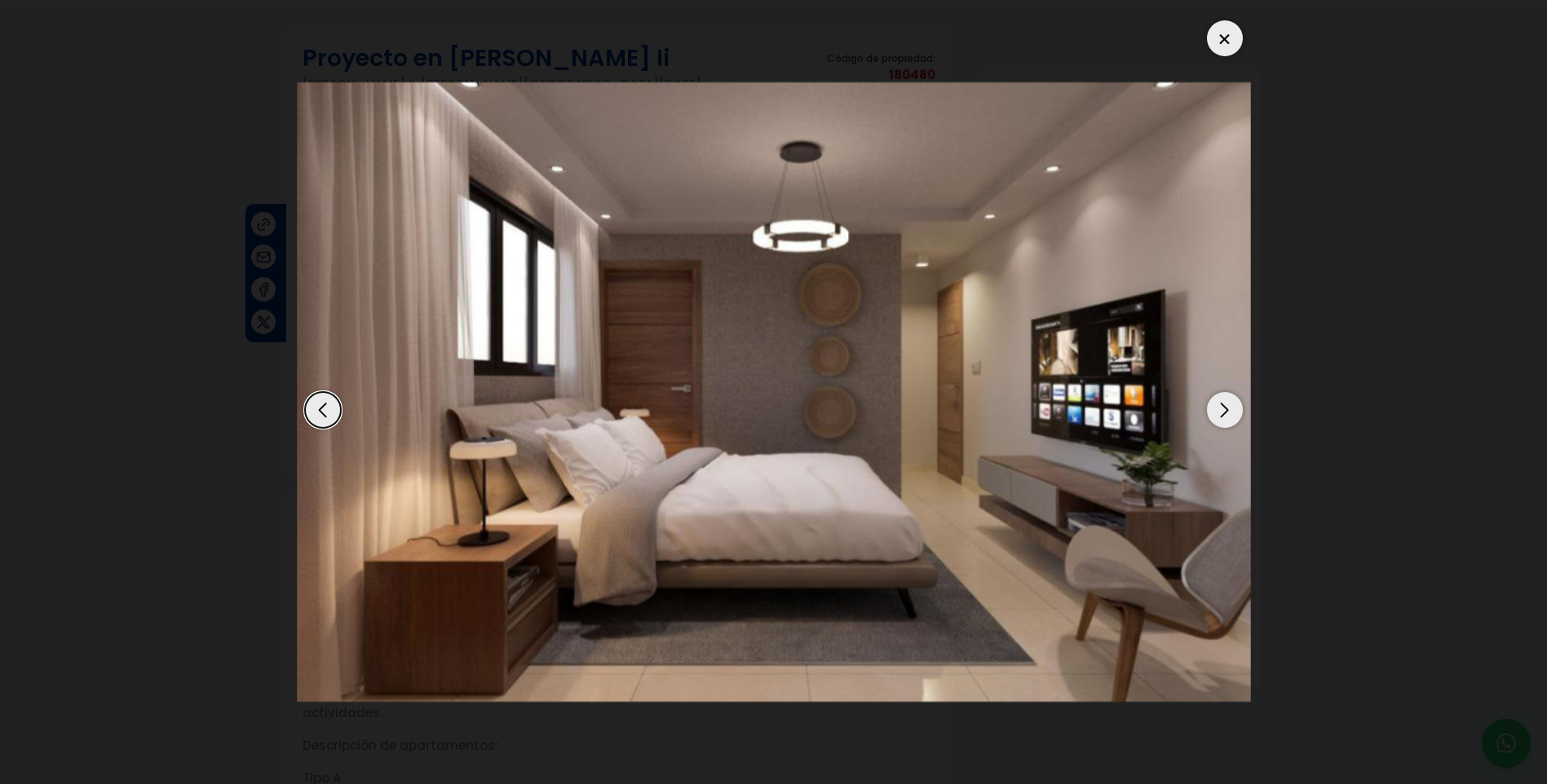
click at [1227, 409] on div "Next slide" at bounding box center [1225, 409] width 36 height 36
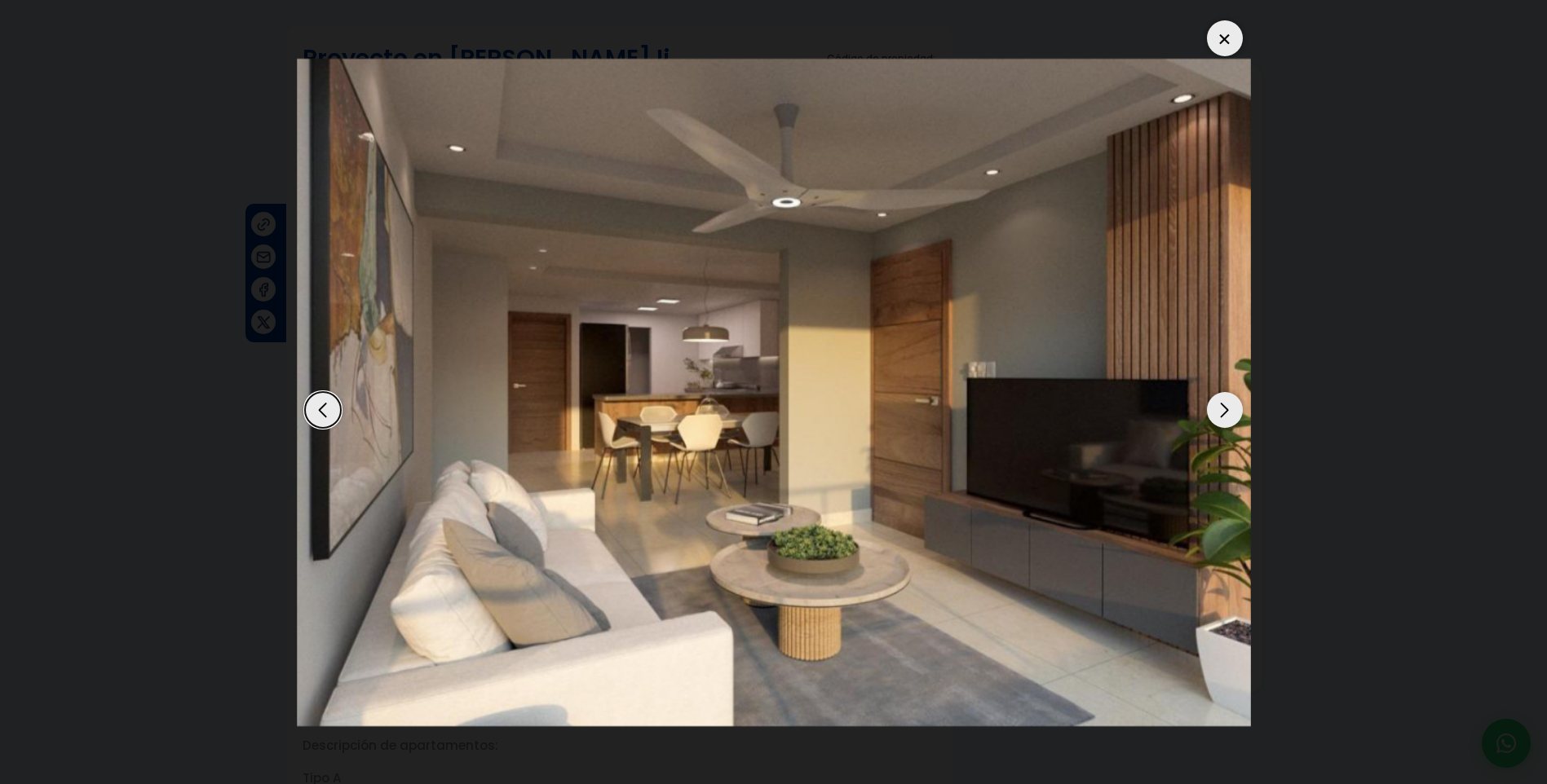
click at [1227, 409] on div "Next slide" at bounding box center [1225, 409] width 36 height 36
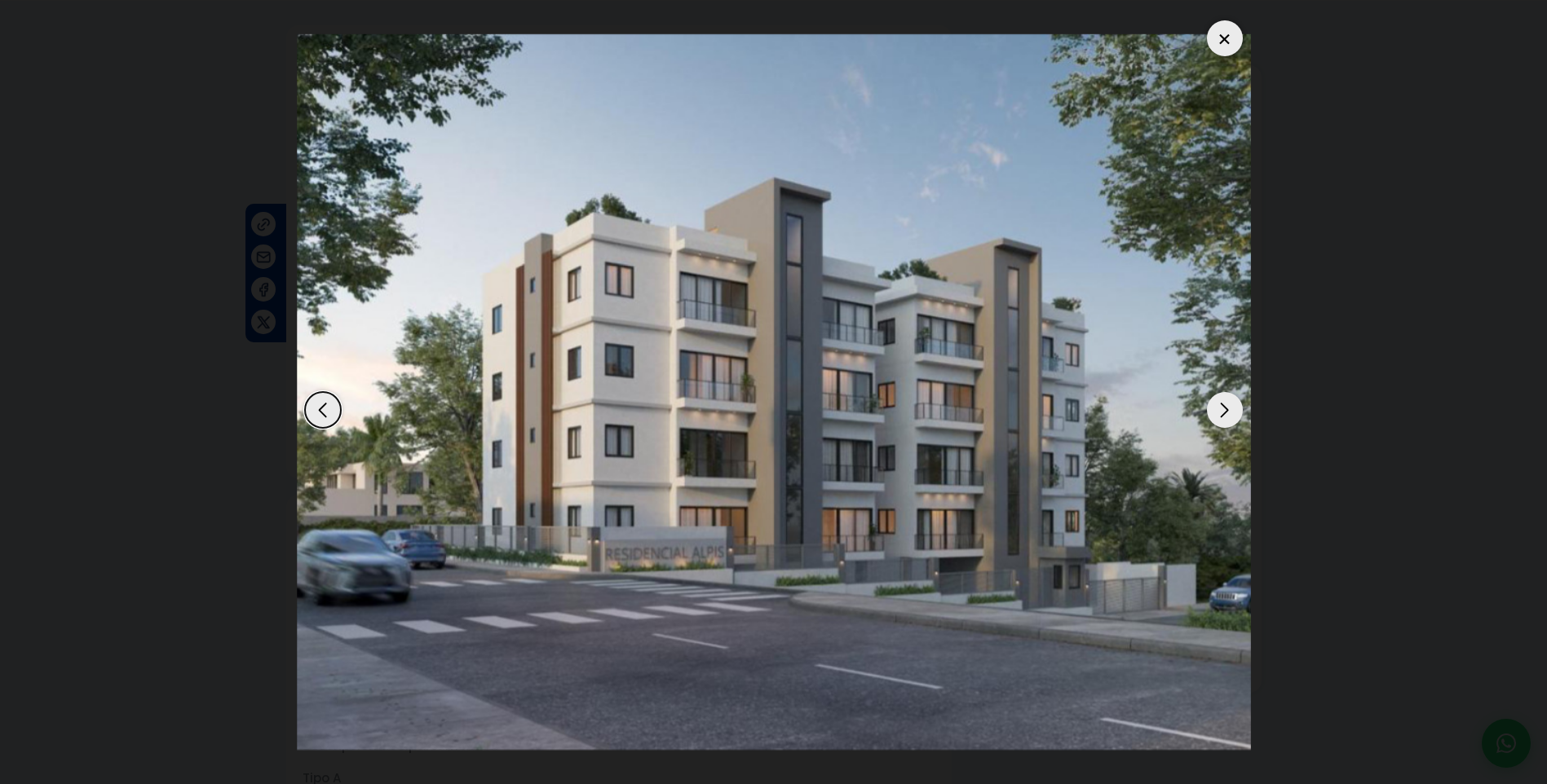
click at [1224, 34] on div at bounding box center [1225, 38] width 36 height 36
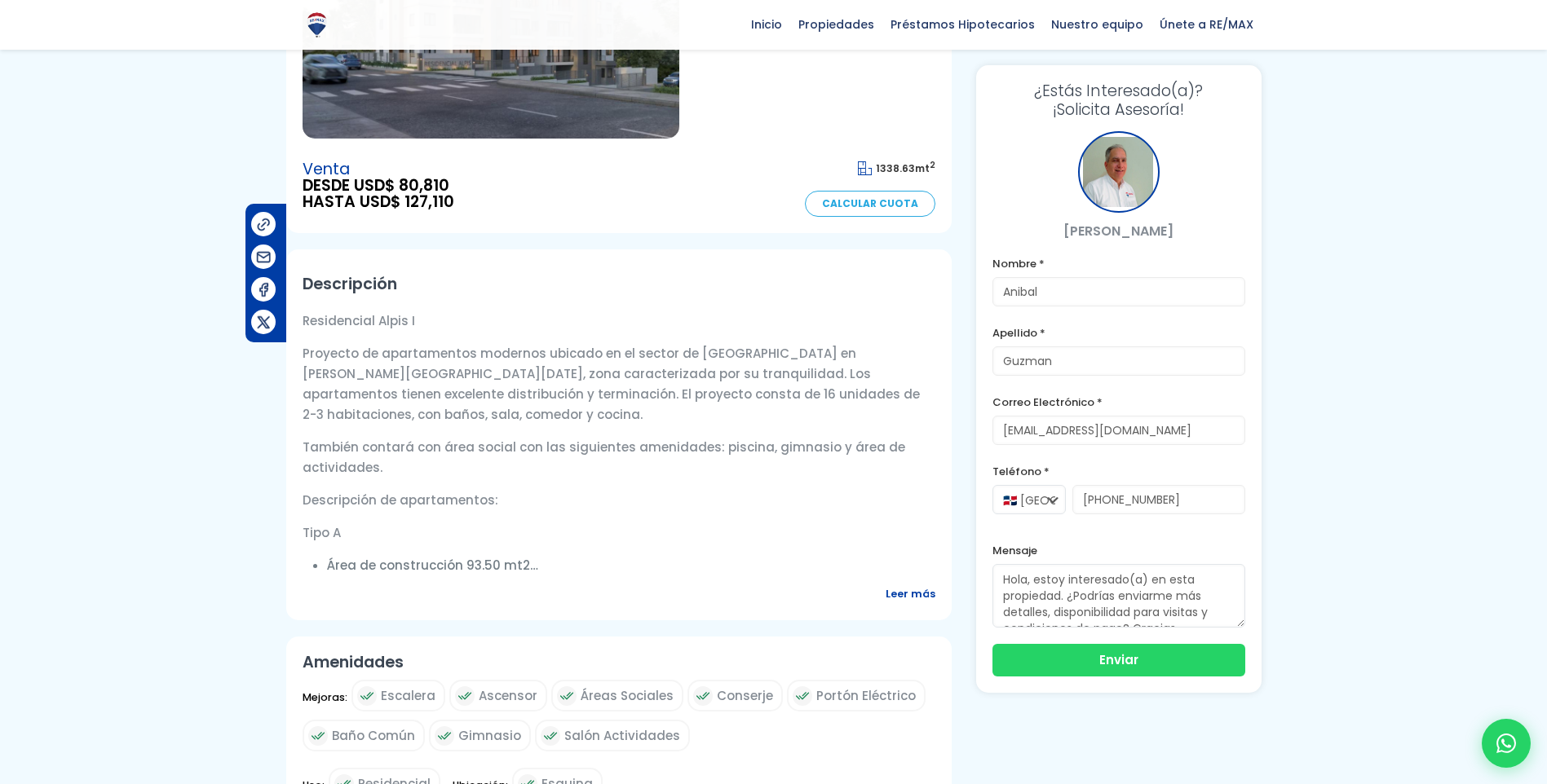
scroll to position [489, 0]
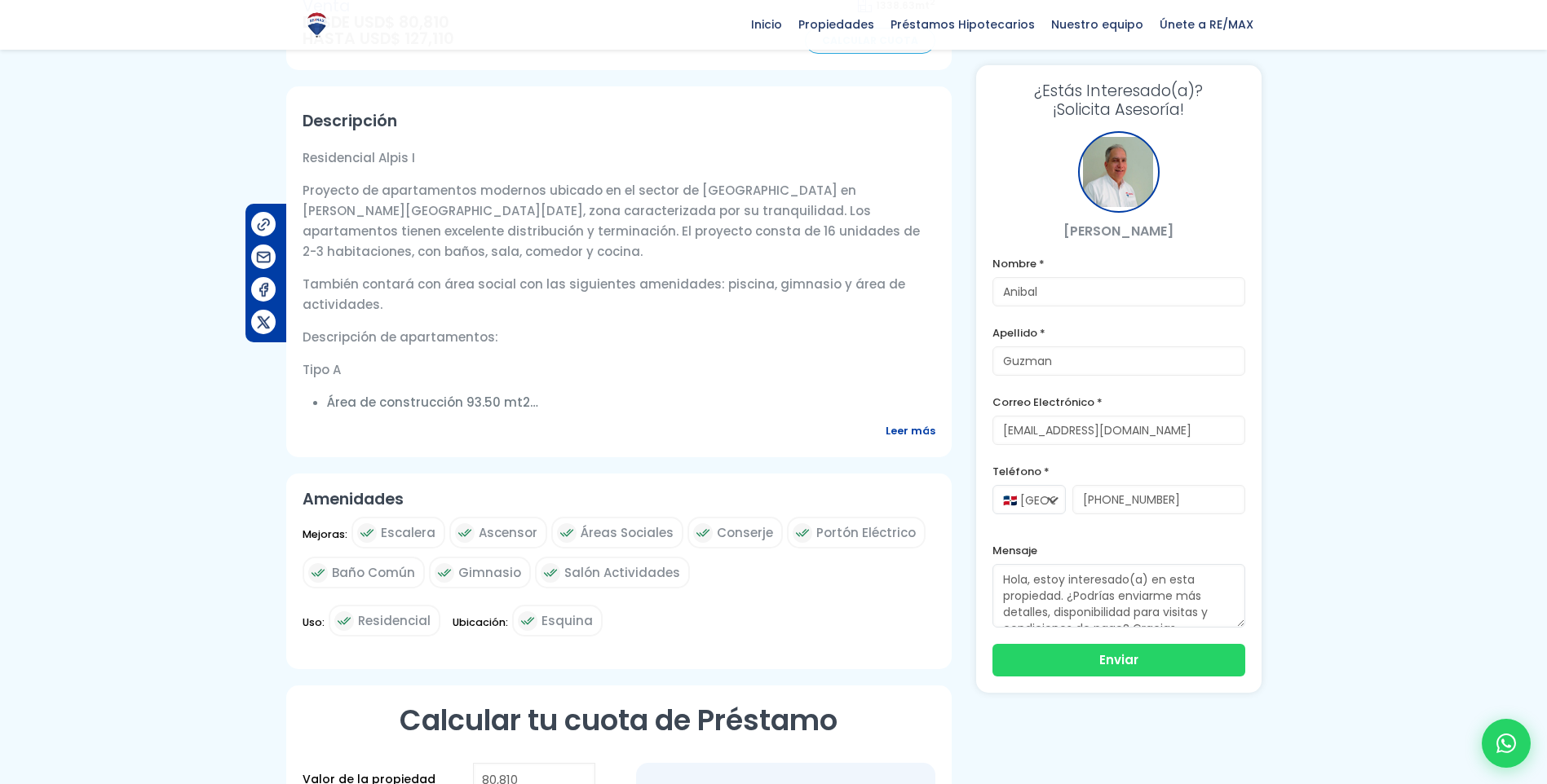
click at [901, 434] on span "Leer más" at bounding box center [911, 431] width 50 height 21
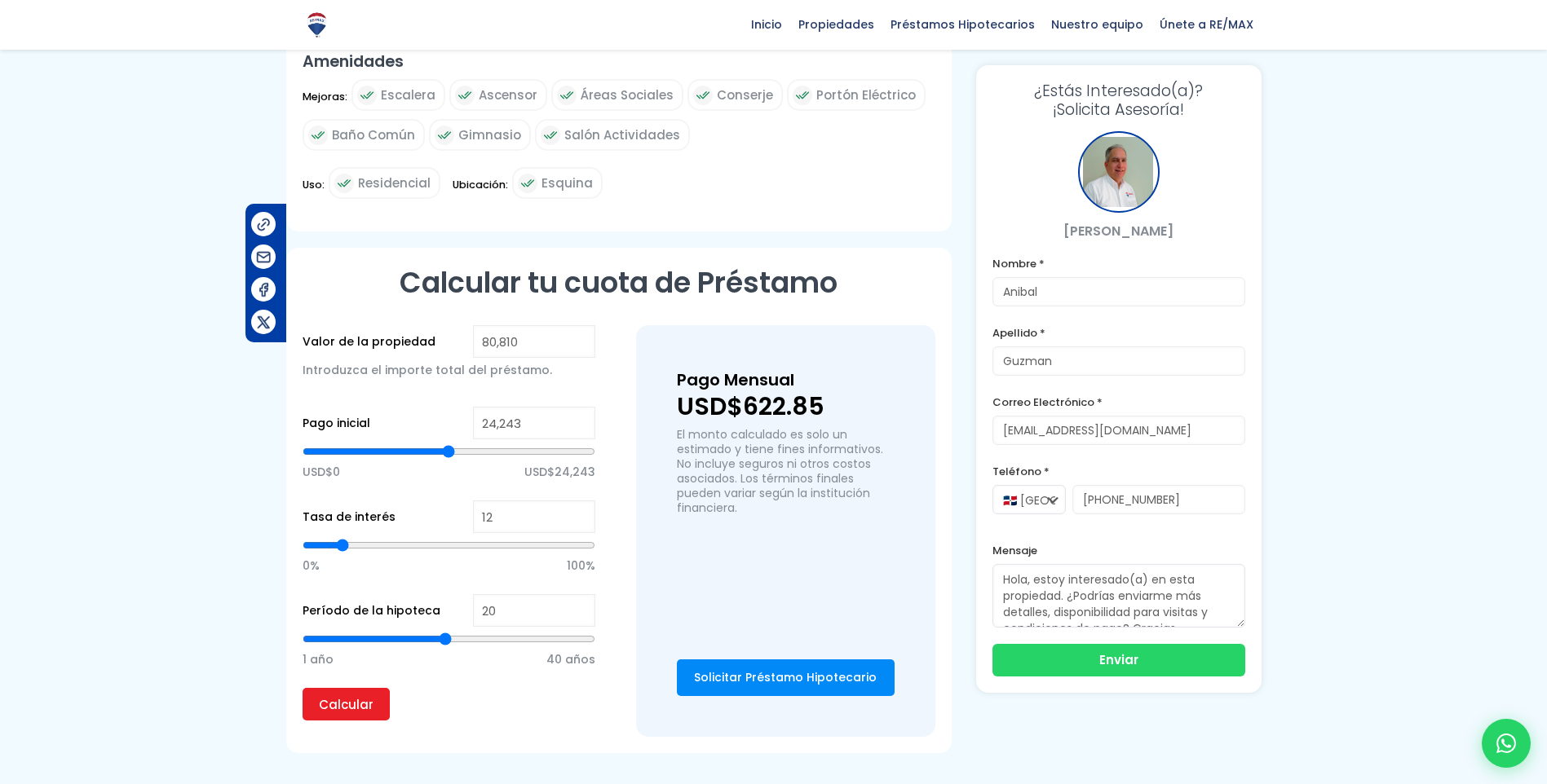
scroll to position [2609, 0]
type input "41,547"
type input "41547"
type input "41,782"
type input "41782"
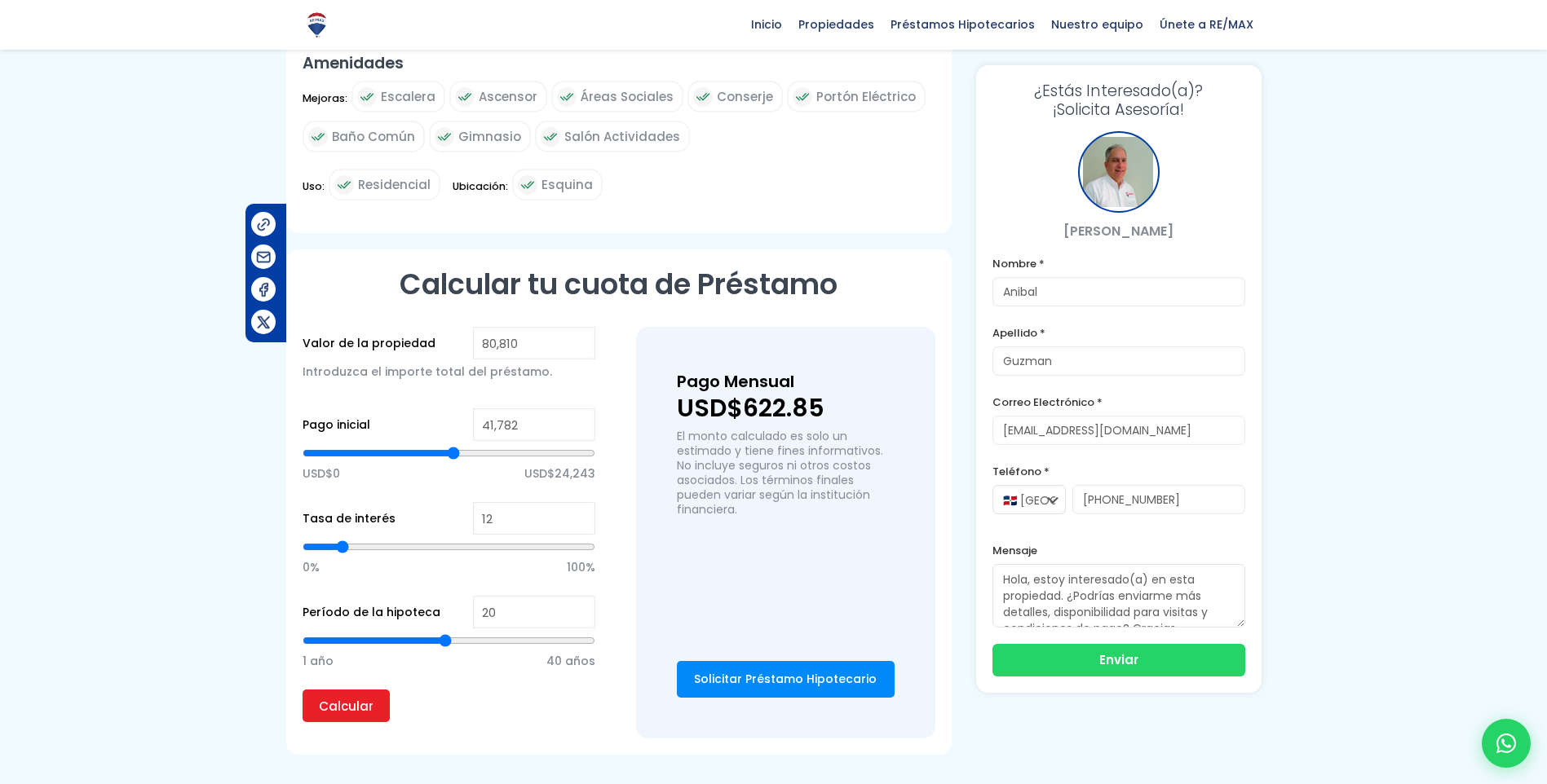
type input "42,018"
type input "42018"
type input "42,253"
type input "42253"
type input "42,489"
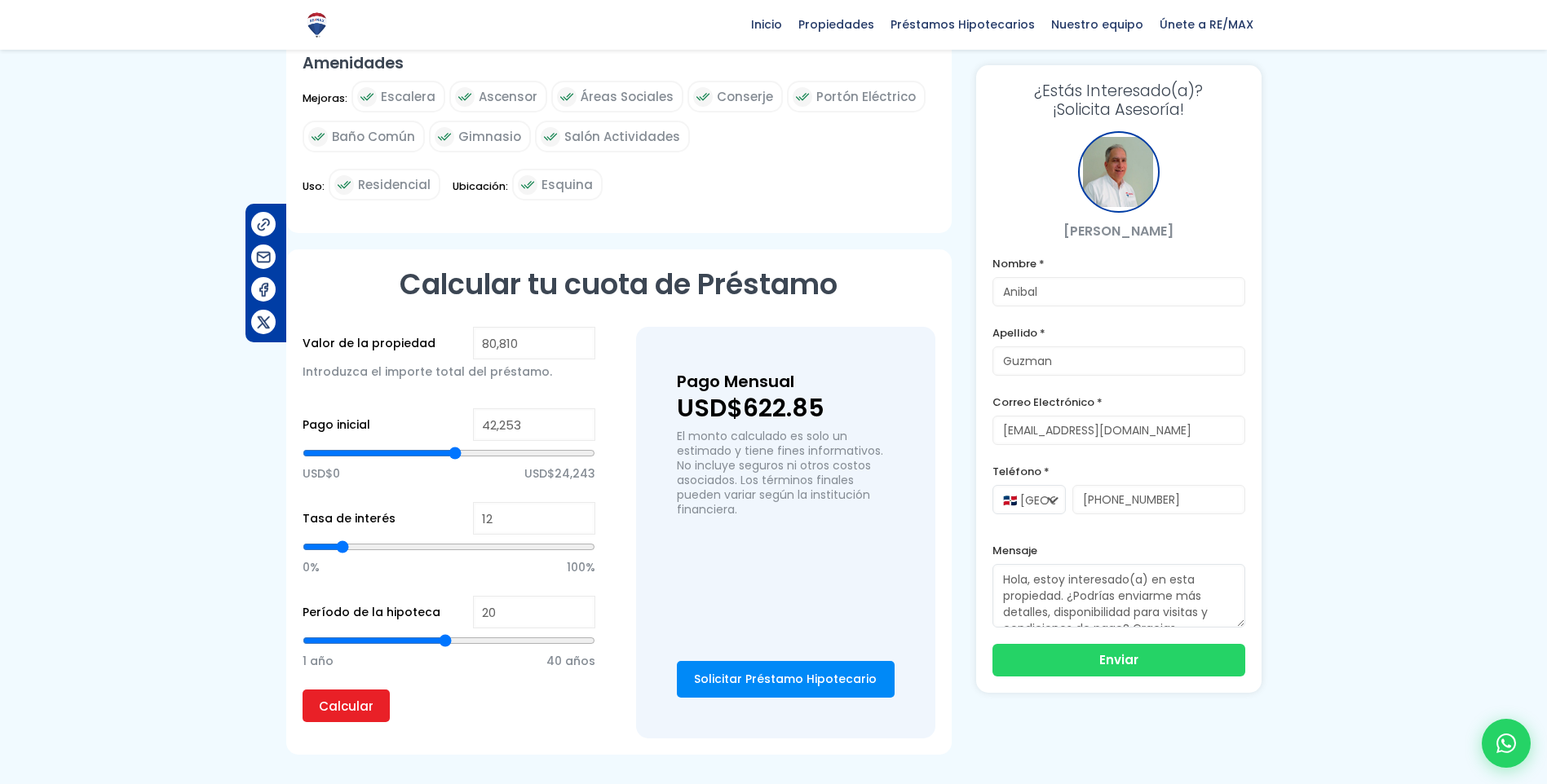
type input "42489"
type input "42,959"
type input "42959"
type input "43,195"
type input "43195"
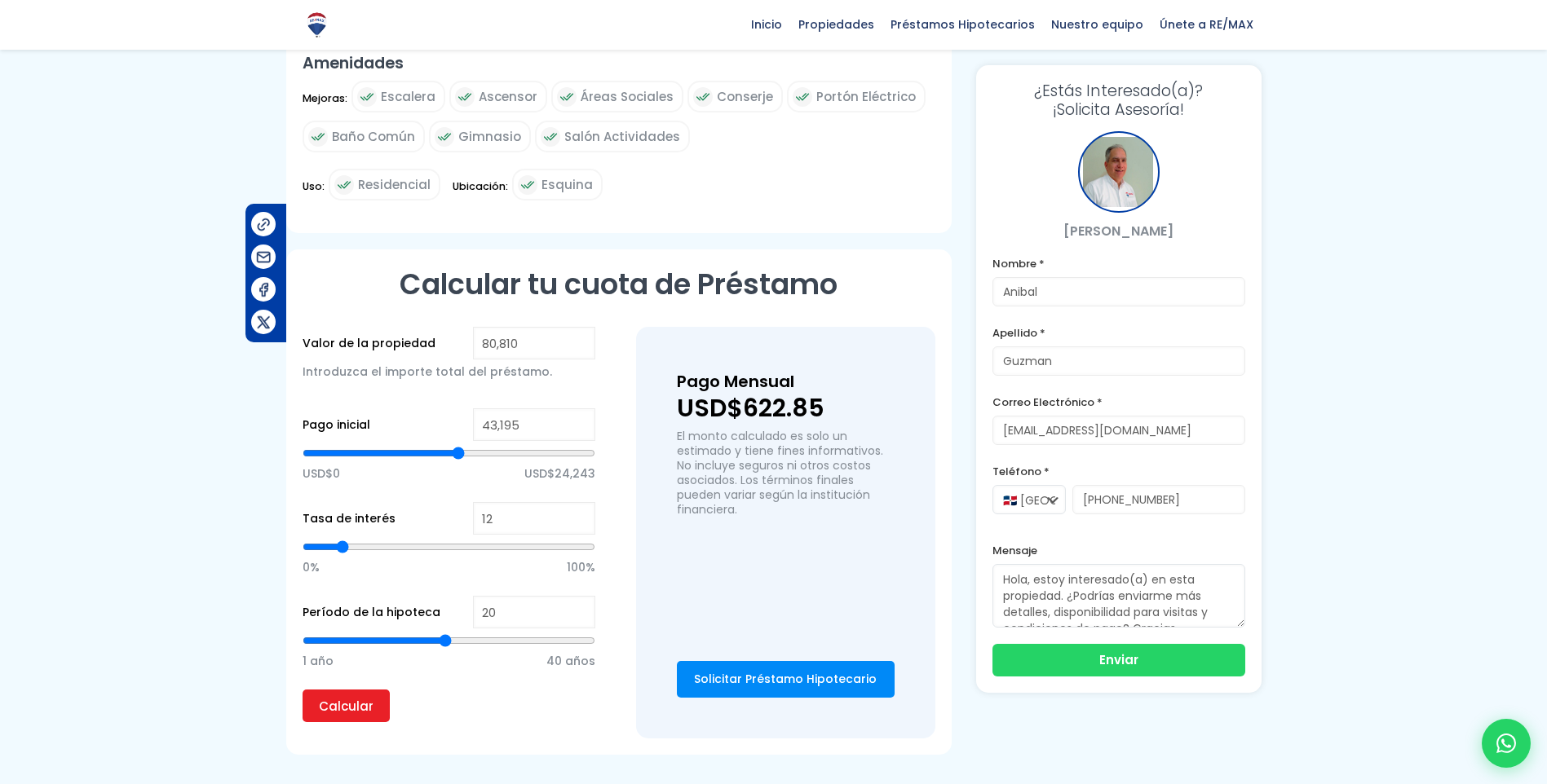
type input "43,430"
type input "43430"
type input "43,666"
type input "43666"
type input "43,901"
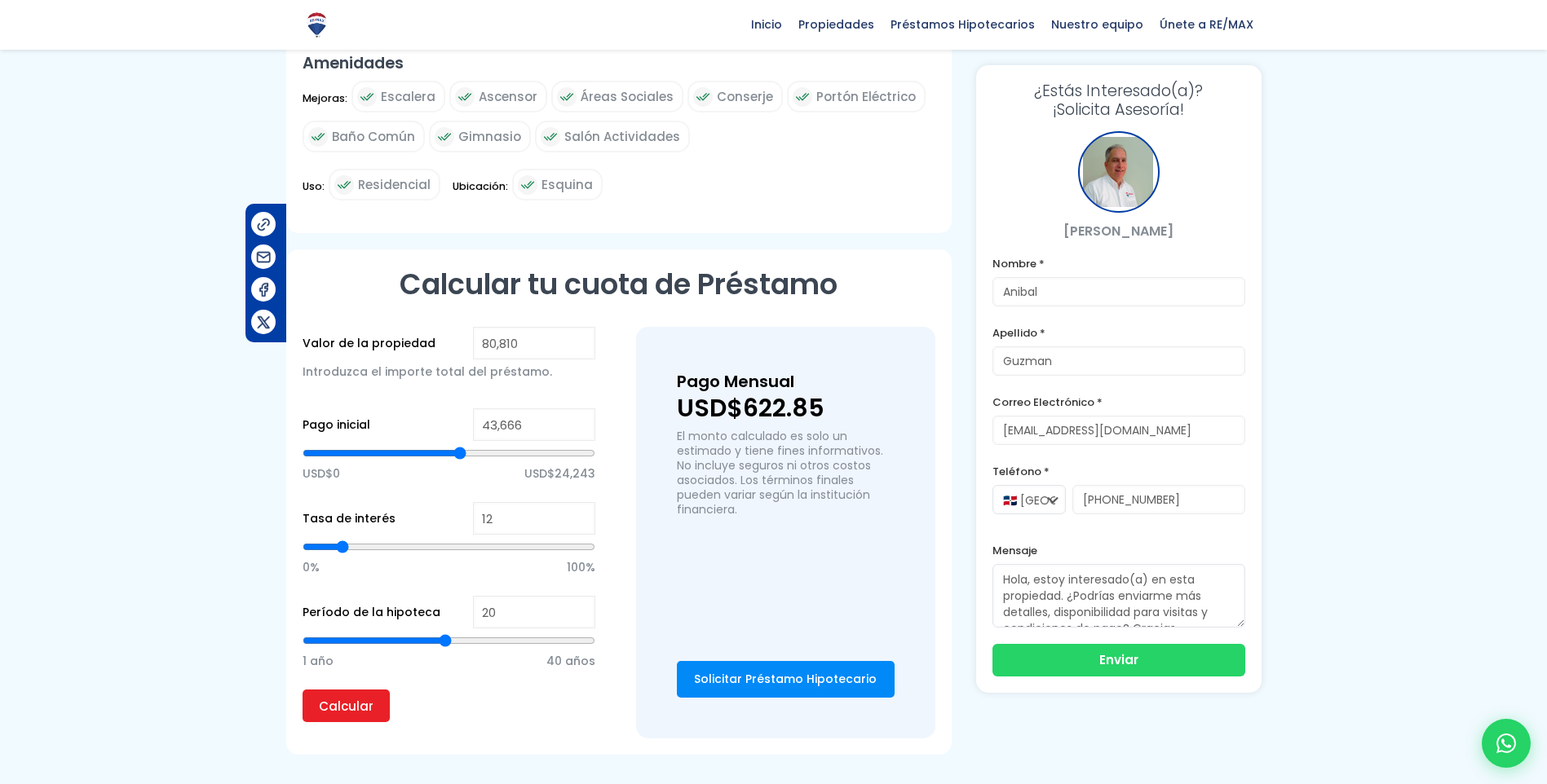
type input "43901"
type input "44,136"
type input "44136"
type input "44,372"
type input "44372"
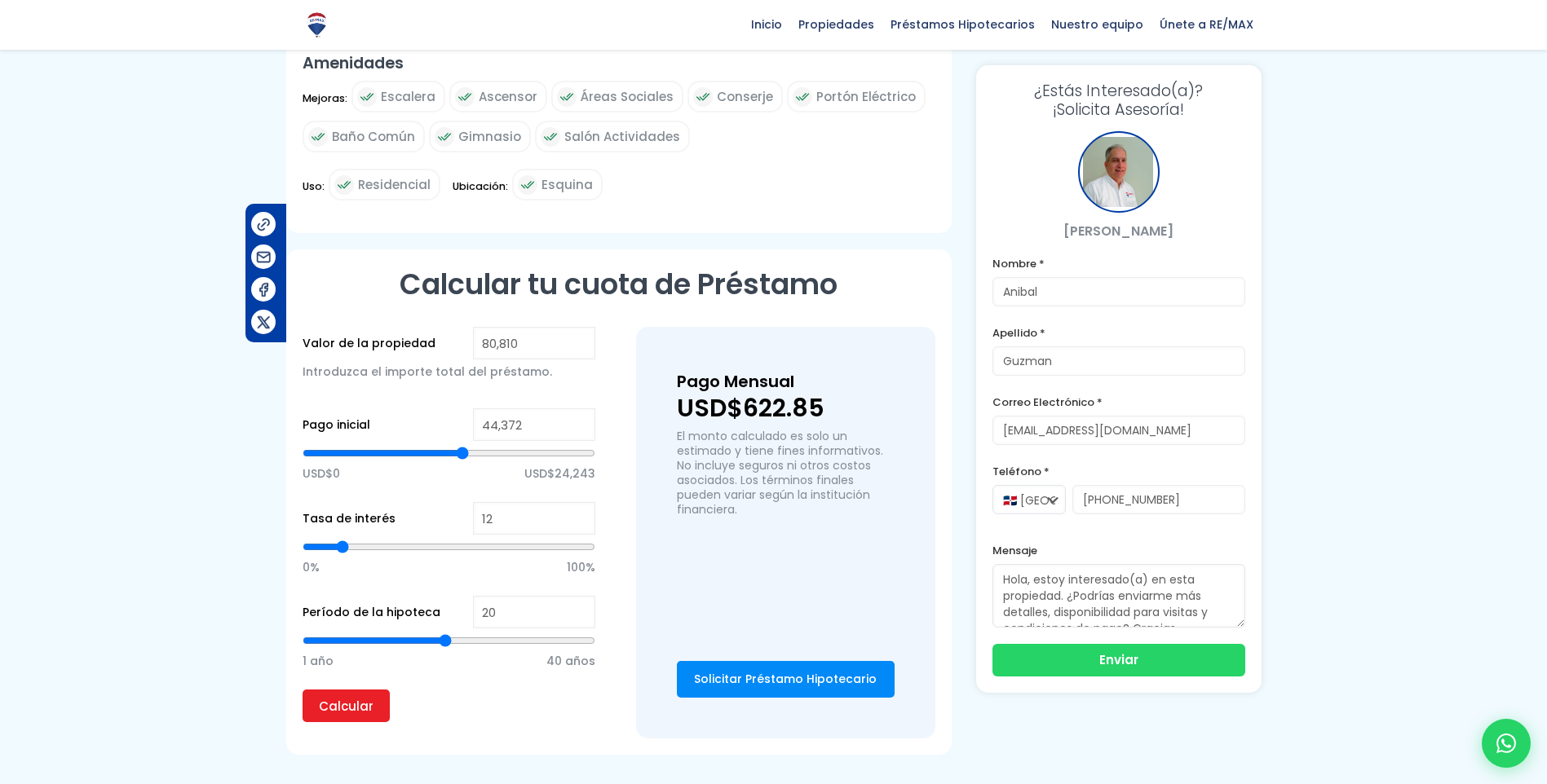
type input "44,607"
type input "44607"
type input "44,843"
type input "44843"
type input "45,078"
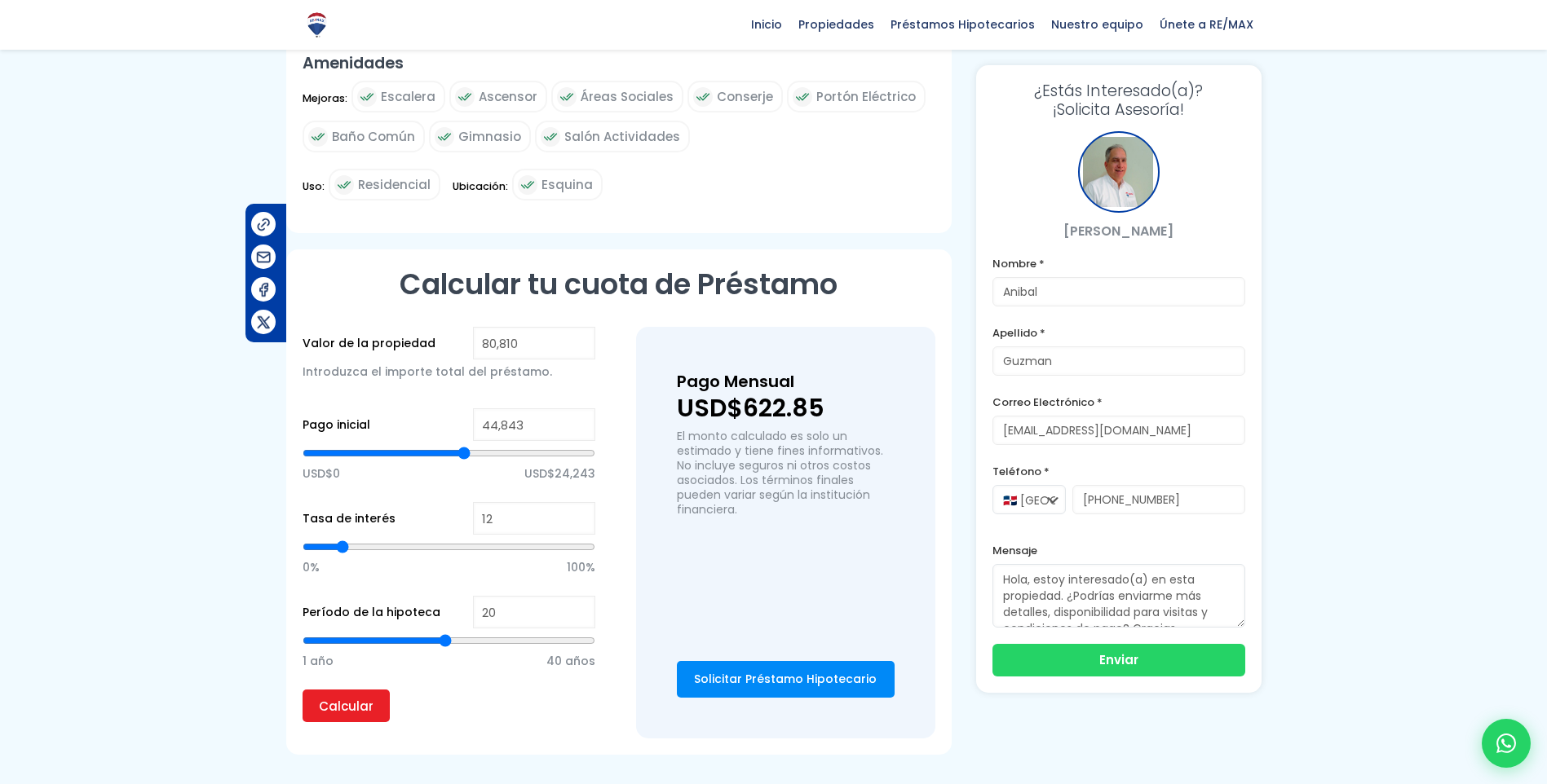
type input "45078"
type input "45,549"
type input "45549"
type input "45,784"
type input "45784"
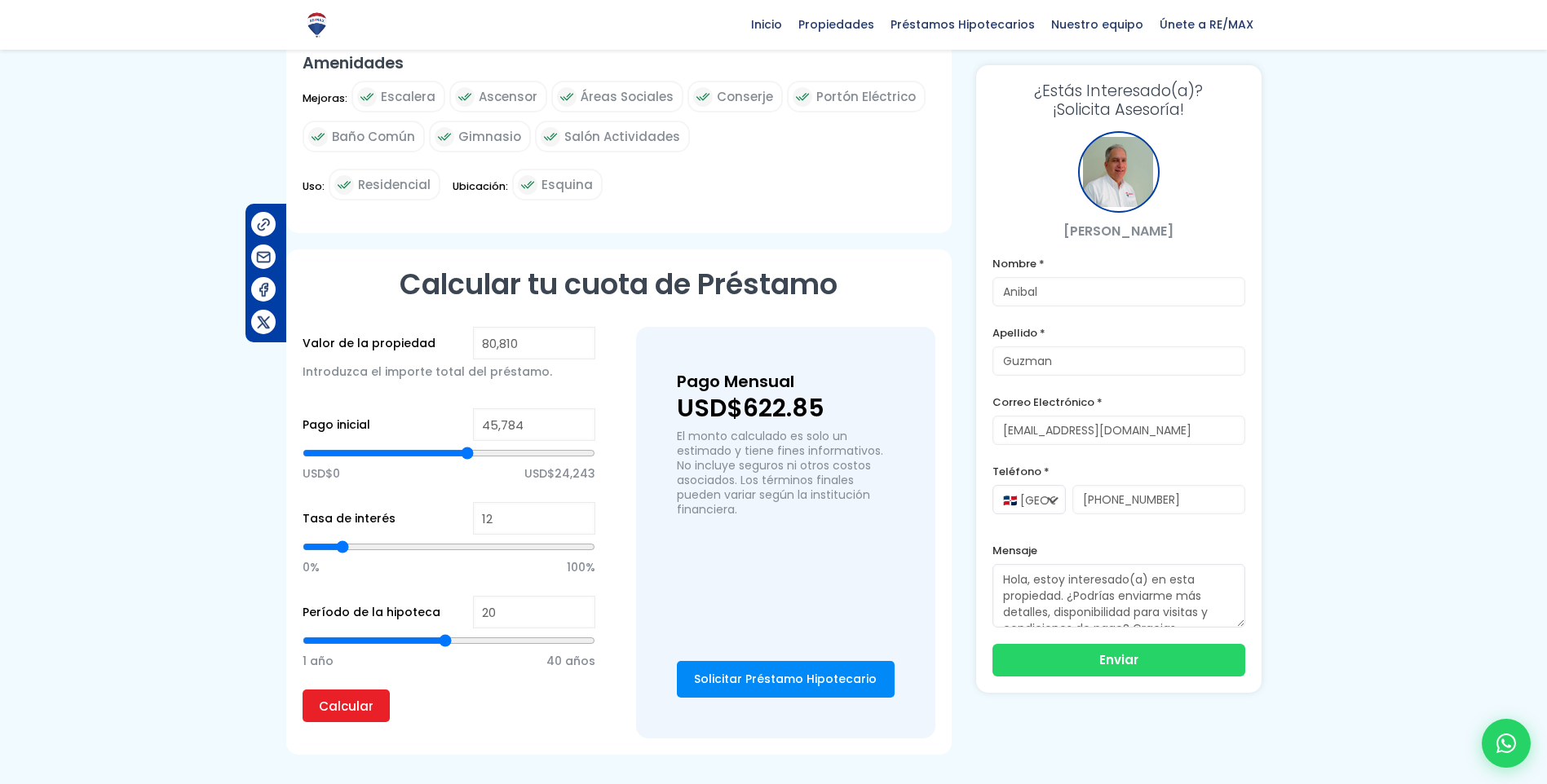
type input "46,020"
type input "46020"
type input "46,255"
type input "46255"
type input "46,490"
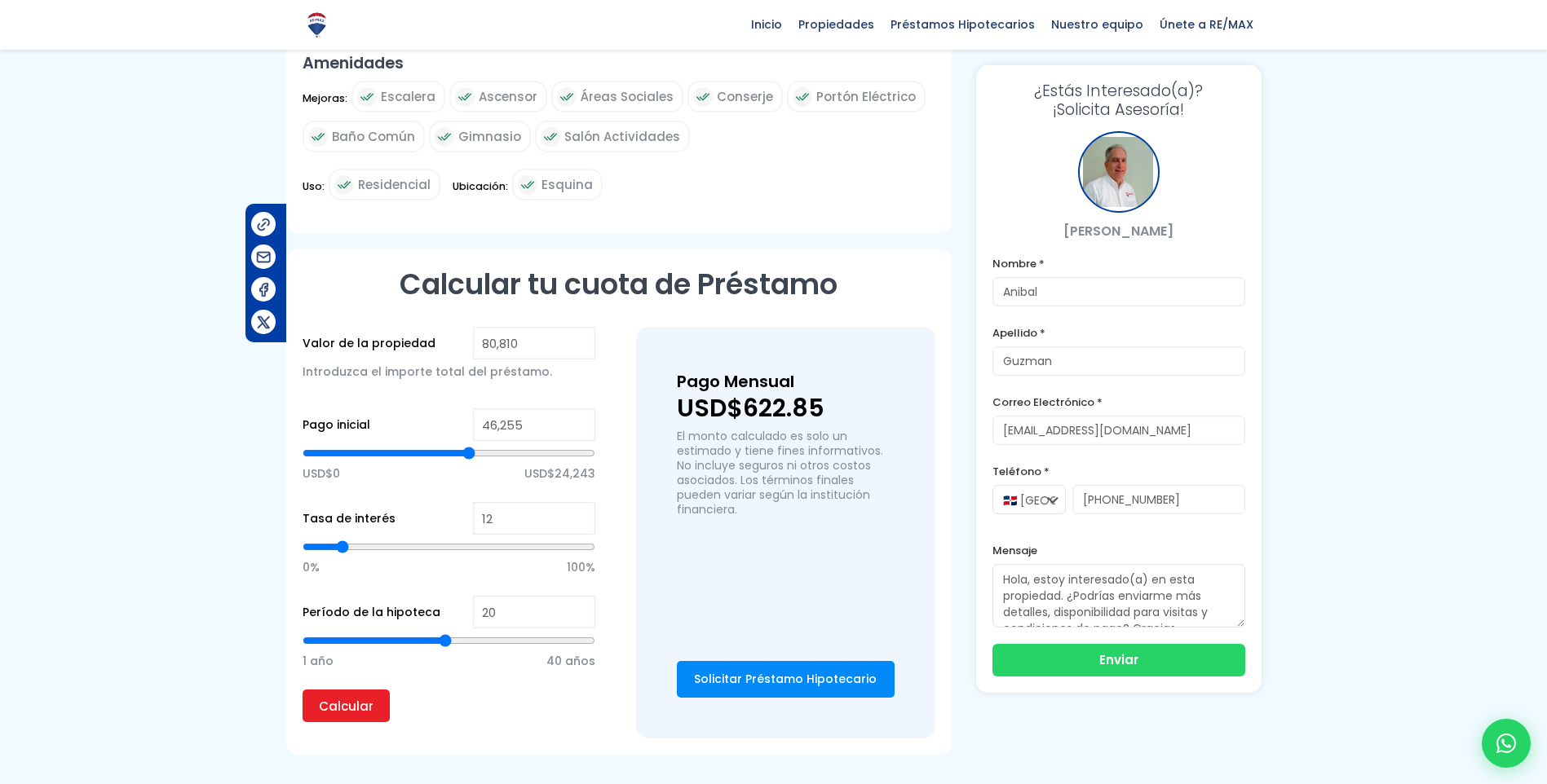
type input "46490"
type input "46,726"
type input "46726"
type input "47,432"
type input "47432"
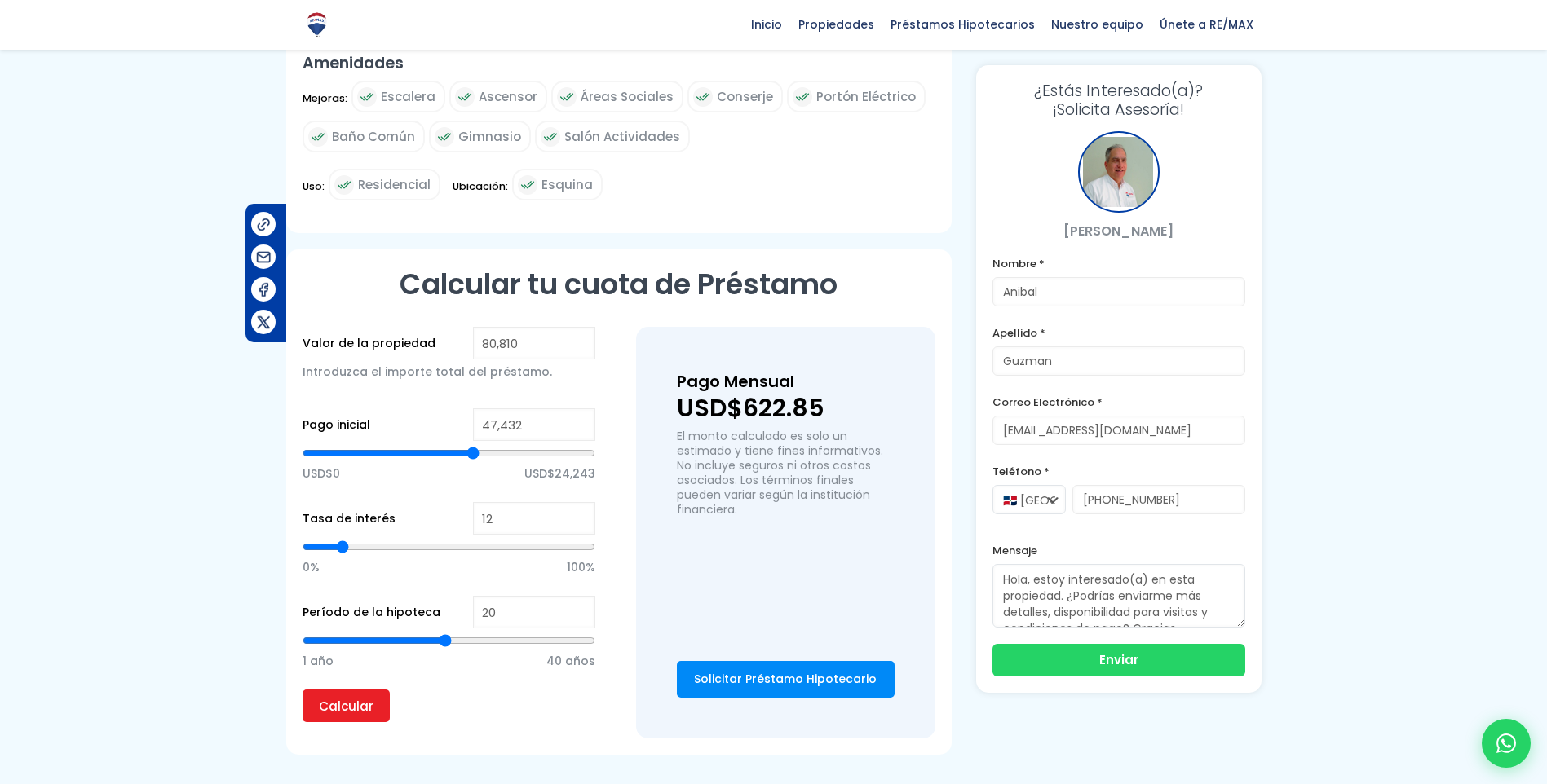
type input "47,667"
type input "47667"
type input "47,903"
type input "47903"
type input "48,138"
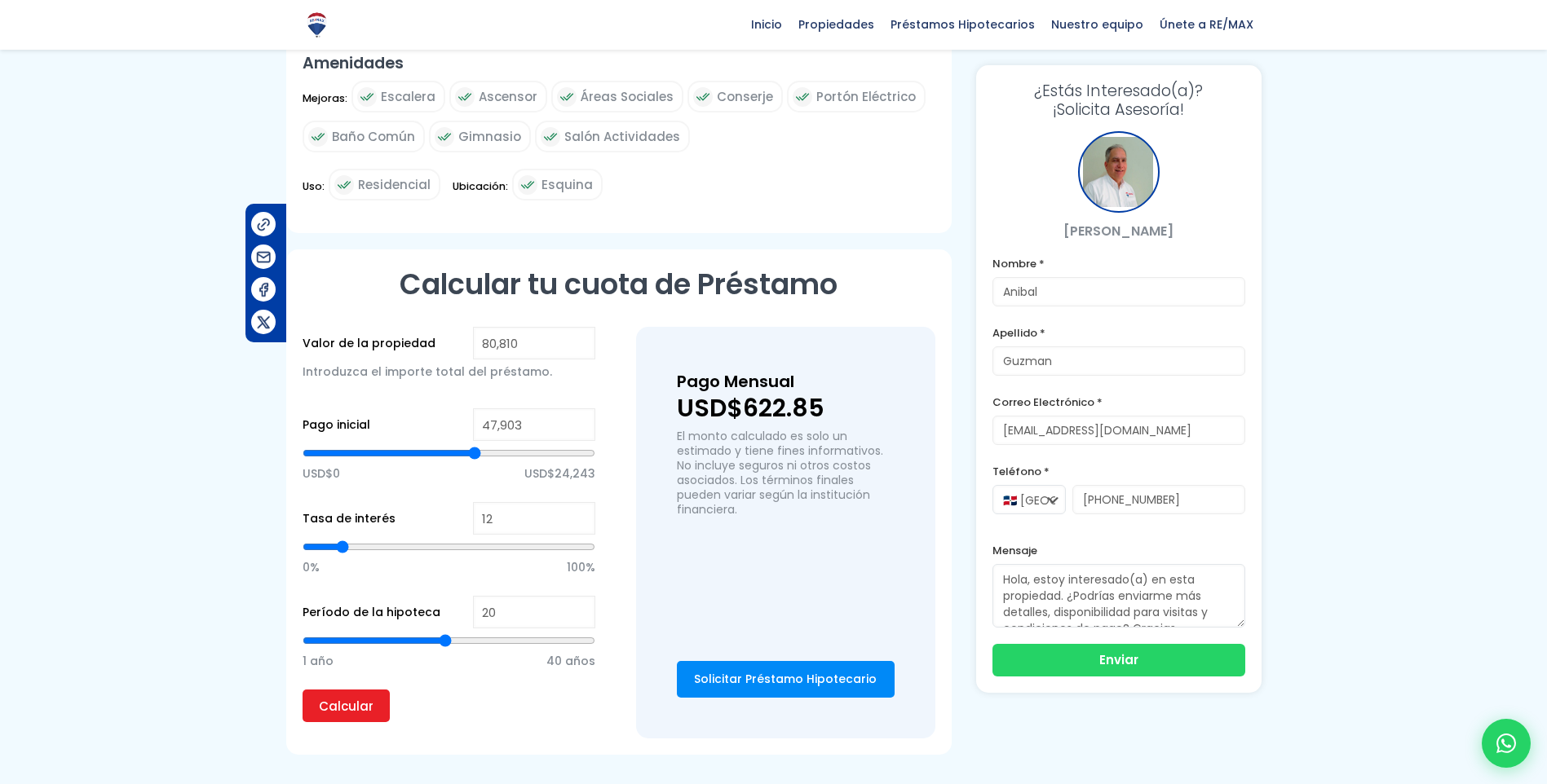
type input "48138"
type input "48,373"
type input "48373"
type input "48,609"
type input "48609"
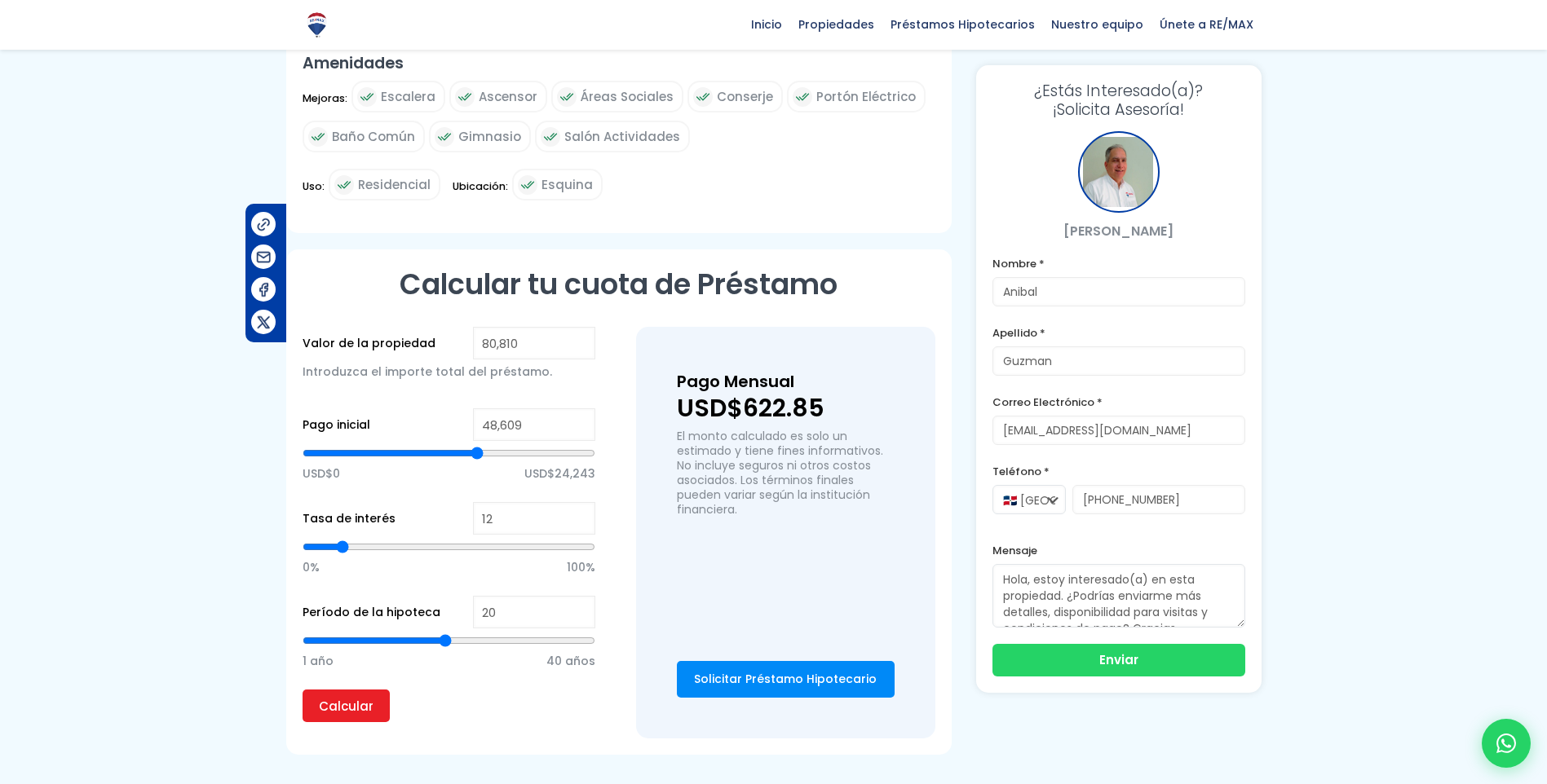
type input "48,844"
type input "48844"
type input "49,315"
type input "49315"
type input "49,550"
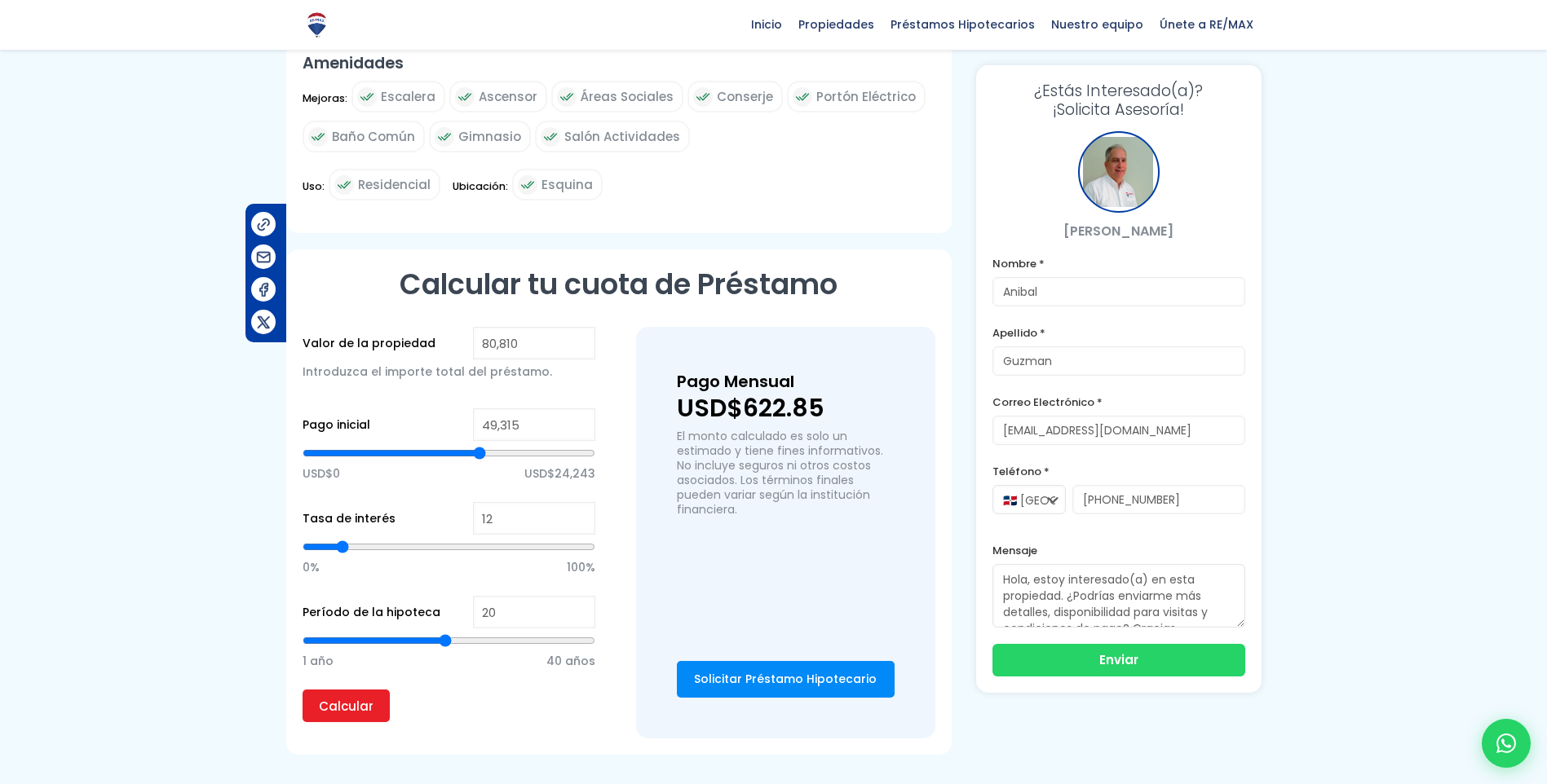
type input "49550"
type input "49,786"
type input "49786"
type input "50,021"
type input "50021"
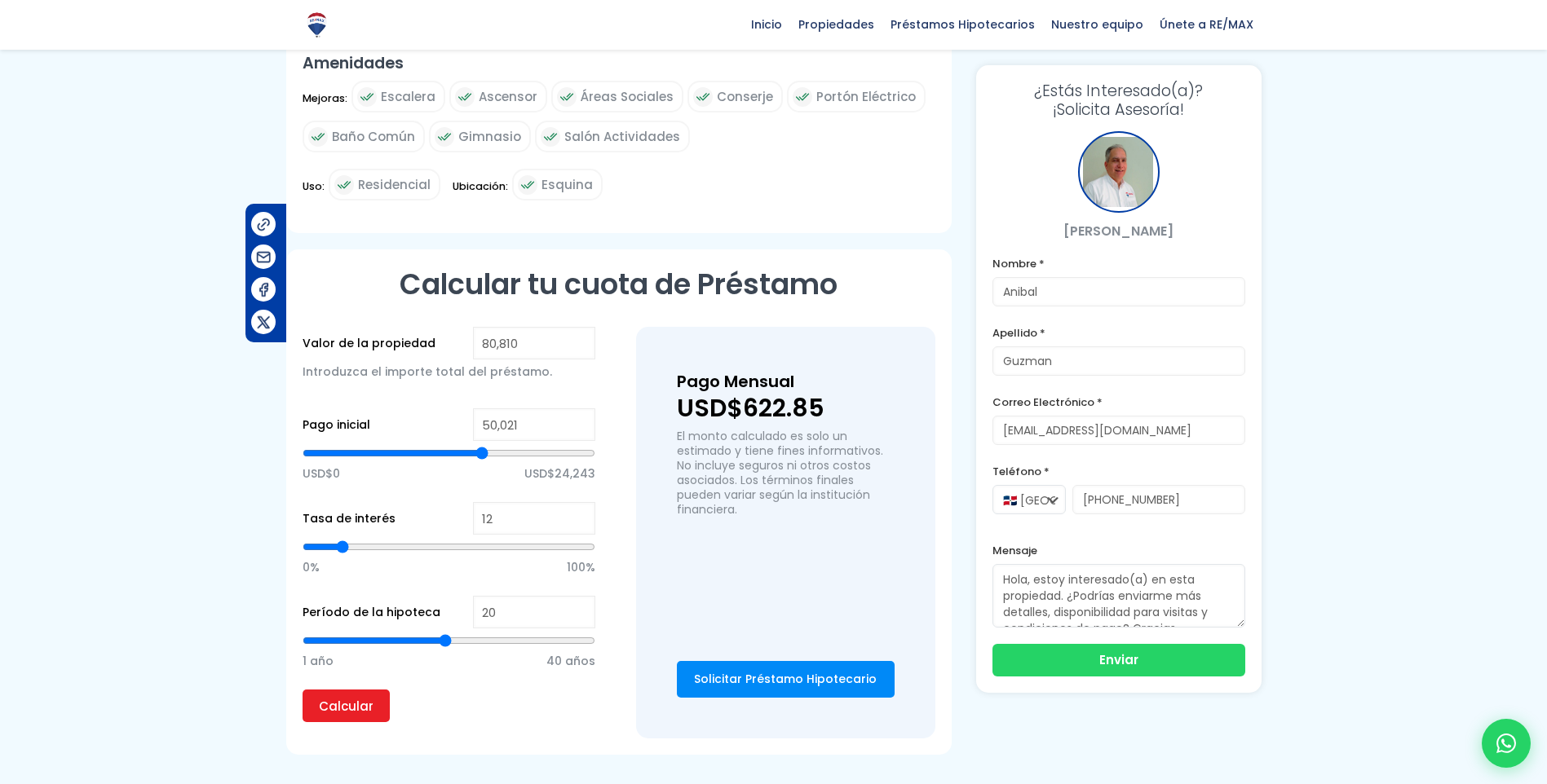
type input "50,257"
drag, startPoint x: 452, startPoint y: 427, endPoint x: 483, endPoint y: 428, distance: 31.0
type input "50257"
click at [483, 445] on input "range" at bounding box center [449, 453] width 292 height 17
click at [385, 689] on input "Calcular" at bounding box center [346, 705] width 87 height 32
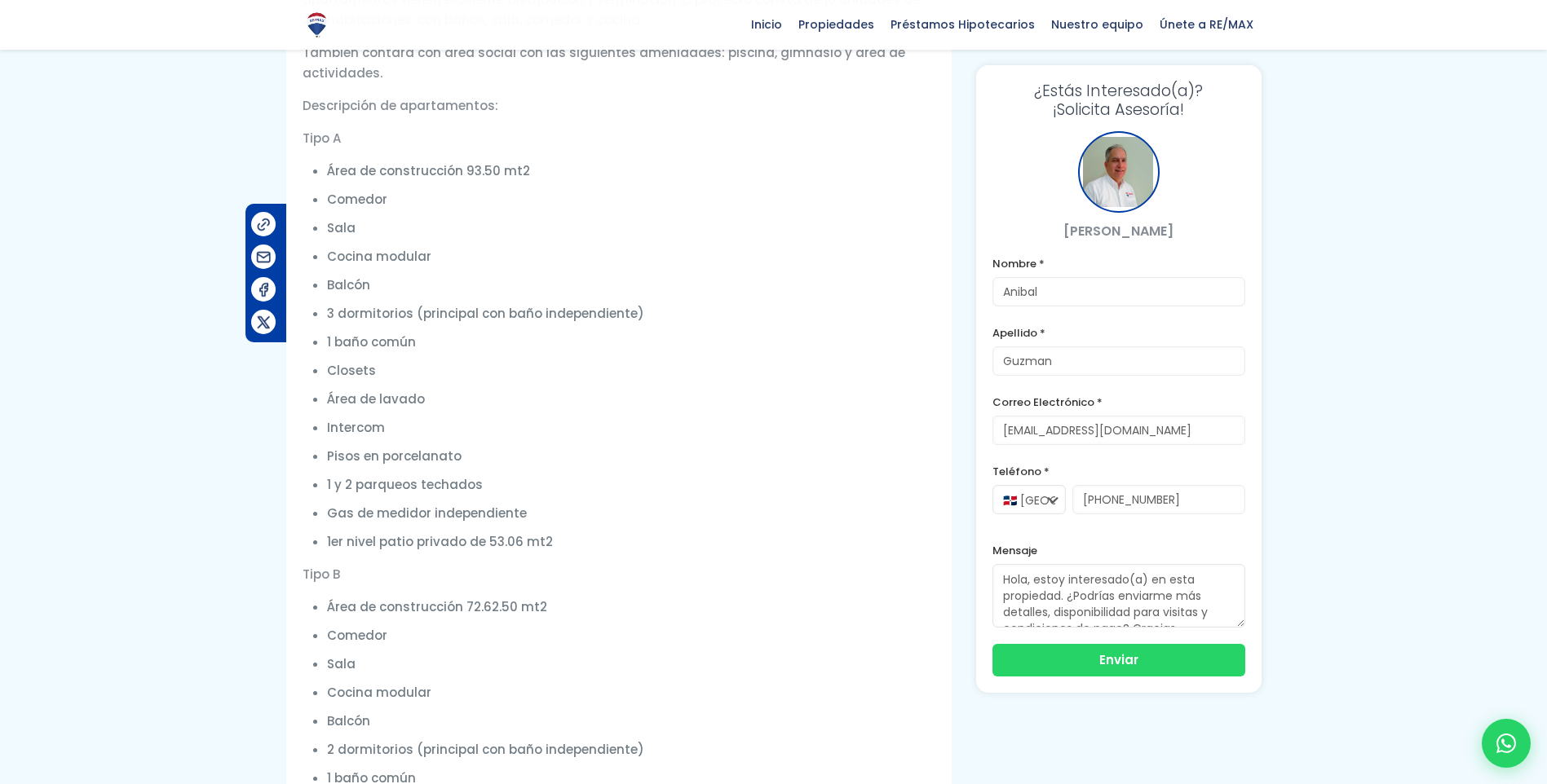
scroll to position [163, 0]
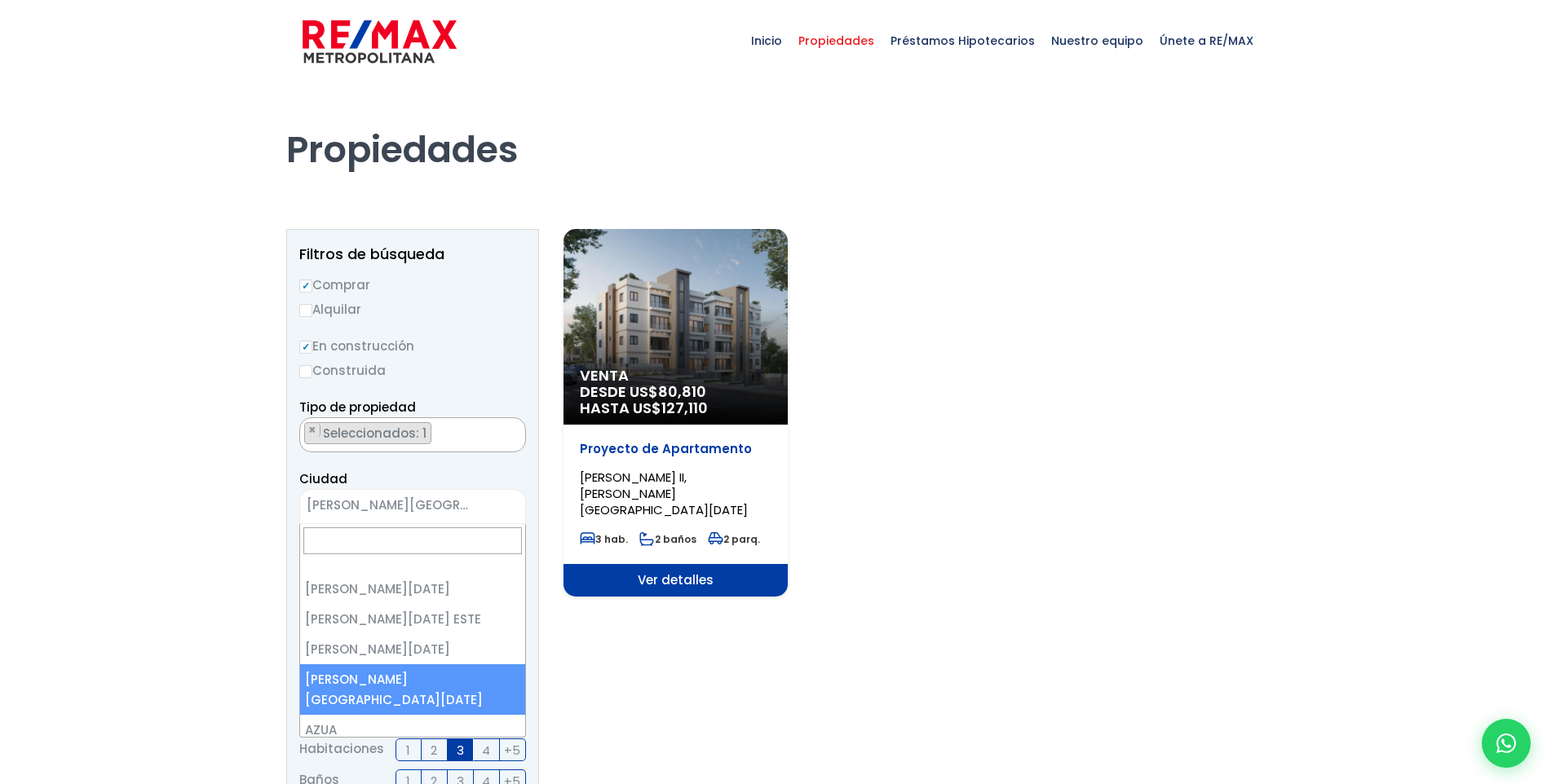
click at [431, 504] on span "[PERSON_NAME][GEOGRAPHIC_DATA][DATE]" at bounding box center [392, 505] width 184 height 22
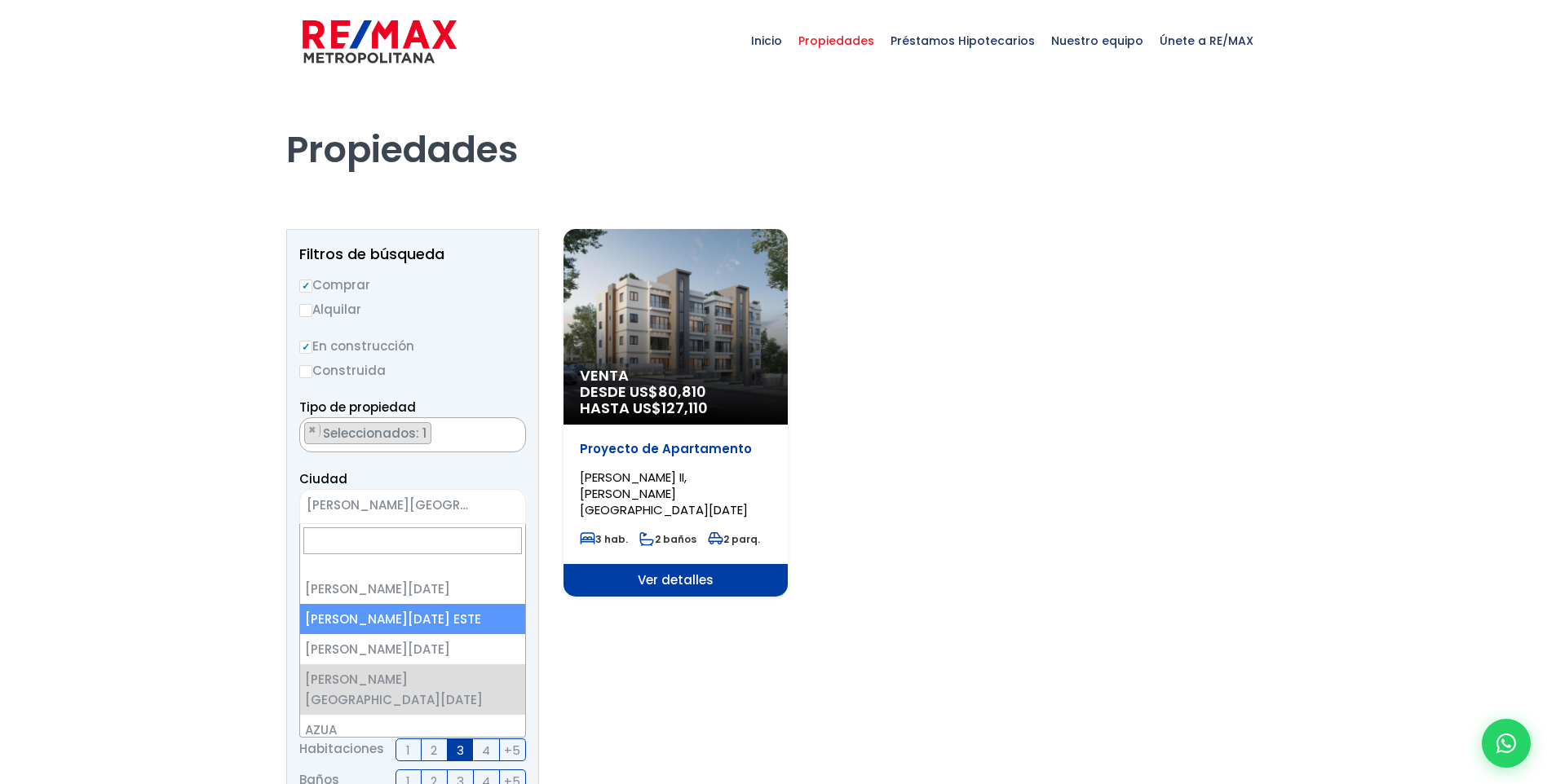
select select "148"
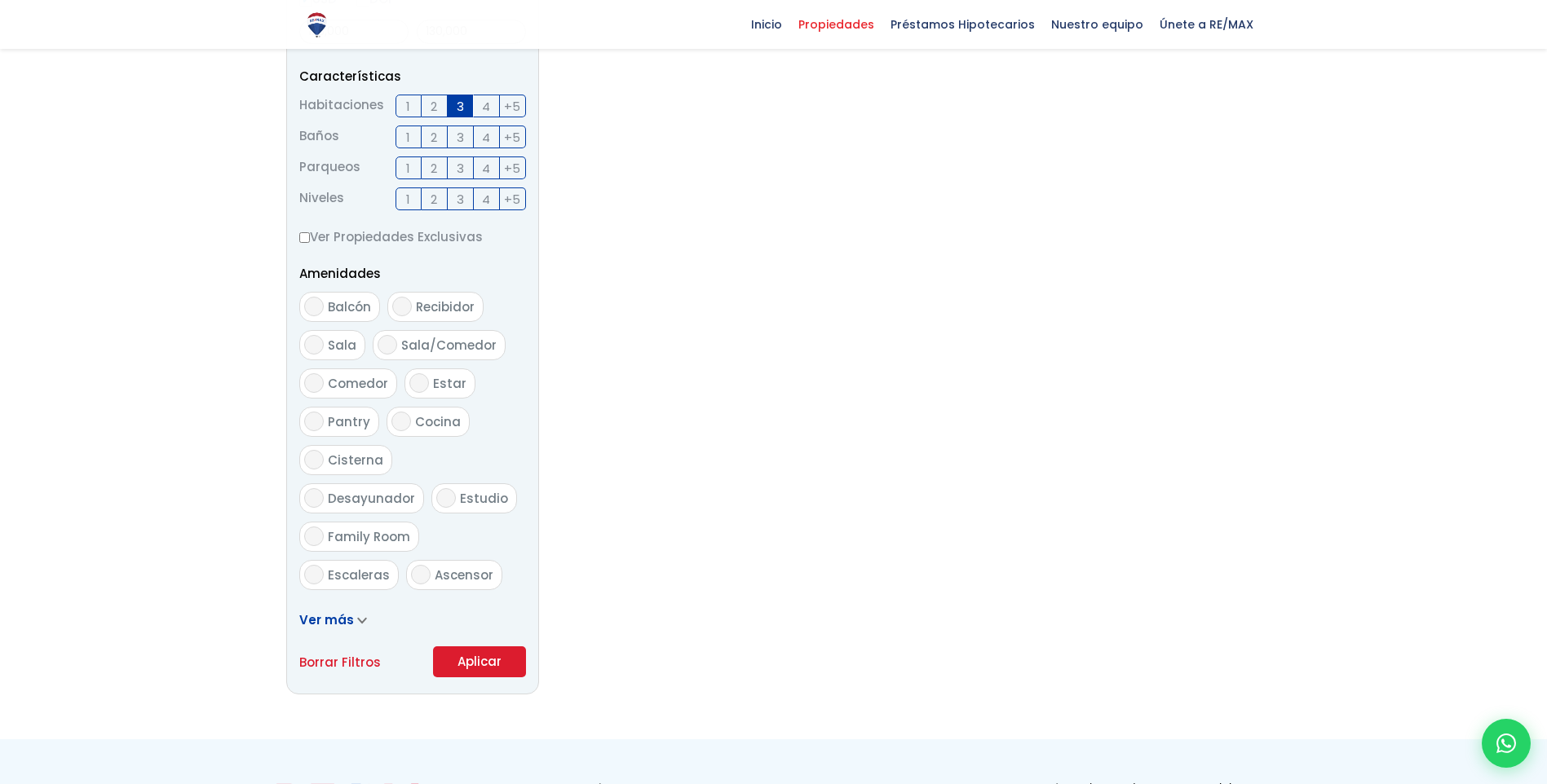
scroll to position [652, 0]
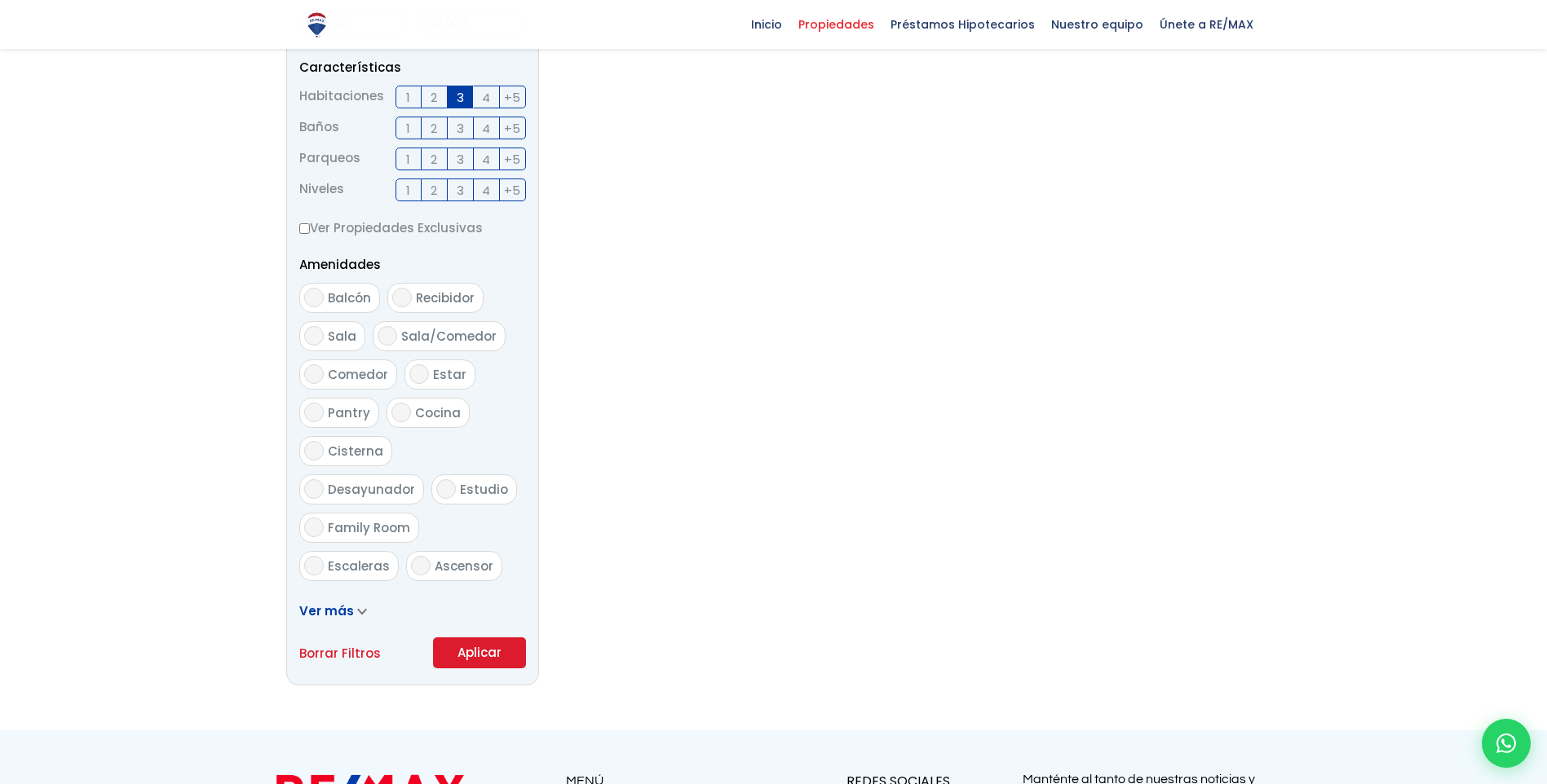
click at [487, 660] on button "Aplicar" at bounding box center [479, 653] width 93 height 31
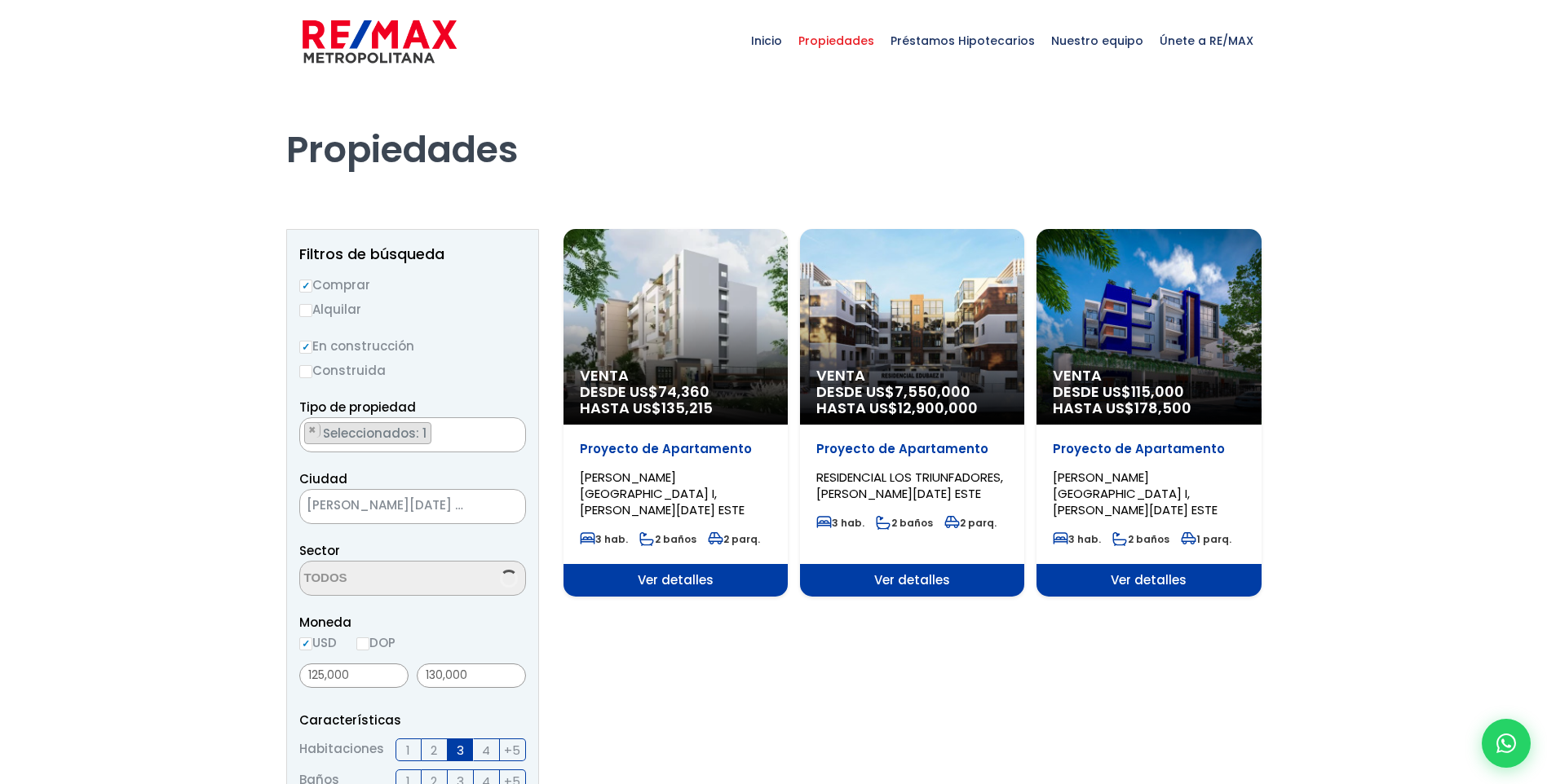
click at [678, 585] on span "Ver detalles" at bounding box center [675, 580] width 224 height 32
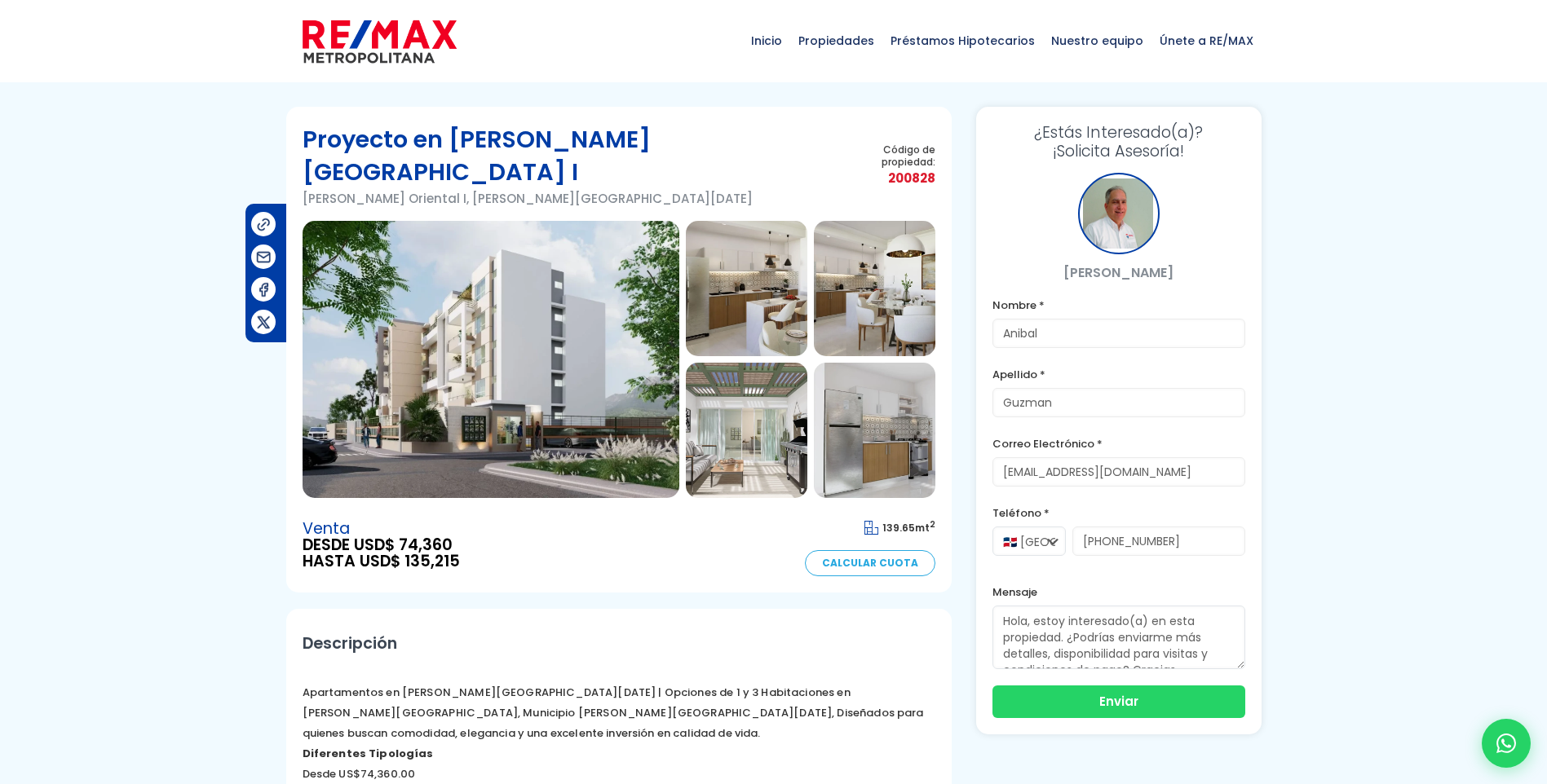
click at [496, 330] on img at bounding box center [491, 360] width 377 height 277
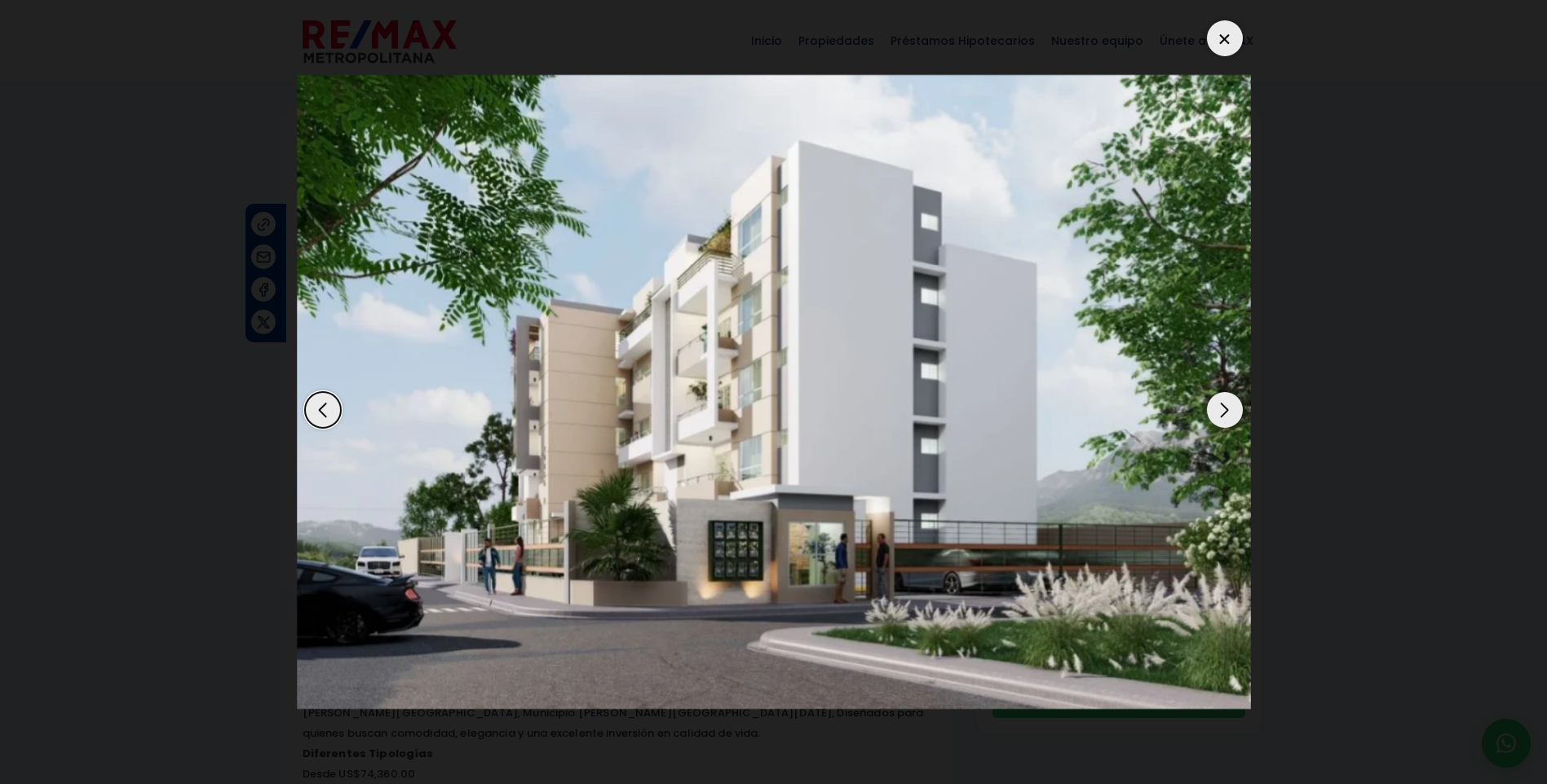
click at [1230, 406] on div "Next slide" at bounding box center [1225, 409] width 36 height 36
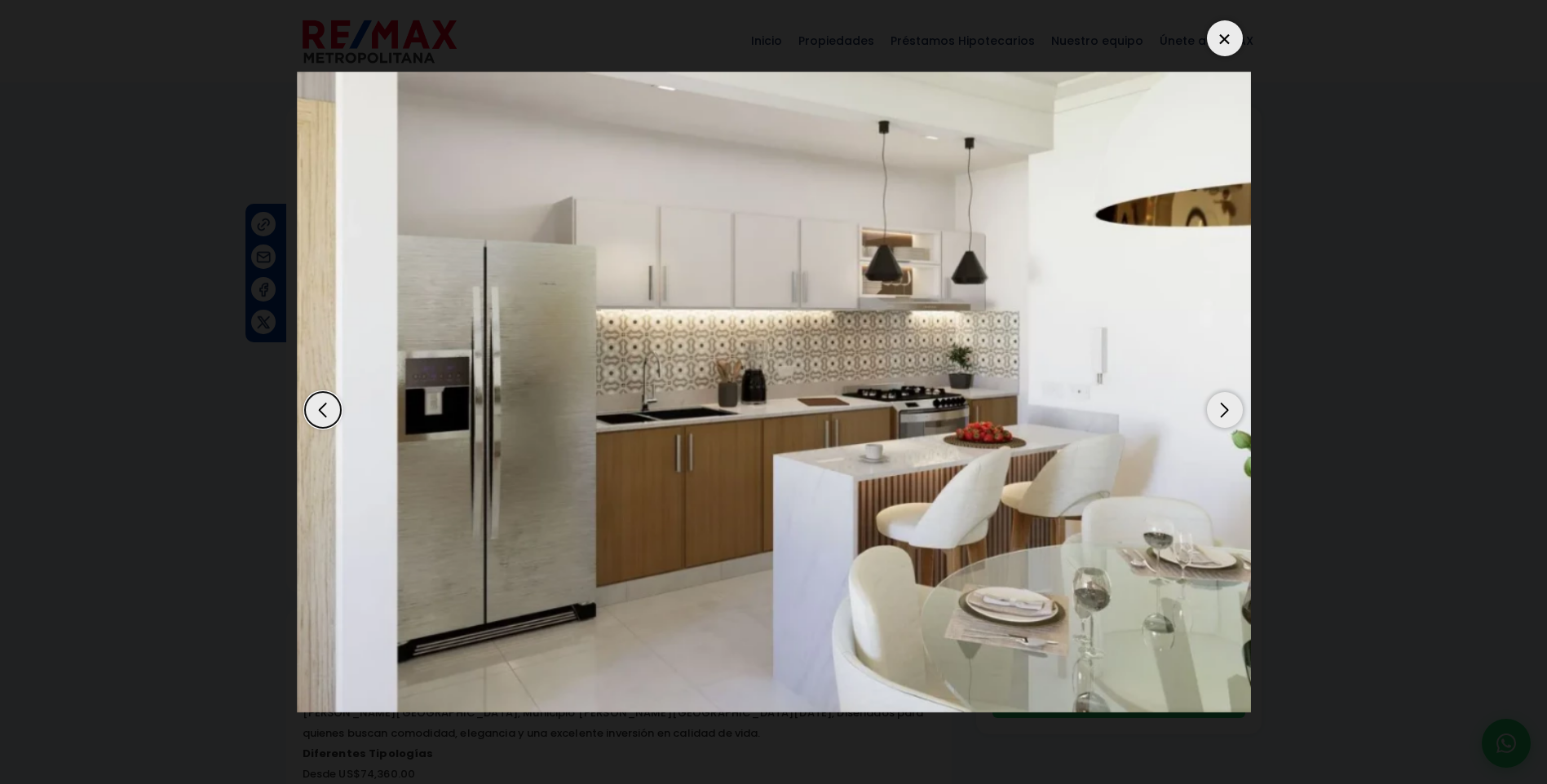
click at [1230, 406] on div "Next slide" at bounding box center [1225, 409] width 36 height 36
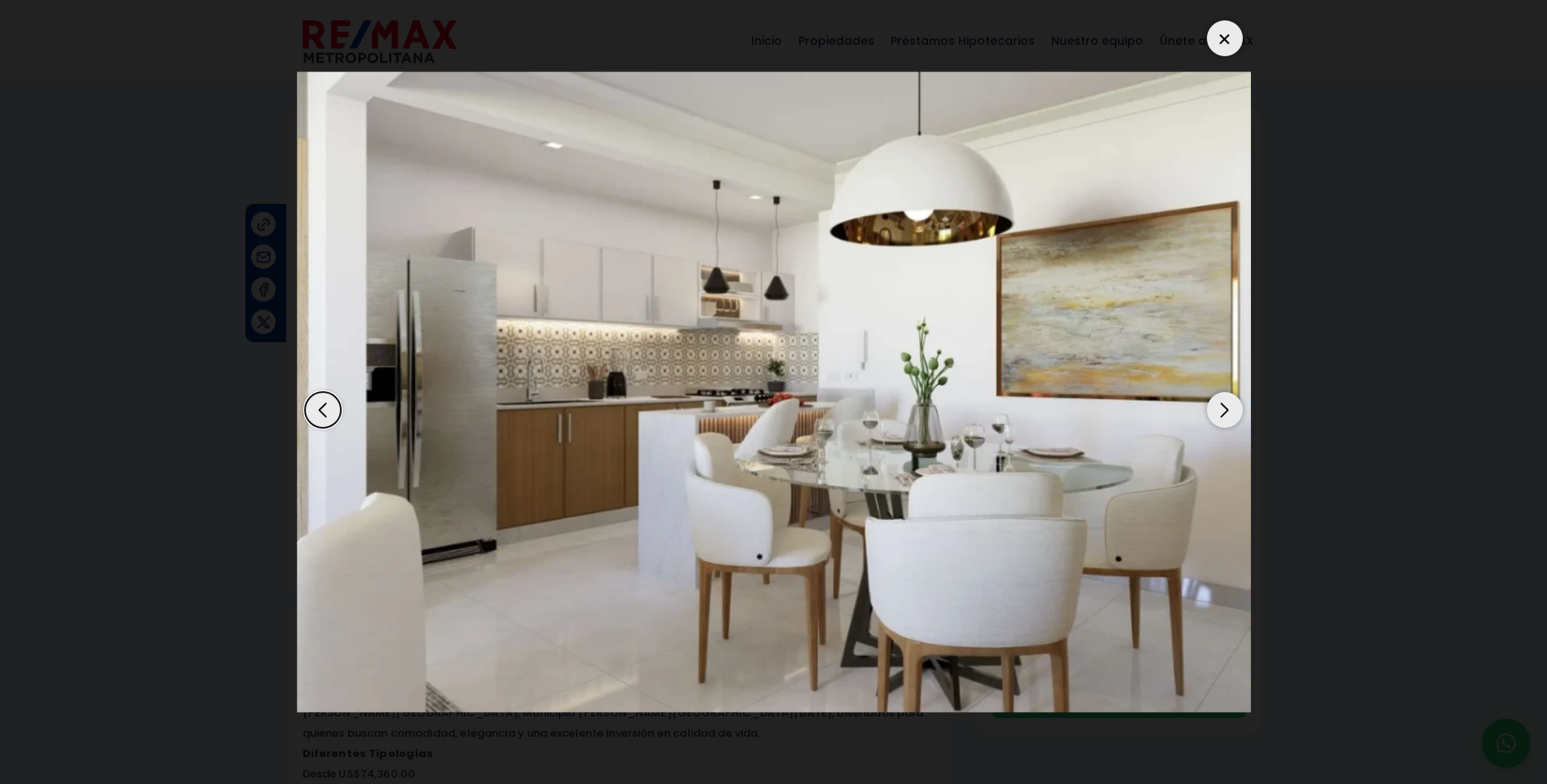
click at [1230, 406] on div "Next slide" at bounding box center [1225, 409] width 36 height 36
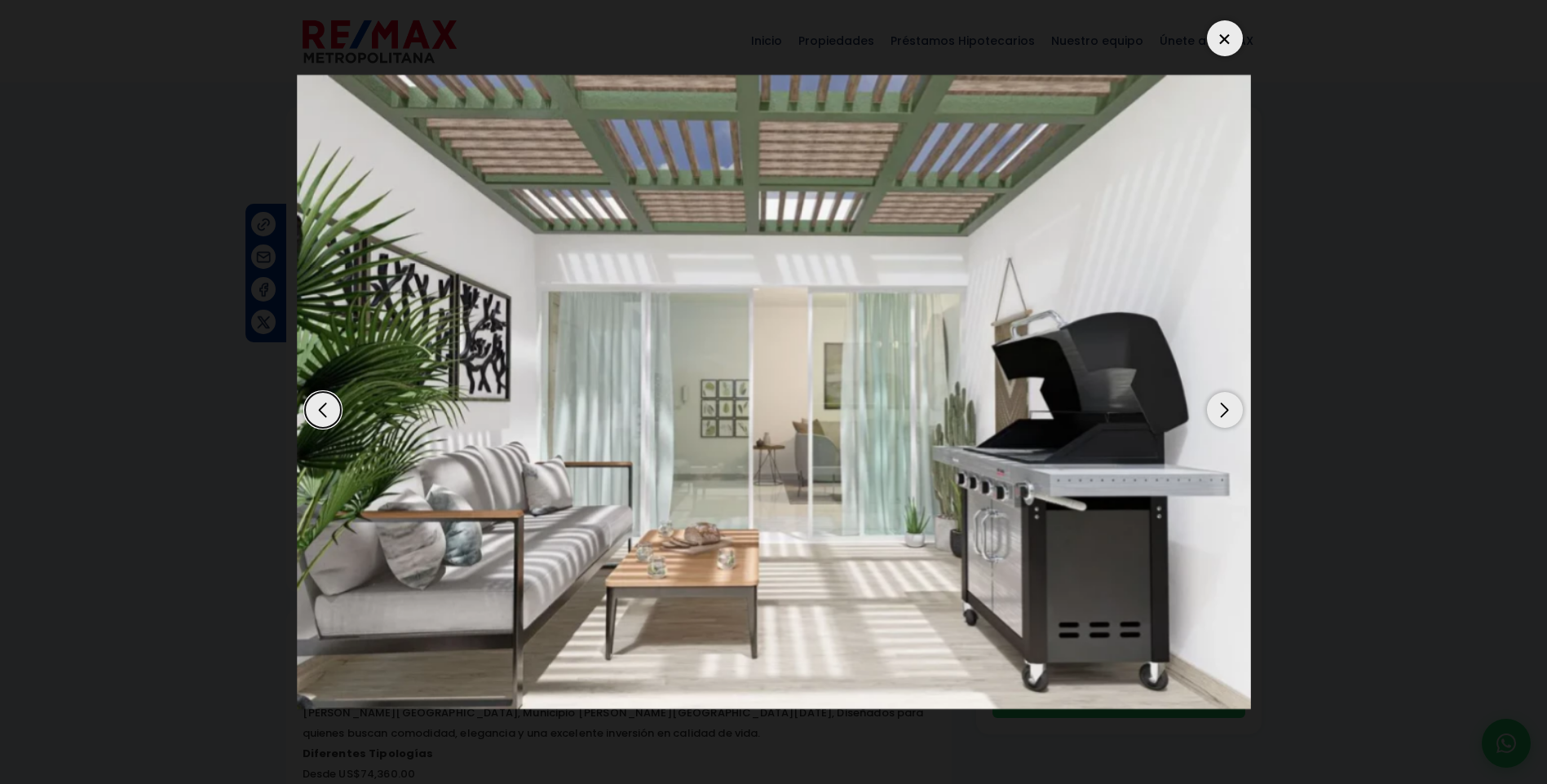
click at [1230, 406] on div "Next slide" at bounding box center [1225, 409] width 36 height 36
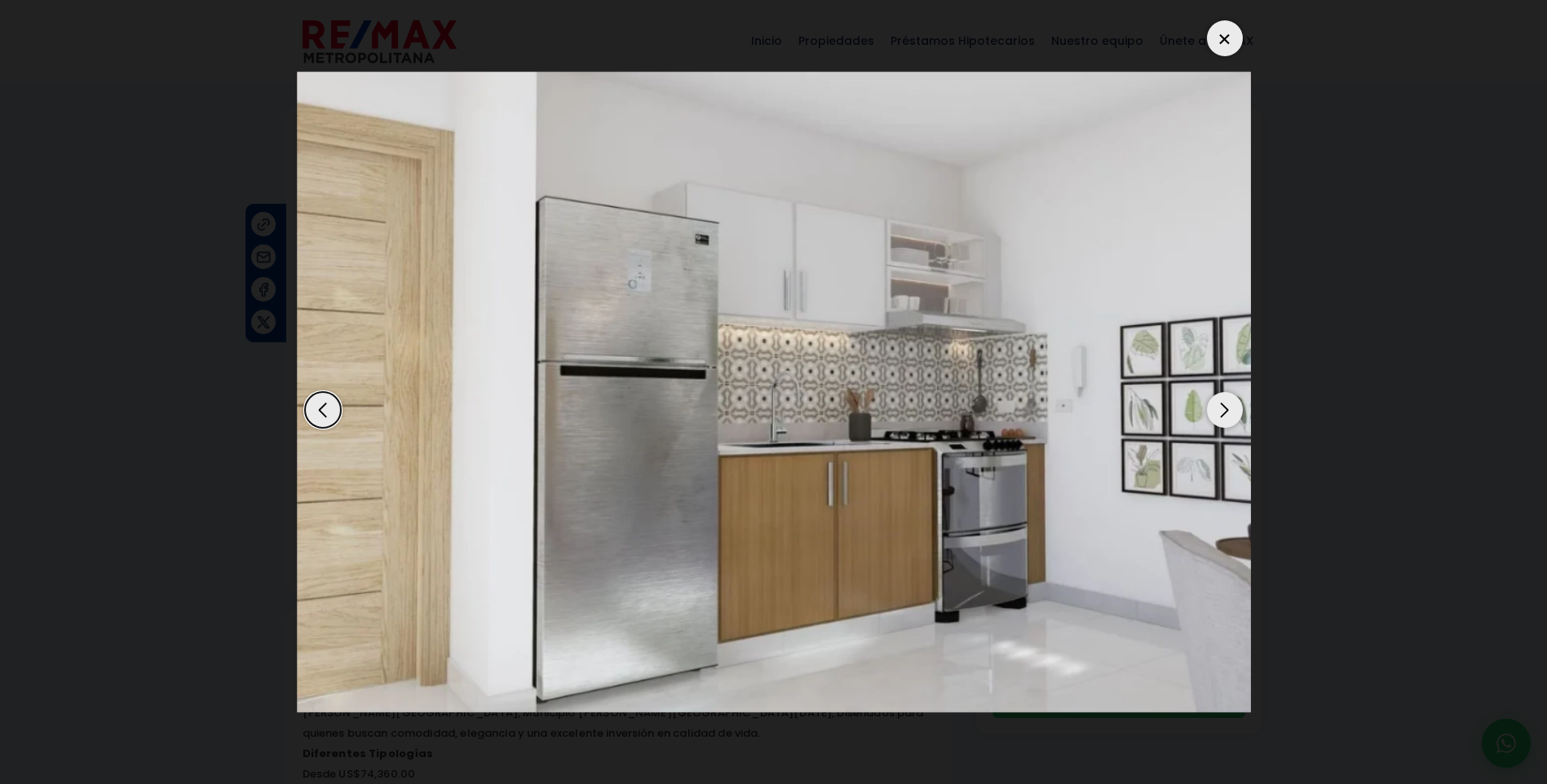
drag, startPoint x: 1221, startPoint y: 27, endPoint x: 1219, endPoint y: 46, distance: 19.1
click at [1223, 27] on div at bounding box center [1225, 38] width 36 height 36
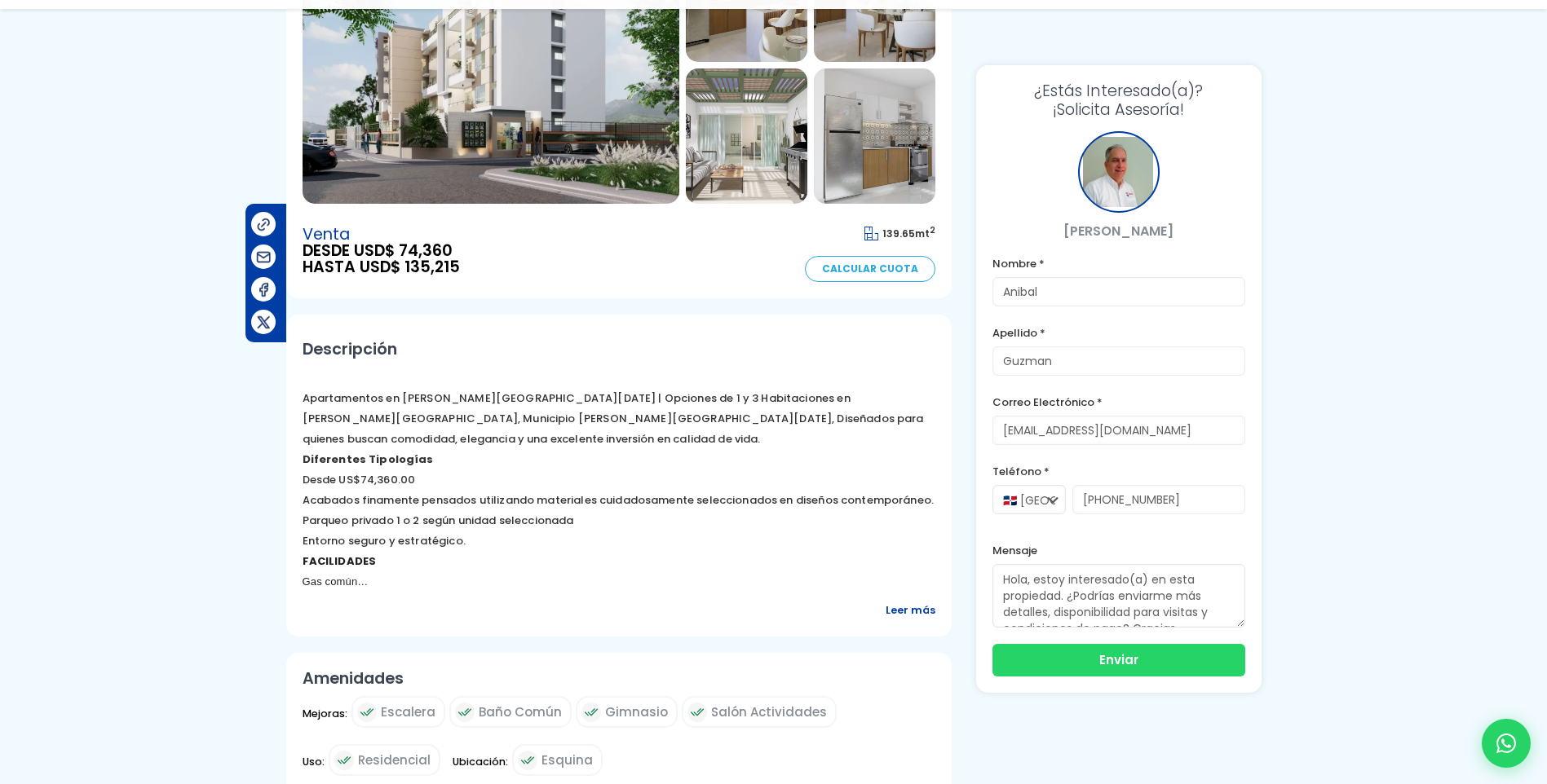
scroll to position [408, 0]
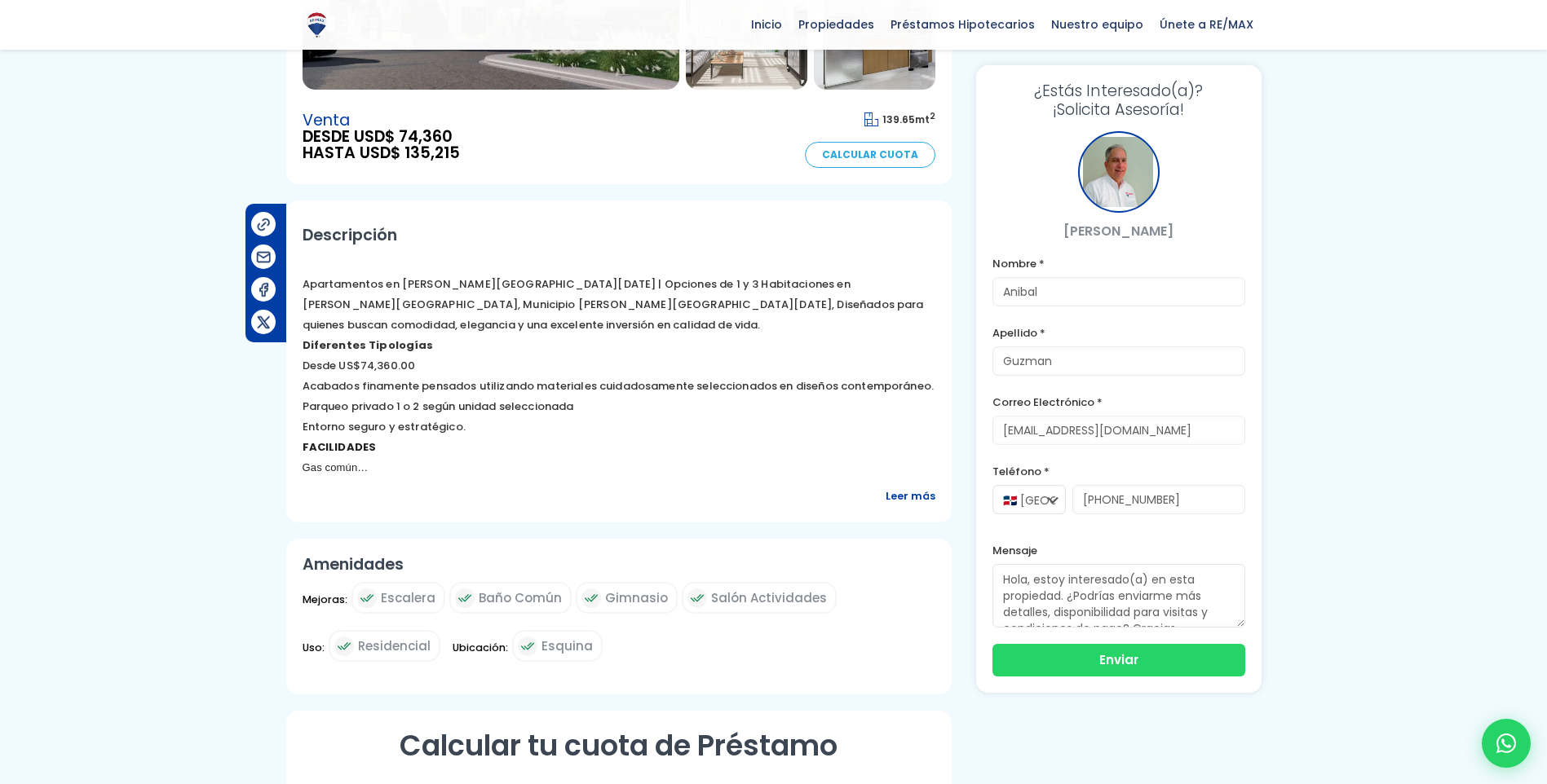
click at [905, 486] on span "Leer más" at bounding box center [911, 496] width 50 height 21
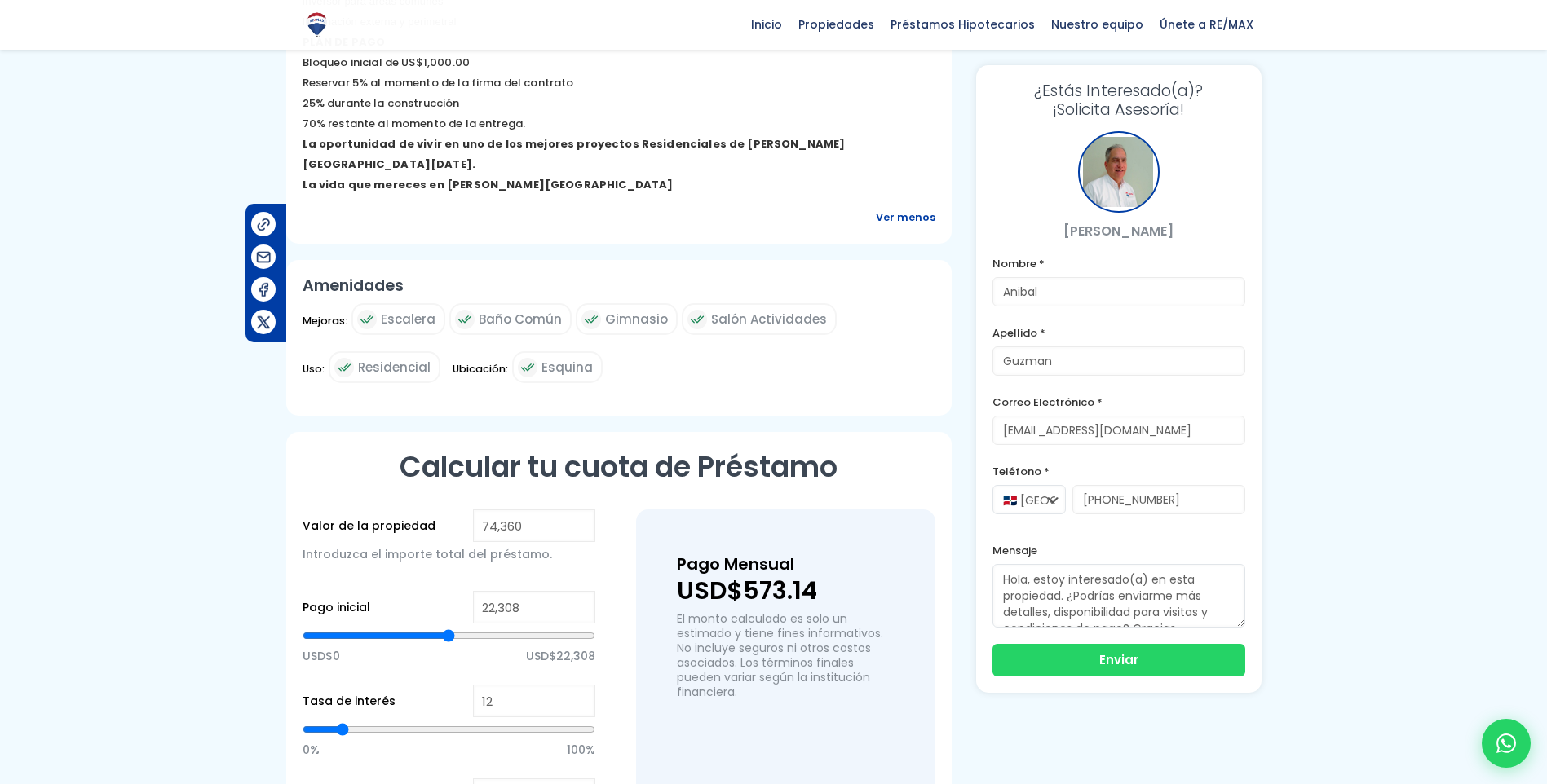
scroll to position [1141, 0]
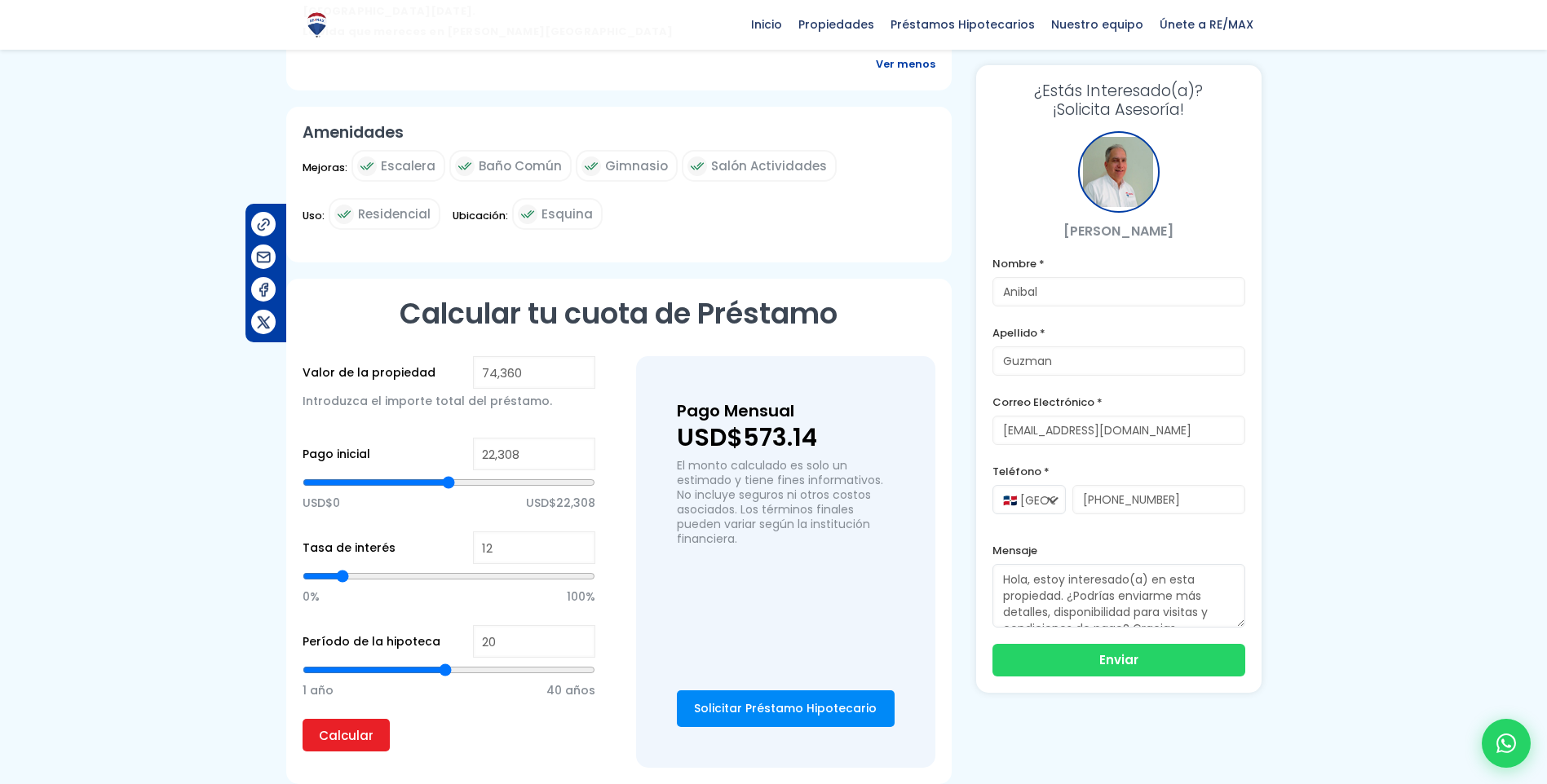
type input "39,097"
type input "39097"
type input "39,314"
type input "39314"
type input "39,531"
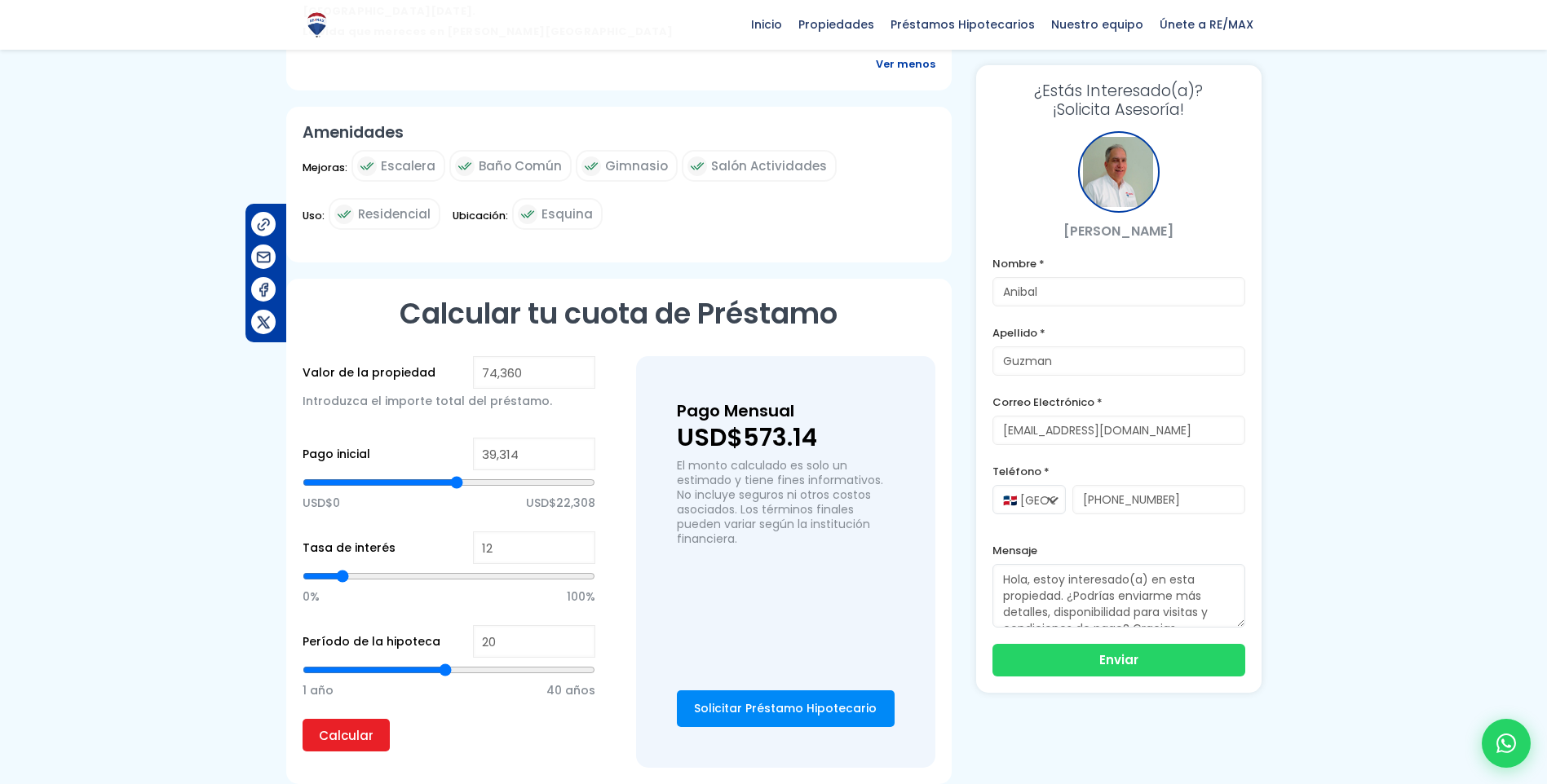
type input "39531"
type input "39,964"
type input "39964"
type input "40,180"
type input "40180"
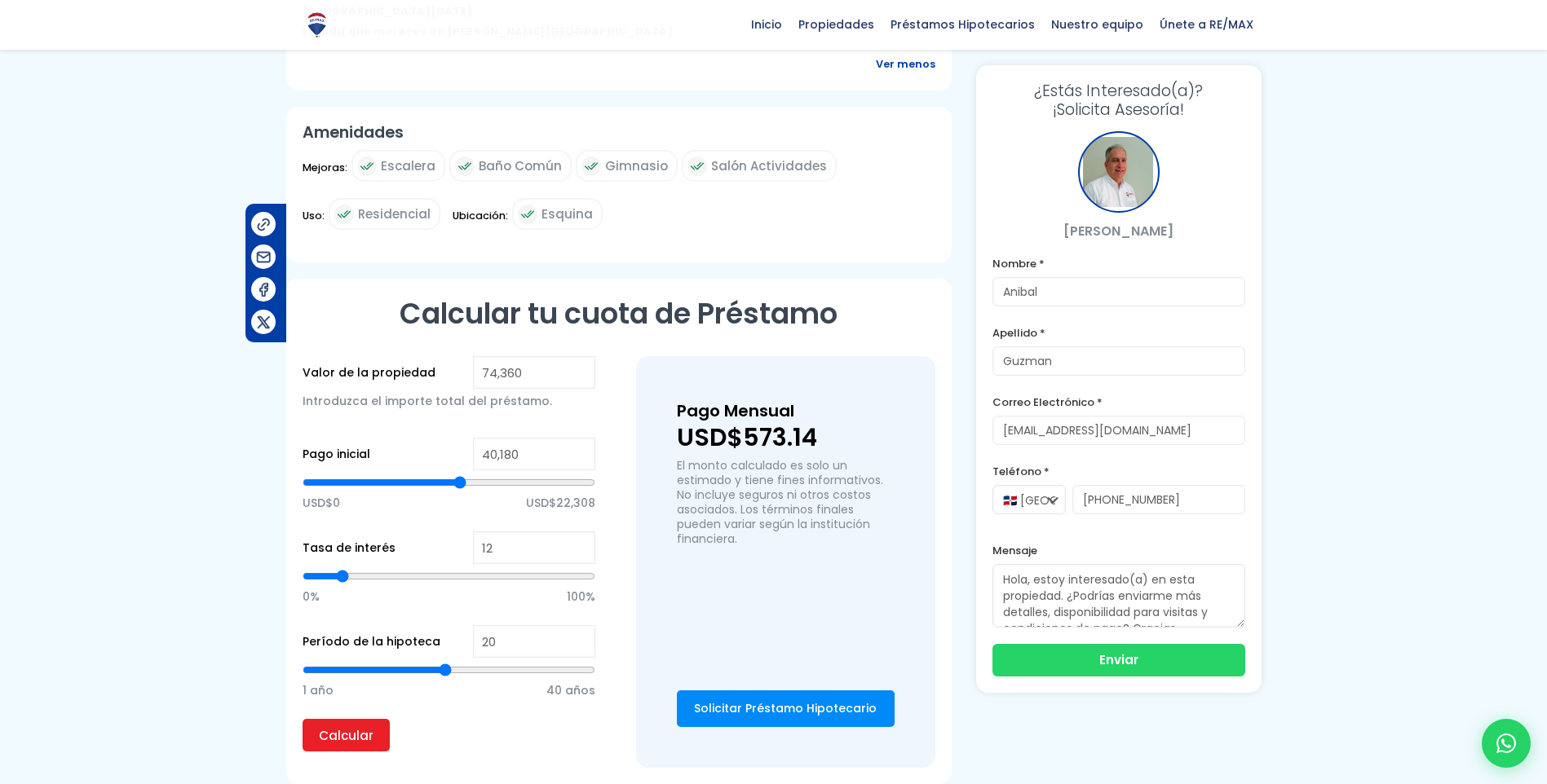
type input "40,397"
type input "40397"
type input "40,614"
type input "40614"
type input "41,047"
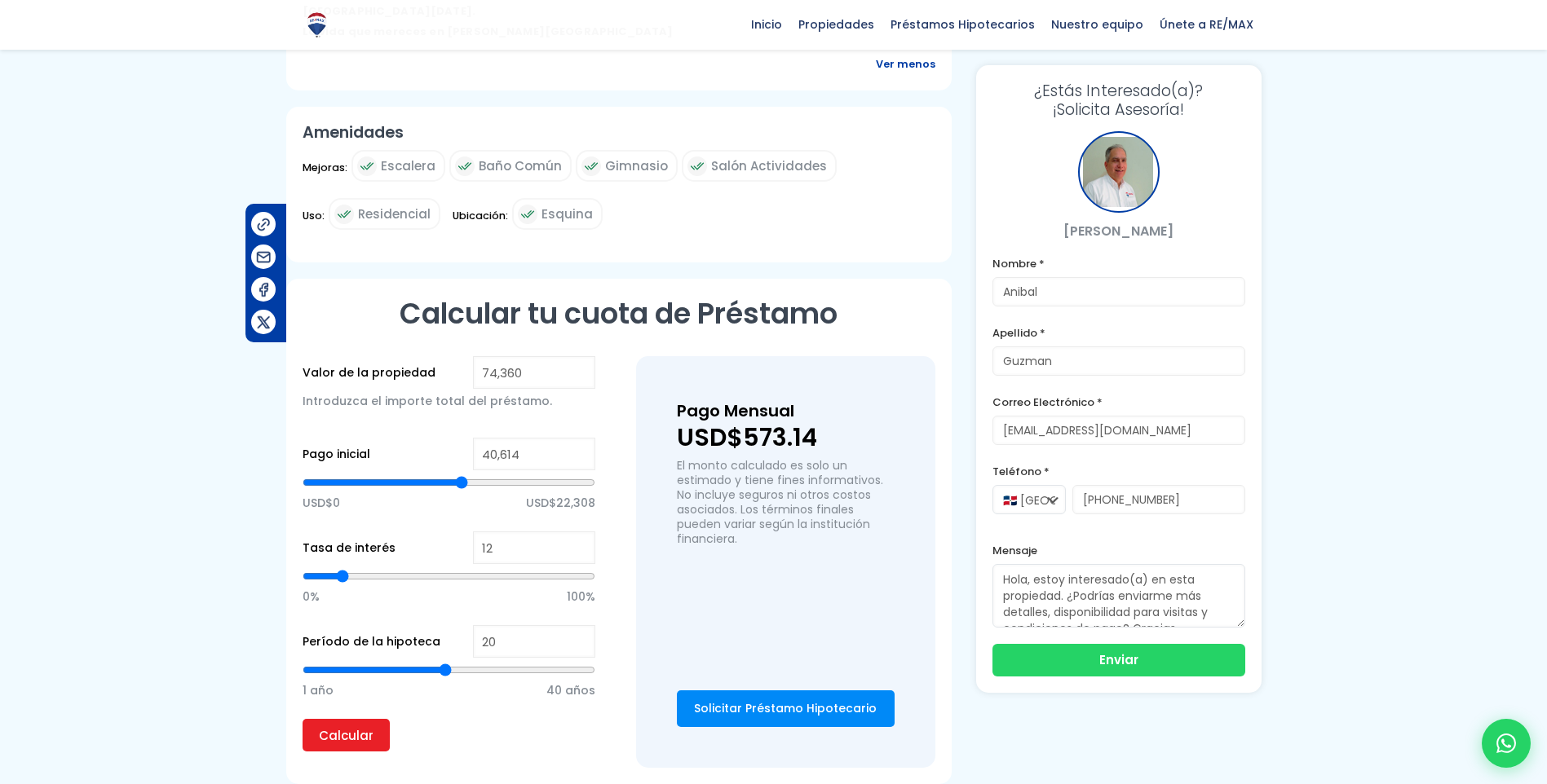
type input "41047"
type input "41,480"
type input "41480"
type input "41,913"
type input "41913"
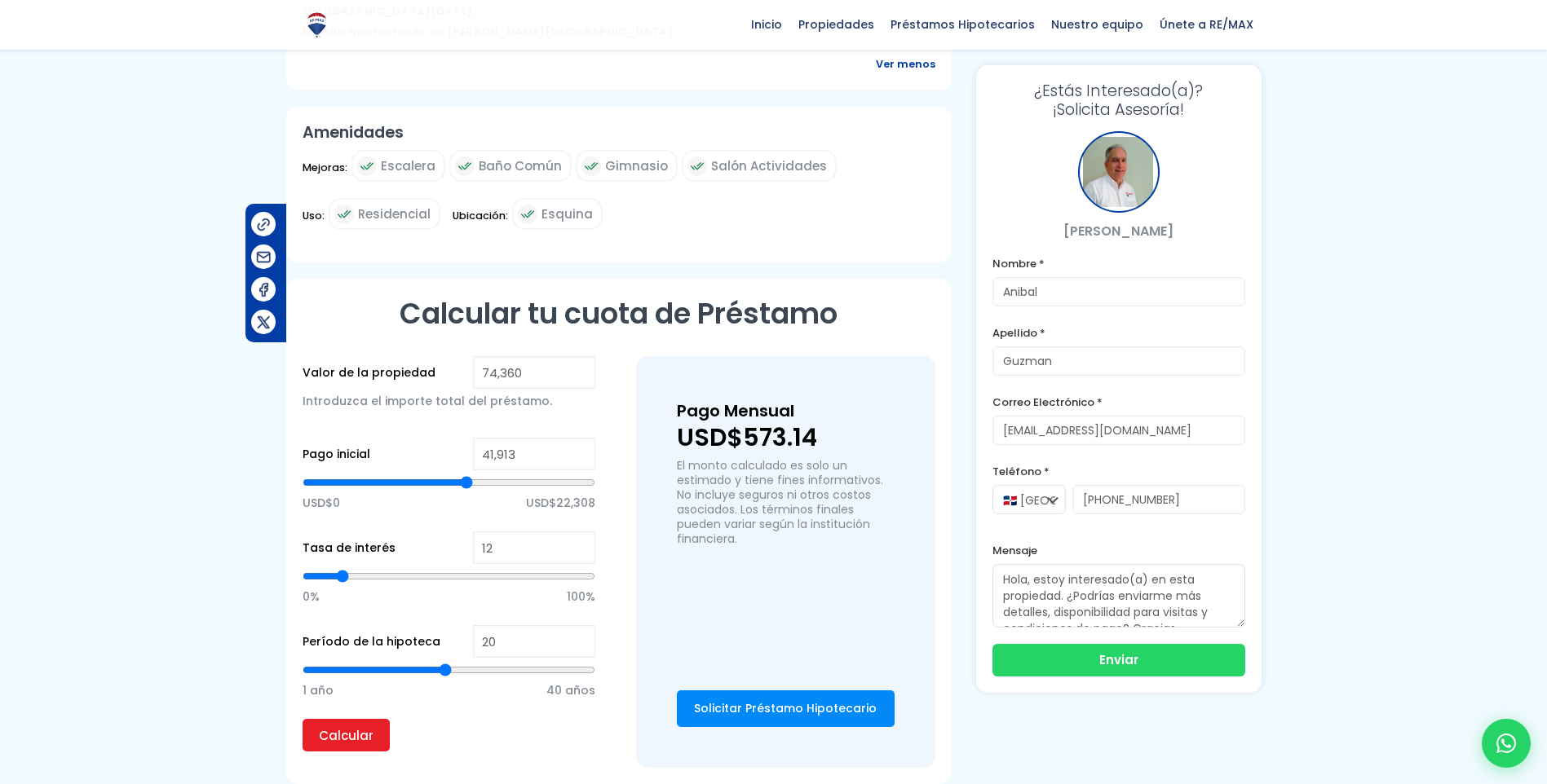
type input "42,130"
type input "42130"
type input "42,563"
type input "42563"
type input "42,780"
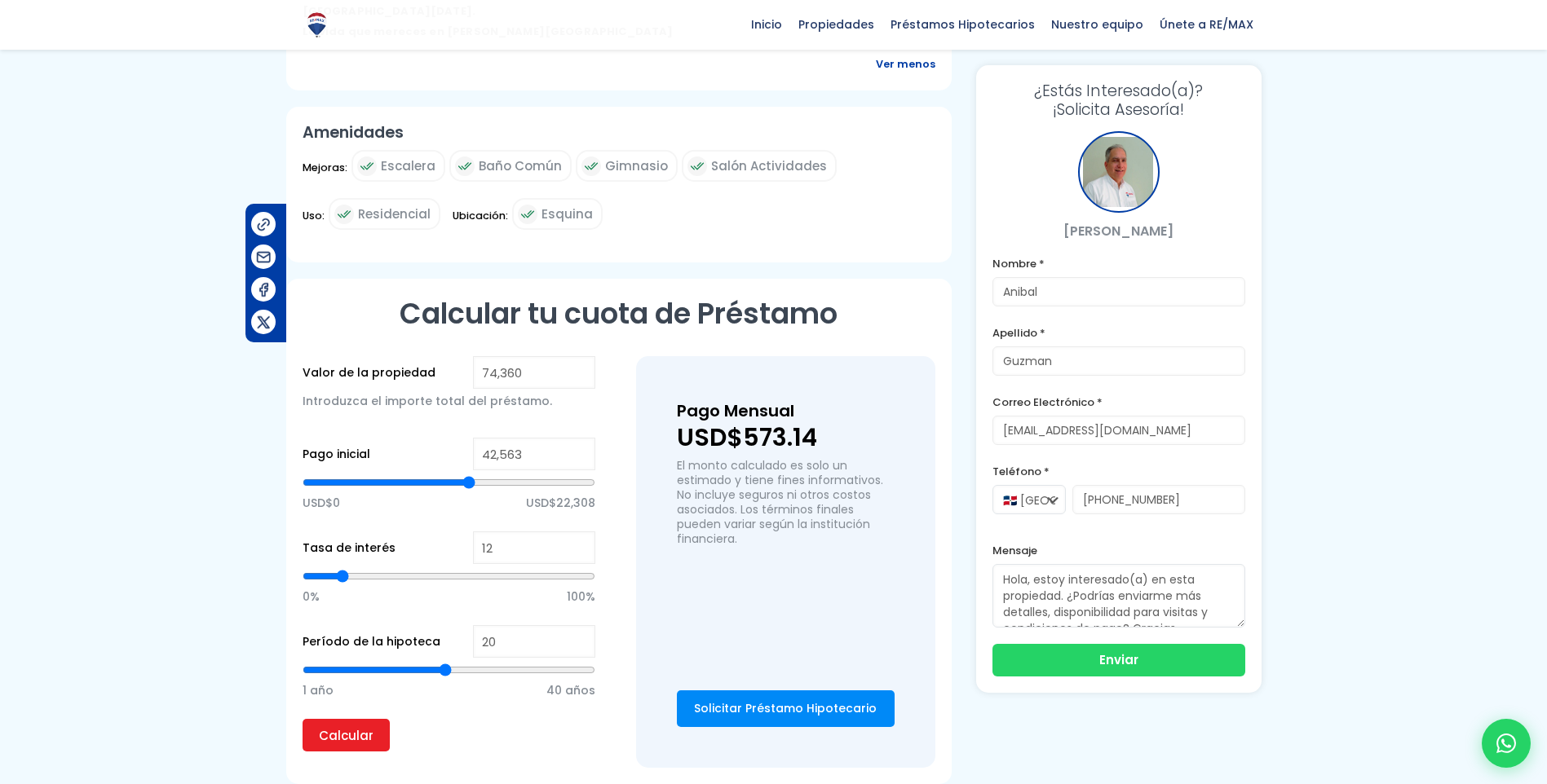
type input "42780"
type input "42,996"
type input "42996"
type input "43,429"
type input "43429"
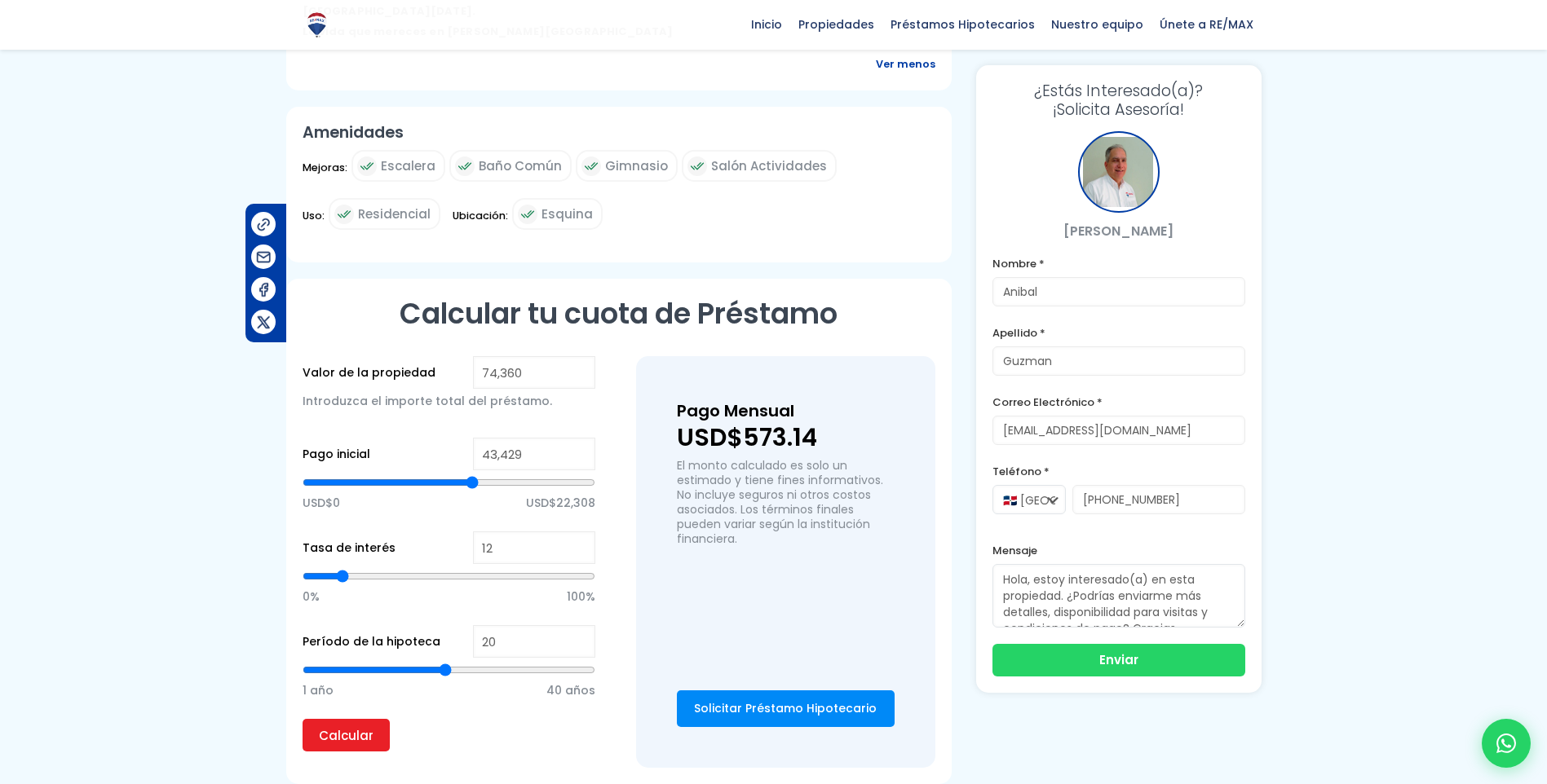
type input "43,863"
type input "43863"
type input "44,079"
type input "44079"
type input "44,296"
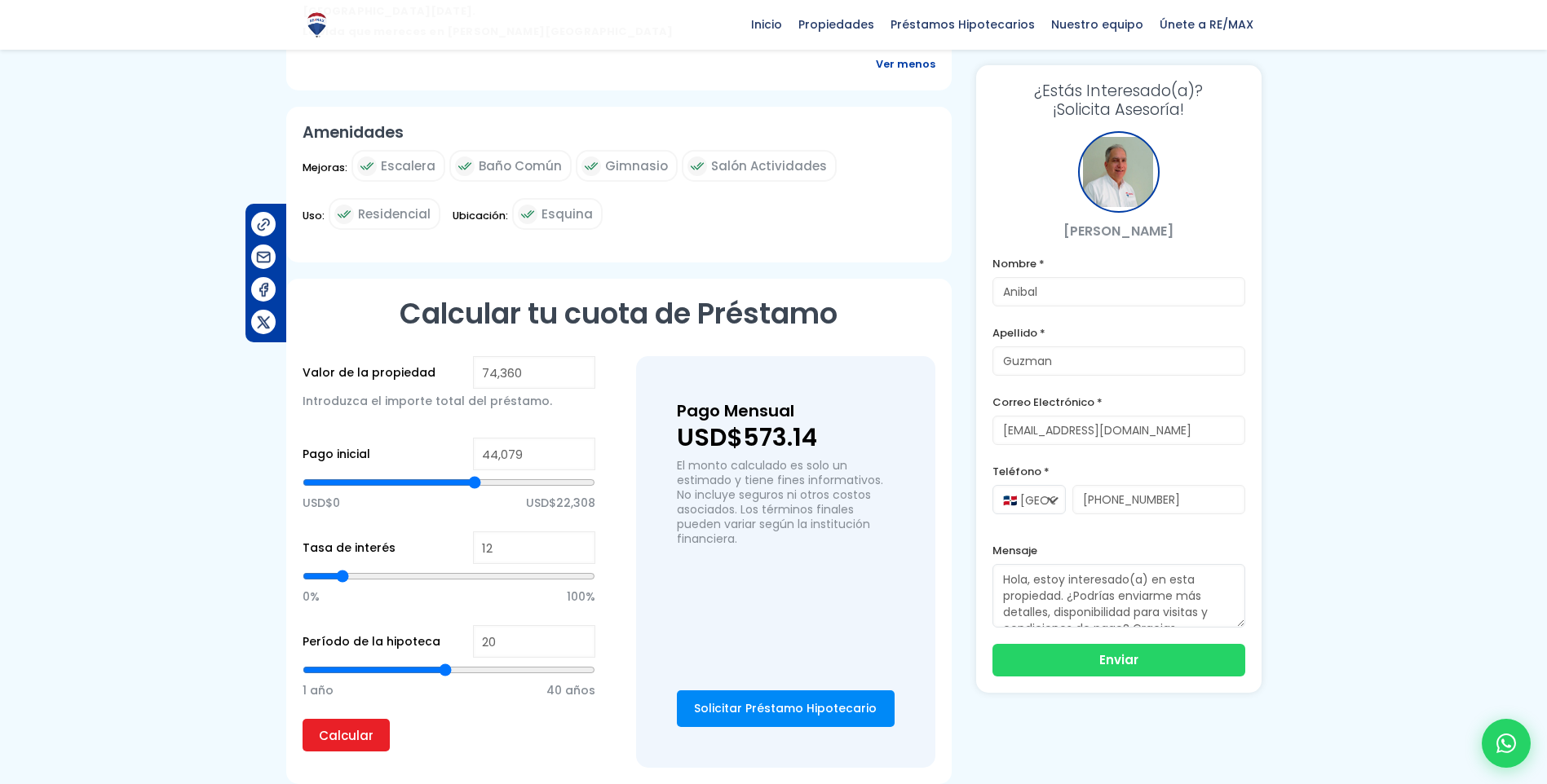
type input "44296"
type input "44,512"
type input "44512"
type input "44,729"
type input "44729"
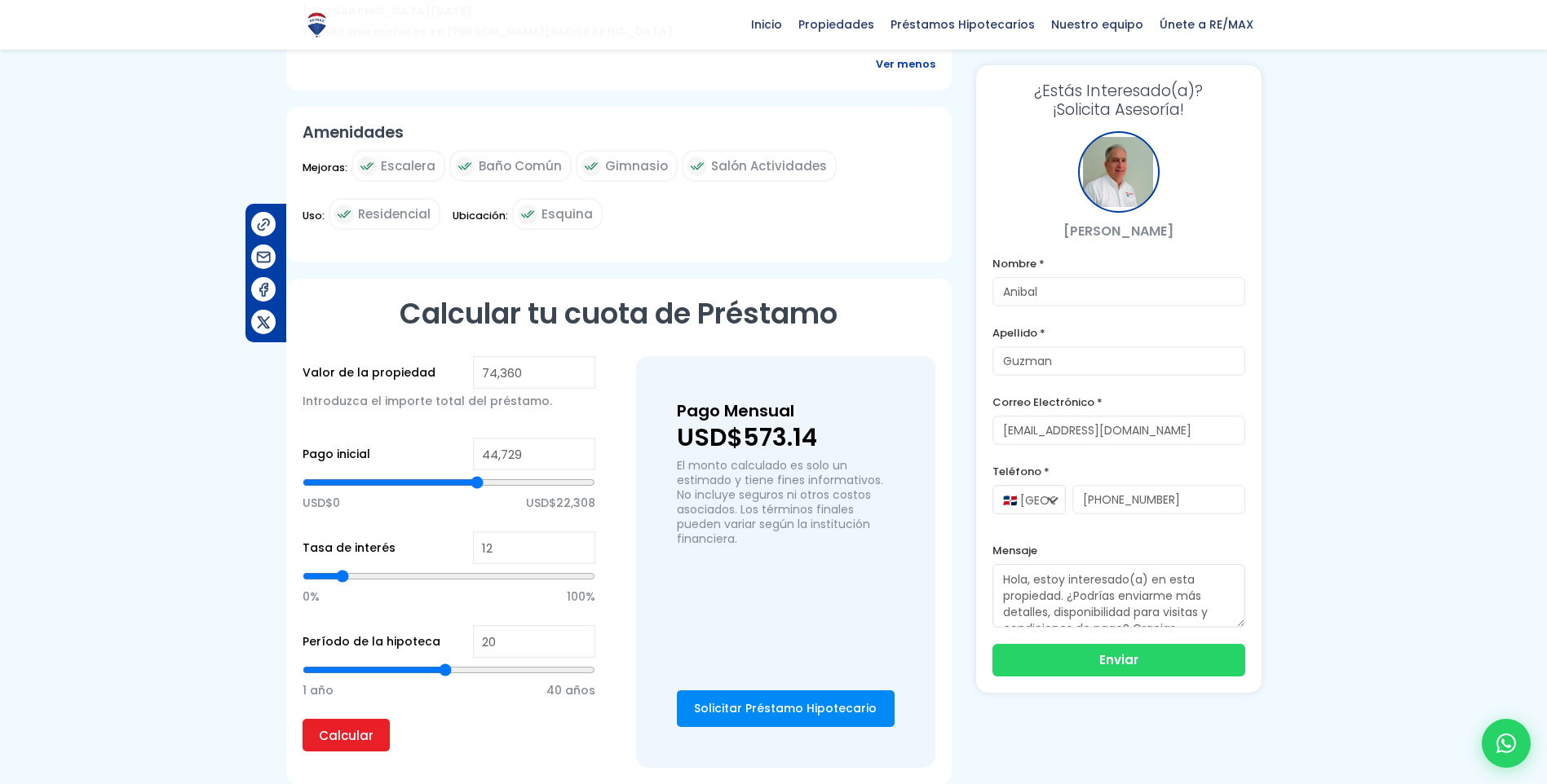
type input "44,946"
type input "44946"
type input "45,379"
type input "45379"
type input "45,595"
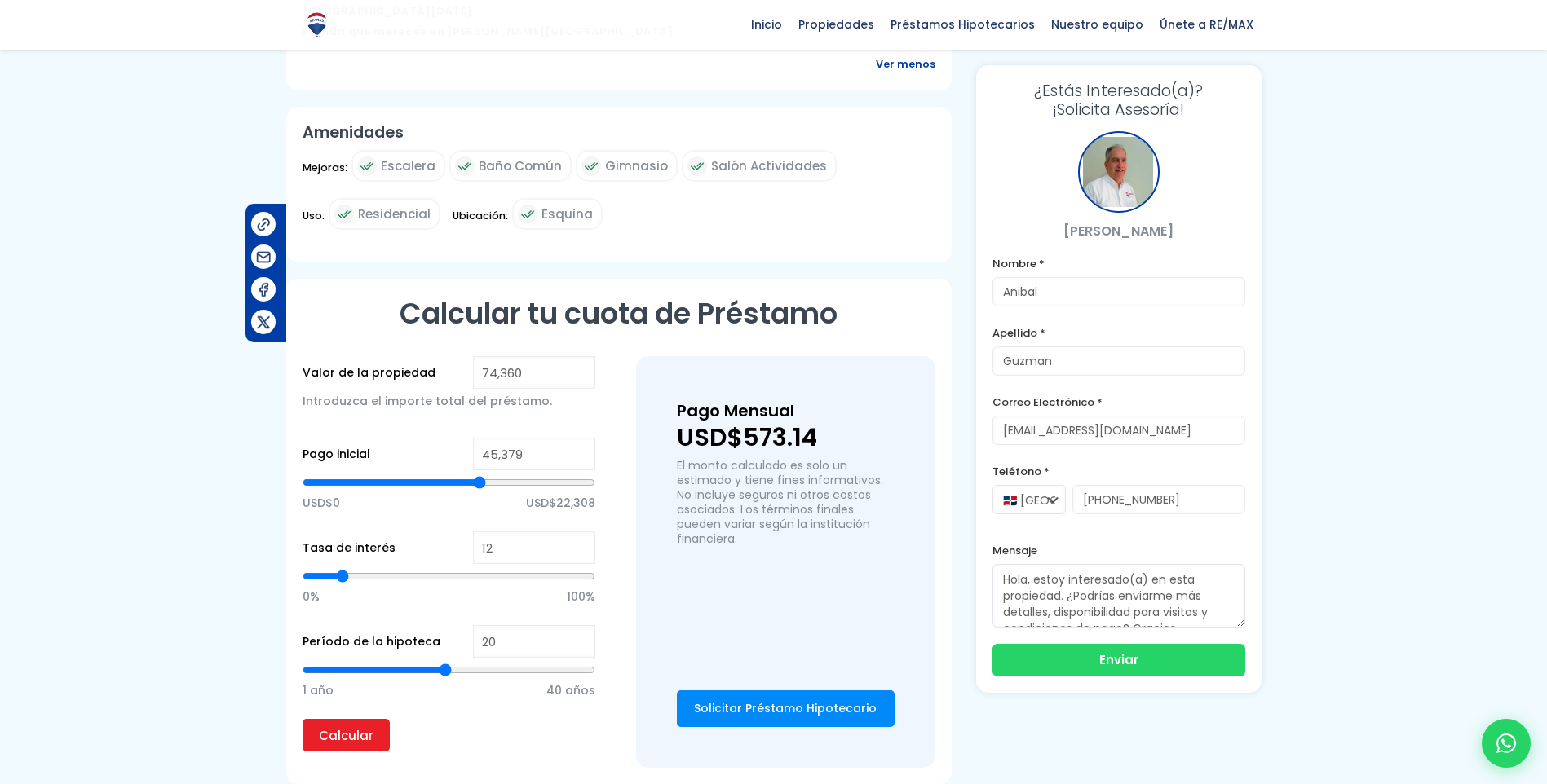
type input "45595"
type input "45,812"
type input "45812"
type input "46,029"
type input "46029"
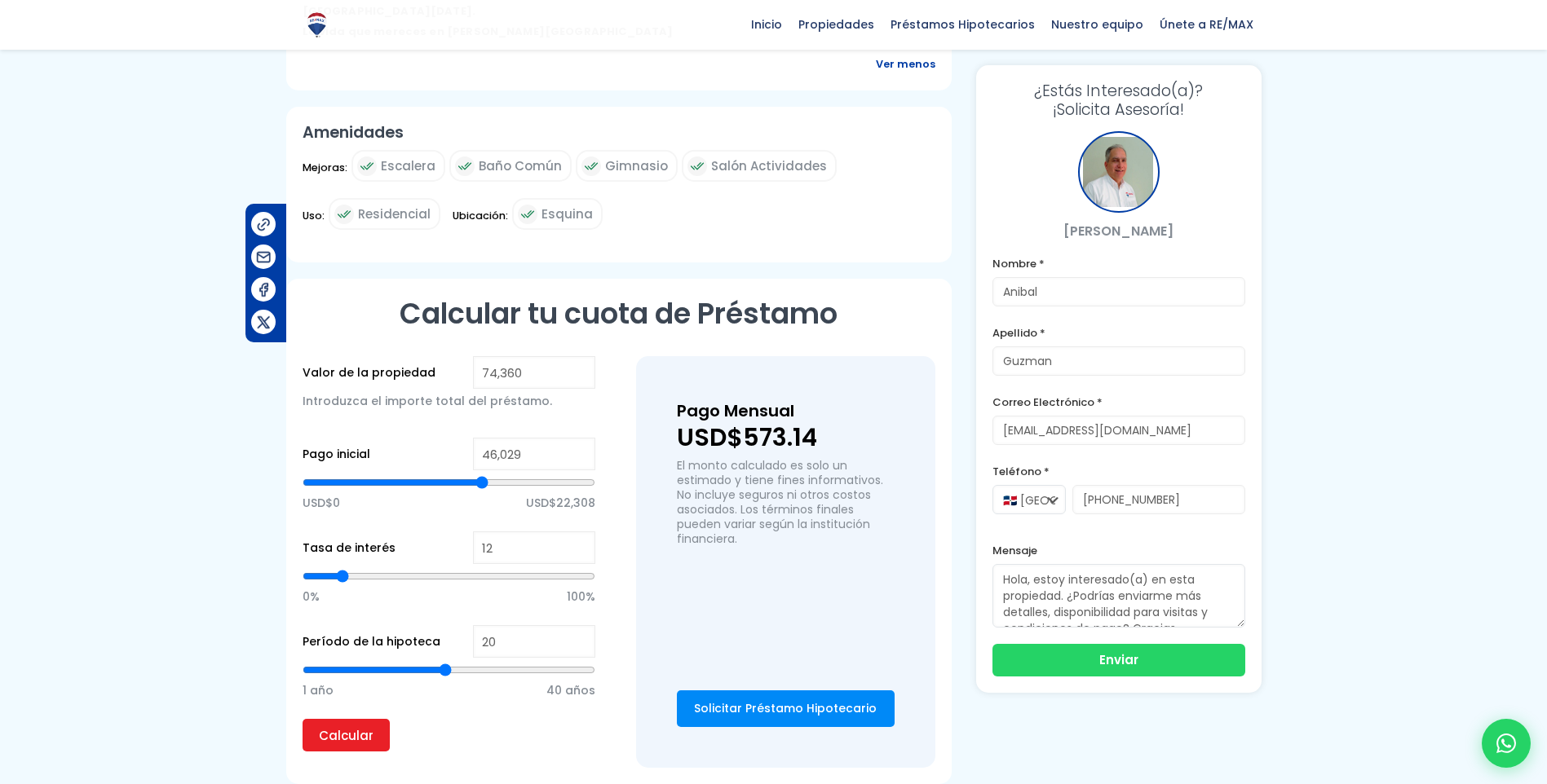
type input "46,245"
type input "46245"
type input "46,462"
type input "46462"
type input "46,895"
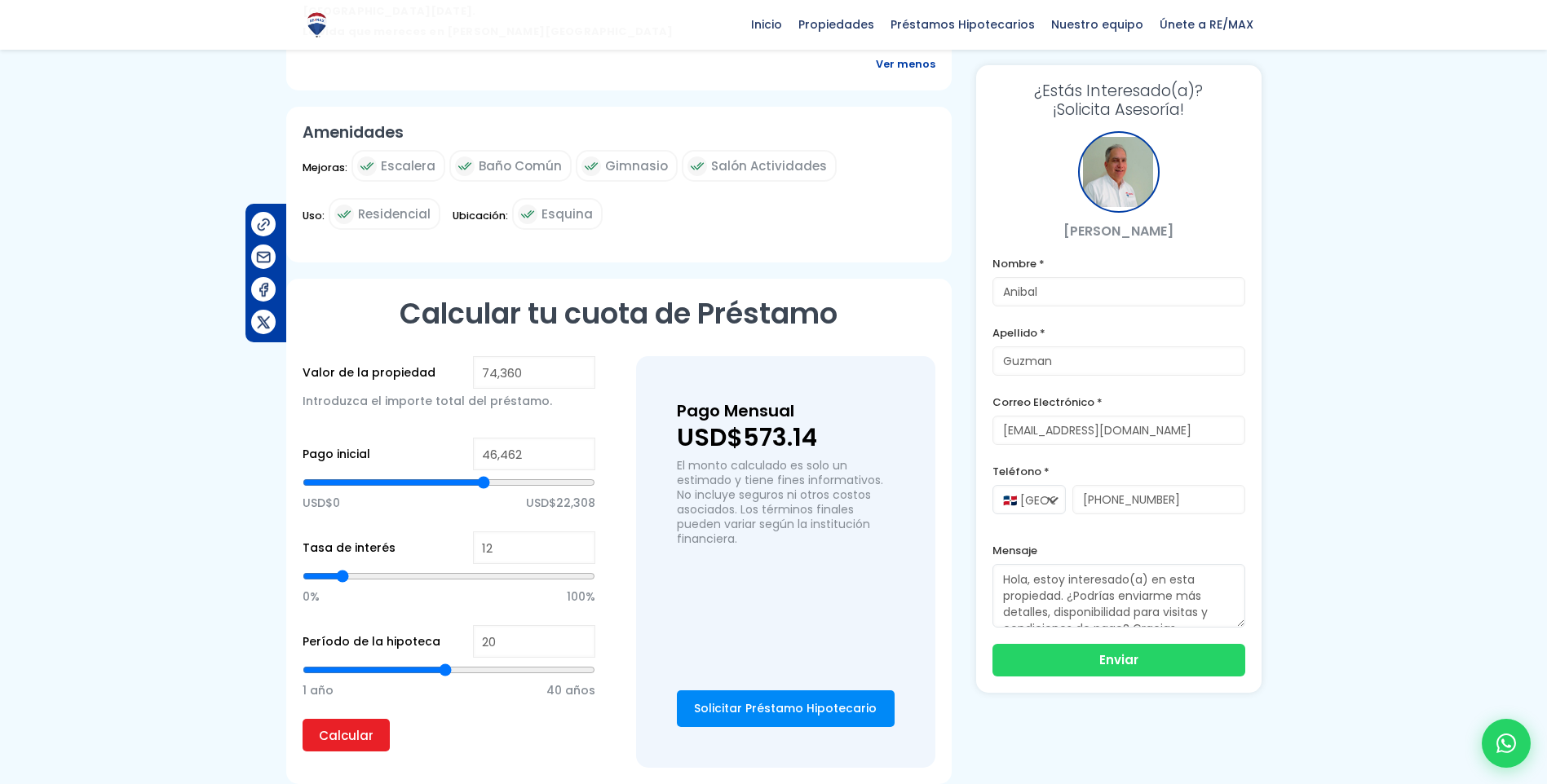
type input "46895"
type input "47,328"
type input "47328"
type input "47,762"
type input "47762"
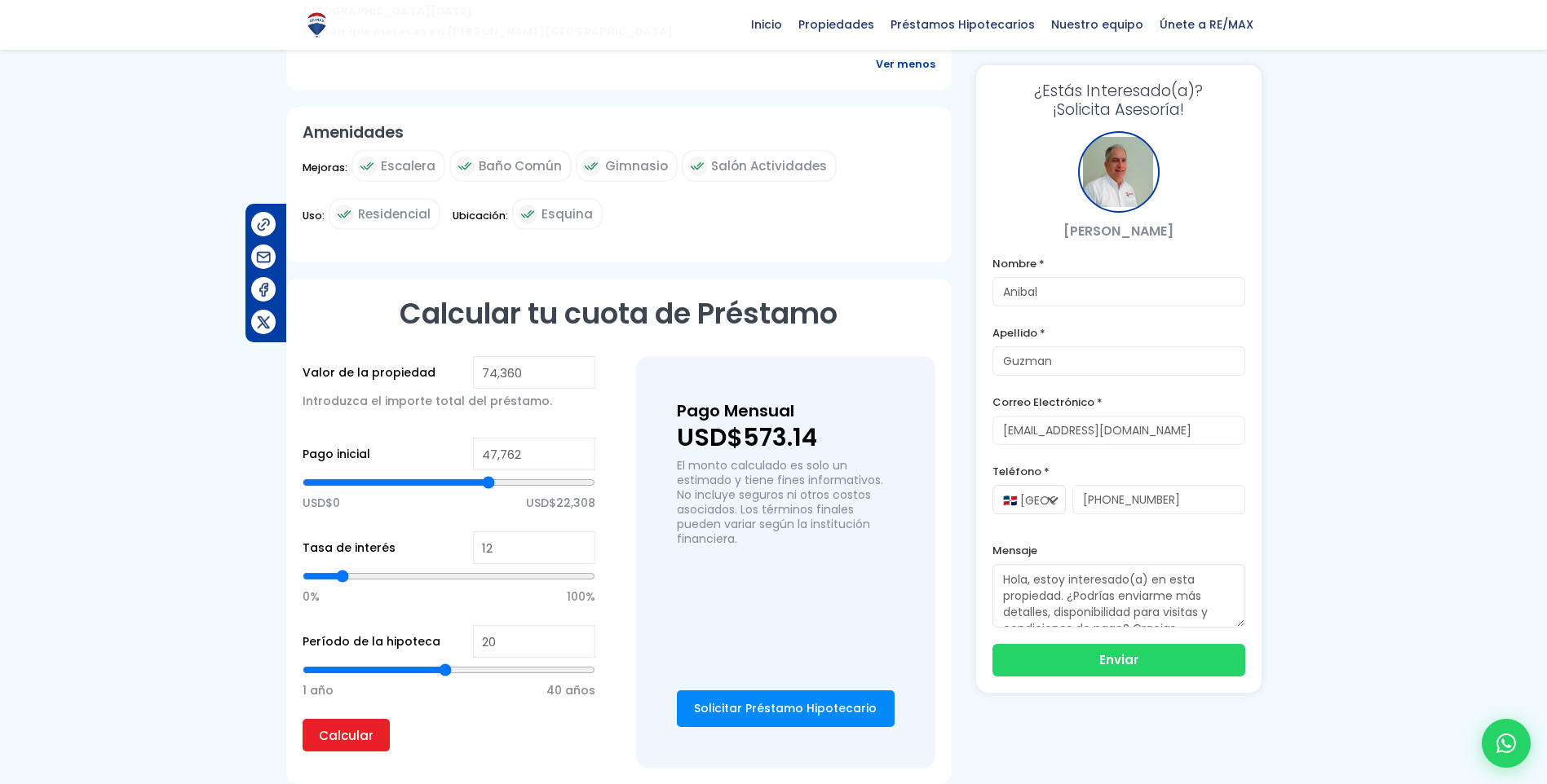
type input "48,411"
type input "48411"
type input "49,061"
type input "49061"
type input "49,928"
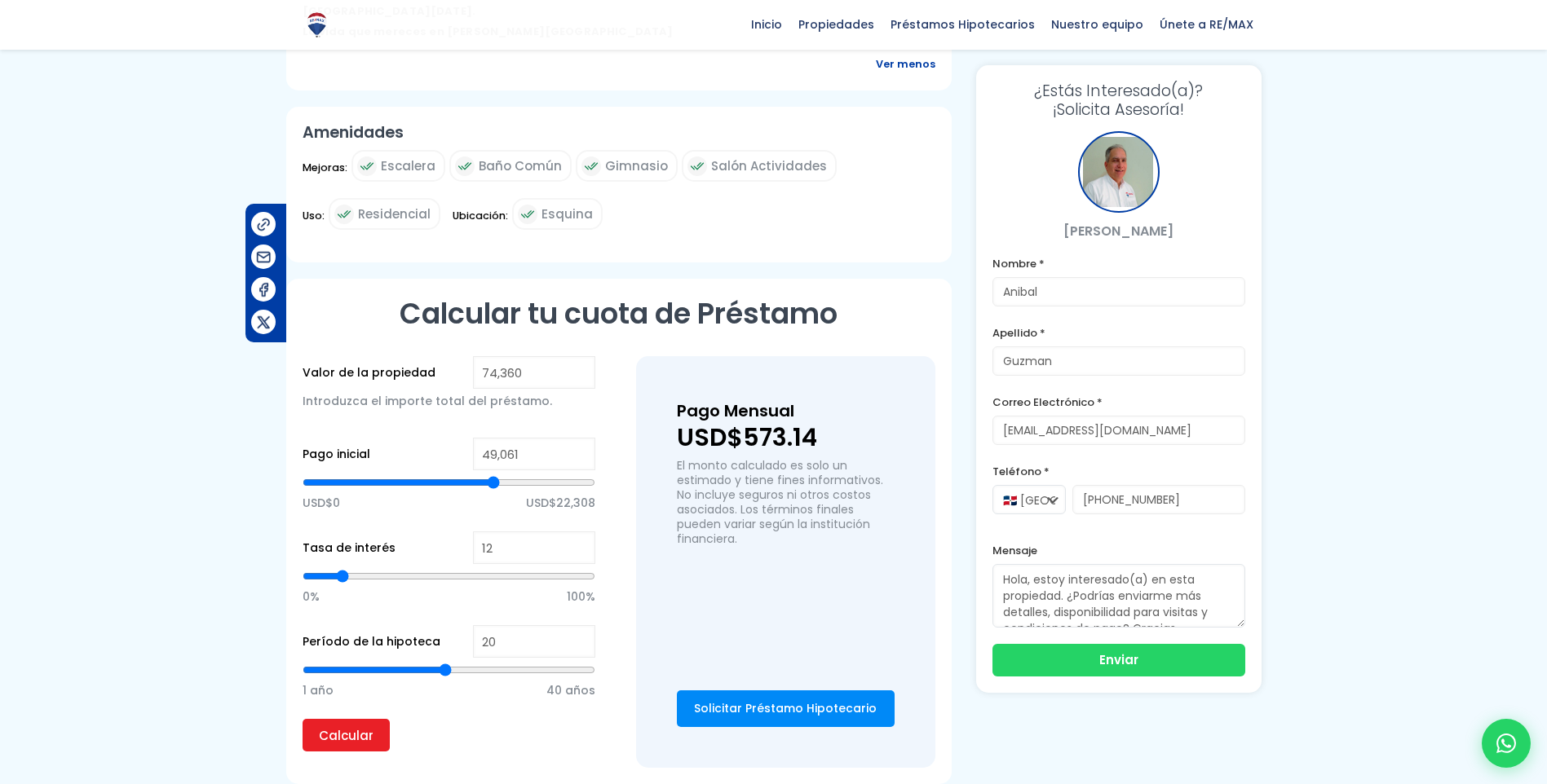
type input "49928"
type input "50,577"
type input "50577"
type input "51,227"
type input "51227"
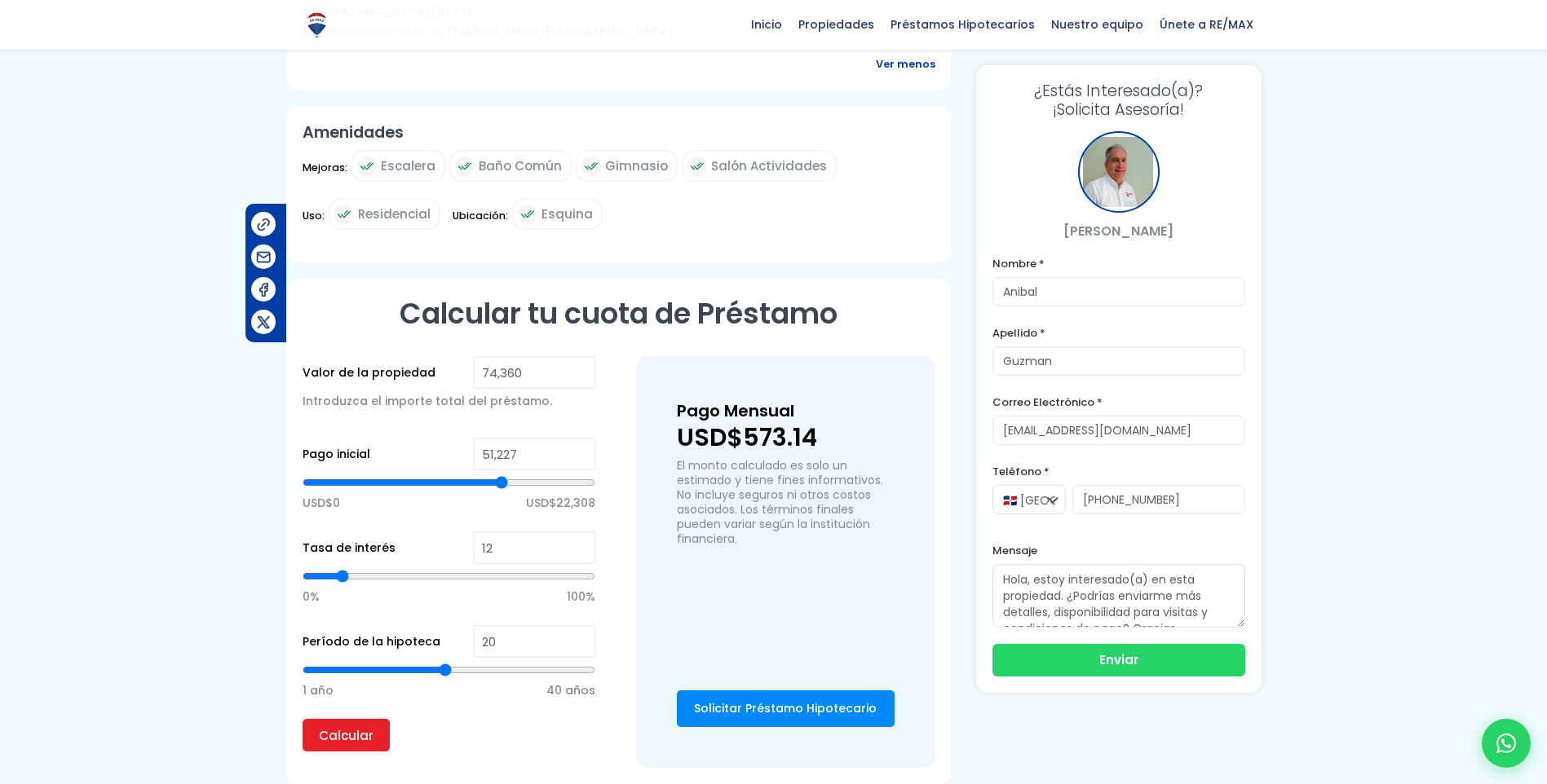
type input "51,444"
type input "51444"
type input "51,660"
type input "51660"
type input "51,877"
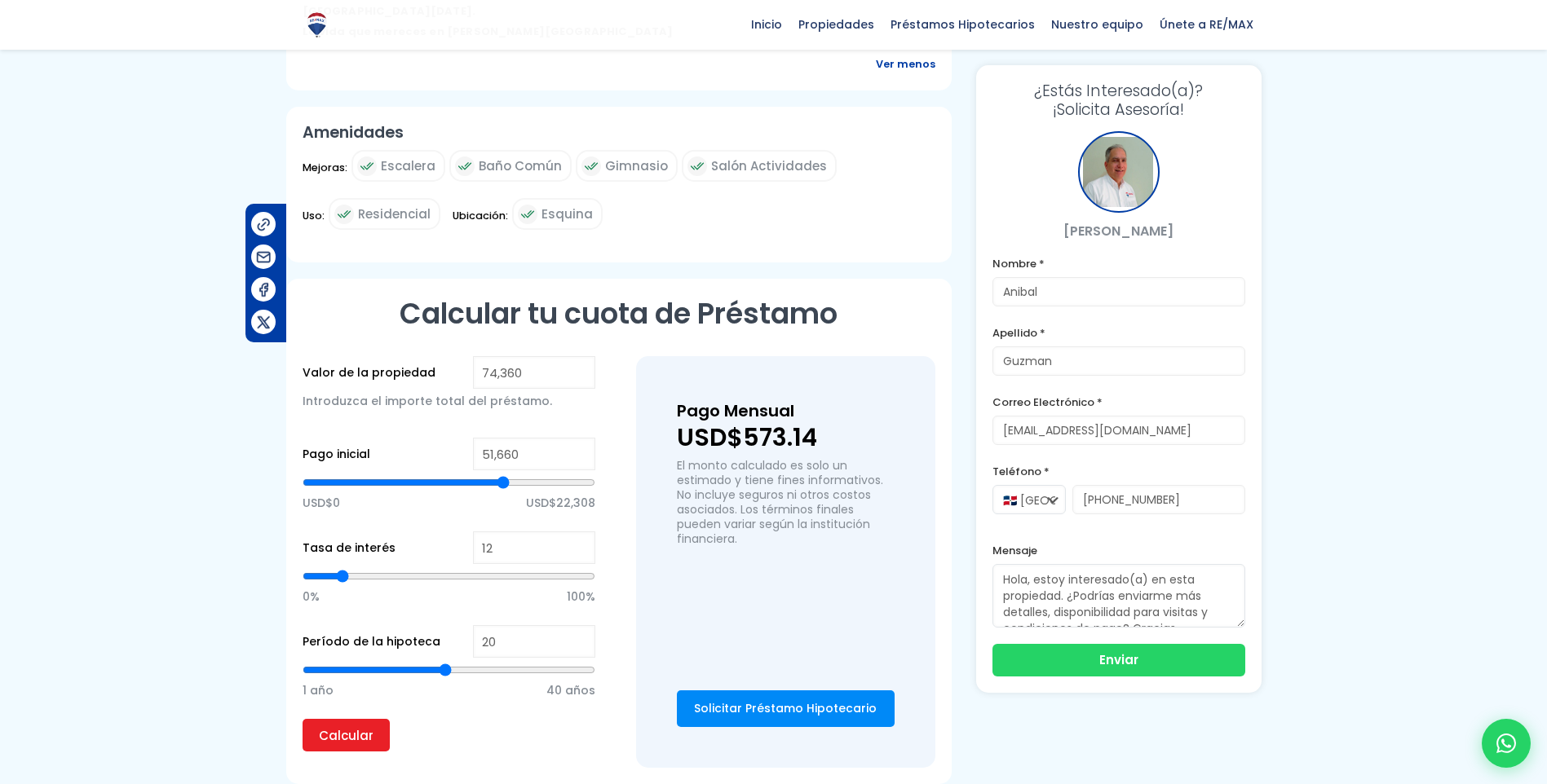
type input "51877"
type input "52,094"
type input "52094"
type input "52,310"
type input "52310"
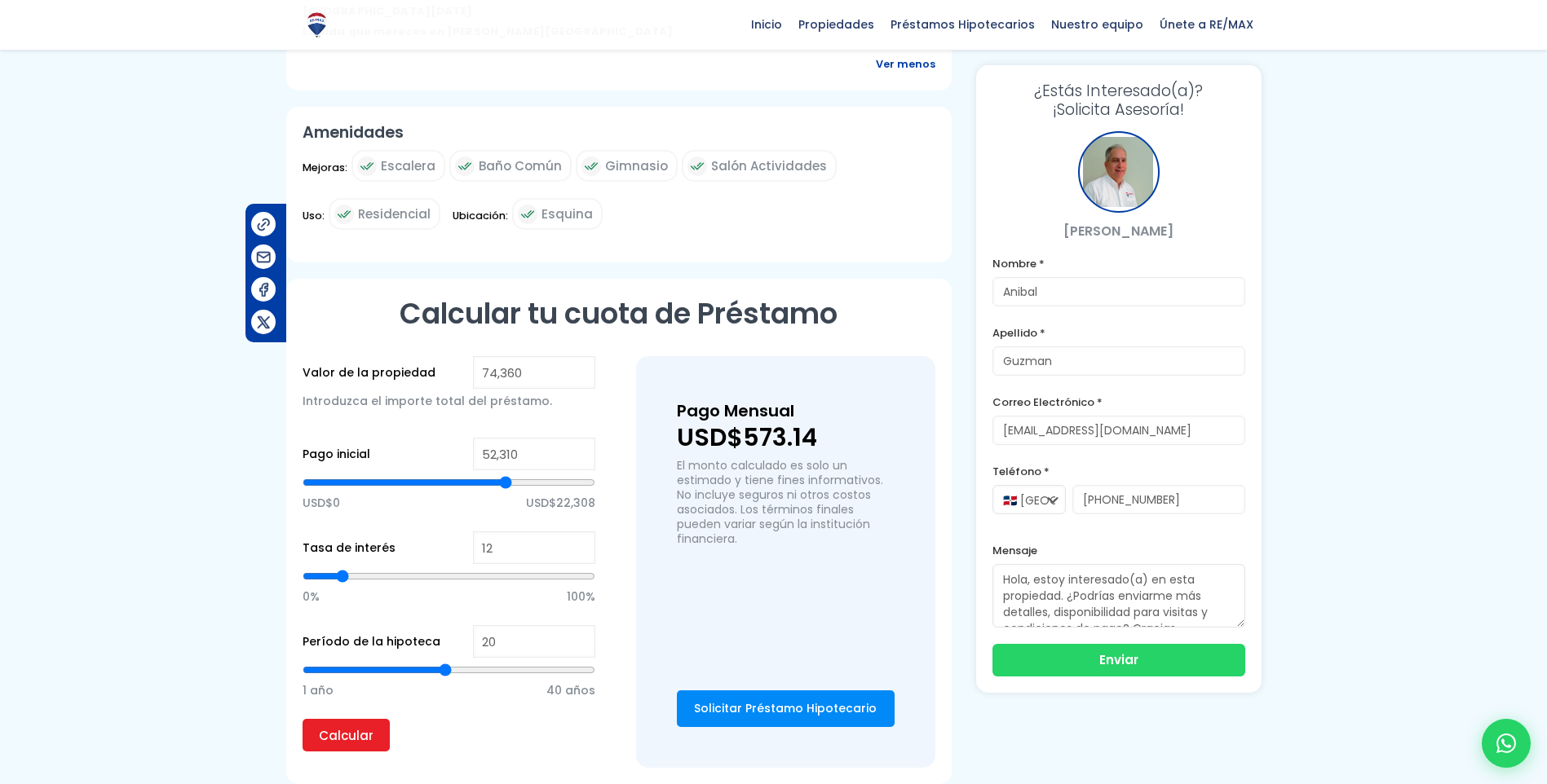
type input "52,527"
type input "52527"
type input "52,743"
type input "52743"
type input "52,960"
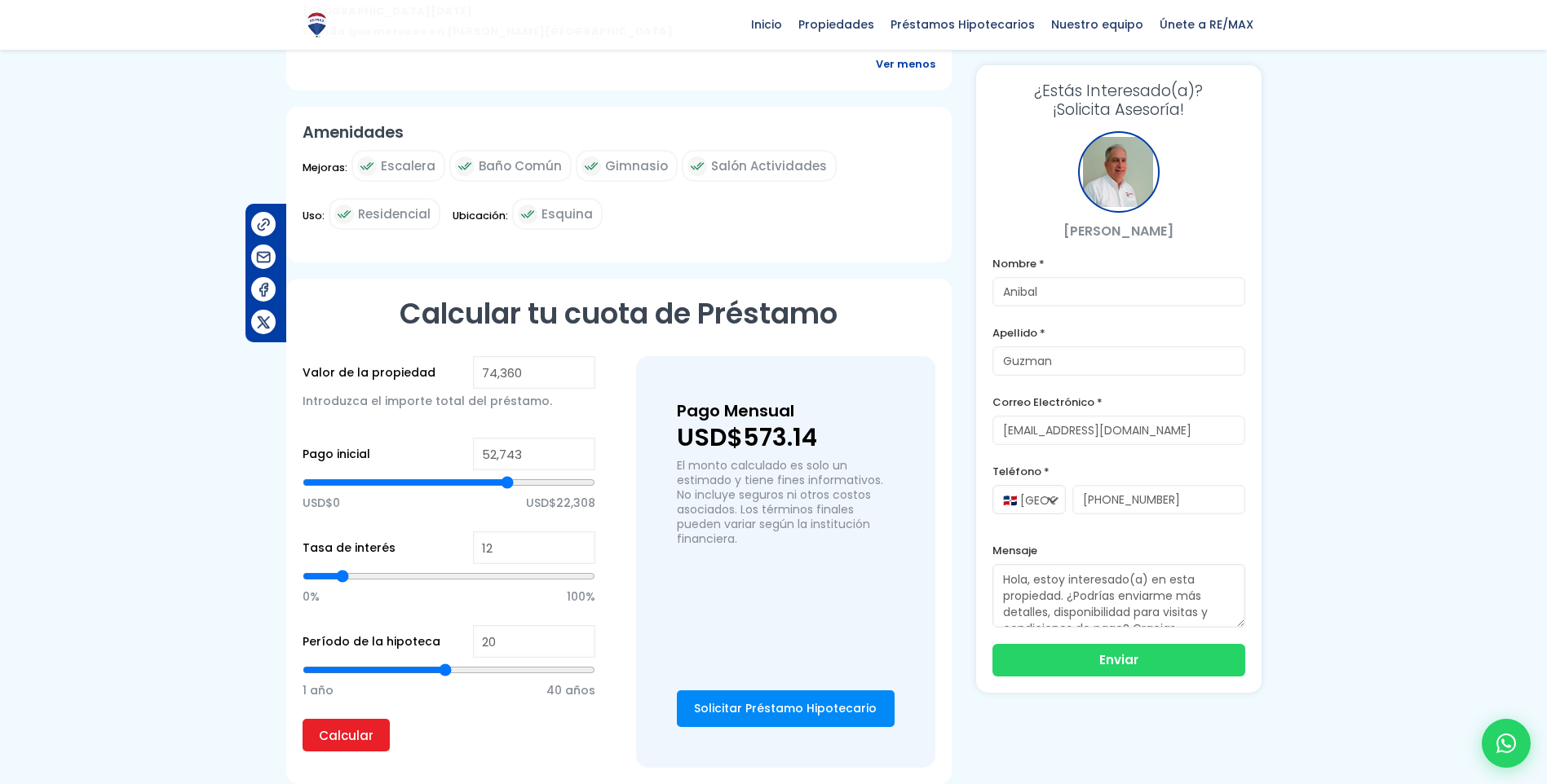
type input "52960"
type input "53,393"
type input "53393"
type input "53,610"
type input "53610"
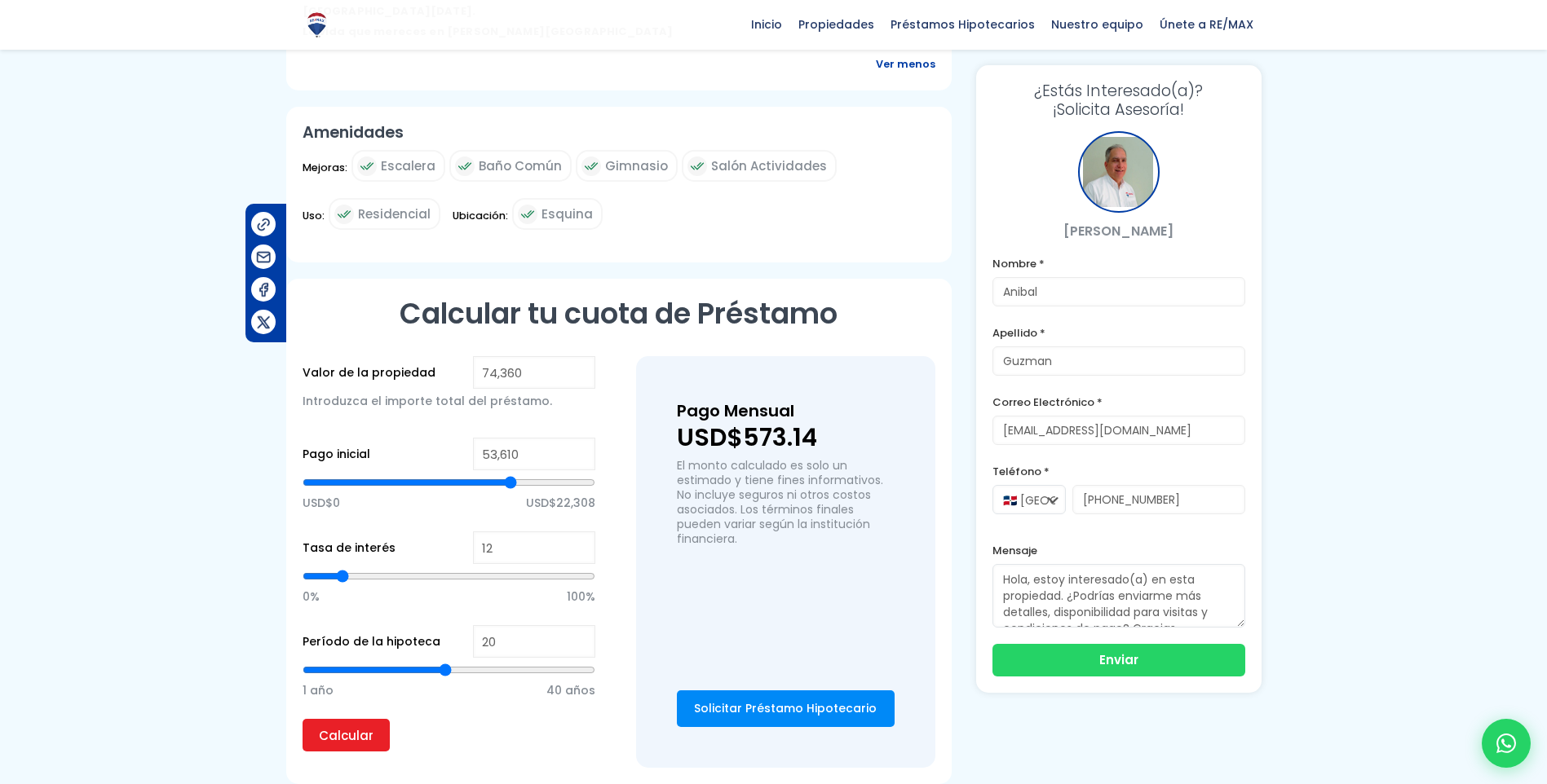
type input "53,826"
type input "53826"
type input "54,260"
type input "54260"
type input "54,476"
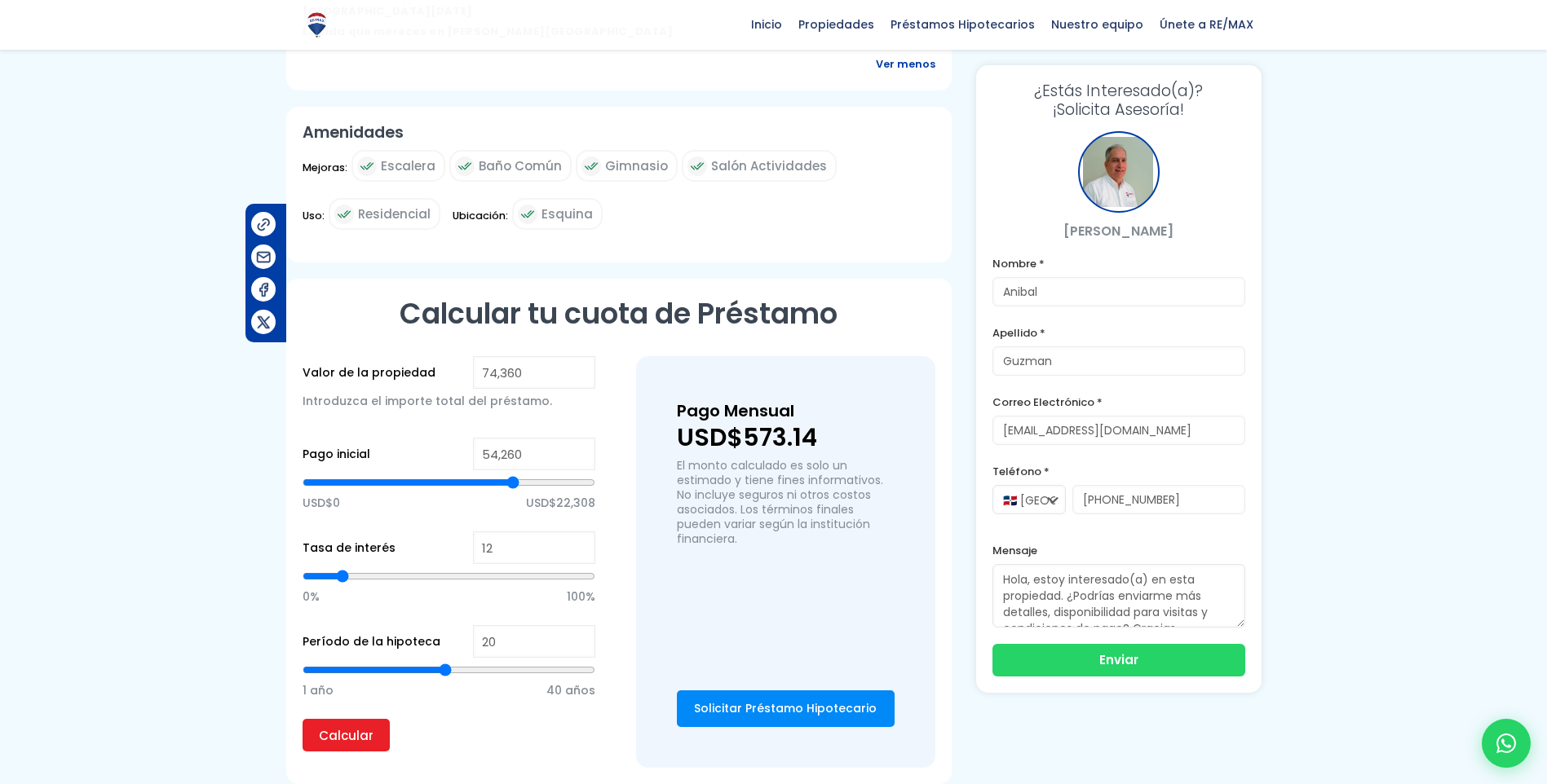
type input "54476"
type input "54,693"
type input "54693"
type input "54,476"
type input "54476"
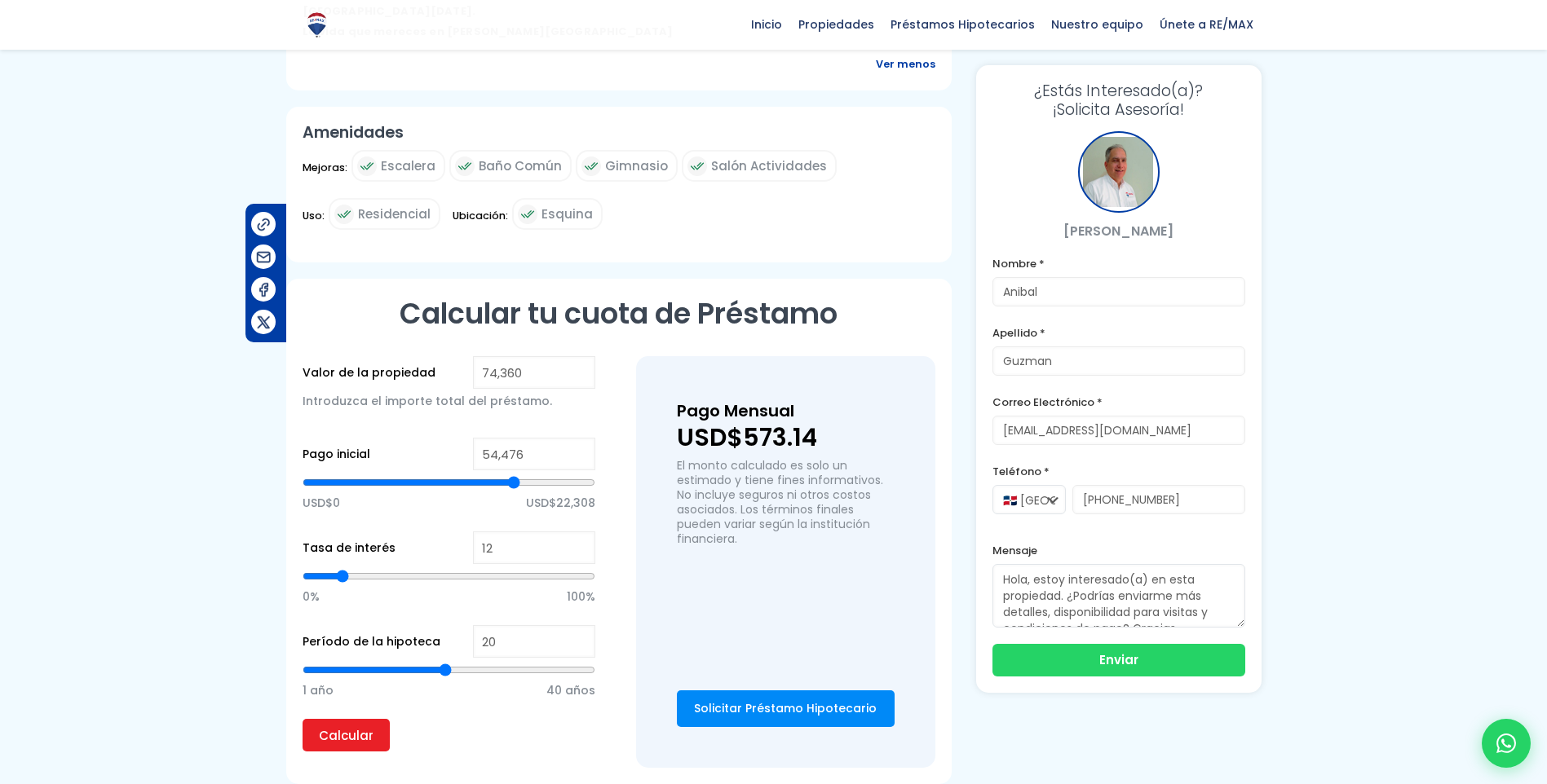
type input "54,260"
type input "54260"
type input "54,043"
type input "54043"
type input "53,826"
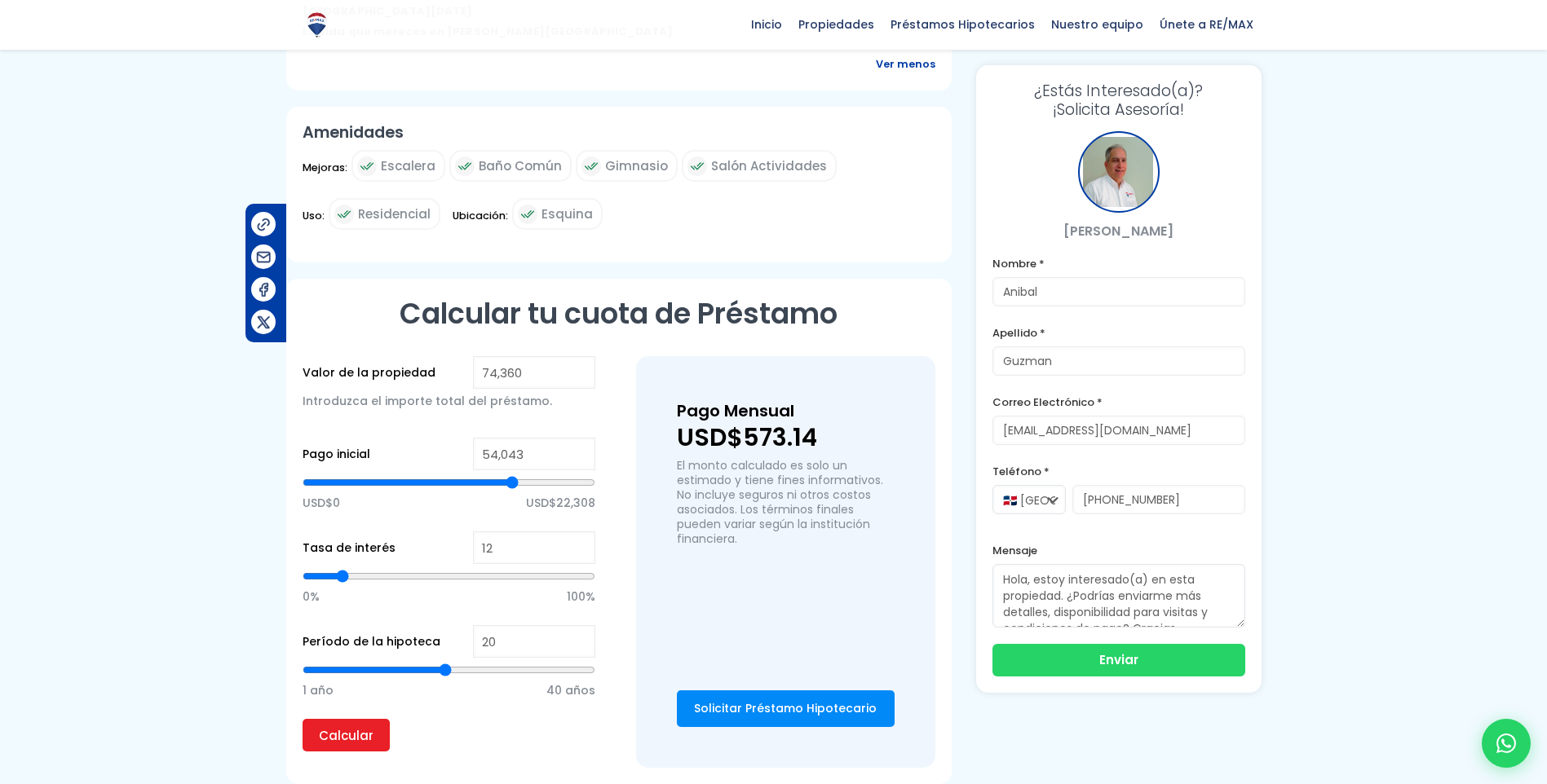
type input "53826"
type input "53,610"
type input "53610"
type input "53,393"
type input "53393"
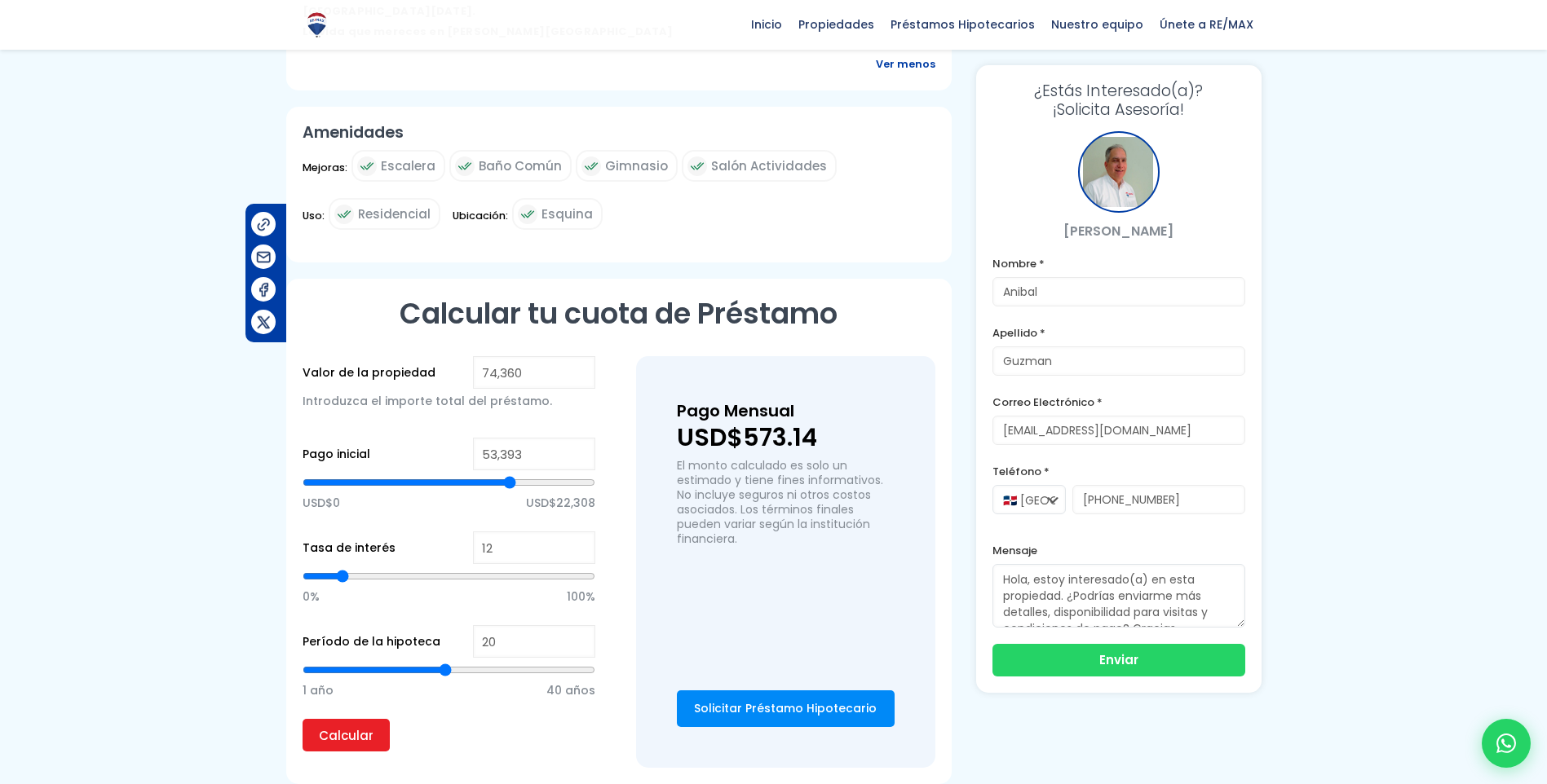
type input "53,177"
type input "53177"
type input "52,960"
type input "52960"
type input "52,743"
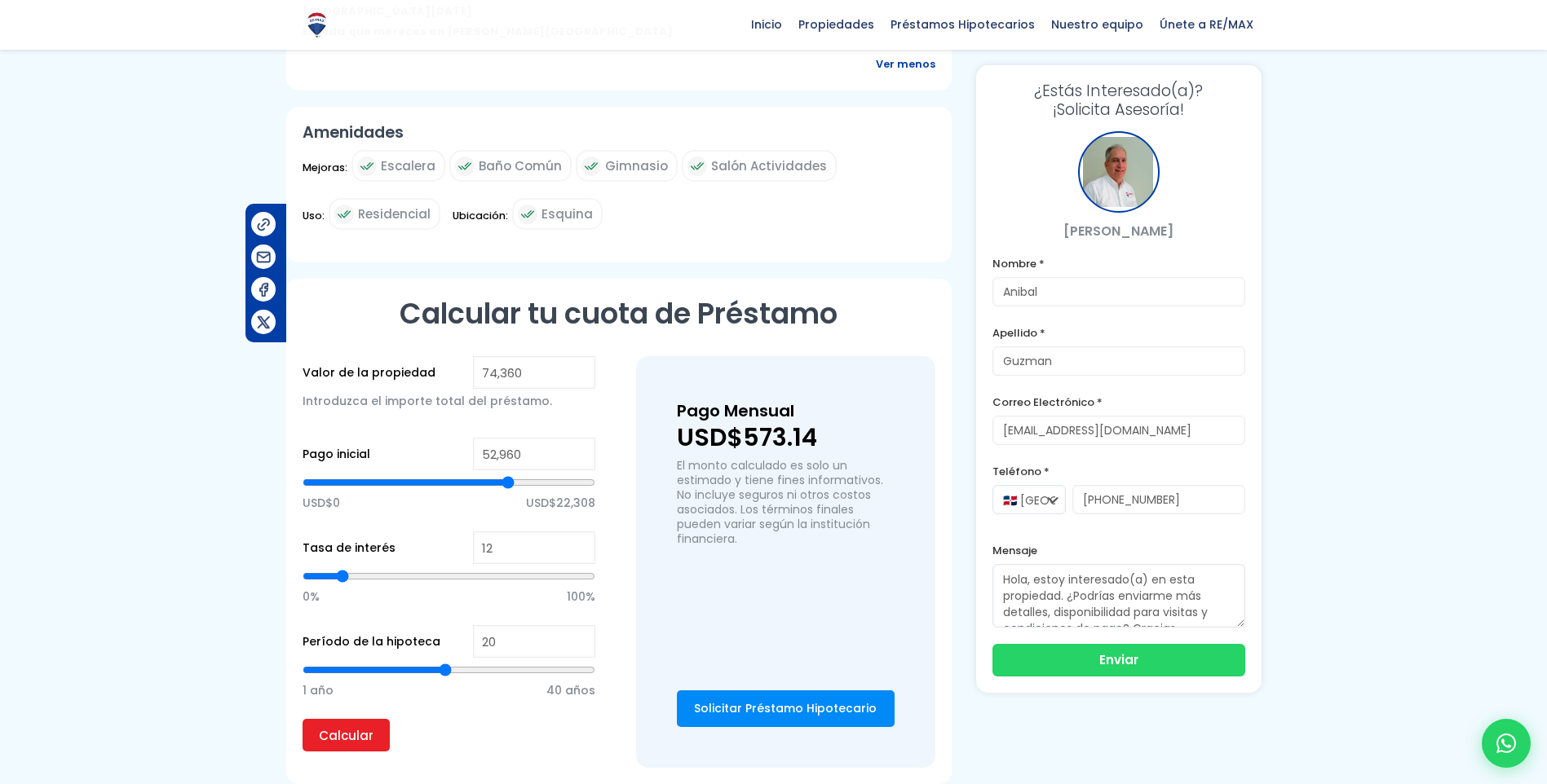
type input "52743"
type input "52,527"
type input "52527"
type input "52,310"
type input "52310"
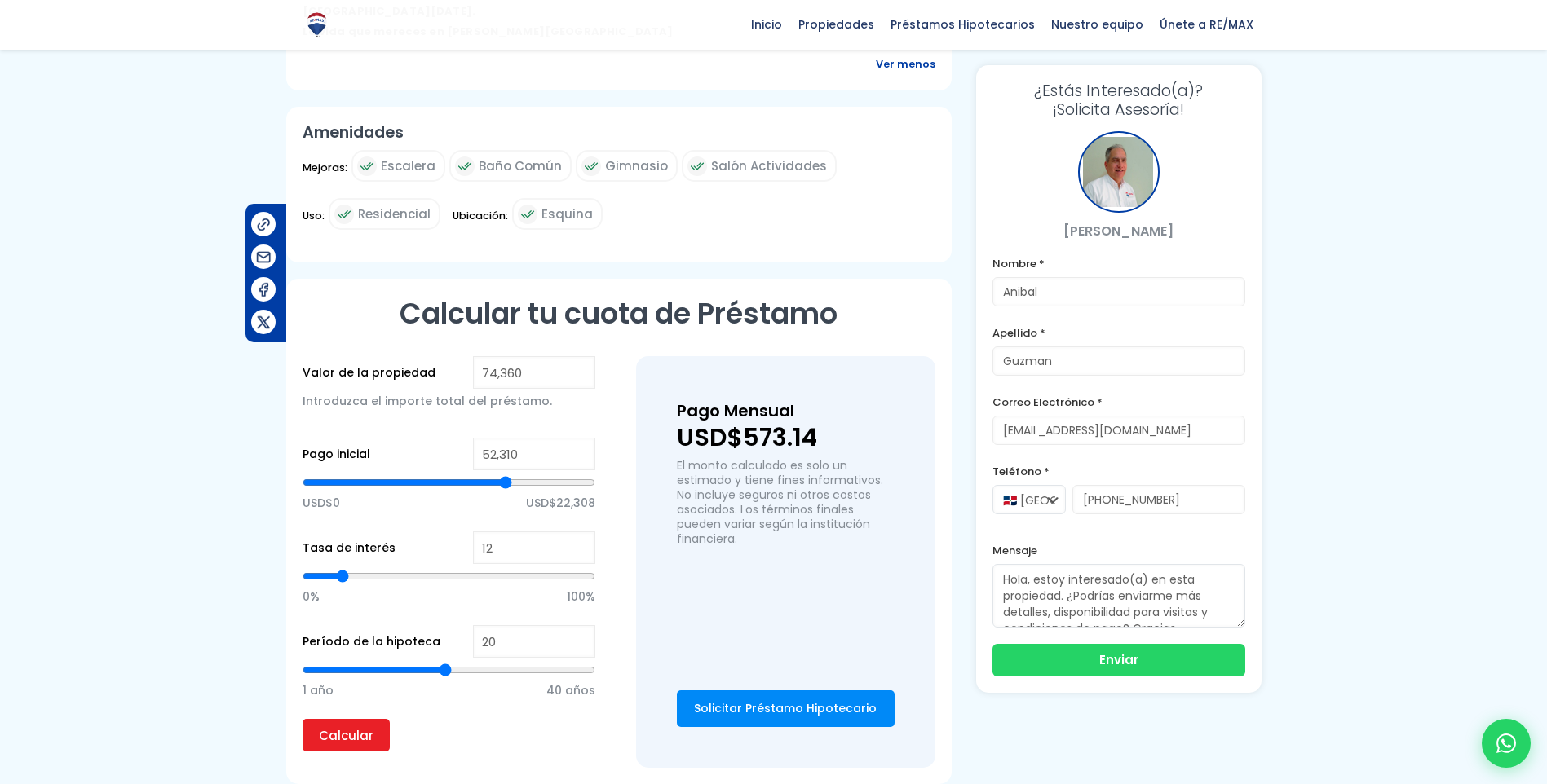
type input "52,094"
type input "52094"
type input "51,877"
type input "51877"
type input "51,660"
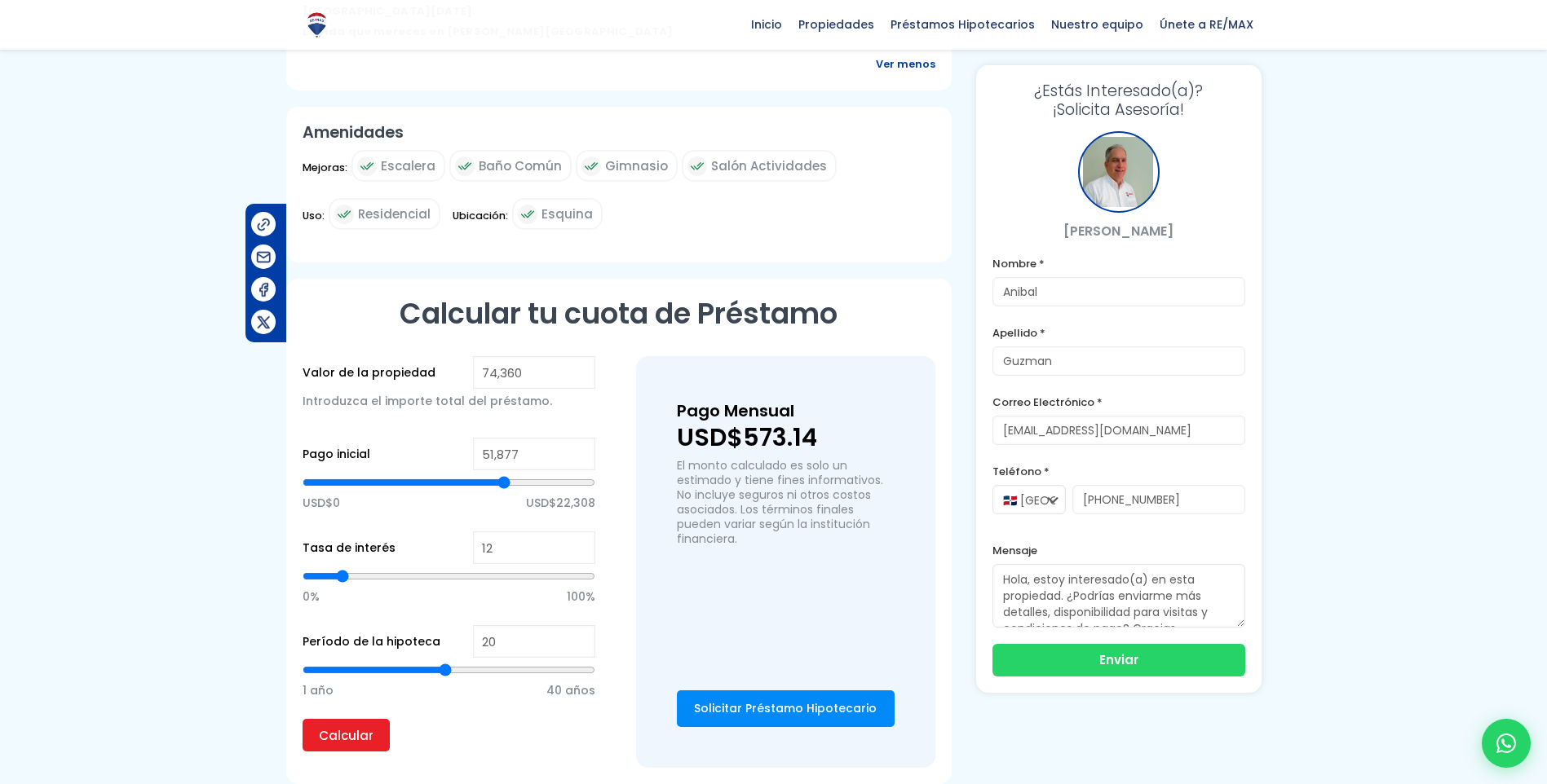
type input "51660"
type input "51,444"
type input "51444"
type input "51,227"
type input "51227"
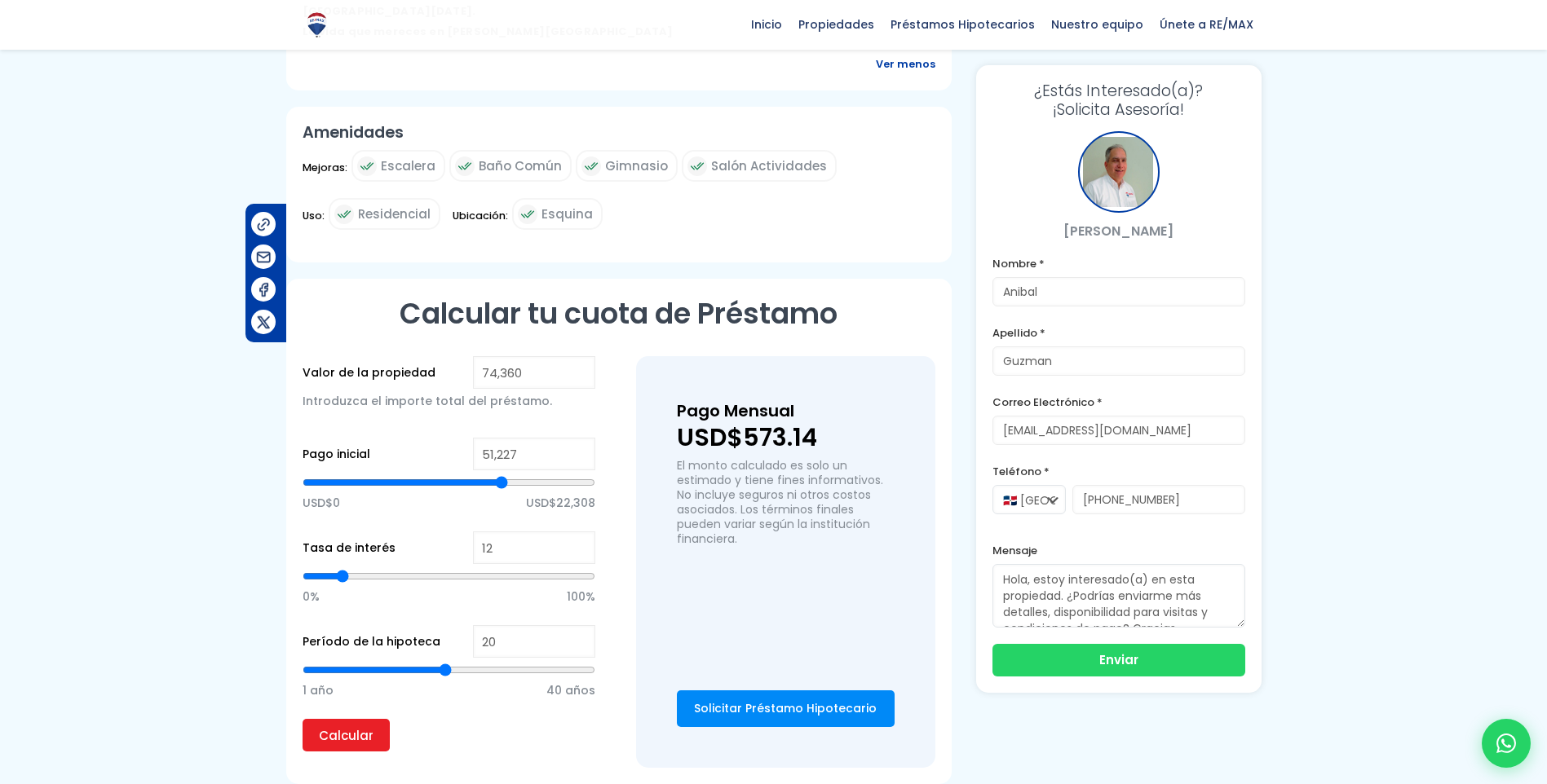
type input "51,011"
drag, startPoint x: 454, startPoint y: 408, endPoint x: 501, endPoint y: 409, distance: 47.0
type input "51011"
click at [501, 474] on input "range" at bounding box center [449, 483] width 292 height 17
click at [329, 719] on input "Calcular" at bounding box center [346, 735] width 87 height 32
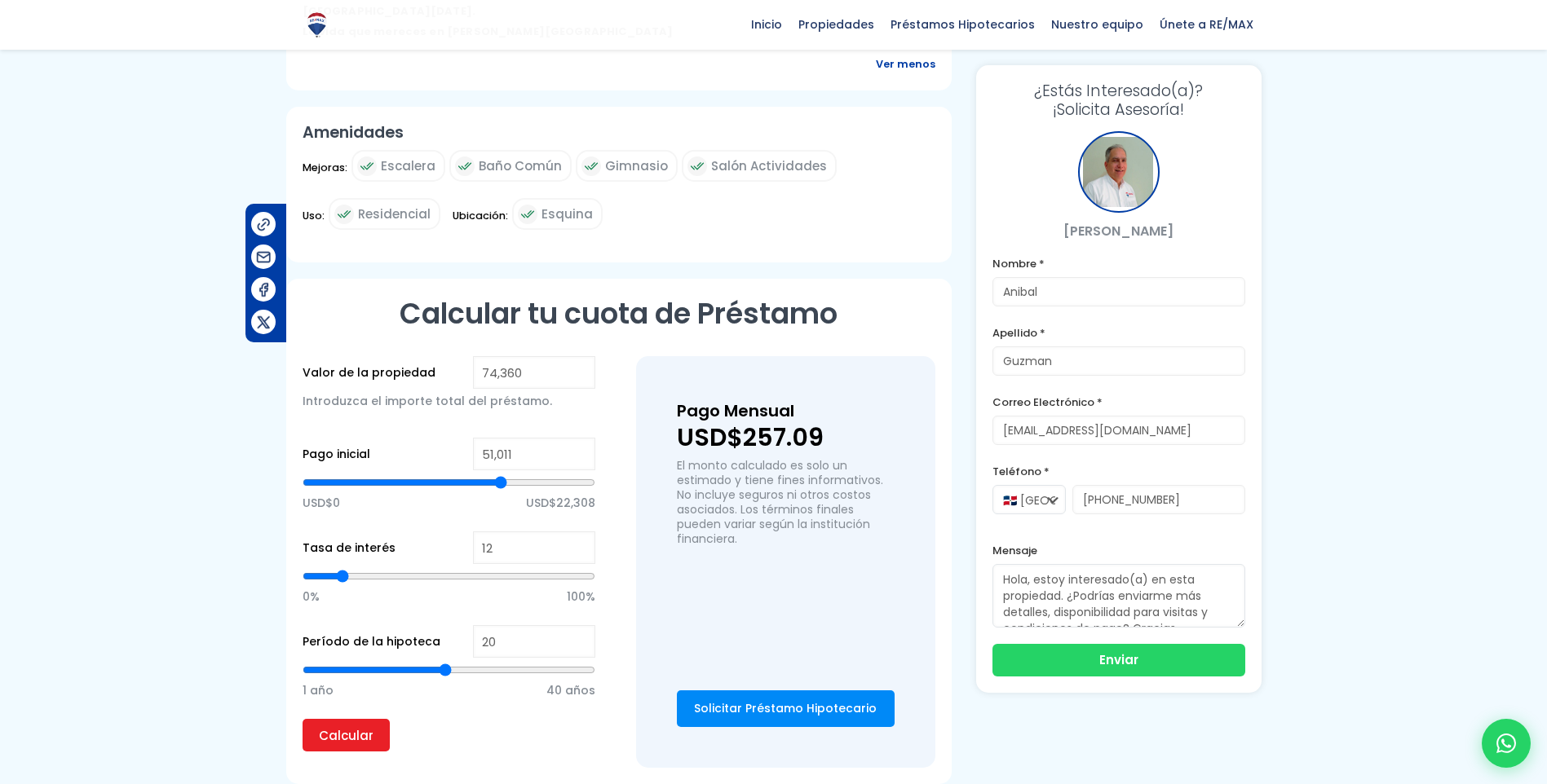
type input "50,144"
type input "50144"
type input "49,711"
type input "49711"
type input "49,278"
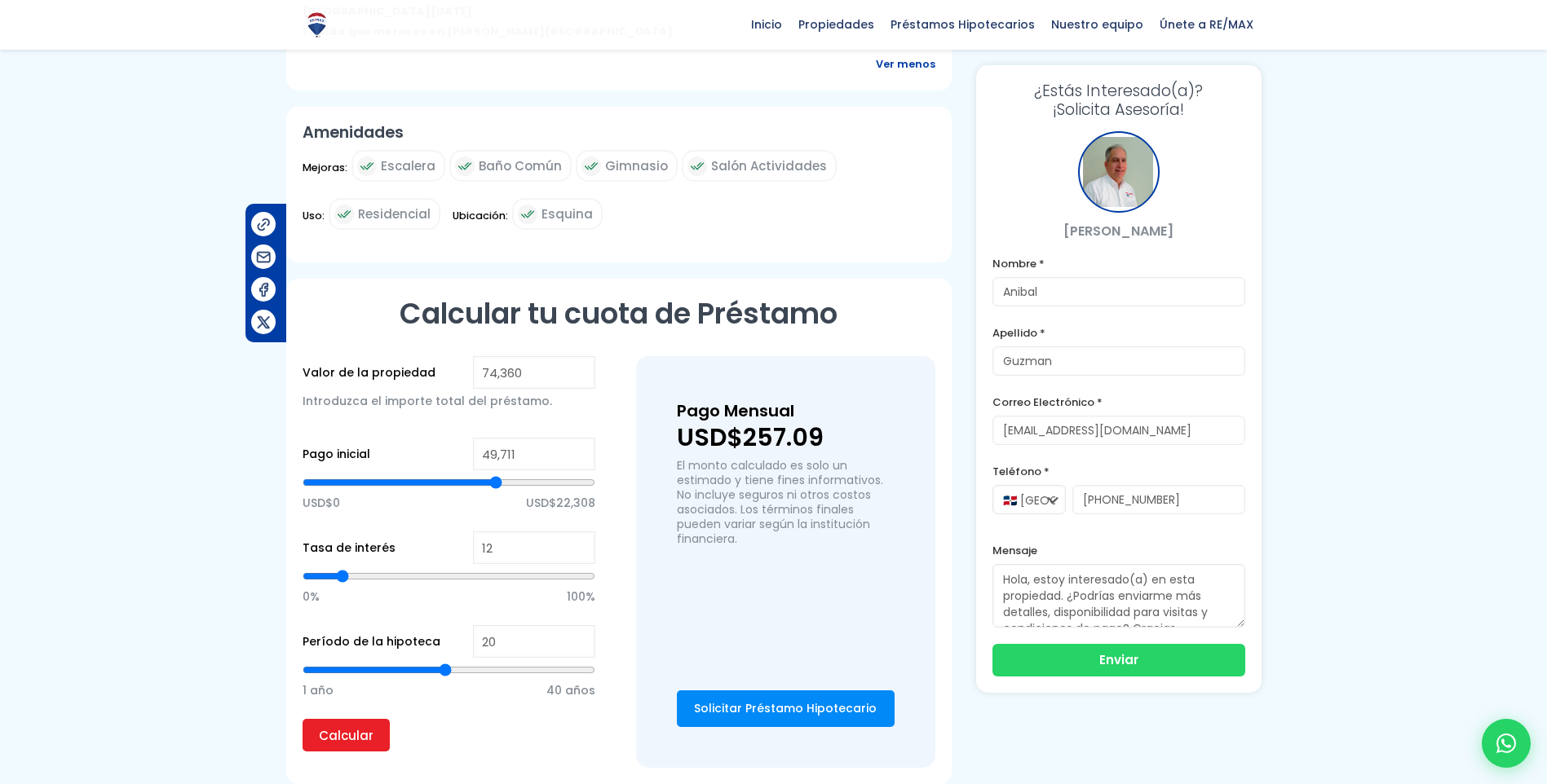
type input "49278"
type input "48,628"
type input "48628"
type input "47,978"
type input "47978"
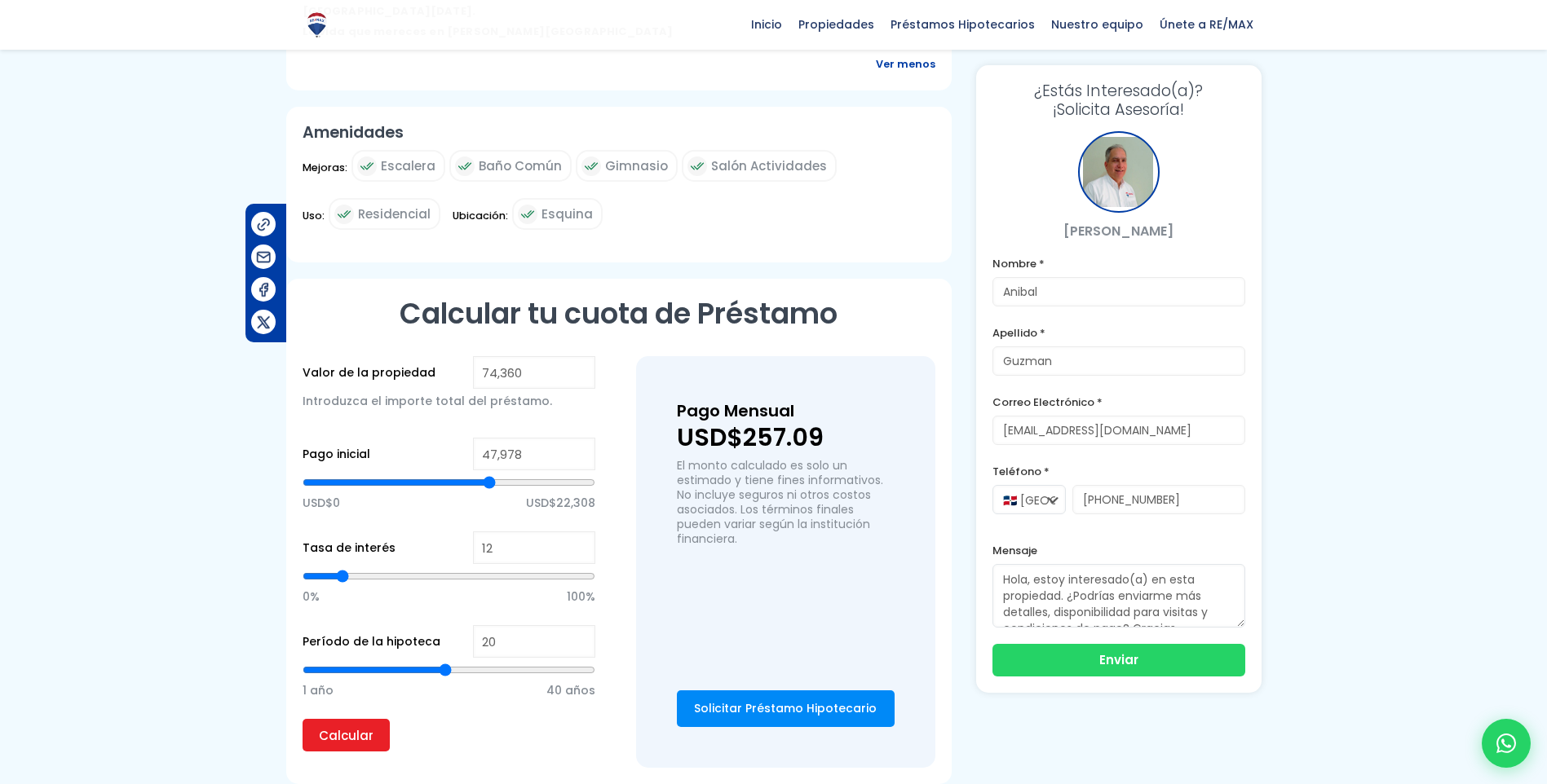
type input "47,545"
type input "47545"
type input "47,328"
type input "47328"
type input "46,678"
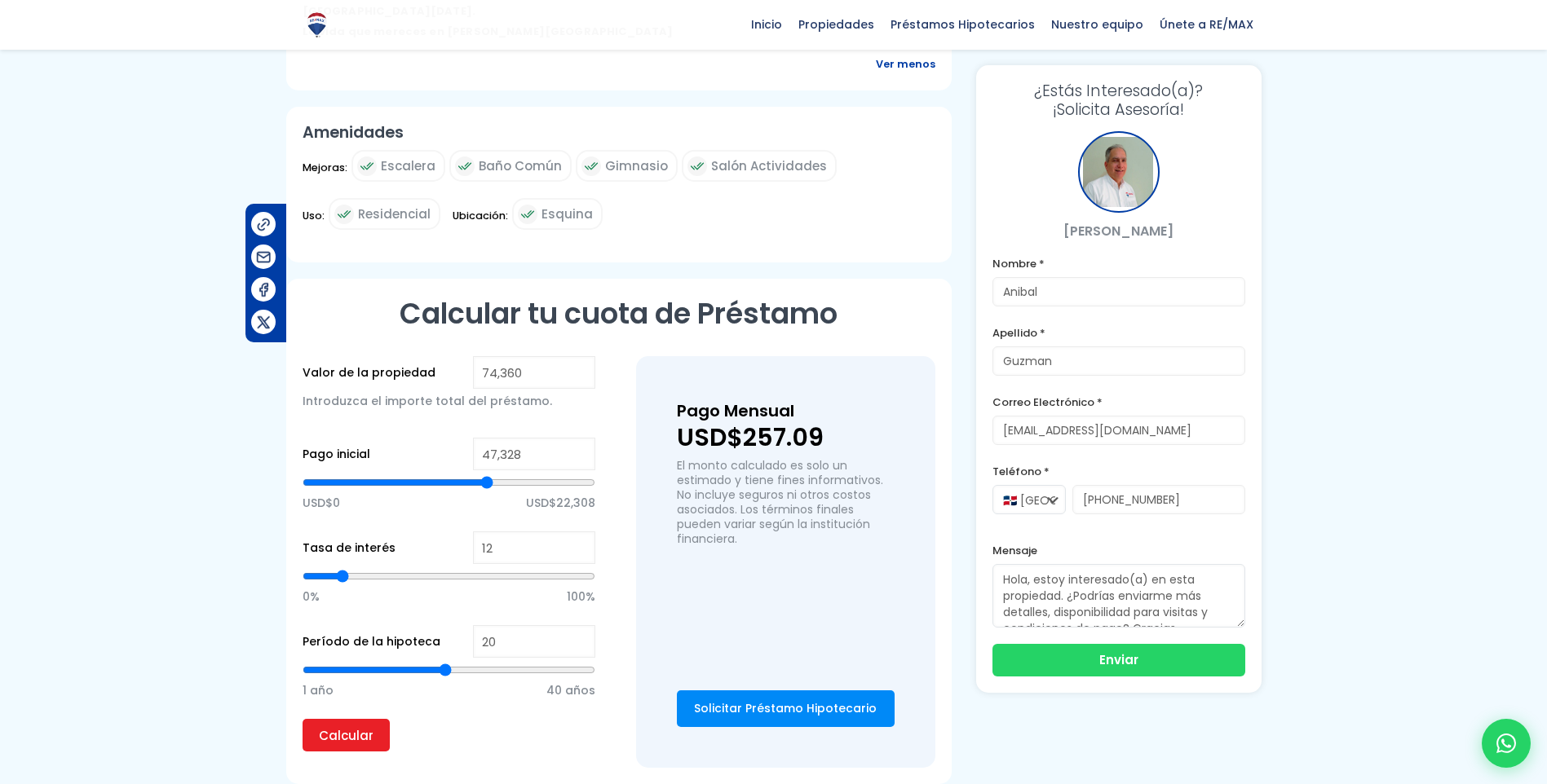
type input "46678"
type input "46,245"
type input "46245"
type input "46,029"
type input "46029"
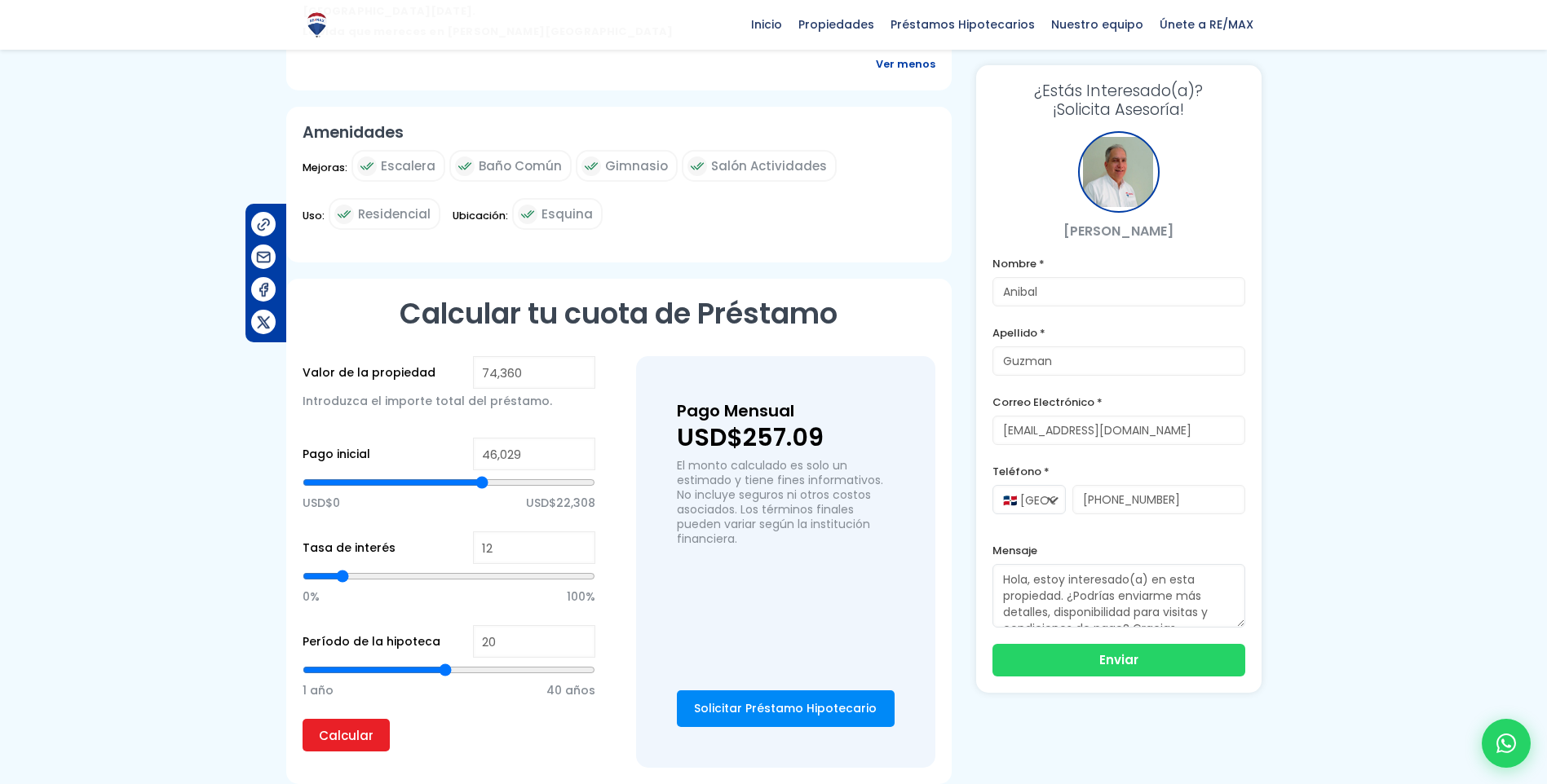
type input "45,812"
type input "45812"
type input "45,595"
type input "45595"
type input "45,379"
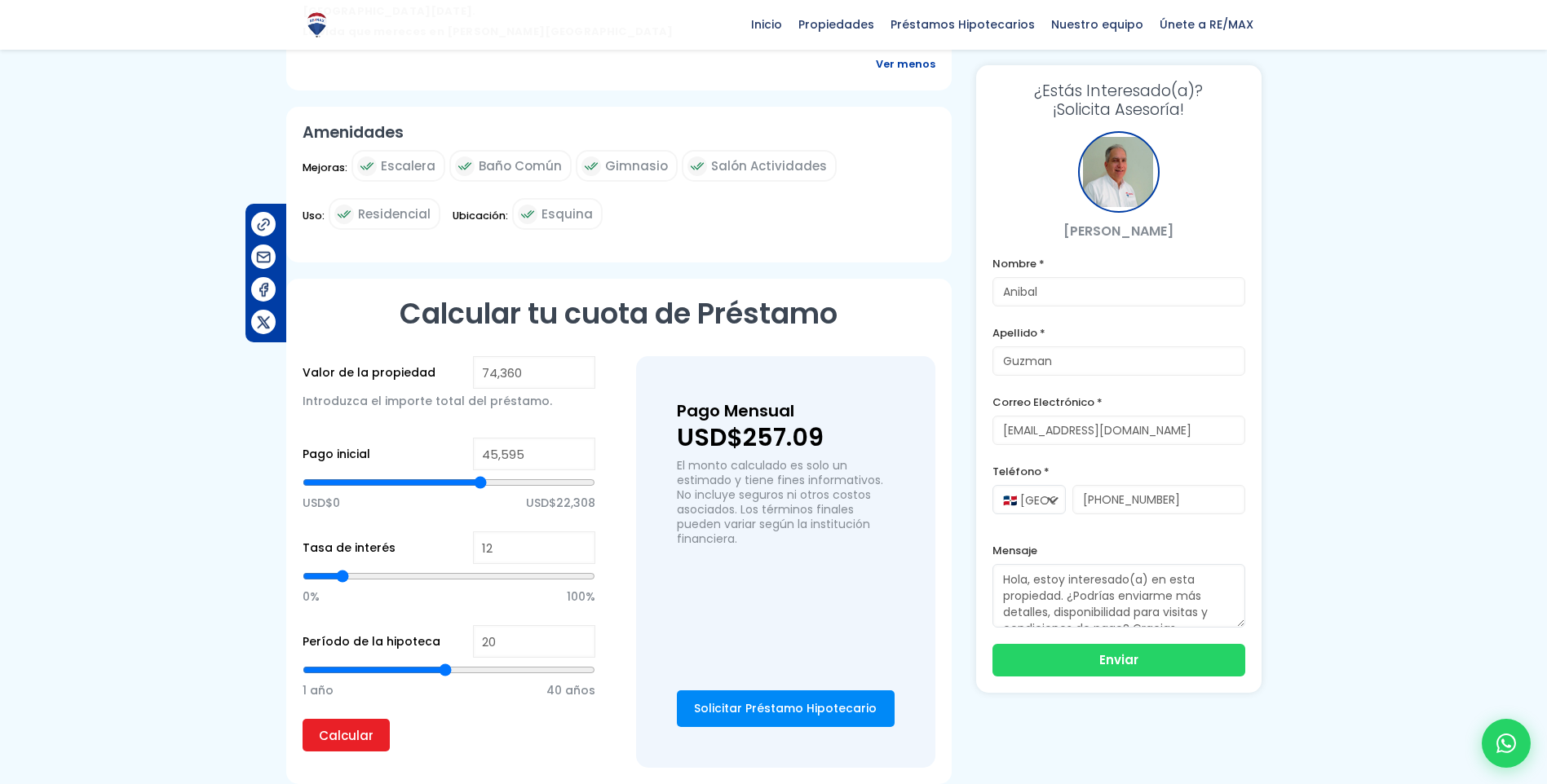
type input "45379"
type input "45,162"
type input "45162"
type input "44,946"
type input "44946"
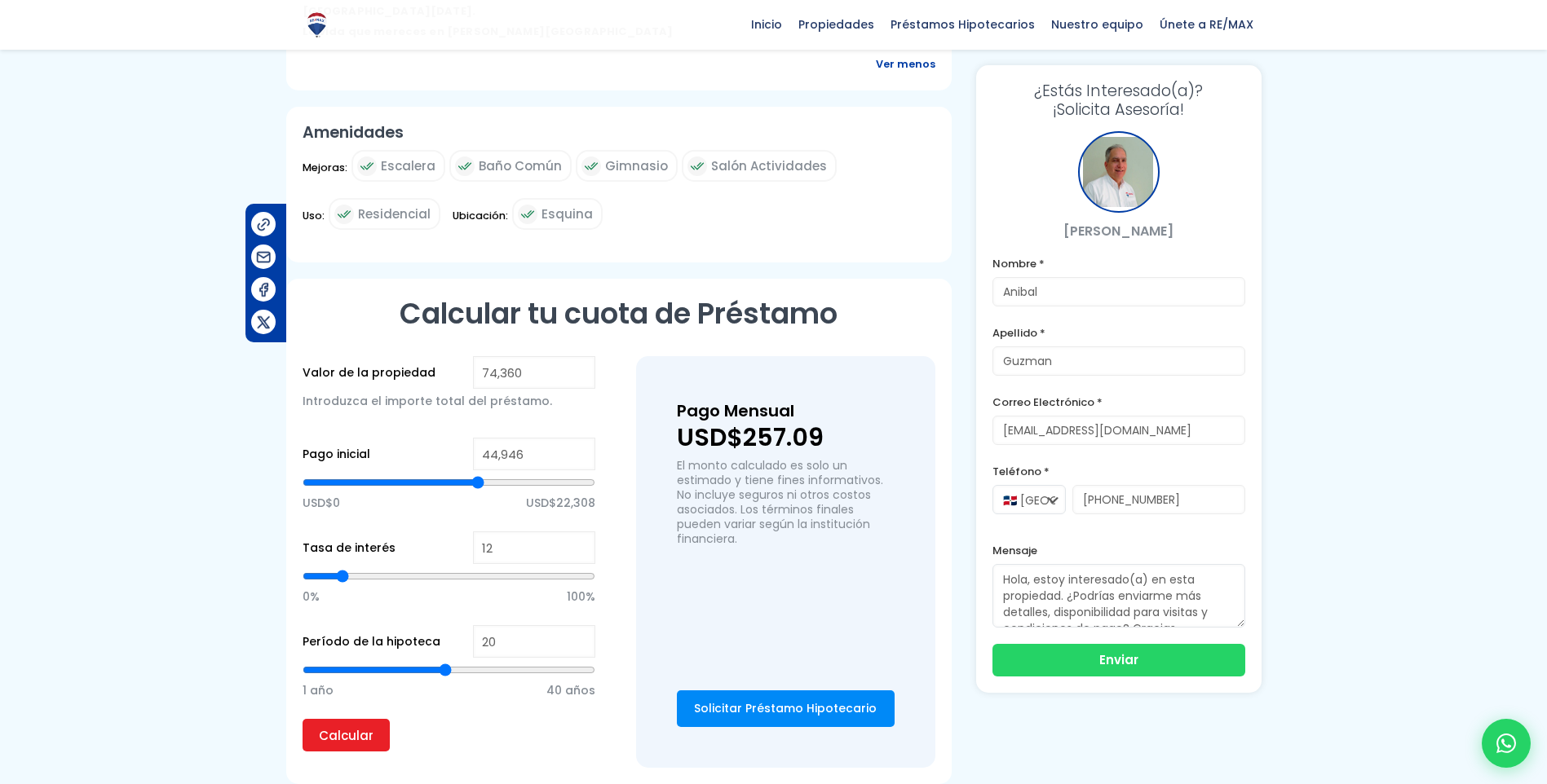
type input "44,729"
type input "44729"
type input "44,512"
drag, startPoint x: 498, startPoint y: 418, endPoint x: 476, endPoint y: 414, distance: 22.4
type input "44512"
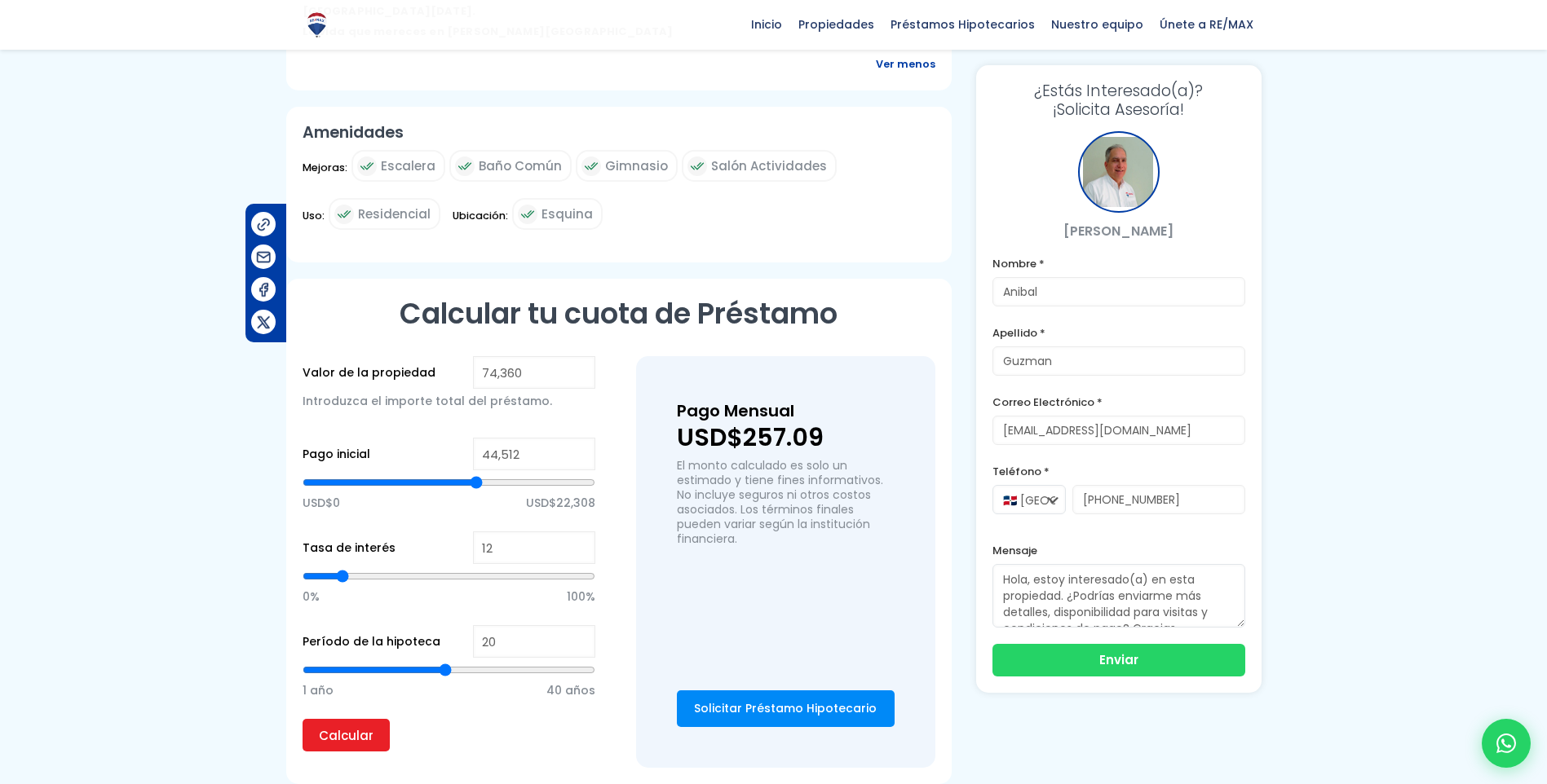
click at [476, 474] on input "range" at bounding box center [449, 483] width 292 height 17
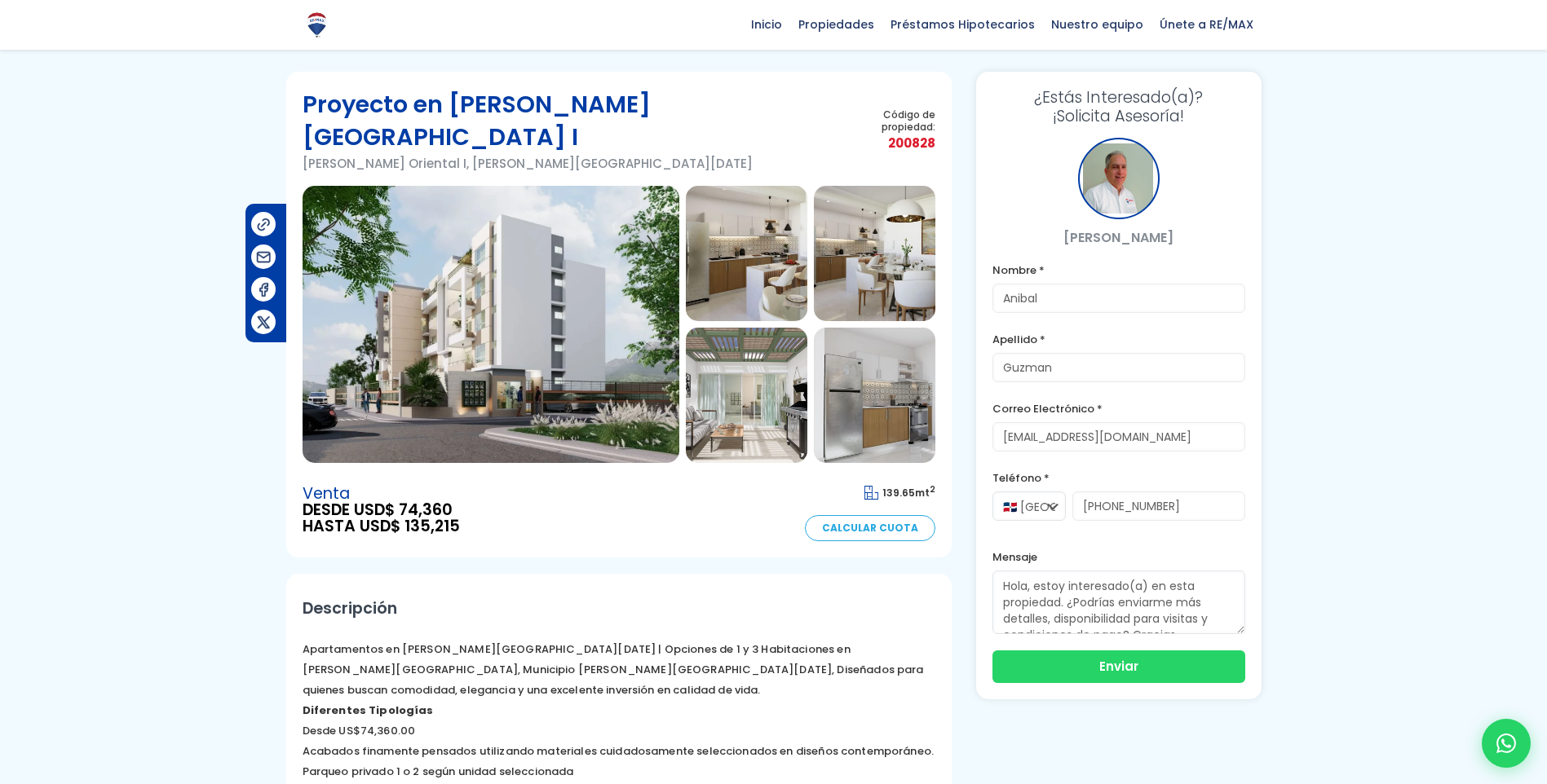
scroll to position [0, 0]
